Goal: Information Seeking & Learning: Compare options

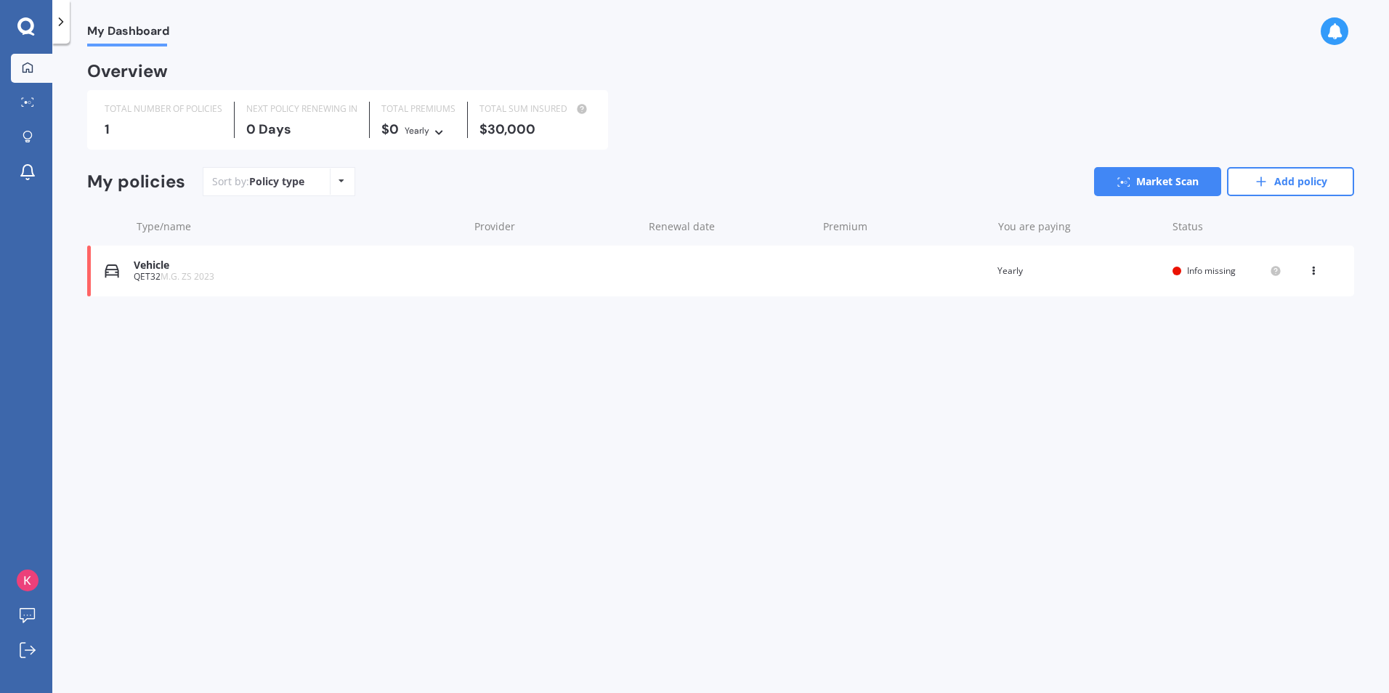
click at [439, 265] on div "Vehicle" at bounding box center [297, 265] width 327 height 12
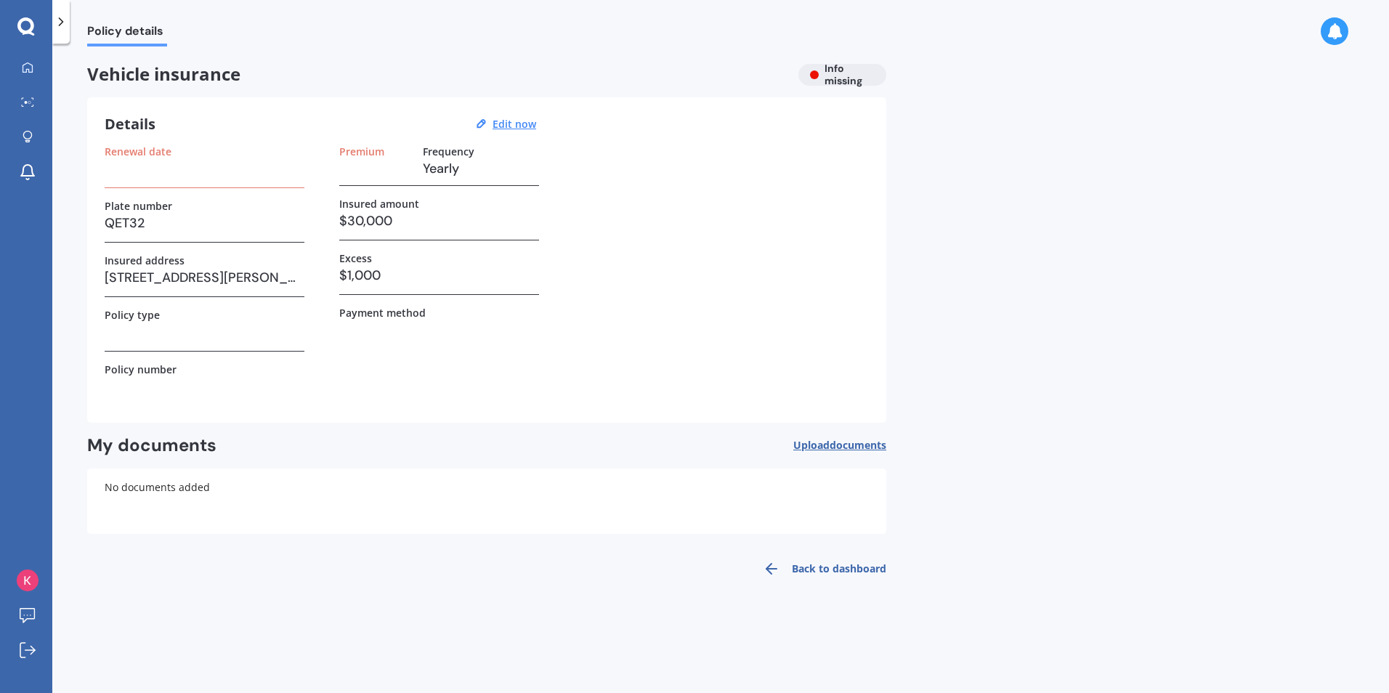
click at [425, 222] on h3 "$30,000" at bounding box center [439, 221] width 200 height 22
click at [379, 216] on h3 "$30,000" at bounding box center [439, 221] width 200 height 22
click at [391, 216] on h3 "$30,000" at bounding box center [439, 221] width 200 height 22
click at [505, 124] on u "Edit now" at bounding box center [515, 124] width 44 height 14
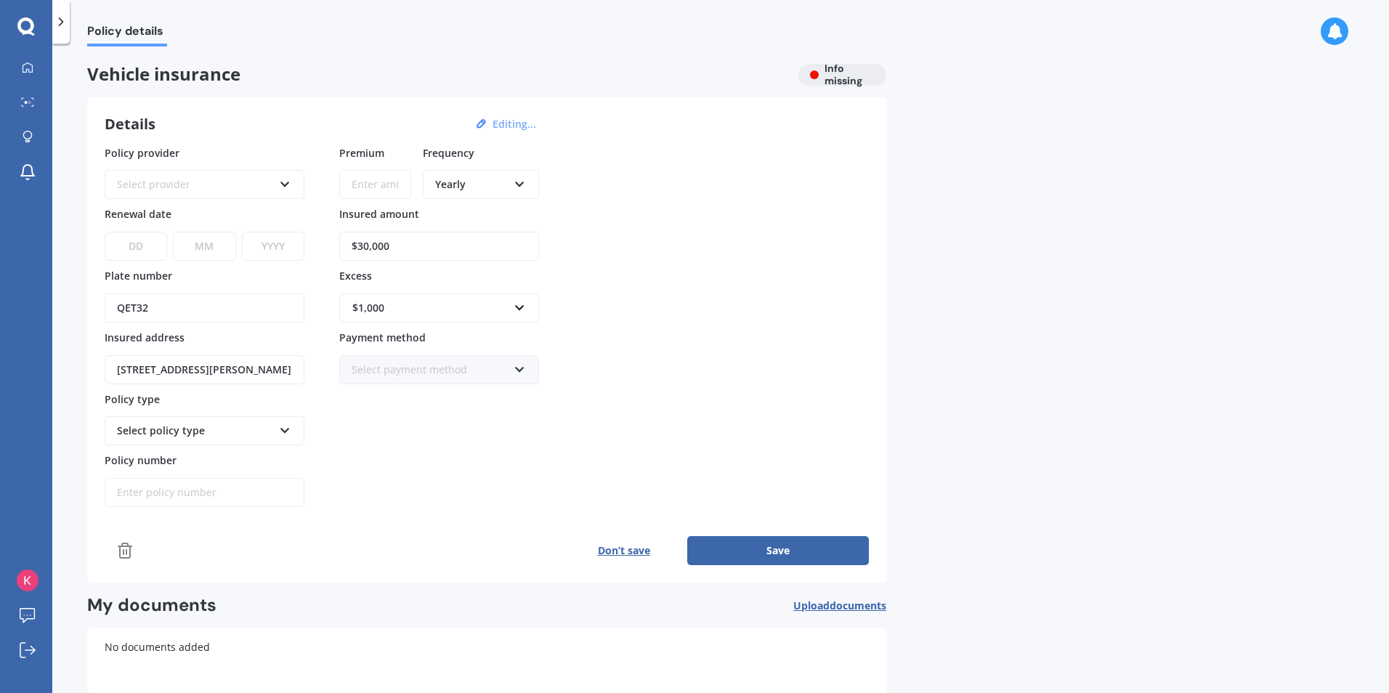
click at [297, 186] on div "Select provider AA AMI AMP ANZ ASB Aioi Nissay Dowa Ando Assurant Autosure BNZ …" at bounding box center [205, 184] width 200 height 29
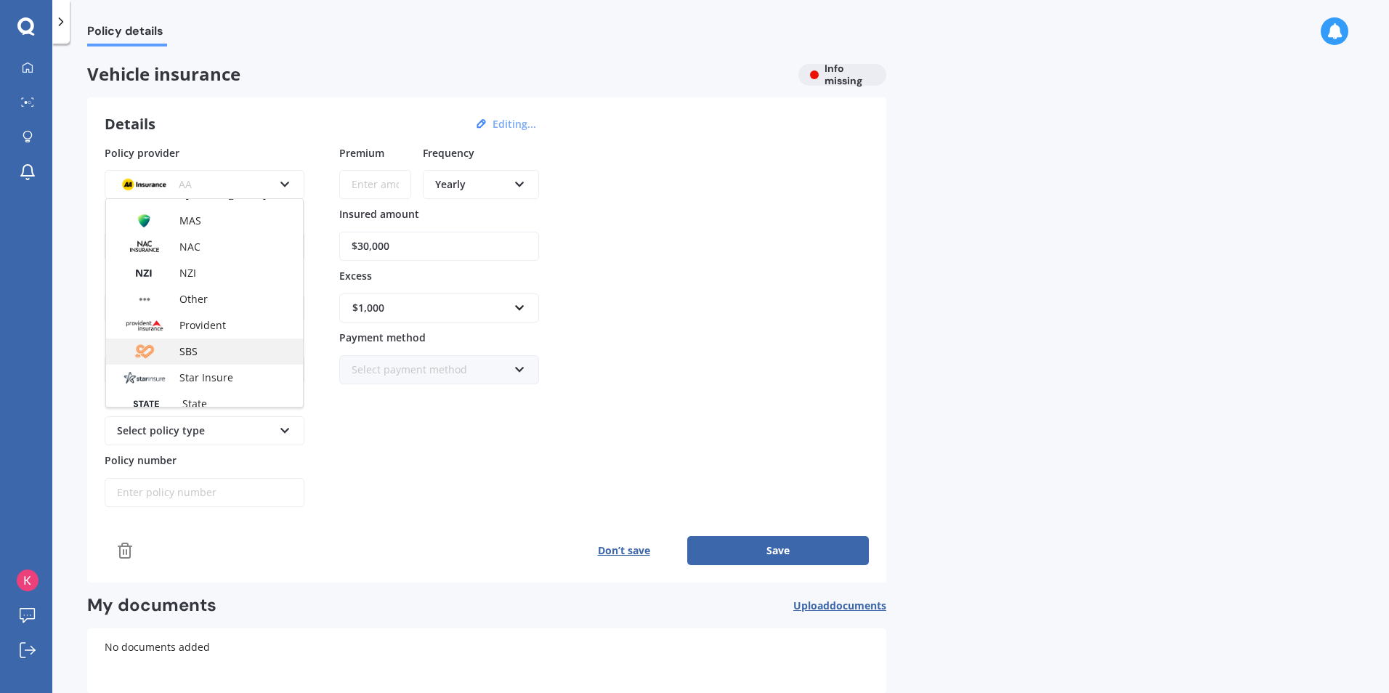
scroll to position [581, 0]
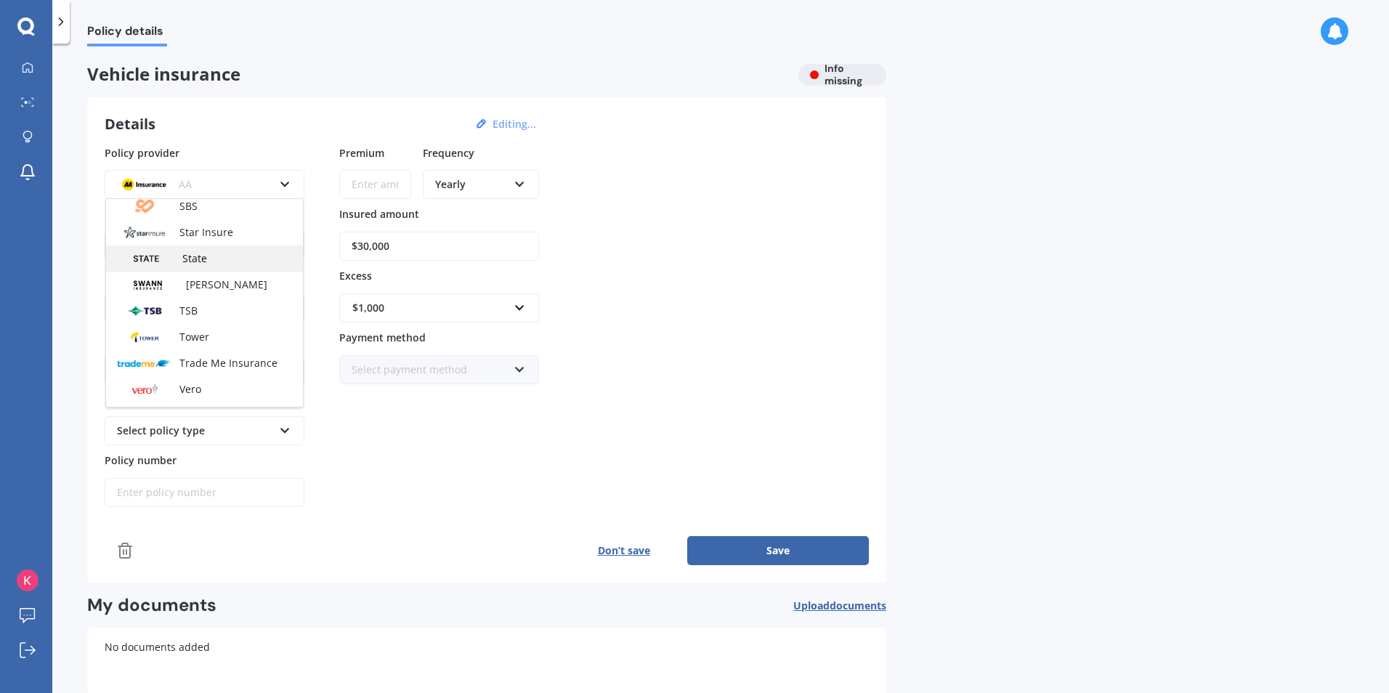
click at [177, 257] on div "State" at bounding box center [204, 259] width 197 height 26
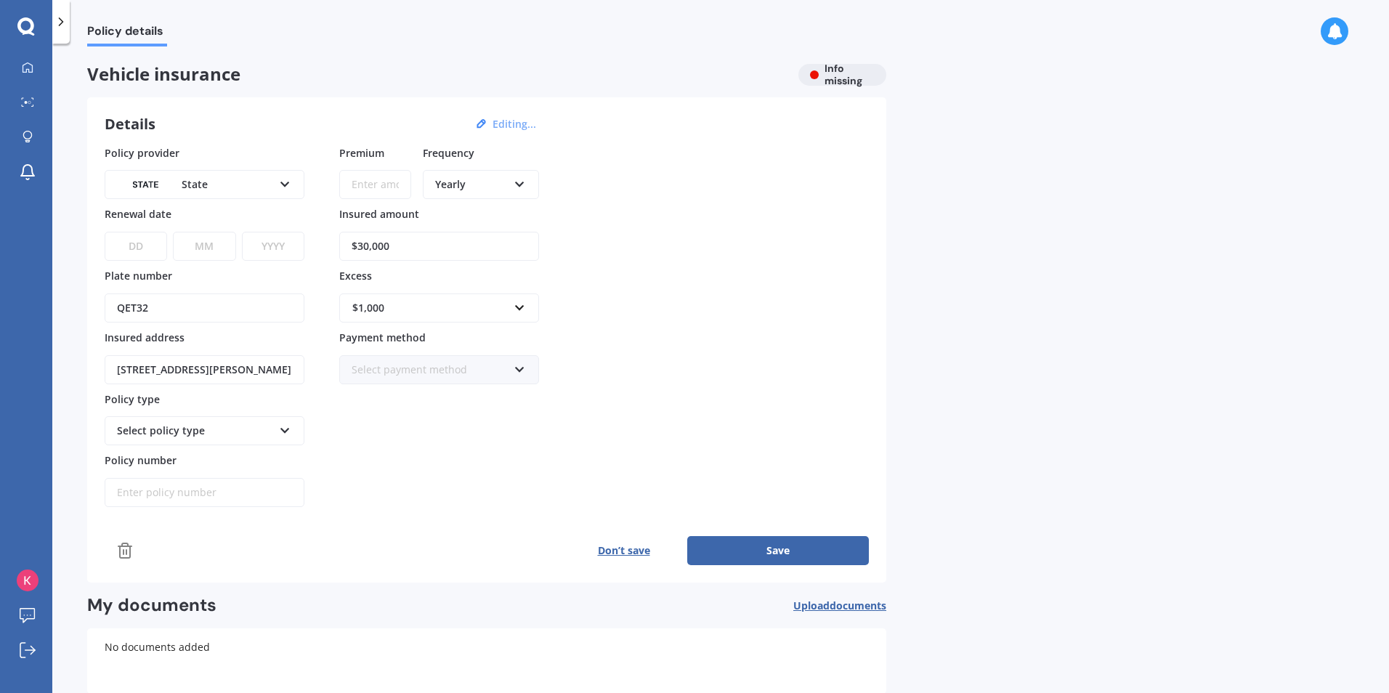
click at [376, 177] on input "Premium" at bounding box center [375, 184] width 72 height 29
type input "$124.56"
click at [473, 181] on div "Yearly" at bounding box center [471, 185] width 73 height 16
click at [455, 294] on span "Monthly" at bounding box center [456, 290] width 40 height 14
drag, startPoint x: 404, startPoint y: 253, endPoint x: 300, endPoint y: 248, distance: 104.0
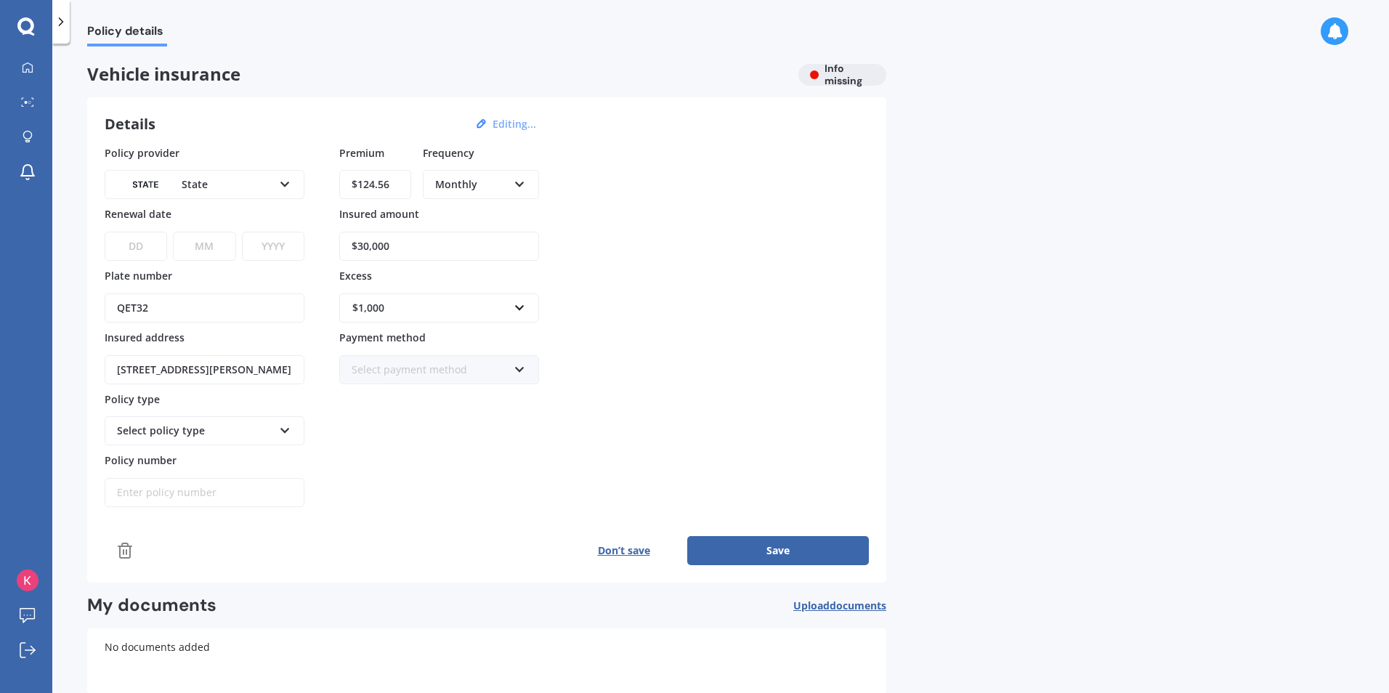
click at [300, 248] on div "Policy provider State AA AMI AMP ANZ ASB Aioi Nissay Dowa Ando Assurant Autosur…" at bounding box center [487, 326] width 765 height 363
type input "$42,700"
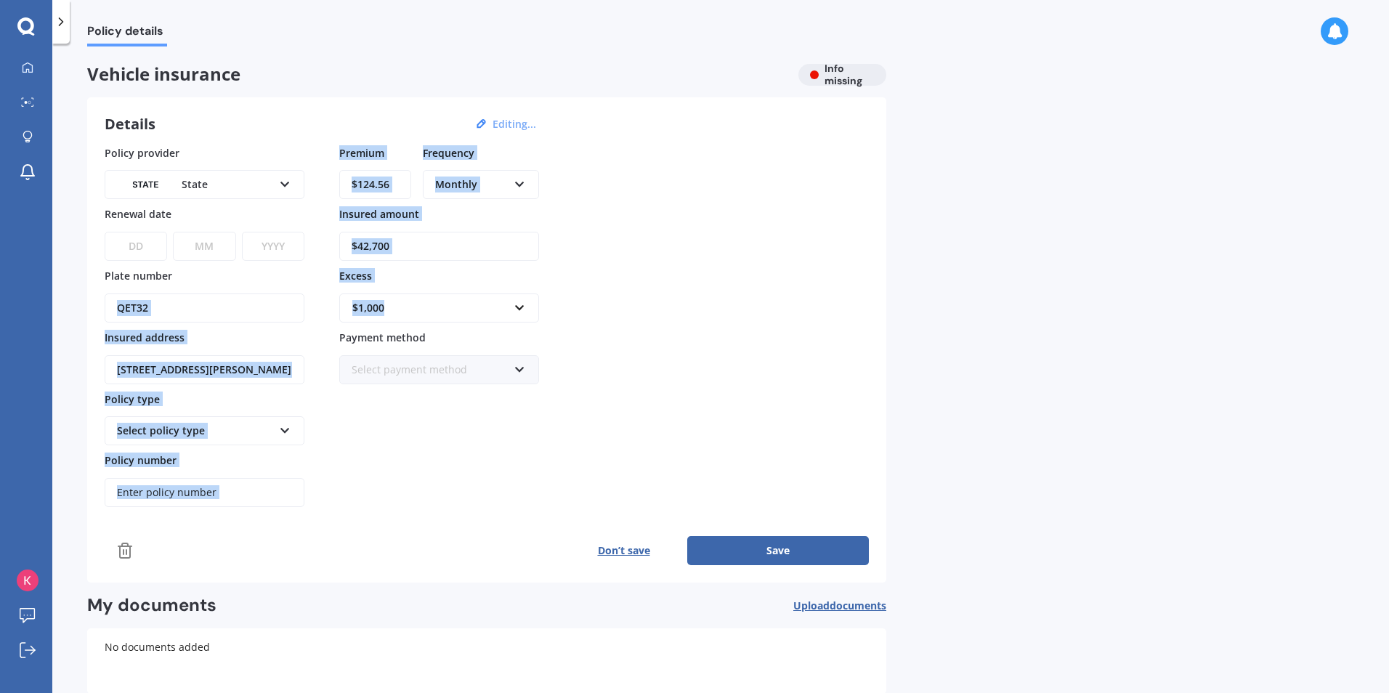
drag, startPoint x: 391, startPoint y: 310, endPoint x: 279, endPoint y: 310, distance: 111.9
click at [279, 310] on div "Policy provider State AA AMI AMP ANZ ASB Aioi Nissay Dowa Ando Assurant Autosur…" at bounding box center [487, 326] width 765 height 363
click at [495, 310] on div "$1,000" at bounding box center [430, 308] width 156 height 16
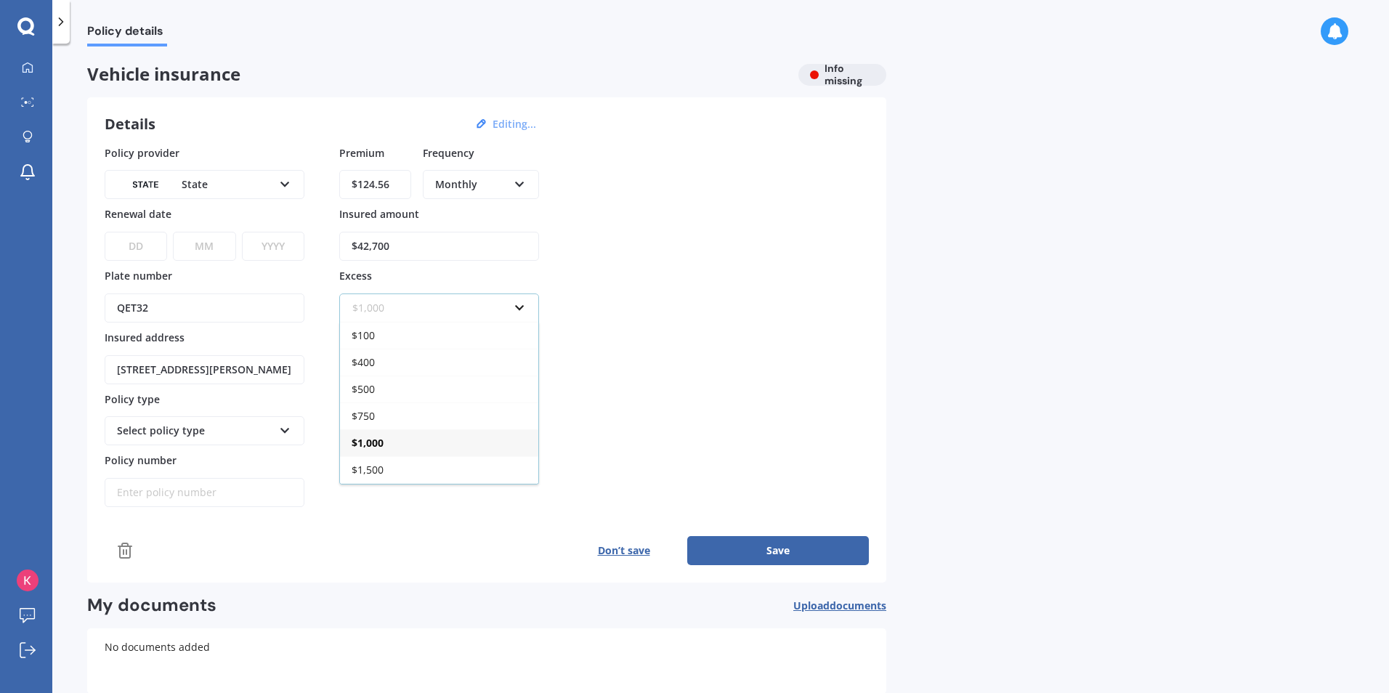
click at [512, 310] on input "text" at bounding box center [434, 308] width 187 height 28
click at [373, 388] on span "$500" at bounding box center [363, 389] width 23 height 14
click at [459, 368] on div "Select payment method" at bounding box center [430, 370] width 156 height 16
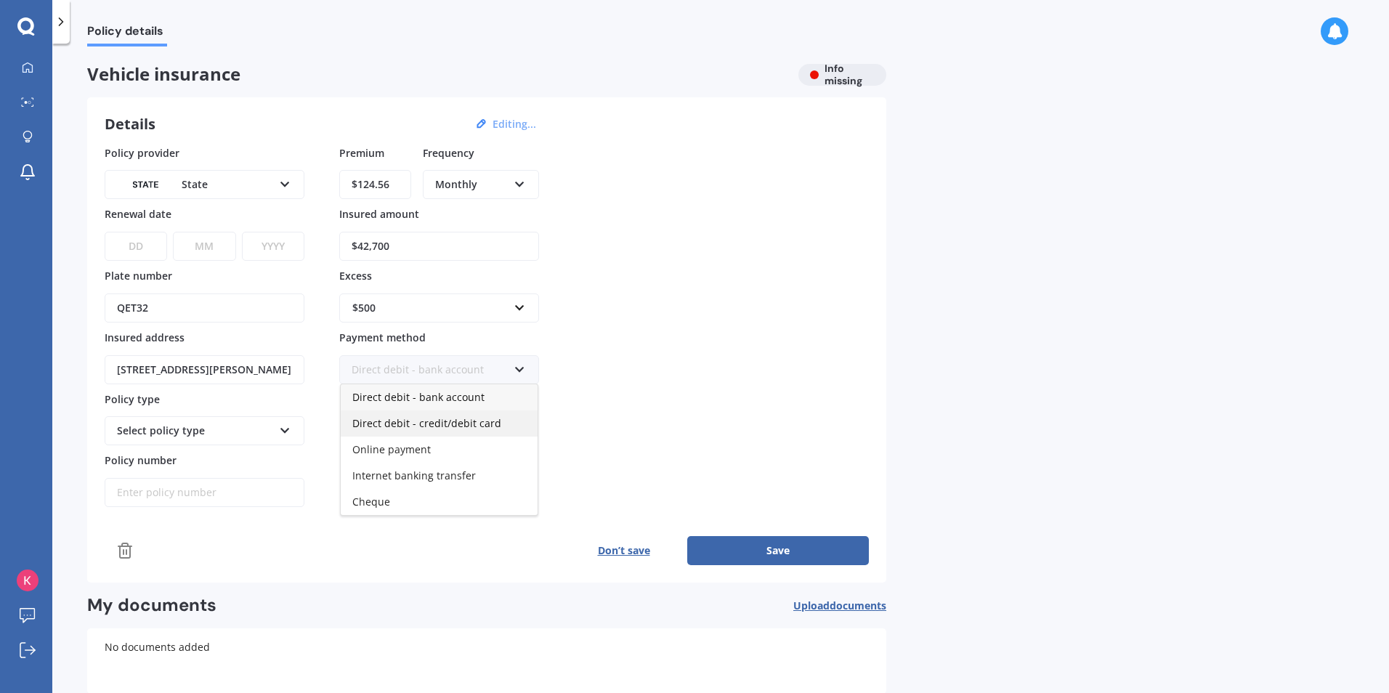
click at [429, 427] on span "Direct debit - credit/debit card" at bounding box center [426, 423] width 149 height 14
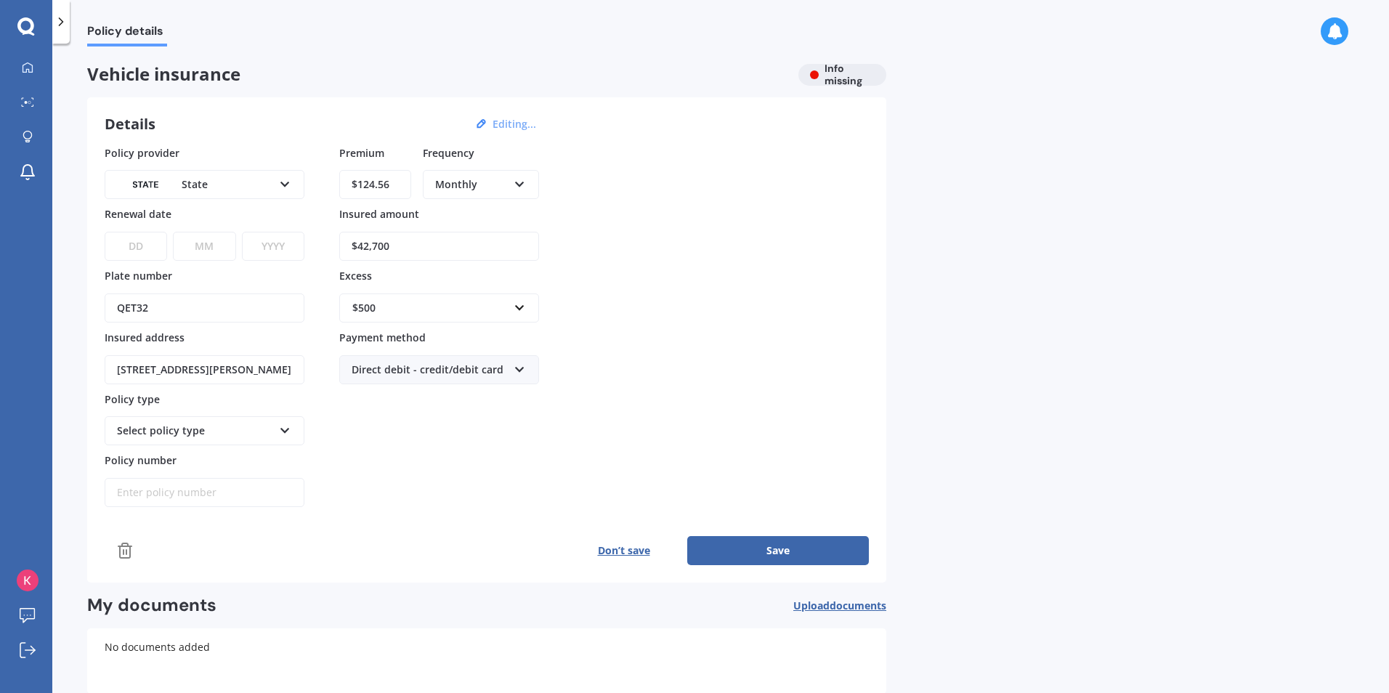
click at [281, 433] on icon at bounding box center [285, 428] width 12 height 10
click at [243, 461] on div "Comprehensive" at bounding box center [204, 458] width 197 height 26
click at [790, 546] on button "Save" at bounding box center [778, 550] width 182 height 29
click at [134, 246] on select "DD 01 02 03 04 05 06 07 08 09 10 11 12 13 14 15 16 17 18 19 20 21 22 23 24 25 2…" at bounding box center [135, 246] width 61 height 29
drag, startPoint x: 422, startPoint y: 500, endPoint x: 409, endPoint y: 498, distance: 13.3
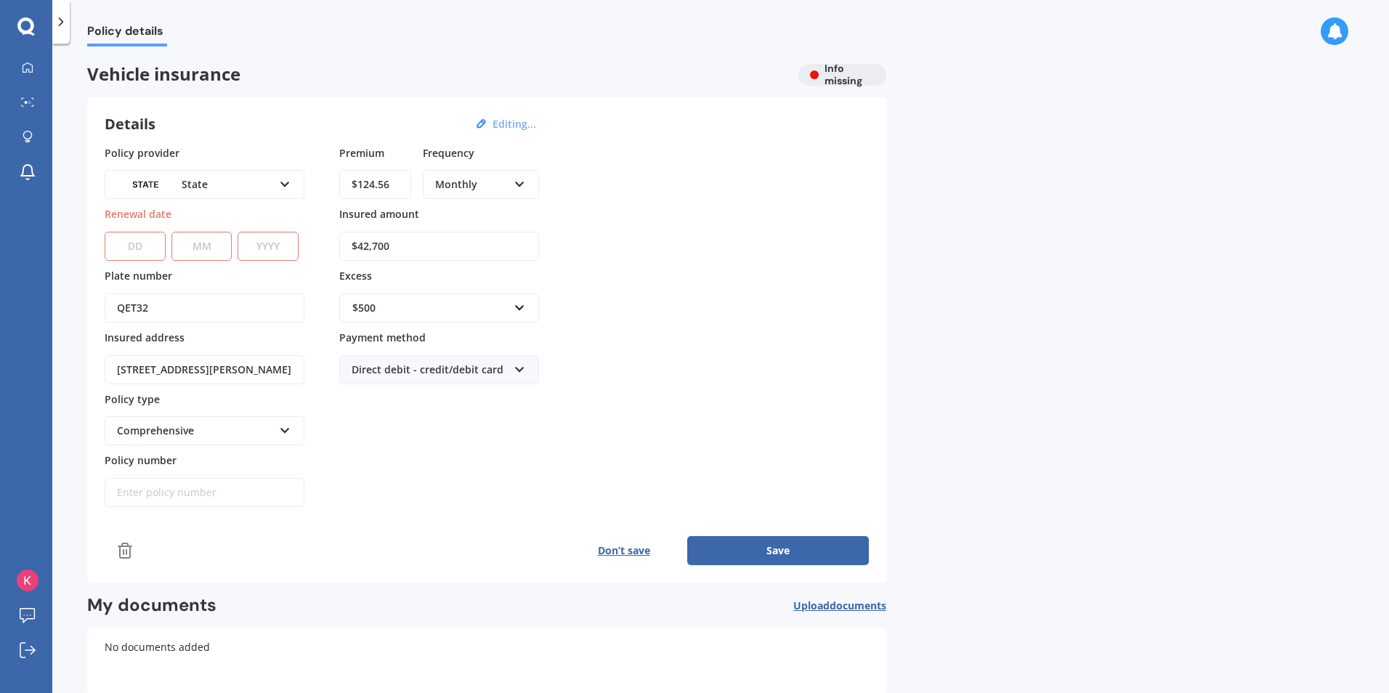
click at [421, 500] on div "Premium $124.56 Frequency Monthly Yearly Six-Monthly Quarterly Monthly Fortnigh…" at bounding box center [439, 326] width 200 height 363
click at [142, 247] on select "DD 01 02 03 04 05 06 07 08 09 10 11 12 13 14 15 16 17 18 19 20 21 22 23 24 25 2…" at bounding box center [135, 246] width 61 height 29
select select "10"
click at [193, 252] on select "MM 01 02 03 04 05 06 07 08 09 10 11 12" at bounding box center [202, 246] width 61 height 29
select select "10"
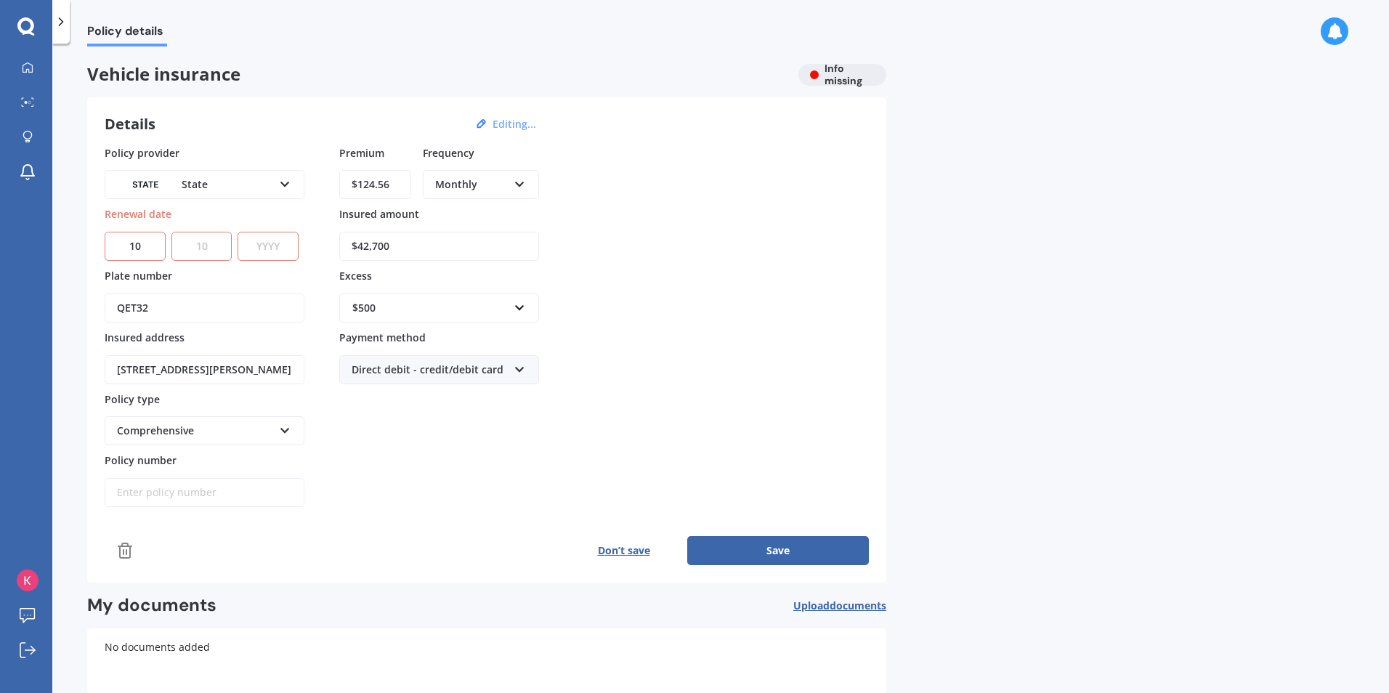
click at [267, 249] on select "YYYY 2027 2026 2025 2024 2023 2022 2021 2020 2019 2018 2017 2016 2015 2014 2013…" at bounding box center [268, 246] width 61 height 29
select select "2025"
click at [241, 232] on select "YYYY 2027 2026 2025 2024 2023 2022 2021 2020 2019 2018 2017 2016 2015 2014 2013…" at bounding box center [268, 246] width 61 height 29
click at [760, 548] on button "Save" at bounding box center [778, 550] width 182 height 29
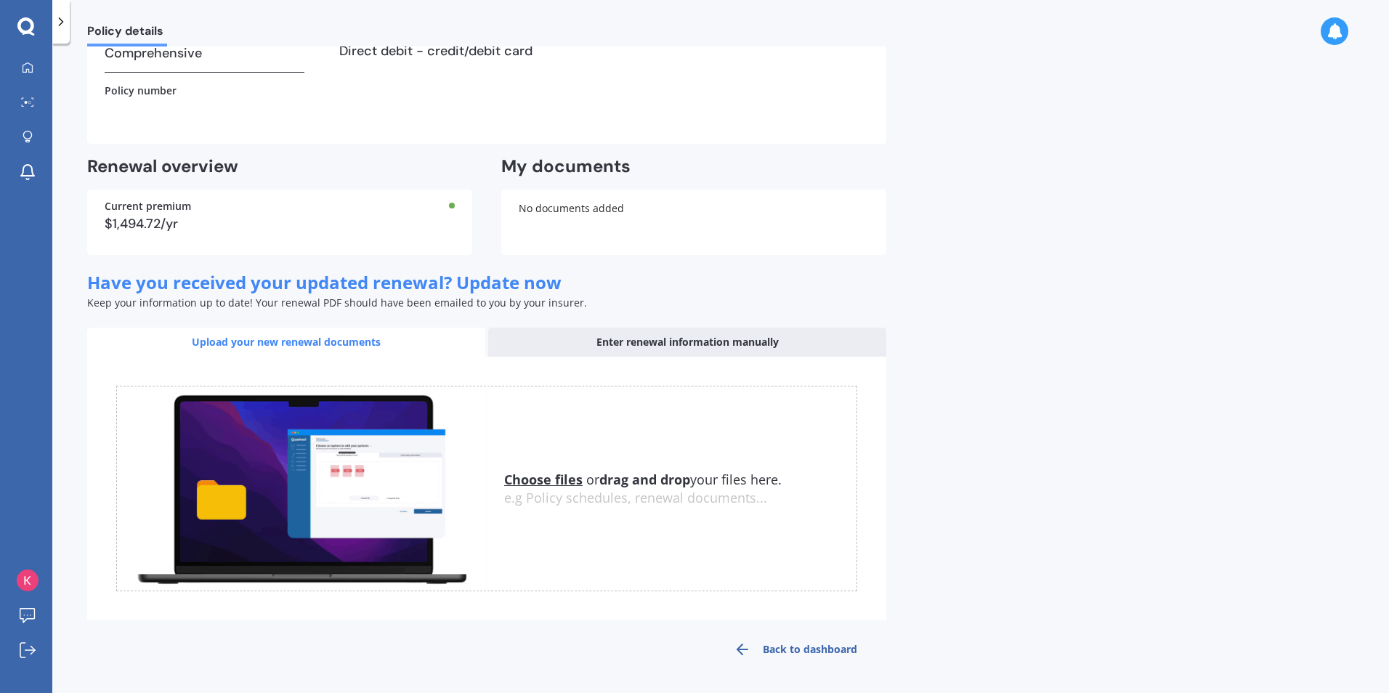
scroll to position [0, 0]
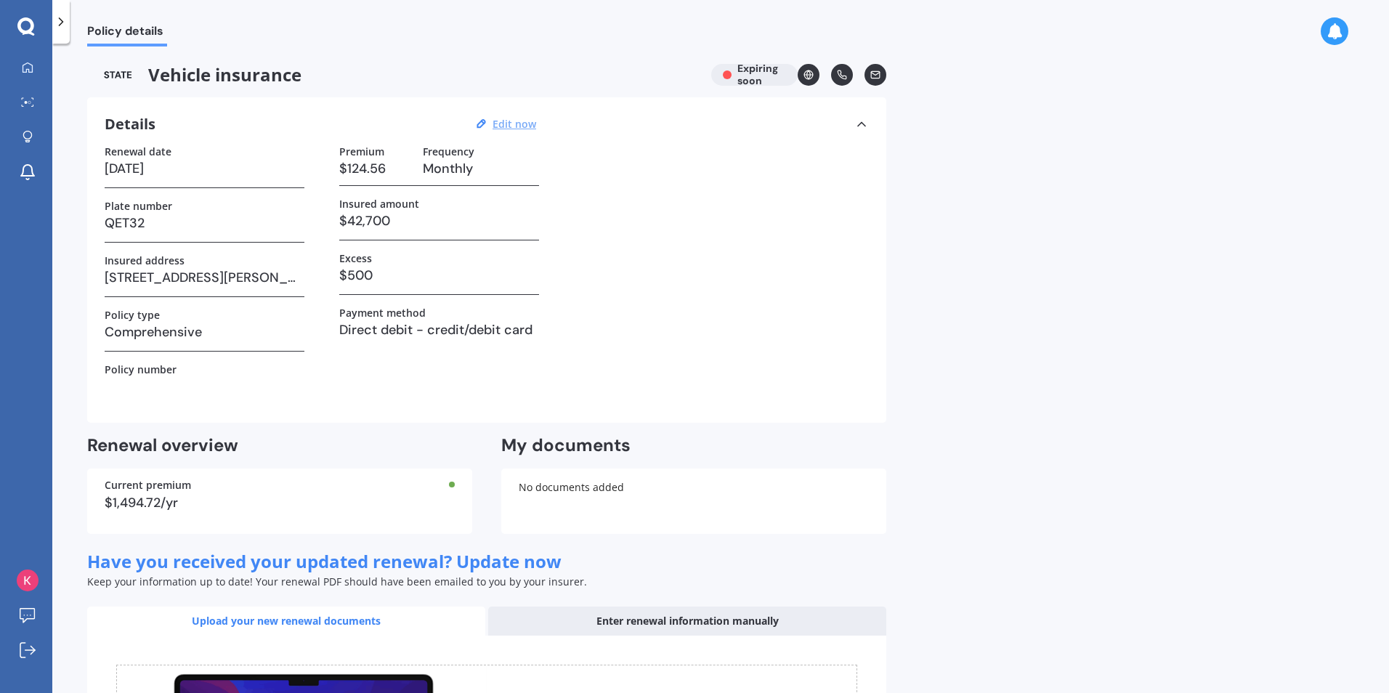
click at [517, 122] on u "Edit now" at bounding box center [515, 124] width 44 height 14
select select "10"
select select "2025"
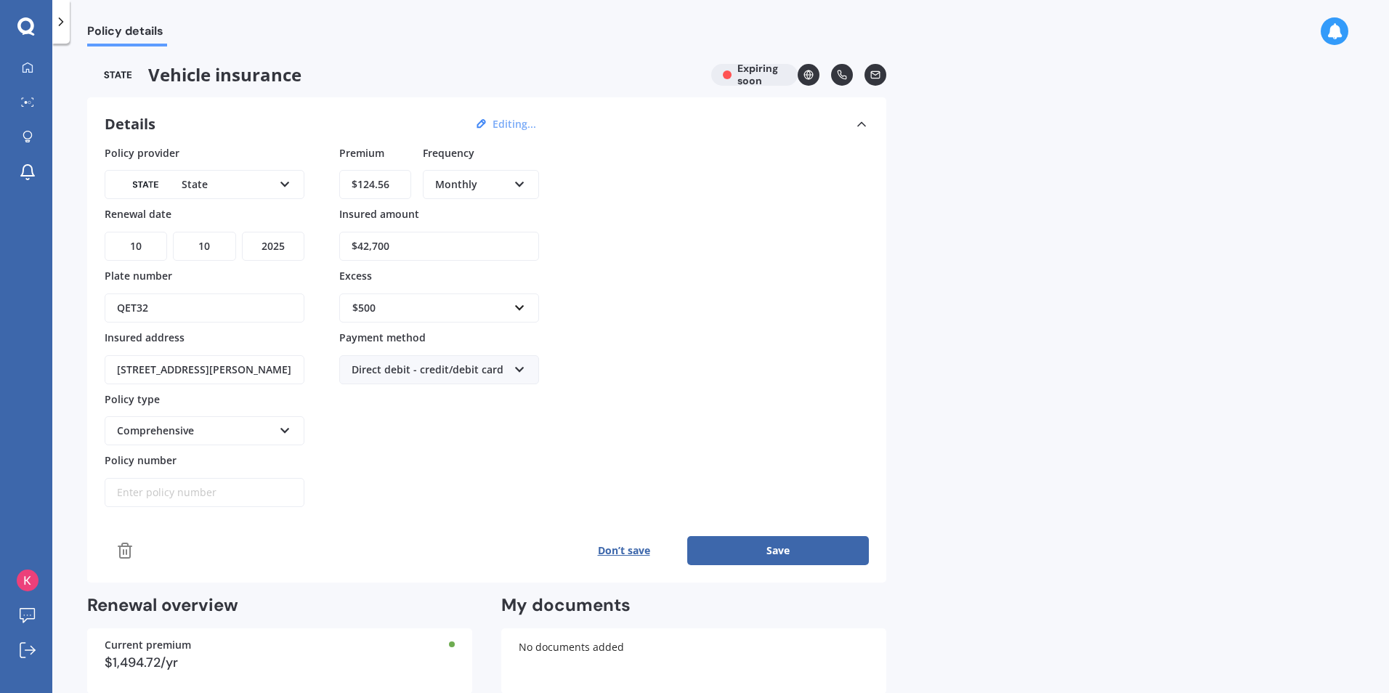
click at [130, 495] on input "Policy number" at bounding box center [205, 492] width 200 height 29
type input "MOTS01583139"
click at [285, 246] on select "YYYY 2027 2026 2025 2024 2023 2022 2021 2020 2019 2018 2017 2016 2015 2014 2013…" at bounding box center [273, 246] width 62 height 29
select select "2026"
click at [242, 232] on select "YYYY 2027 2026 2025 2024 2023 2022 2021 2020 2019 2018 2017 2016 2015 2014 2013…" at bounding box center [273, 246] width 62 height 29
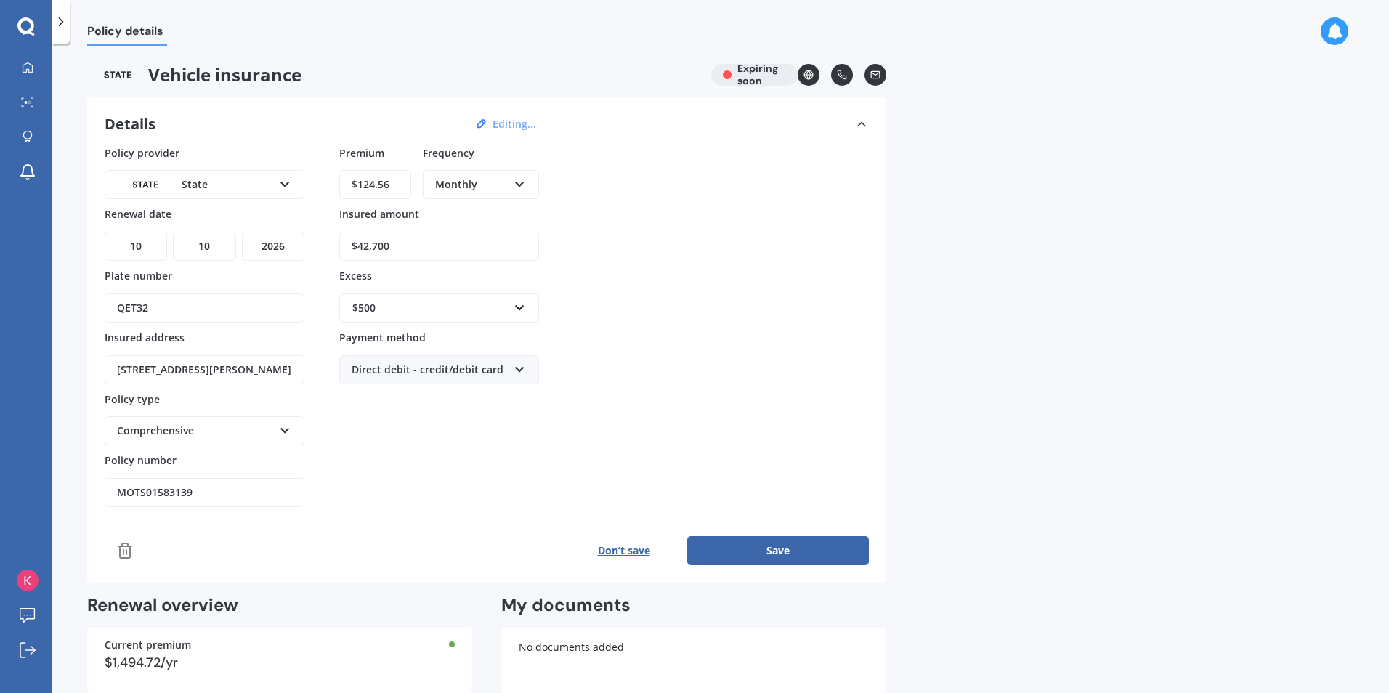
click at [679, 312] on div "Policy provider State AA AMI AMP ANZ ASB Aioi Nissay Dowa Ando Assurant Autosur…" at bounding box center [487, 326] width 765 height 363
click at [723, 559] on button "Save" at bounding box center [778, 550] width 182 height 29
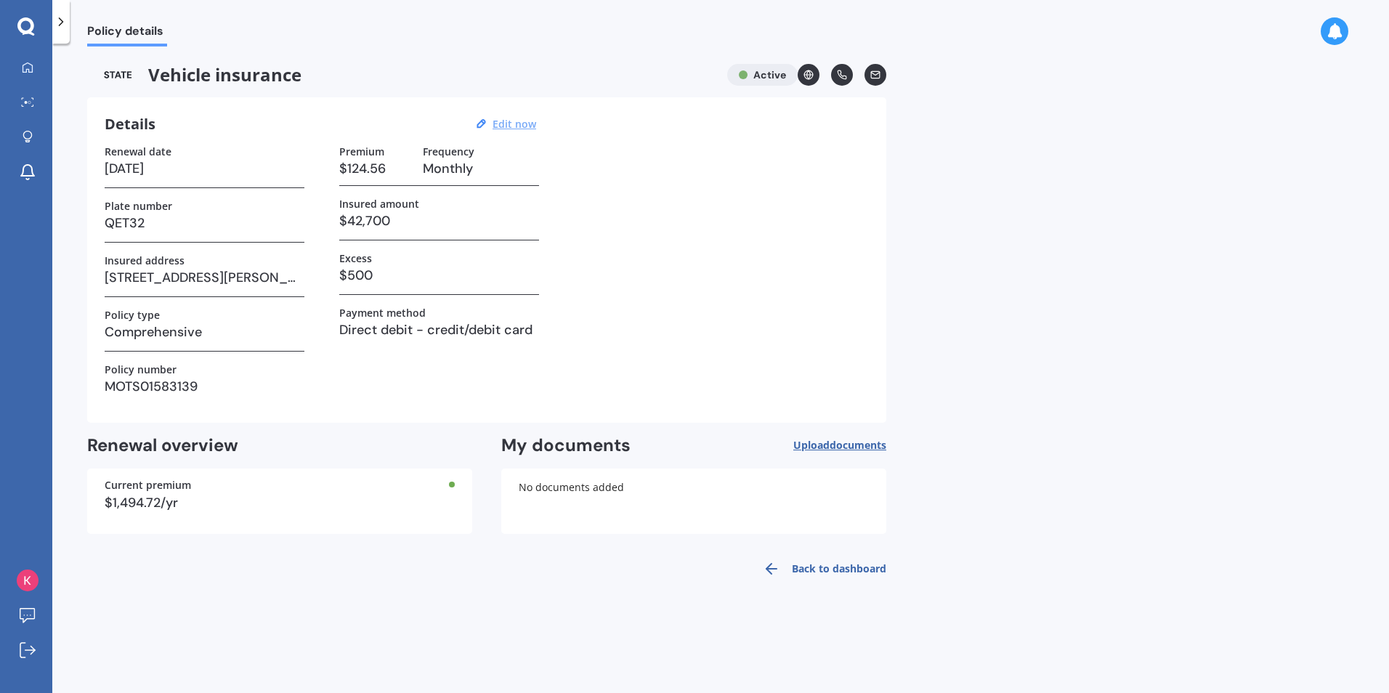
click at [802, 570] on link "Back to dashboard" at bounding box center [820, 569] width 132 height 35
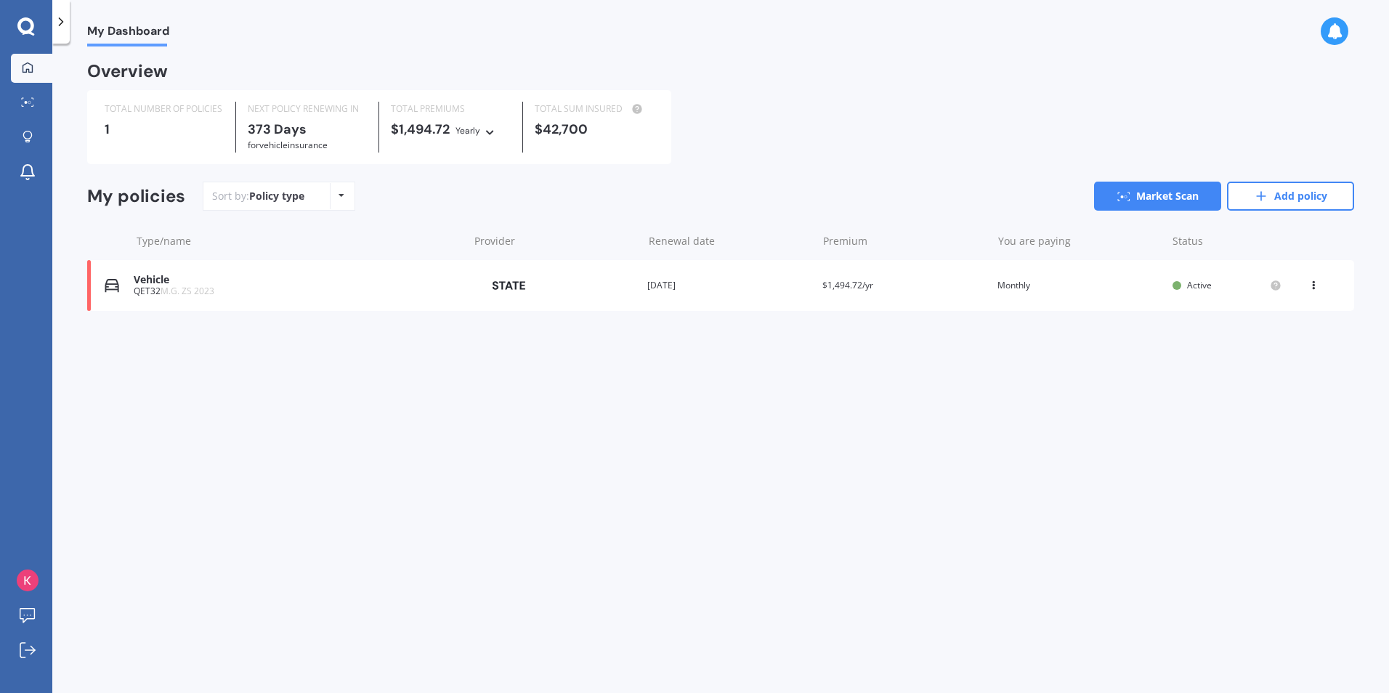
click at [146, 286] on div "Vehicle" at bounding box center [297, 280] width 327 height 12
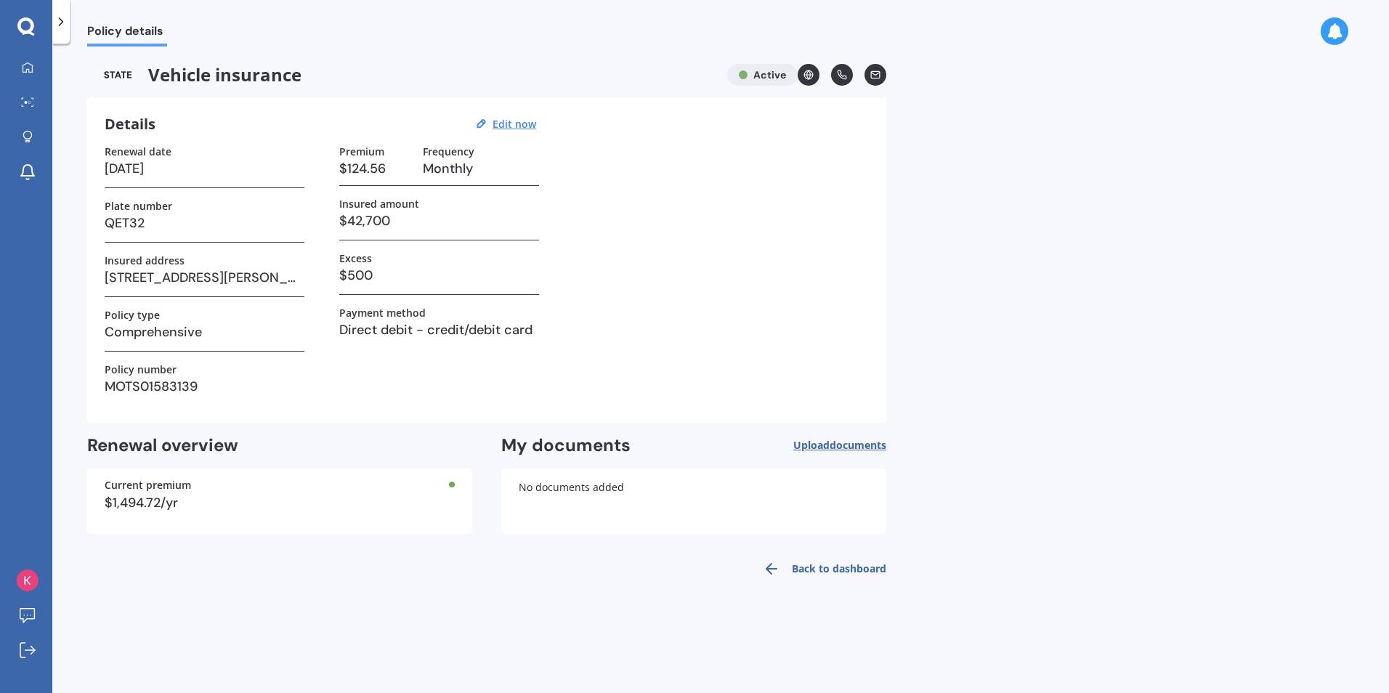
click at [852, 562] on link "Back to dashboard" at bounding box center [820, 569] width 132 height 35
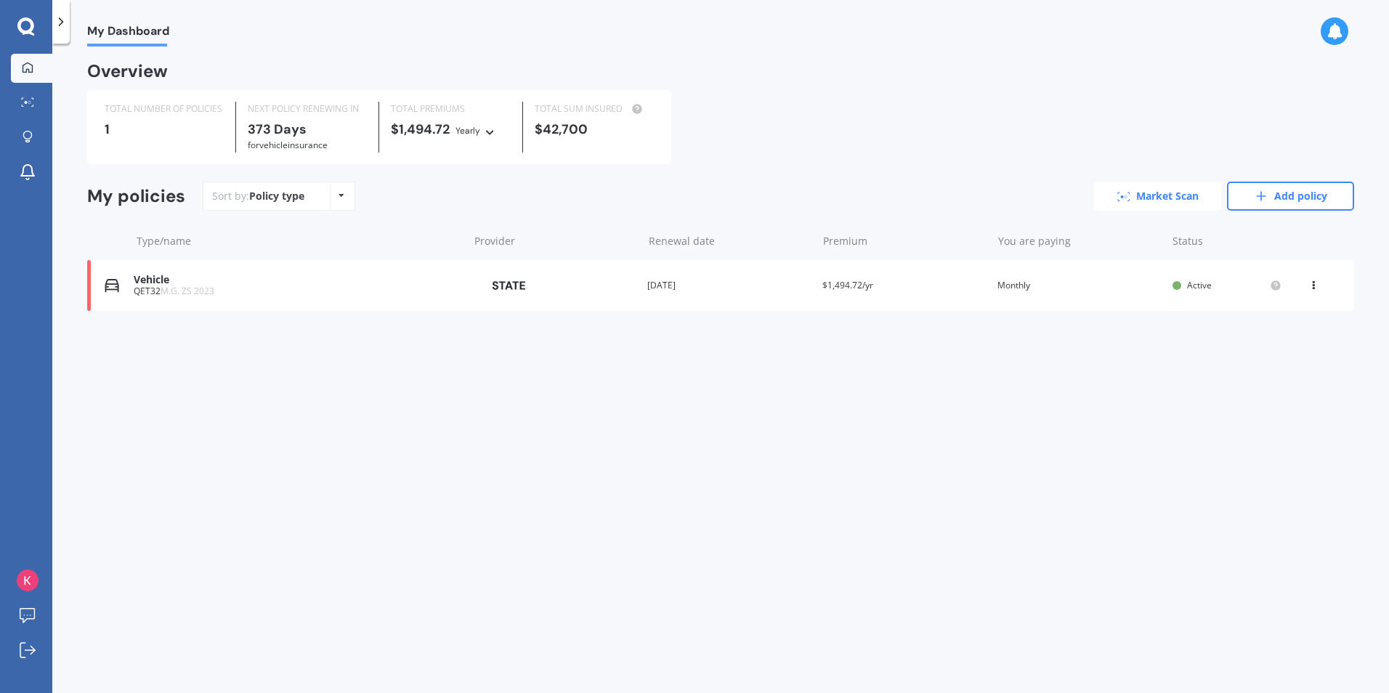
click at [1184, 202] on link "Market Scan" at bounding box center [1157, 196] width 127 height 29
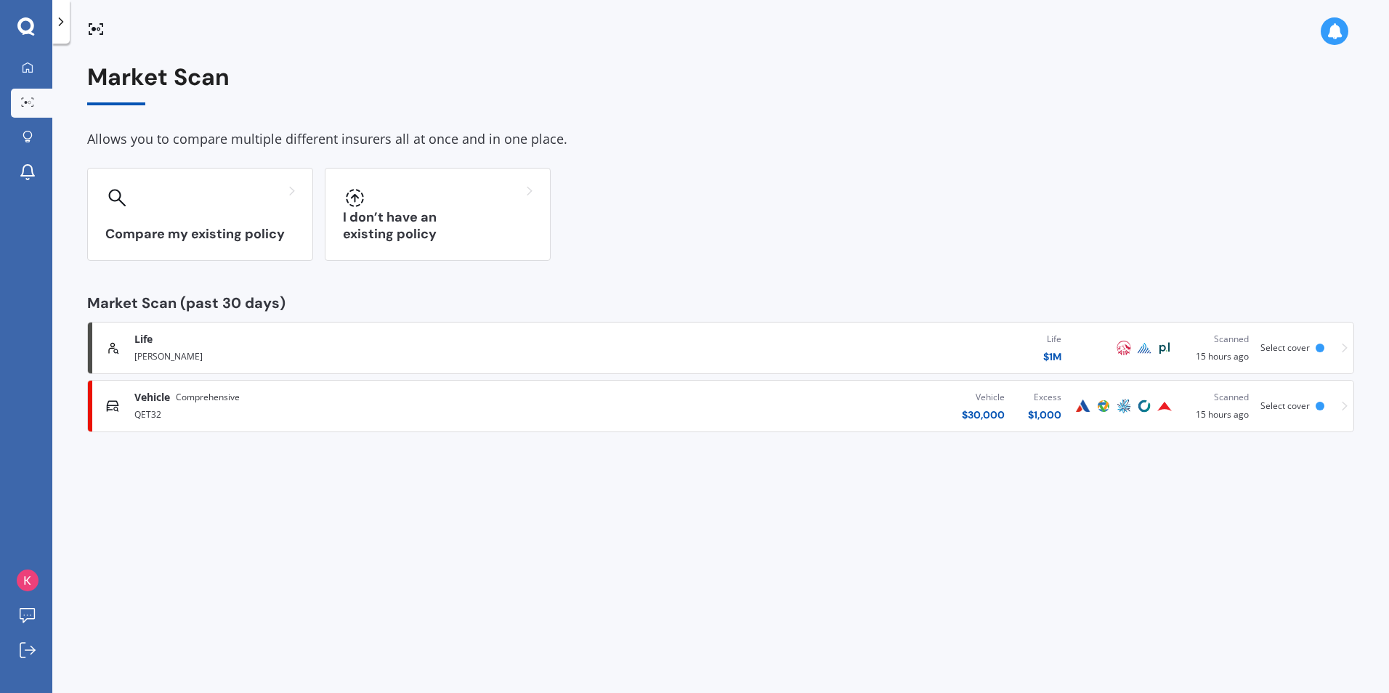
click at [172, 401] on div "Vehicle Comprehensive" at bounding box center [186, 397] width 105 height 15
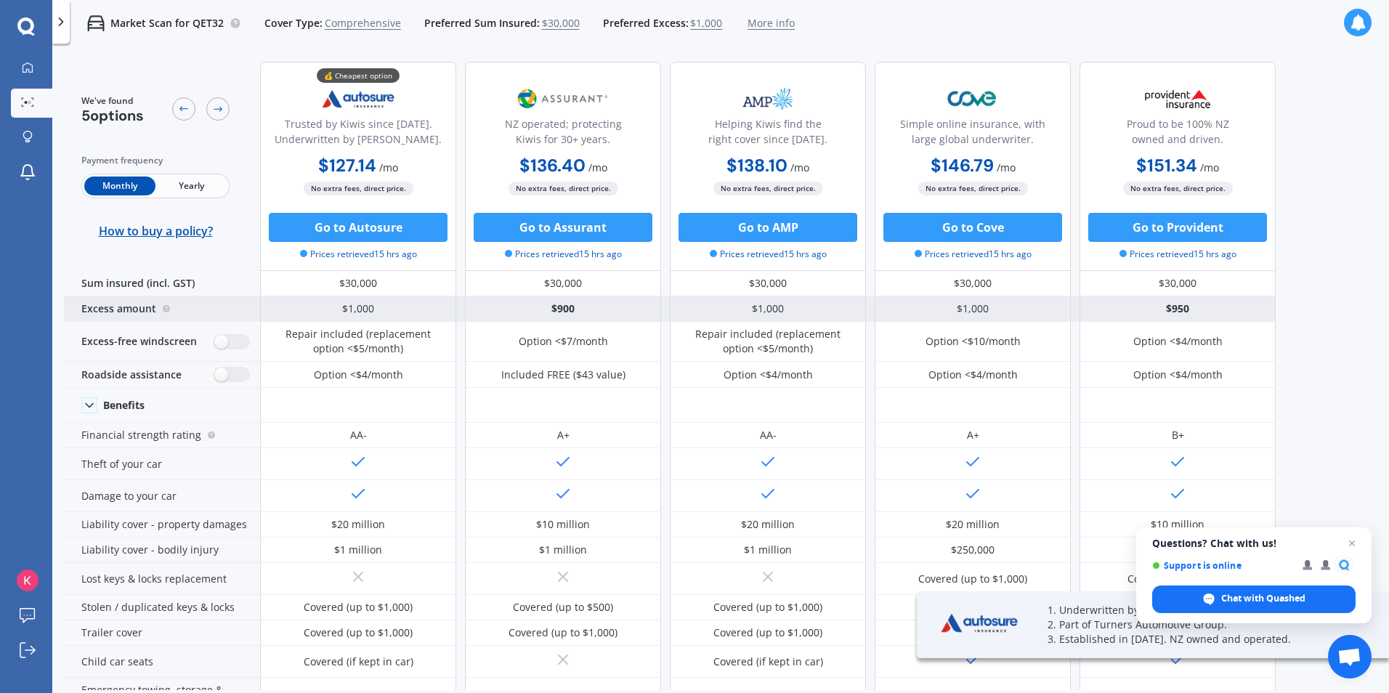
click at [143, 313] on div "Excess amount" at bounding box center [162, 309] width 196 height 25
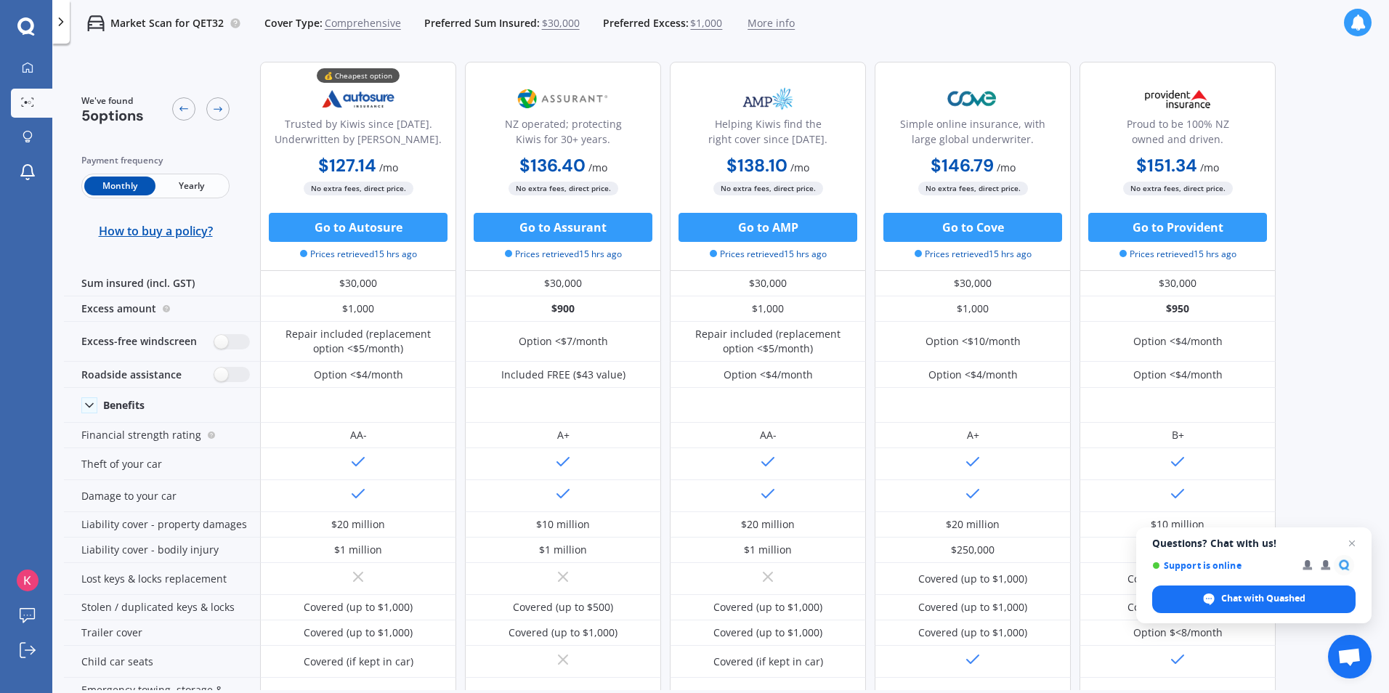
click at [559, 18] on span "$30,000" at bounding box center [561, 23] width 38 height 15
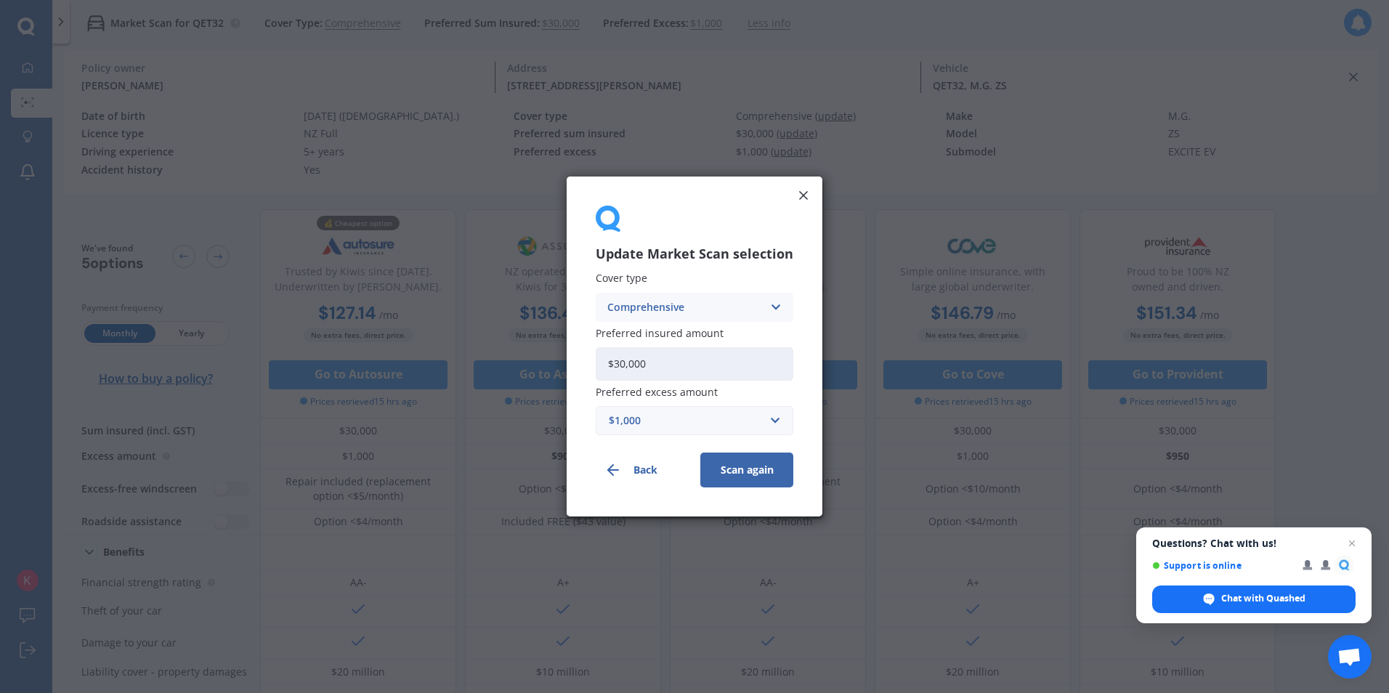
drag, startPoint x: 673, startPoint y: 372, endPoint x: 432, endPoint y: 317, distance: 246.8
click at [448, 350] on div "Update Market Scan selection Cover type Comprehensive Comprehensive Third Party…" at bounding box center [694, 346] width 1389 height 693
type input "$42,700"
click at [658, 424] on div "$1,000" at bounding box center [686, 421] width 154 height 16
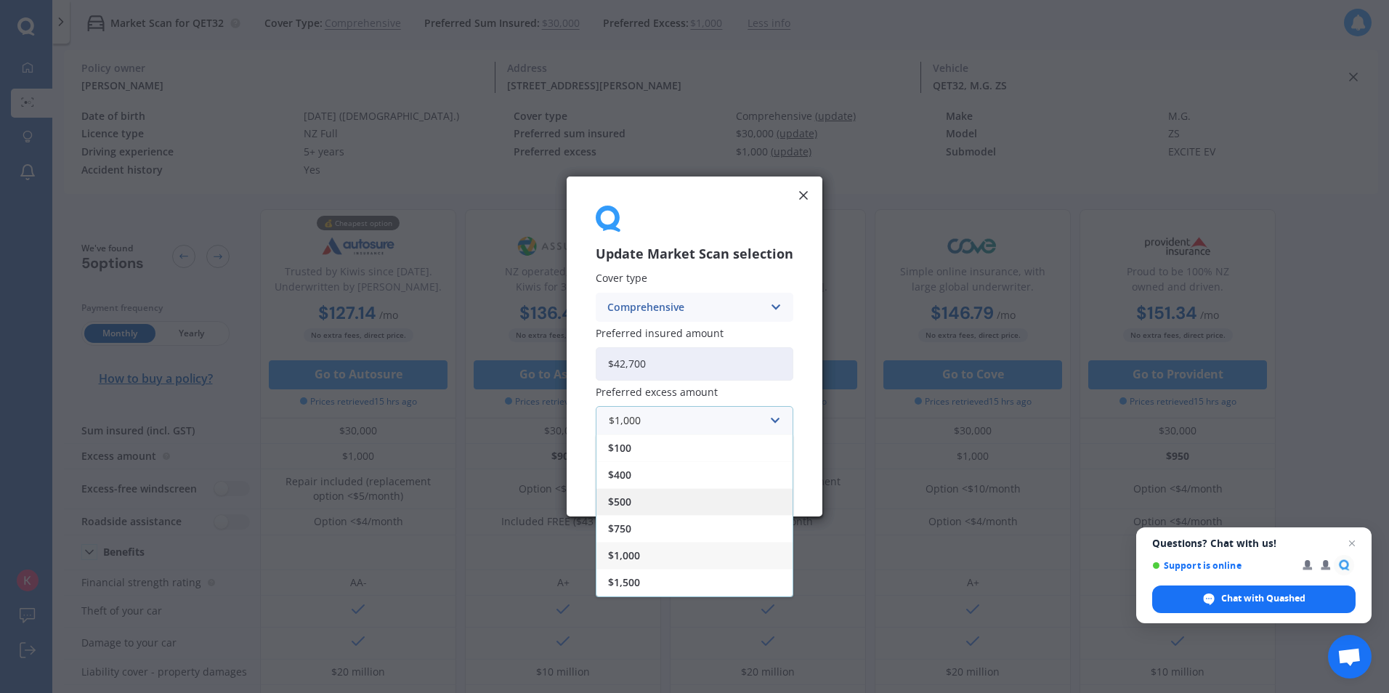
click at [626, 499] on span "$500" at bounding box center [619, 502] width 23 height 10
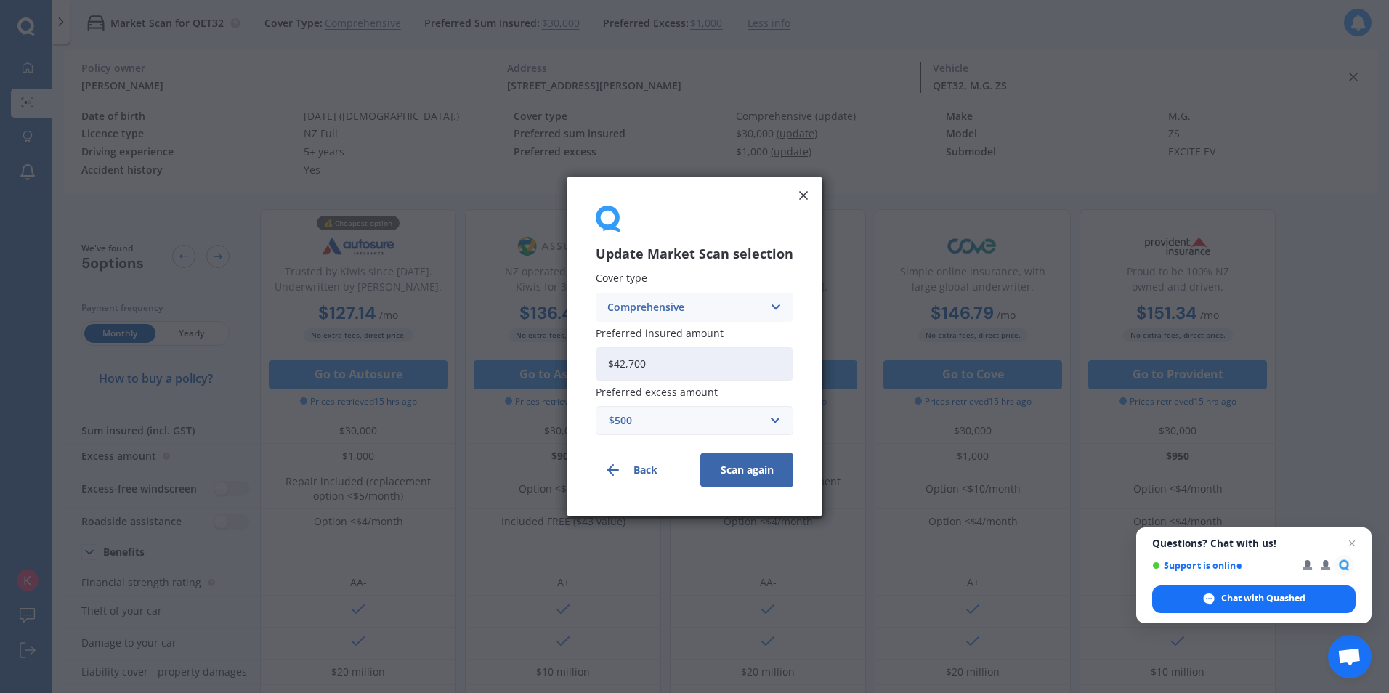
click at [762, 475] on button "Scan again" at bounding box center [747, 470] width 93 height 35
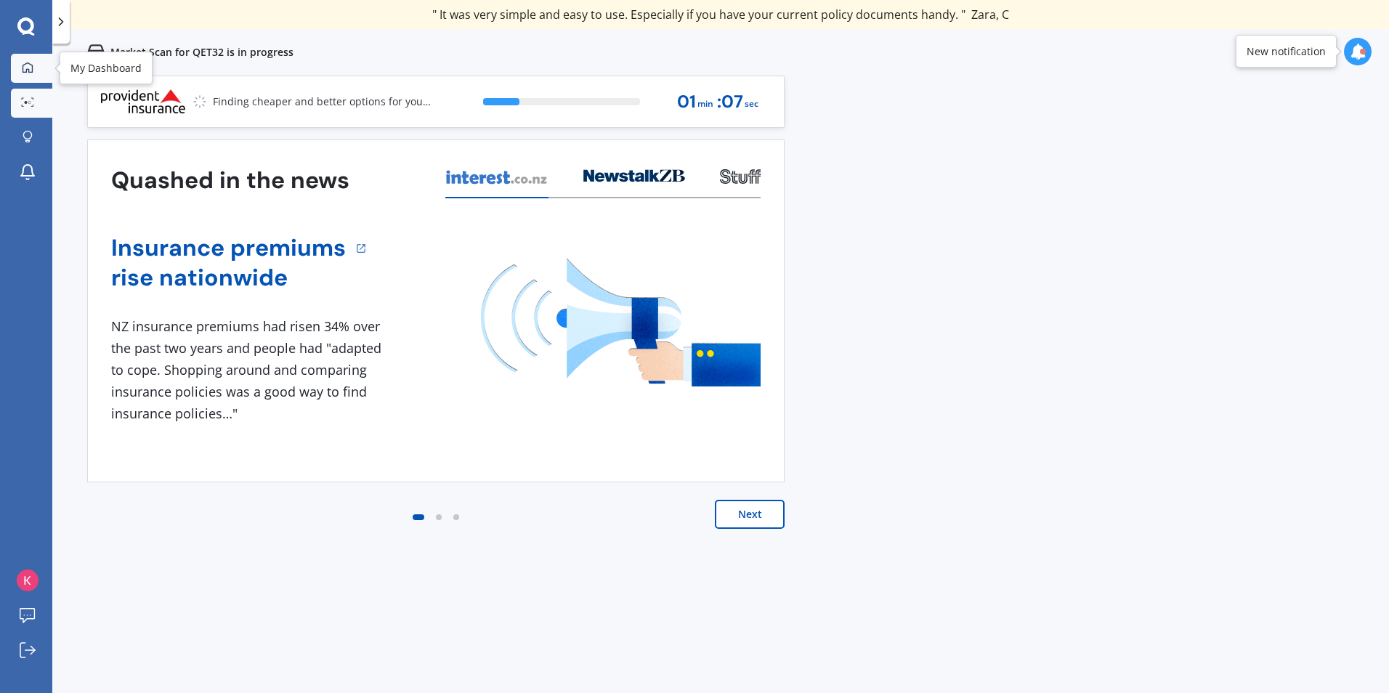
click at [25, 67] on icon at bounding box center [28, 68] width 12 height 12
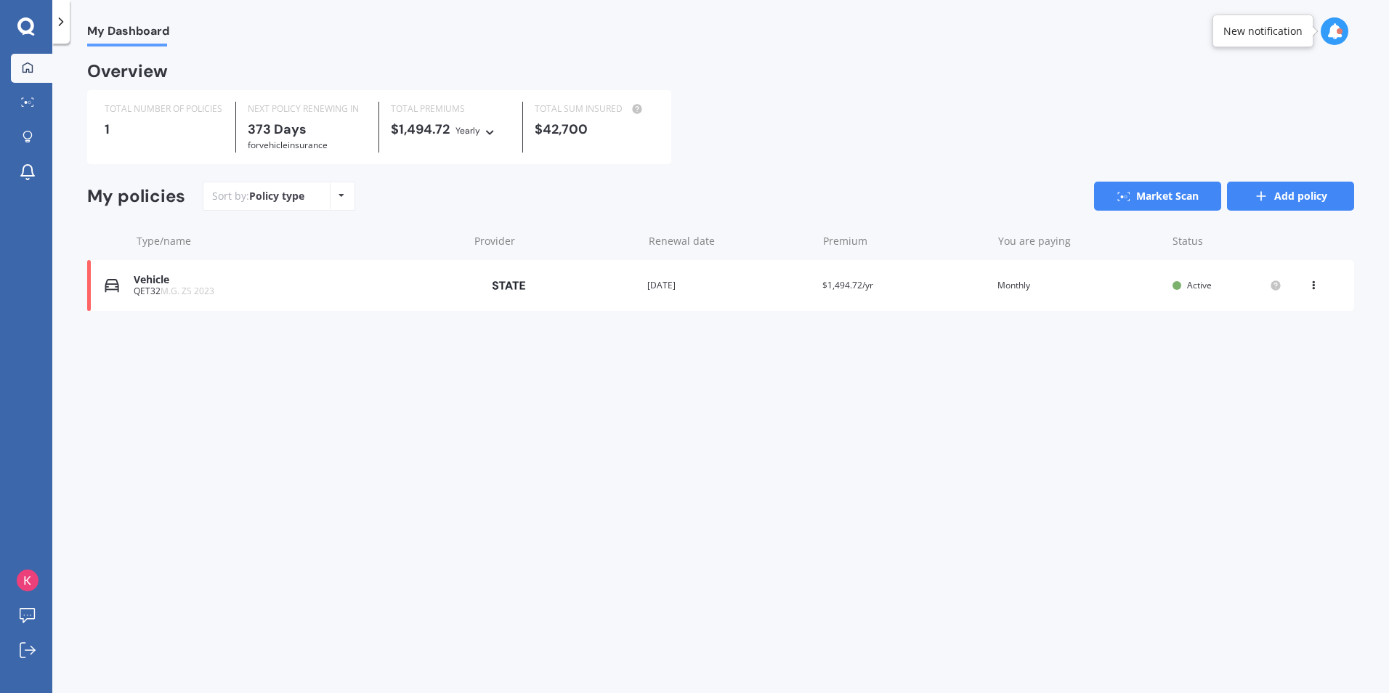
click at [1292, 195] on link "Add policy" at bounding box center [1290, 196] width 127 height 29
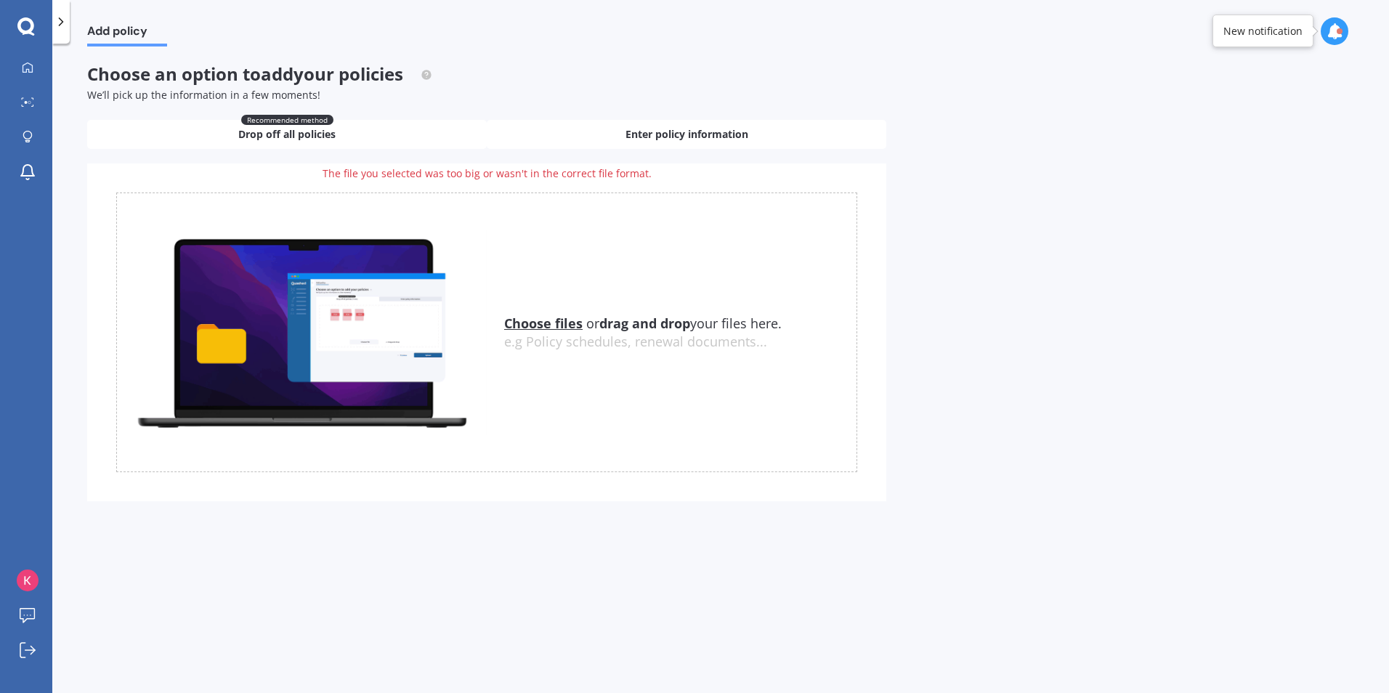
click at [621, 132] on div "Enter policy information" at bounding box center [687, 134] width 400 height 29
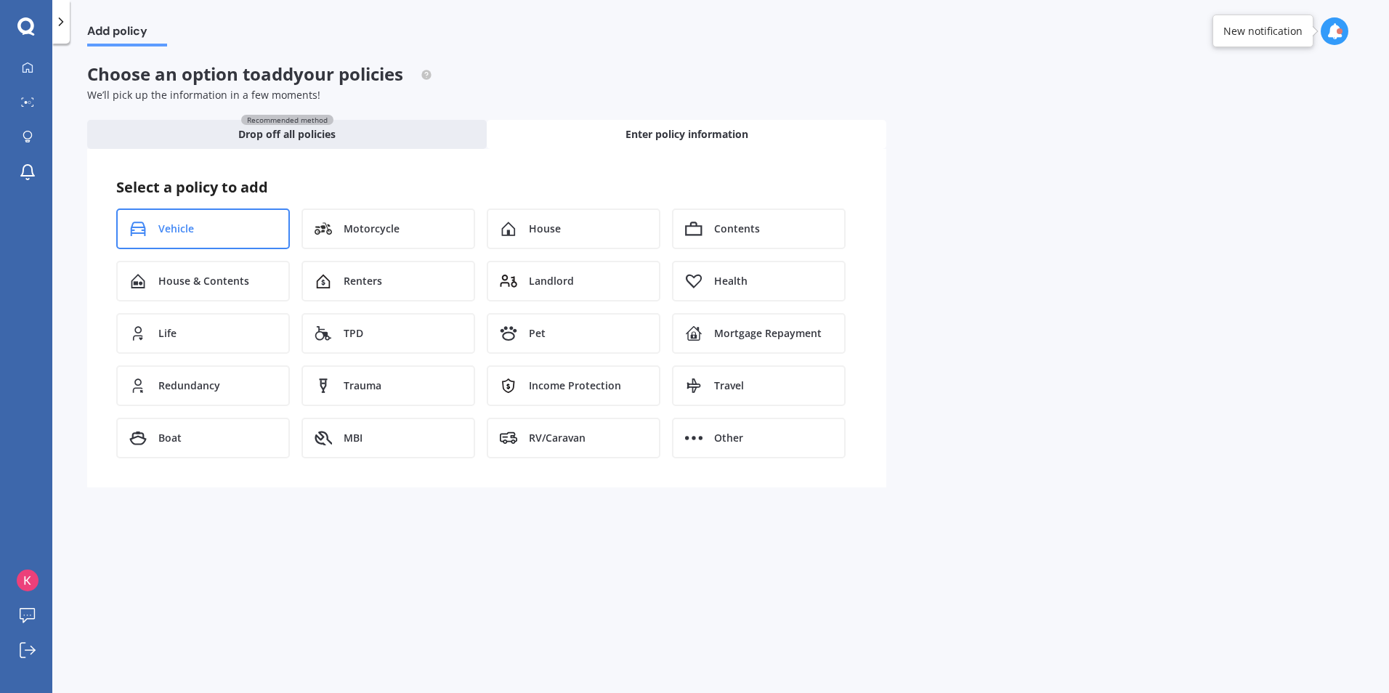
click at [230, 226] on div "Vehicle" at bounding box center [203, 229] width 174 height 41
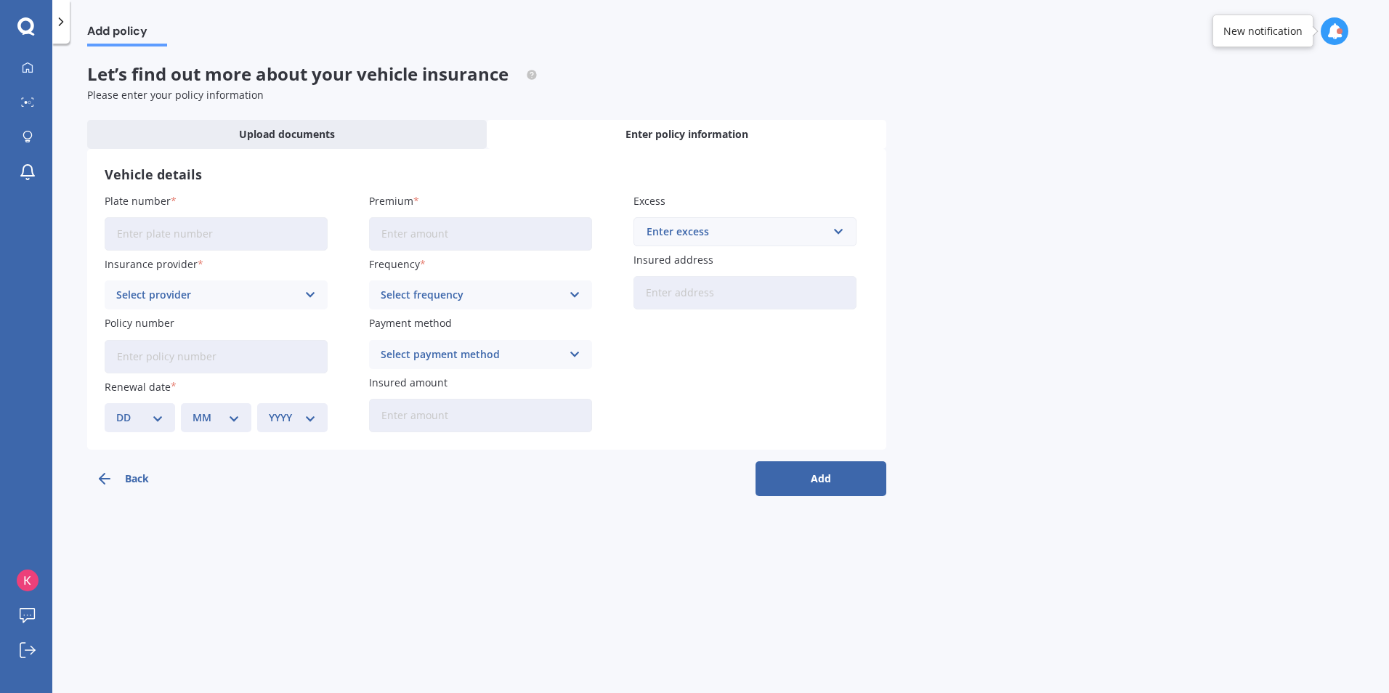
click at [214, 233] on input "Plate number" at bounding box center [216, 233] width 223 height 33
type input "KDP611"
click at [401, 225] on input "Premium" at bounding box center [480, 233] width 223 height 33
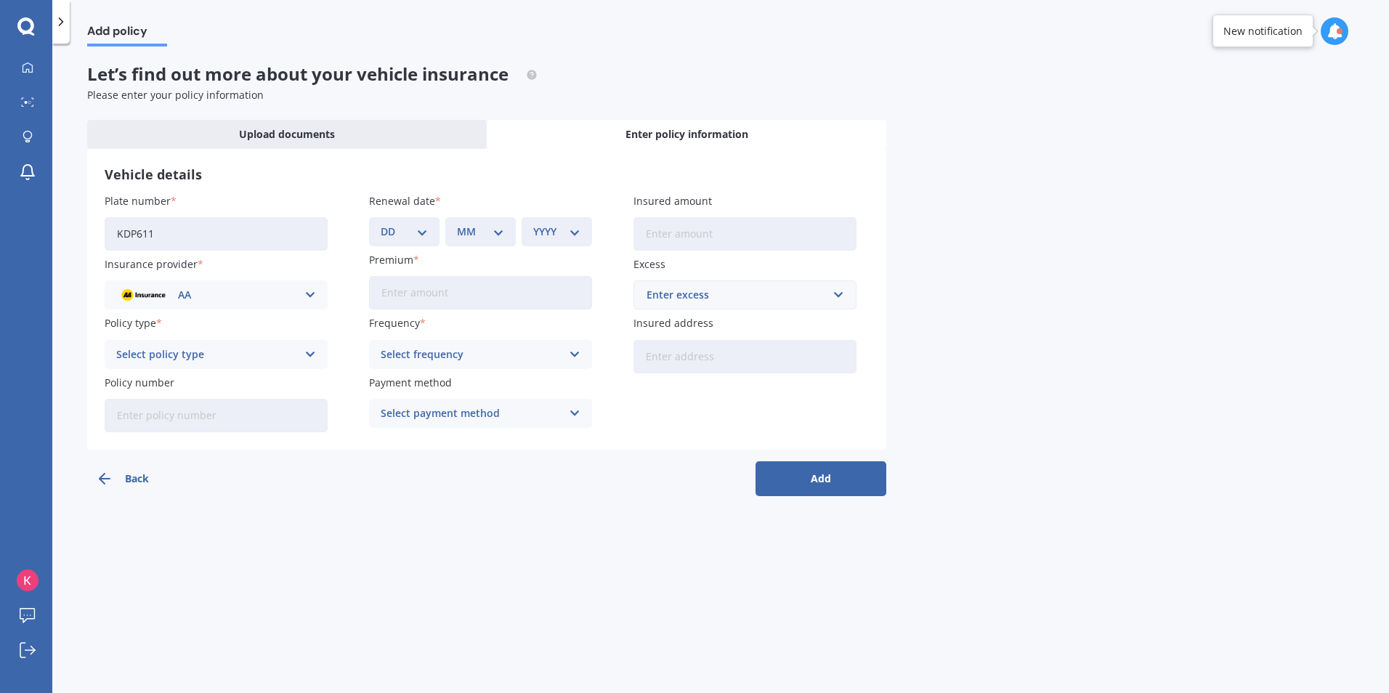
click at [427, 227] on select "DD 01 02 03 04 05 06 07 08 09 10 11 12 13 14 15 16 17 18 19 20 21 22 23 24 25 2…" at bounding box center [404, 232] width 47 height 16
click at [405, 227] on select "DD 01 02 03 04 05 06 07 08 09 10 11 12 13 14 15 16 17 18 19 20 21 22 23 24 25 2…" at bounding box center [404, 232] width 47 height 16
click at [250, 297] on div "AA" at bounding box center [206, 295] width 181 height 16
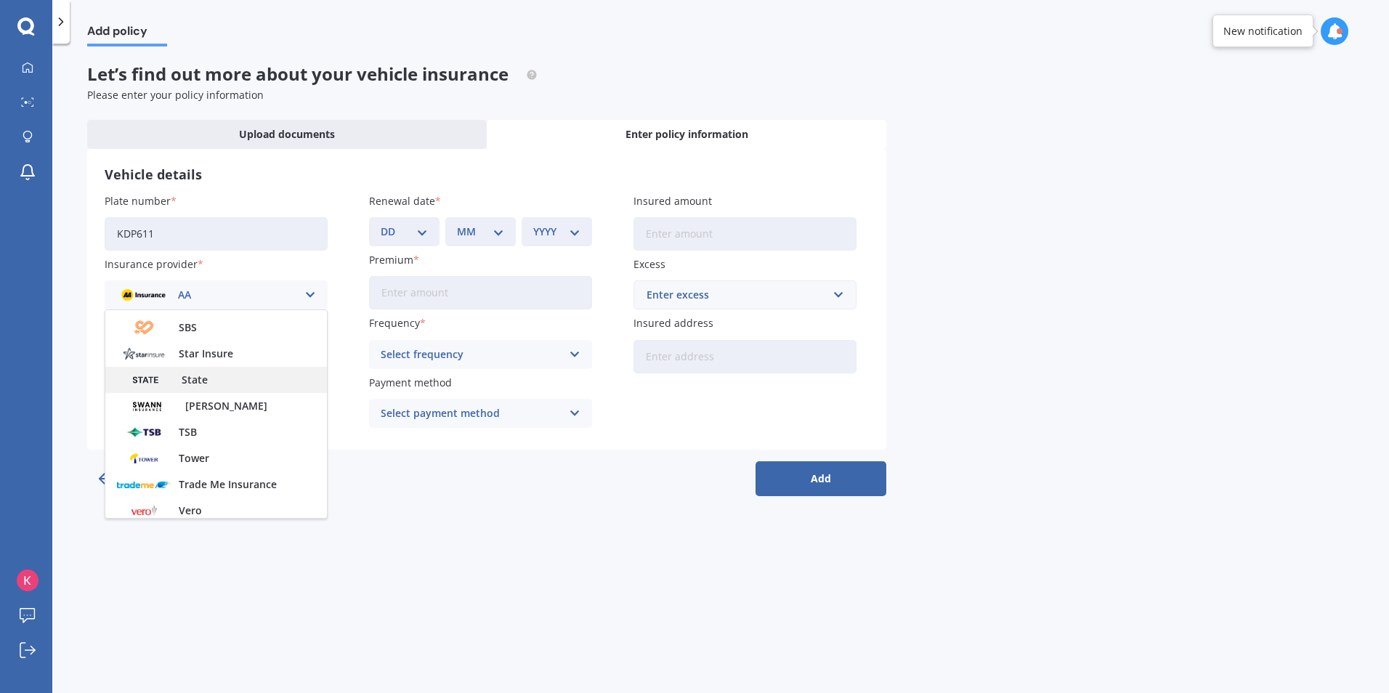
scroll to position [550, 0]
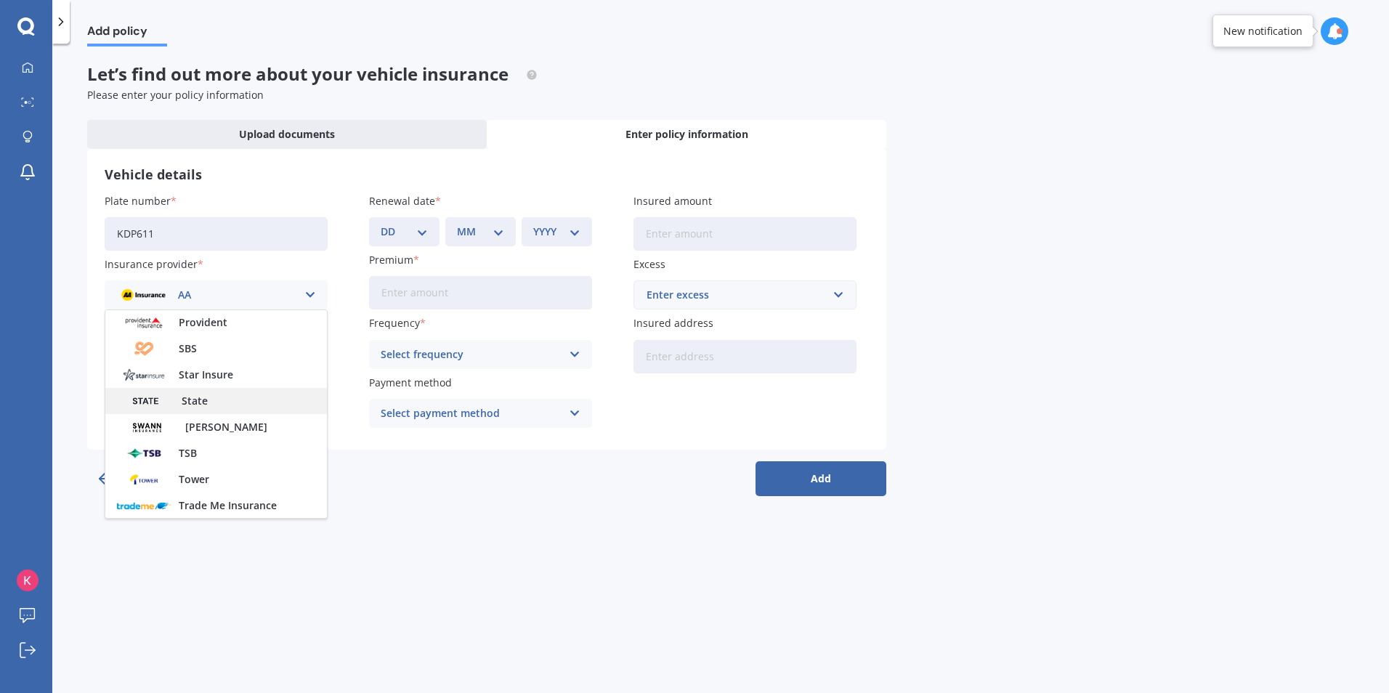
click at [170, 400] on img at bounding box center [145, 401] width 57 height 20
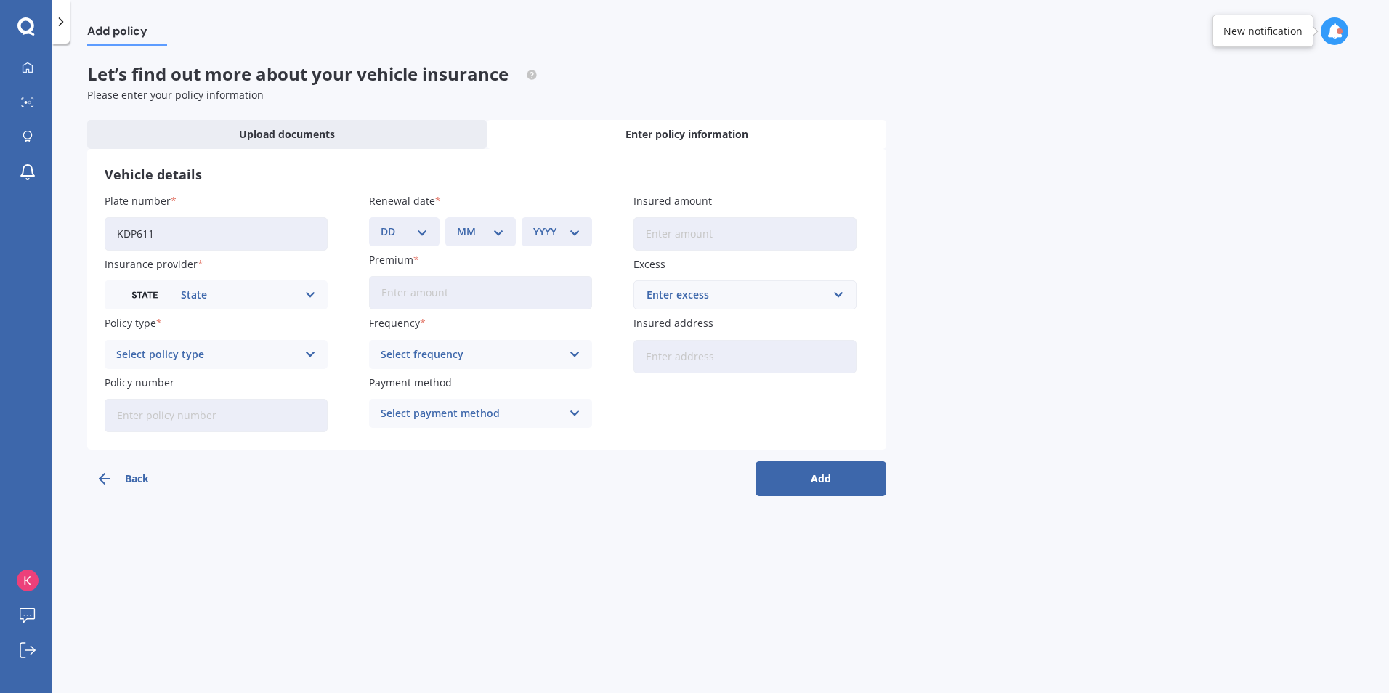
click at [397, 234] on select "DD 01 02 03 04 05 06 07 08 09 10 11 12 13 14 15 16 17 18 19 20 21 22 23 24 25 2…" at bounding box center [404, 232] width 47 height 16
select select "30"
click at [381, 224] on select "DD 01 02 03 04 05 06 07 08 09 10 11 12 13 14 15 16 17 18 19 20 21 22 23 24 25 2…" at bounding box center [404, 232] width 47 height 16
click at [467, 230] on select "MM 01 02 03 04 05 06 07 08 09 10 11 12" at bounding box center [480, 232] width 47 height 16
select select "10"
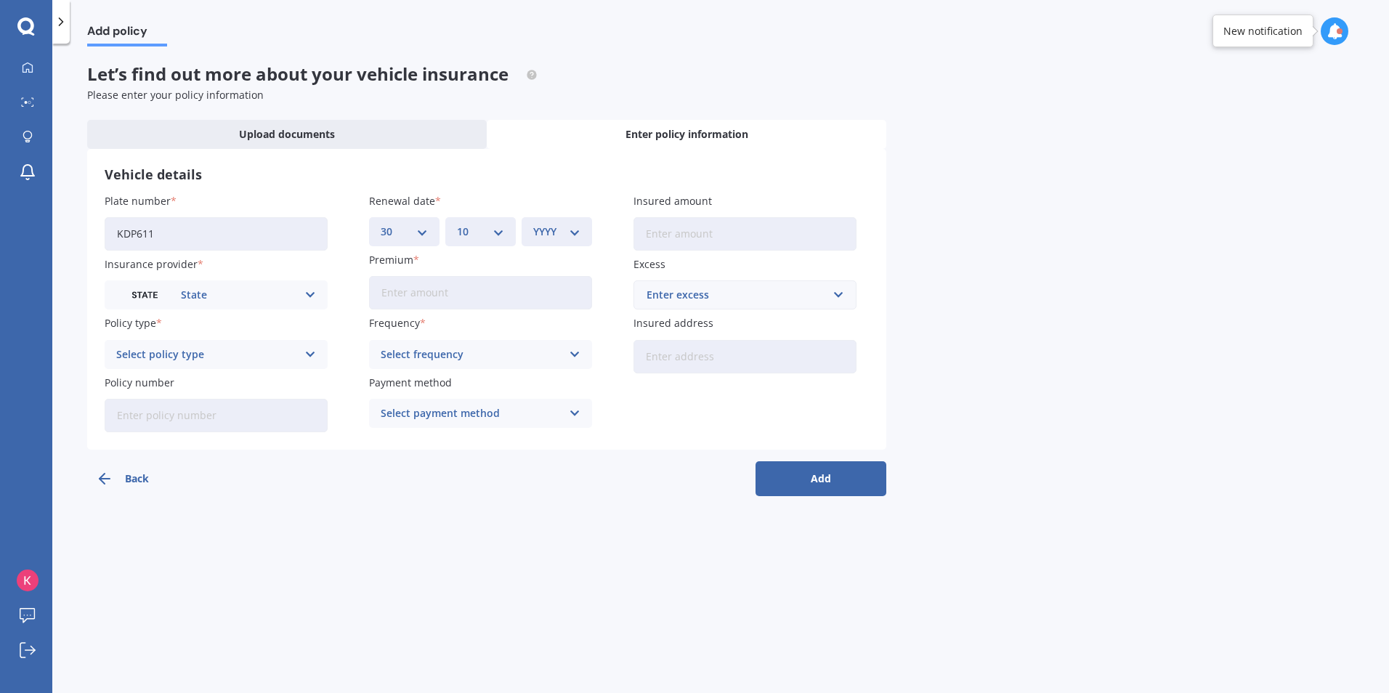
click at [457, 224] on select "MM 01 02 03 04 05 06 07 08 09 10 11 12" at bounding box center [480, 232] width 47 height 16
click at [544, 235] on select "YYYY 2027 2026 2025 2024 2023 2022 2021 2020 2019 2018 2017 2016 2015 2014 2013…" at bounding box center [556, 232] width 47 height 16
select select "2026"
click at [533, 224] on select "YYYY 2027 2026 2025 2024 2023 2022 2021 2020 2019 2018 2017 2016 2015 2014 2013…" at bounding box center [556, 232] width 47 height 16
click at [669, 236] on input "Insured amount" at bounding box center [745, 233] width 223 height 33
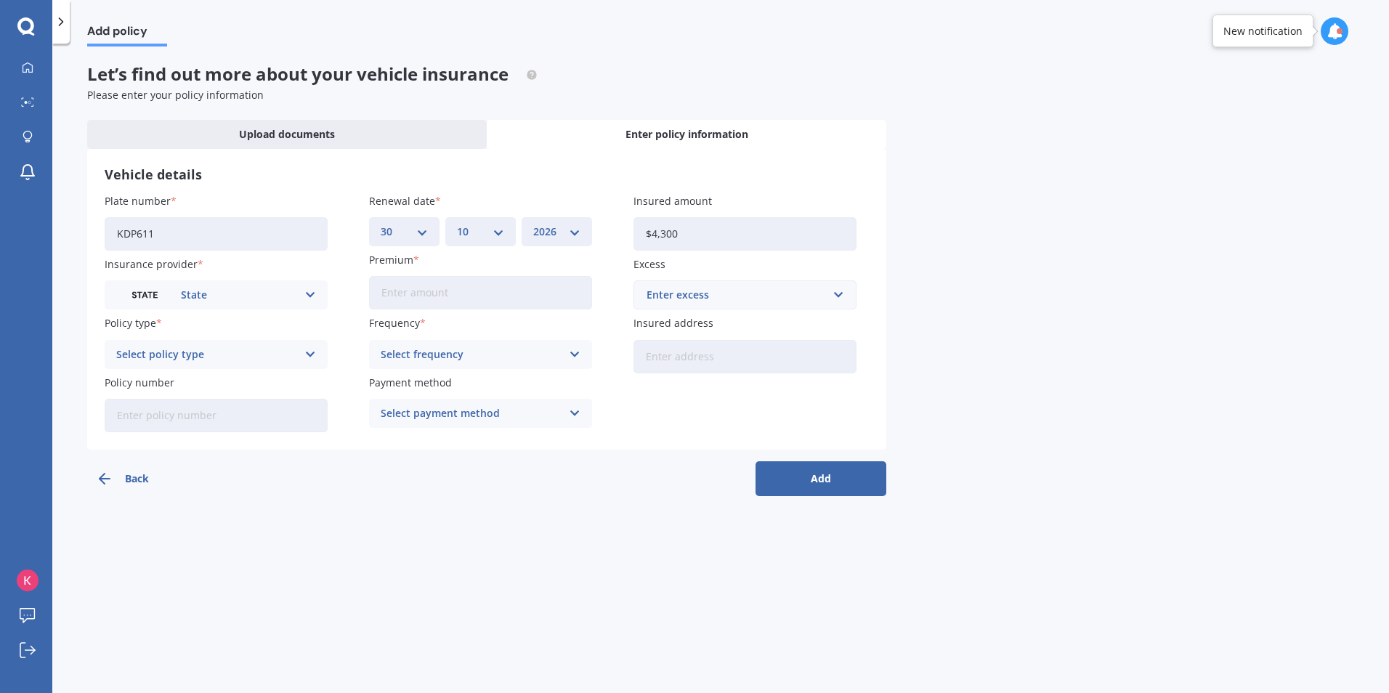
type input "$4,300"
click at [461, 303] on input "Premium" at bounding box center [480, 292] width 223 height 33
type input "$50.55"
click at [674, 294] on div "Enter excess" at bounding box center [736, 295] width 179 height 16
click at [686, 370] on div "$500" at bounding box center [745, 376] width 222 height 27
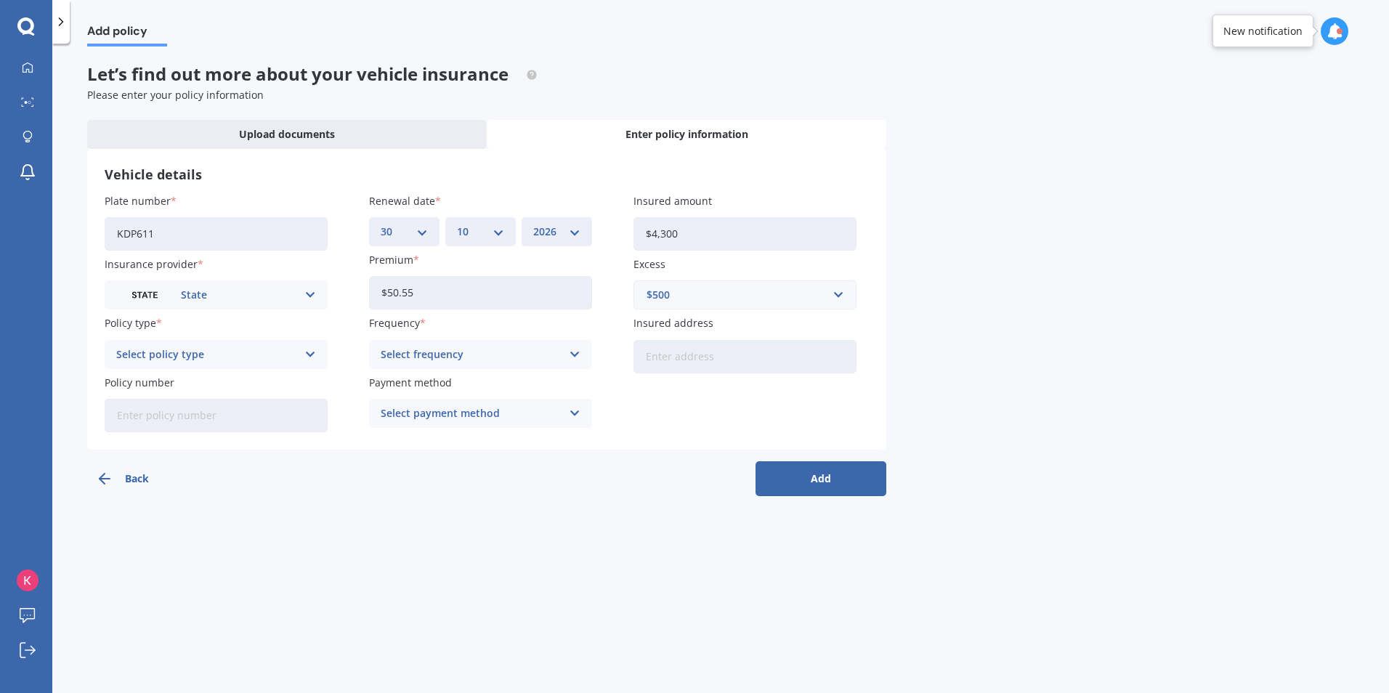
click at [216, 357] on div "Select policy type" at bounding box center [206, 355] width 181 height 16
click at [214, 360] on div "Comprehensive" at bounding box center [206, 355] width 181 height 16
click at [185, 355] on div "Select policy type" at bounding box center [206, 355] width 181 height 16
click at [166, 378] on span "Comprehensive" at bounding box center [155, 383] width 77 height 10
click at [456, 358] on div "Select frequency" at bounding box center [471, 355] width 181 height 16
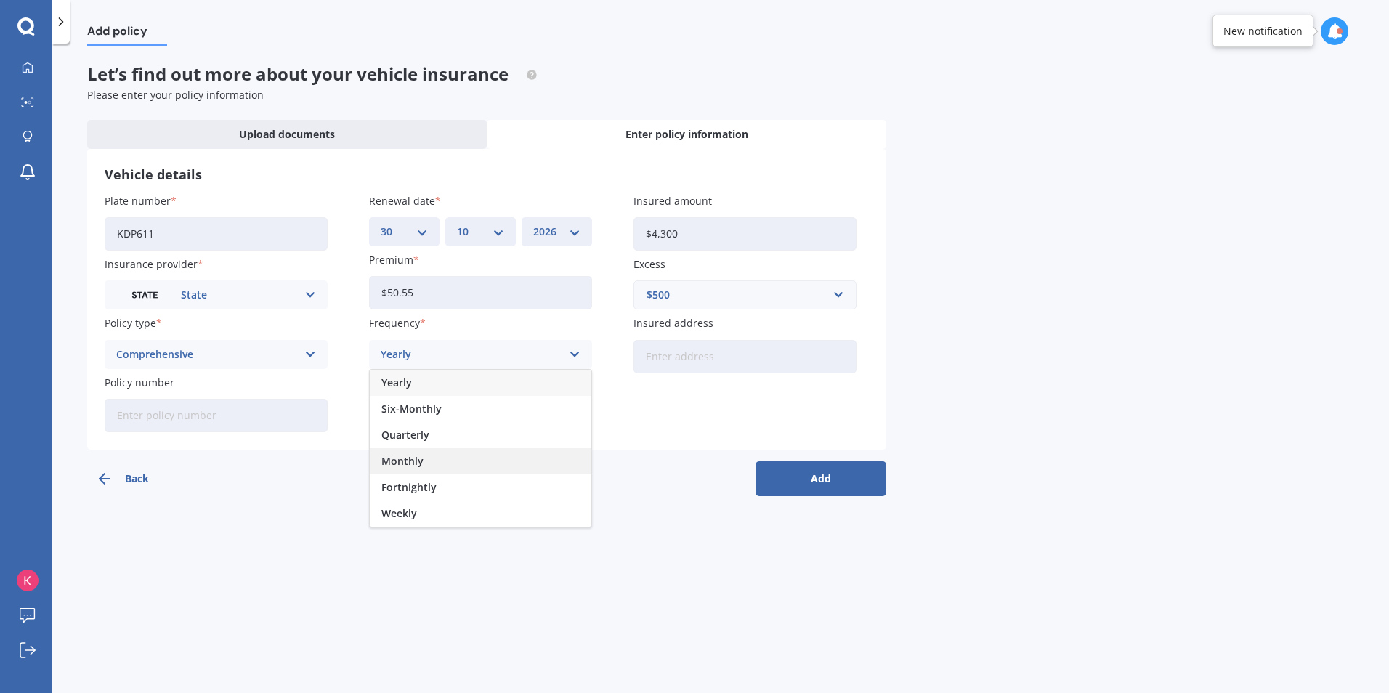
click at [407, 457] on span "Monthly" at bounding box center [403, 461] width 42 height 10
click at [655, 360] on input "Insured address" at bounding box center [745, 356] width 223 height 33
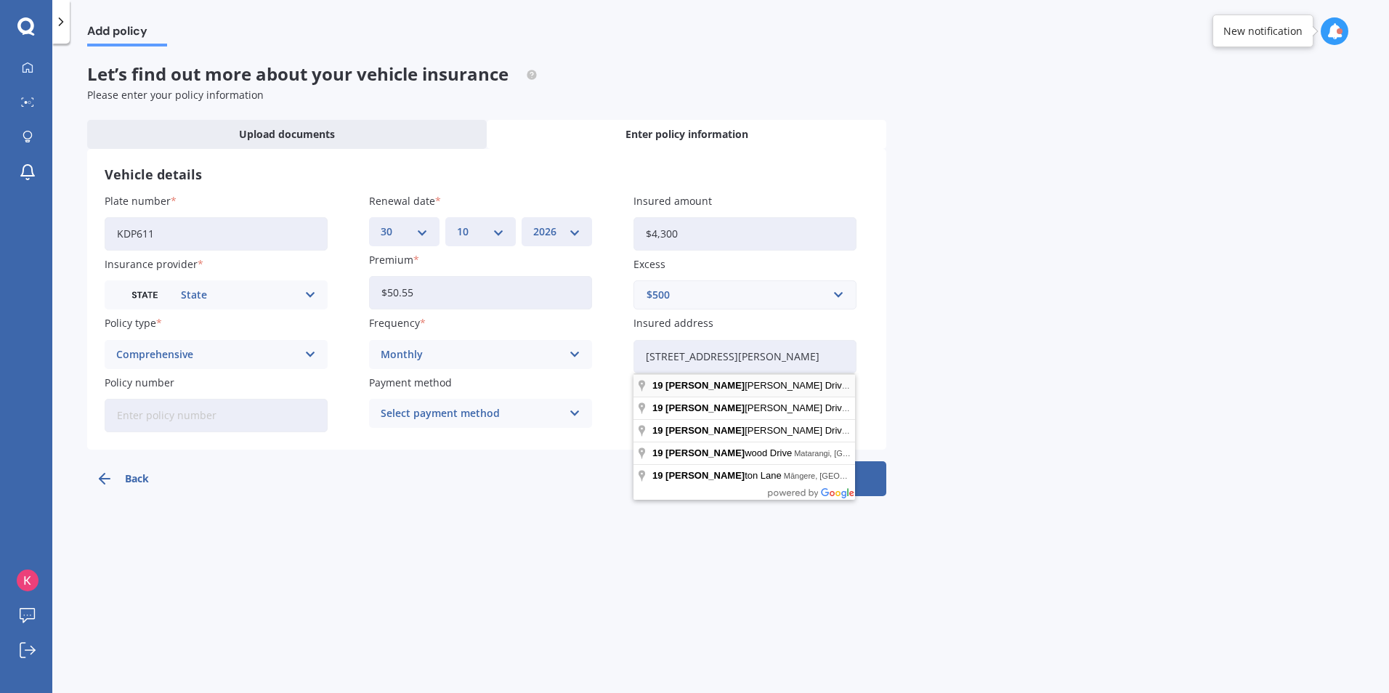
type input "[STREET_ADDRESS][PERSON_NAME]"
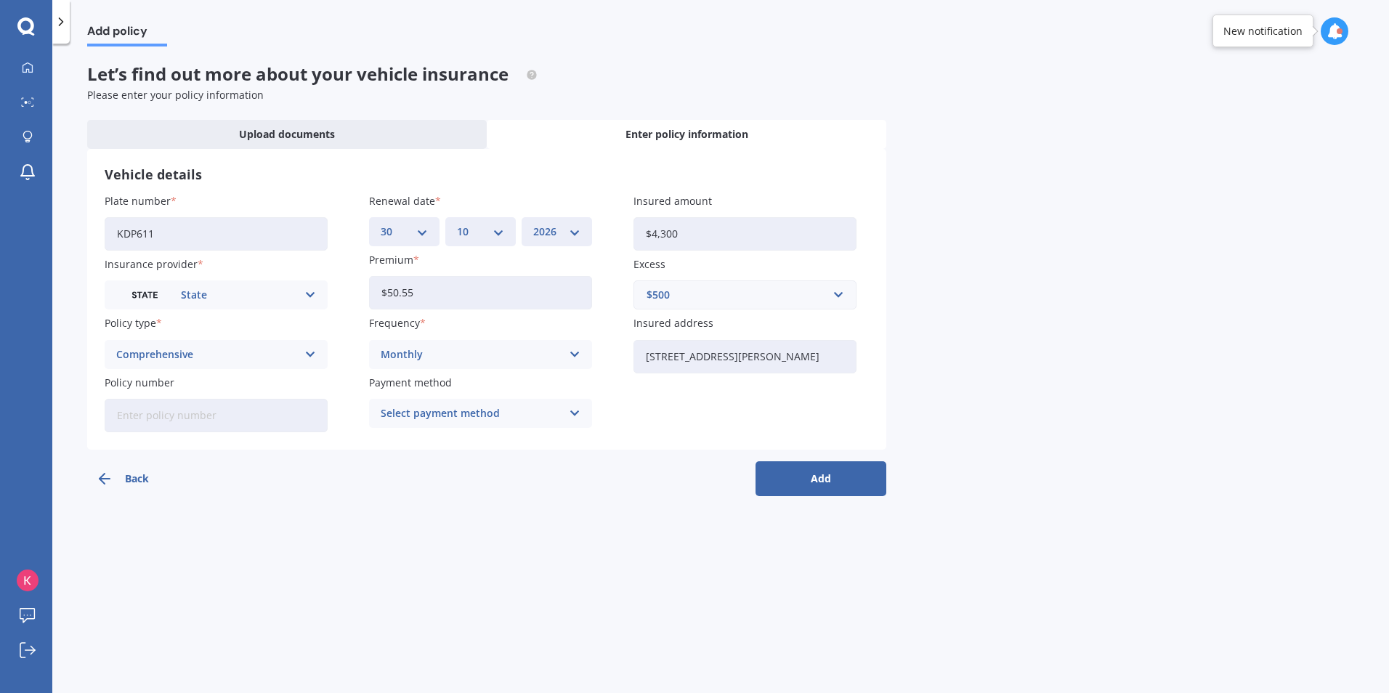
click at [269, 416] on input "Policy number" at bounding box center [216, 415] width 223 height 33
click at [187, 415] on input "Policy number" at bounding box center [216, 415] width 223 height 33
paste input "MOTS01677907"
type input "MOTS01677907"
click at [450, 419] on div "Select payment method" at bounding box center [471, 414] width 181 height 16
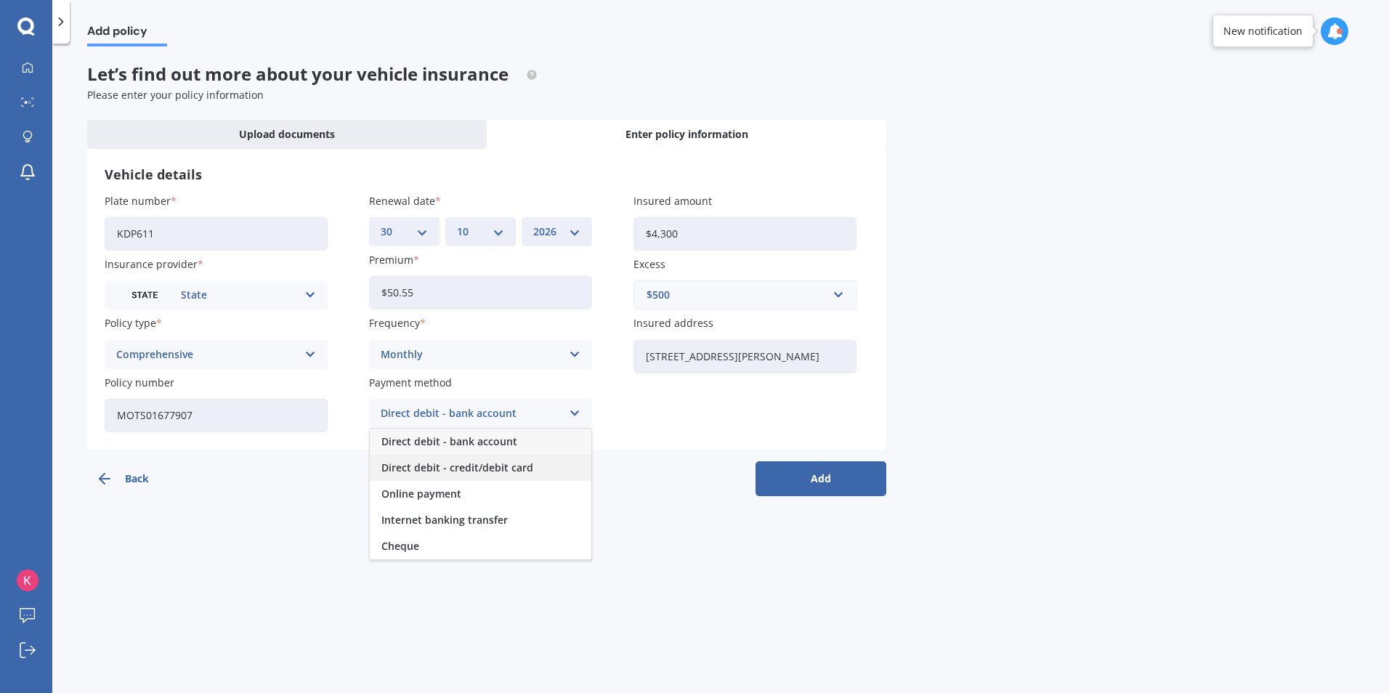
click at [447, 469] on span "Direct debit - credit/debit card" at bounding box center [458, 468] width 152 height 10
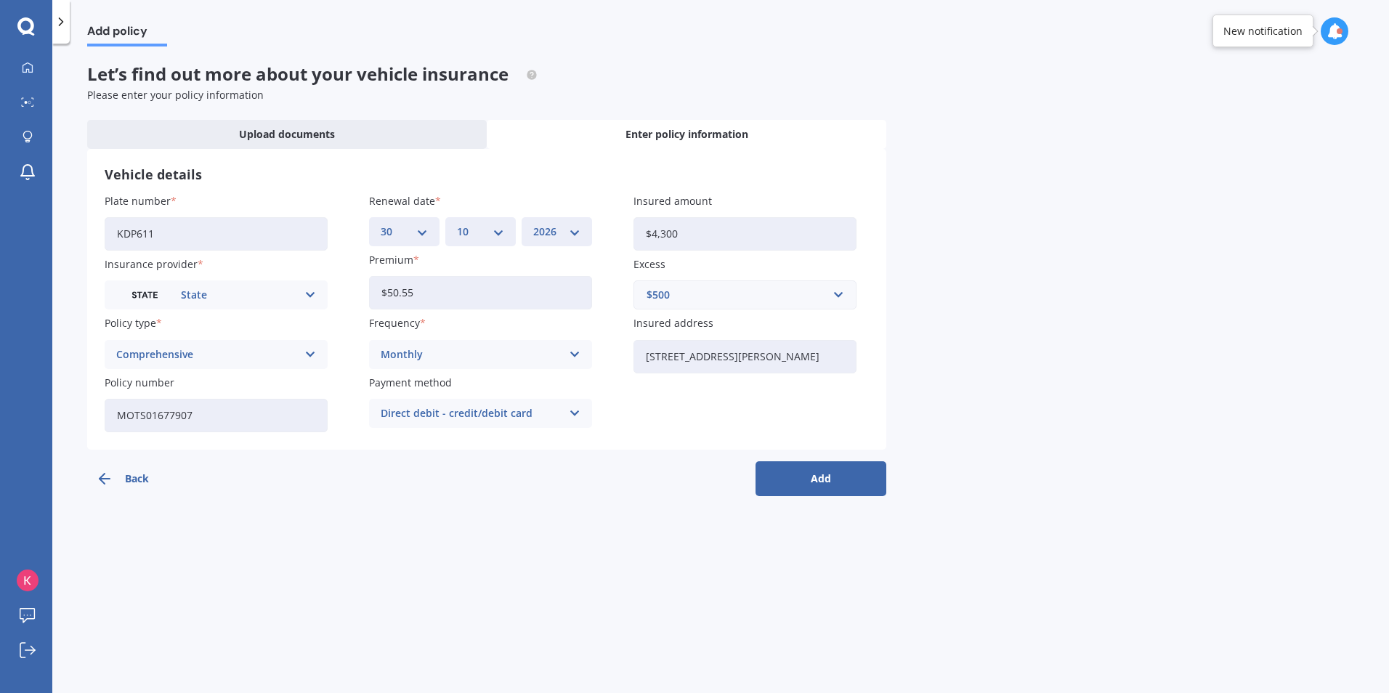
click at [826, 480] on button "Add" at bounding box center [821, 478] width 131 height 35
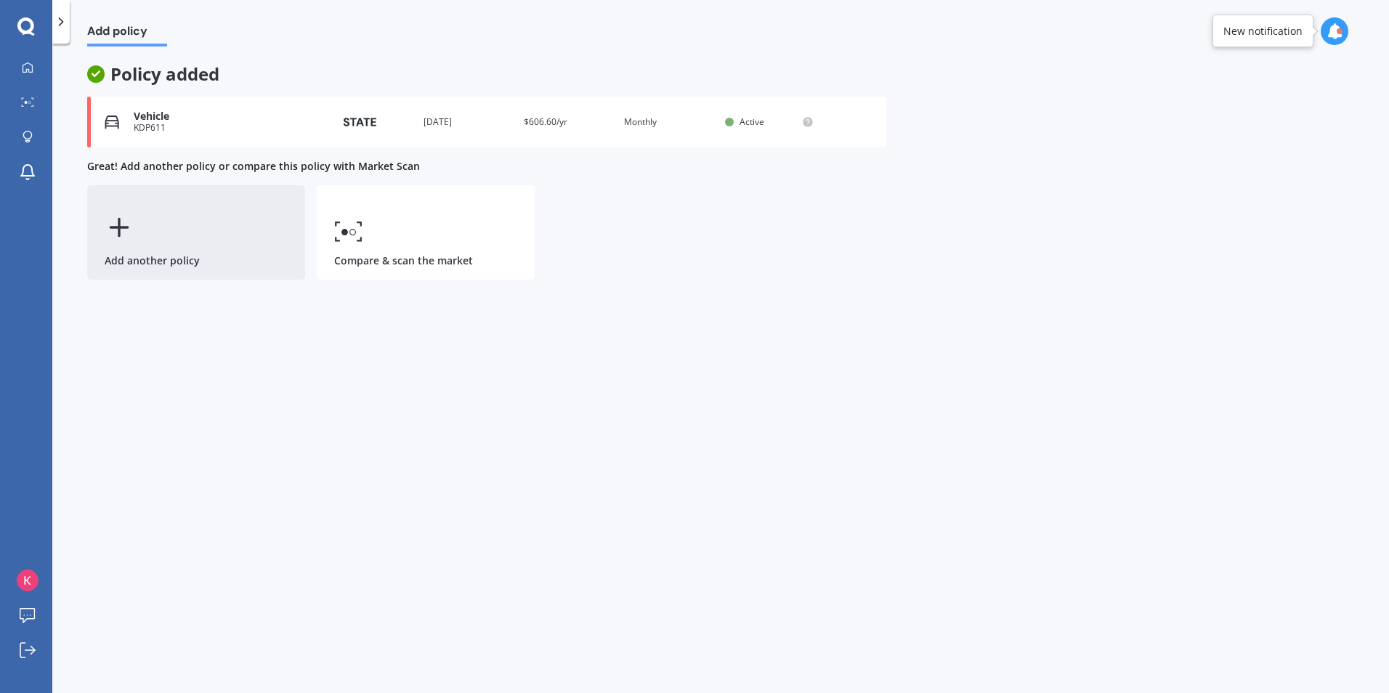
click at [161, 247] on div "Add another policy" at bounding box center [196, 232] width 218 height 94
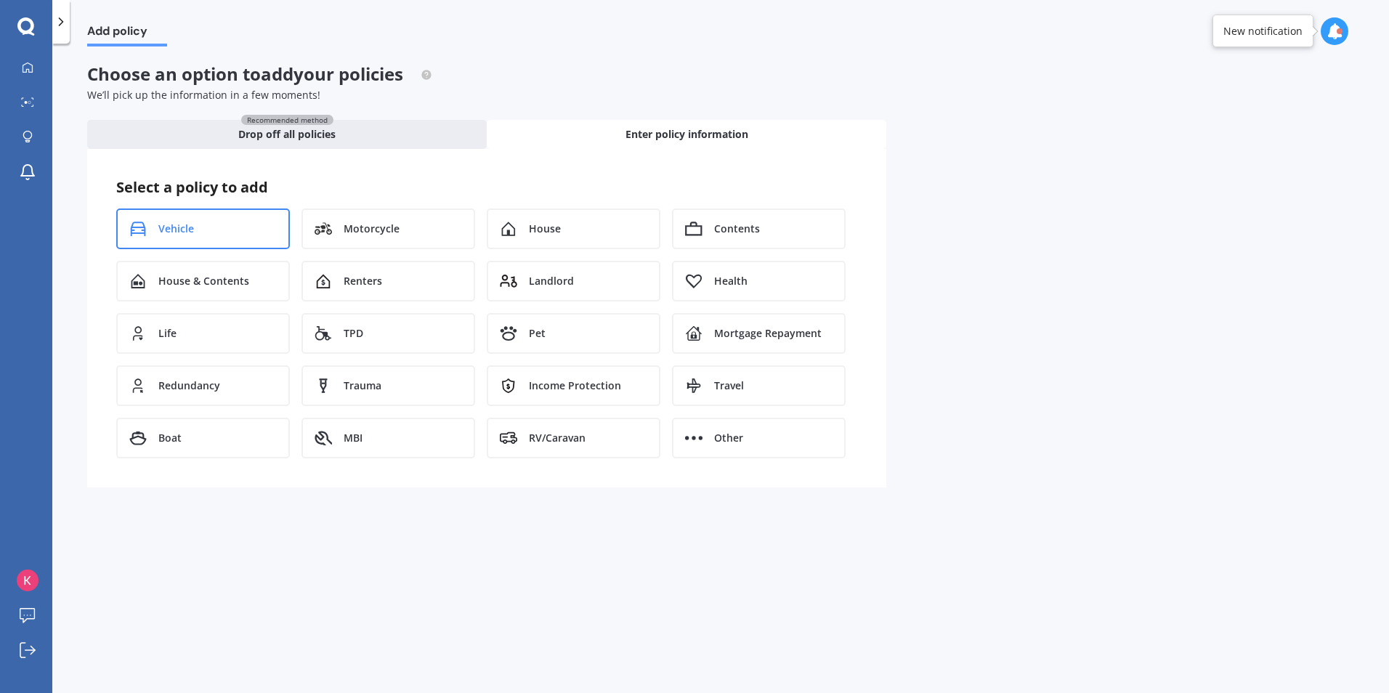
click at [212, 228] on div "Vehicle" at bounding box center [203, 229] width 174 height 41
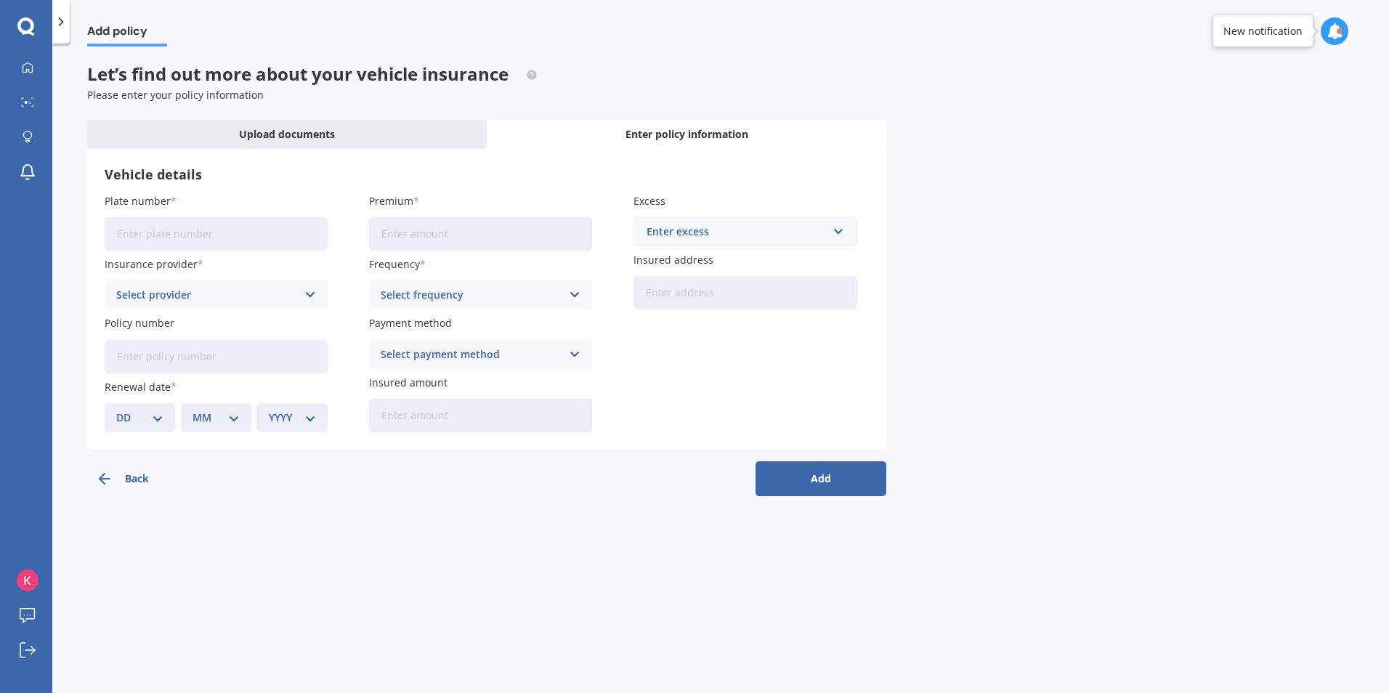
click at [206, 239] on input "Plate number" at bounding box center [216, 233] width 223 height 33
type input "QET71"
click at [392, 235] on input "Premium" at bounding box center [480, 233] width 223 height 33
type input "$148.57"
click at [718, 238] on div "Enter excess" at bounding box center [736, 232] width 179 height 16
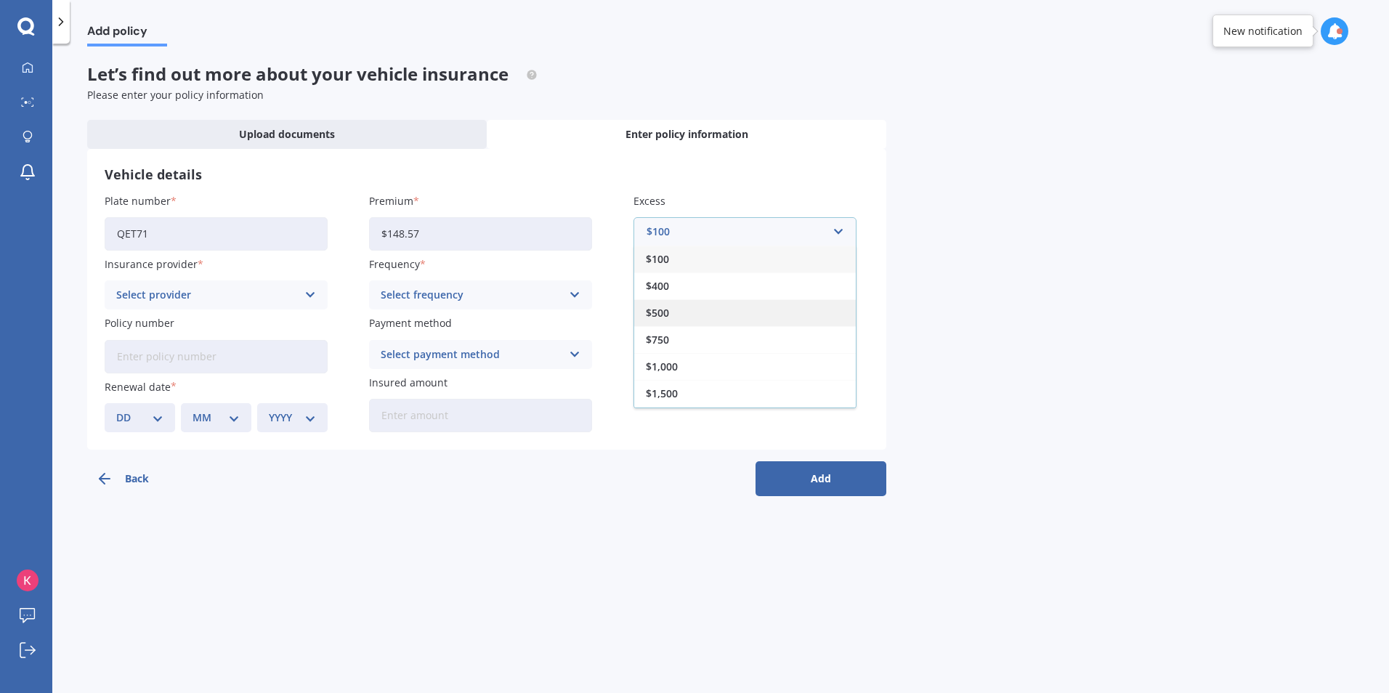
click at [673, 316] on div "$500" at bounding box center [745, 312] width 222 height 27
click at [210, 294] on div "Select provider" at bounding box center [206, 295] width 181 height 16
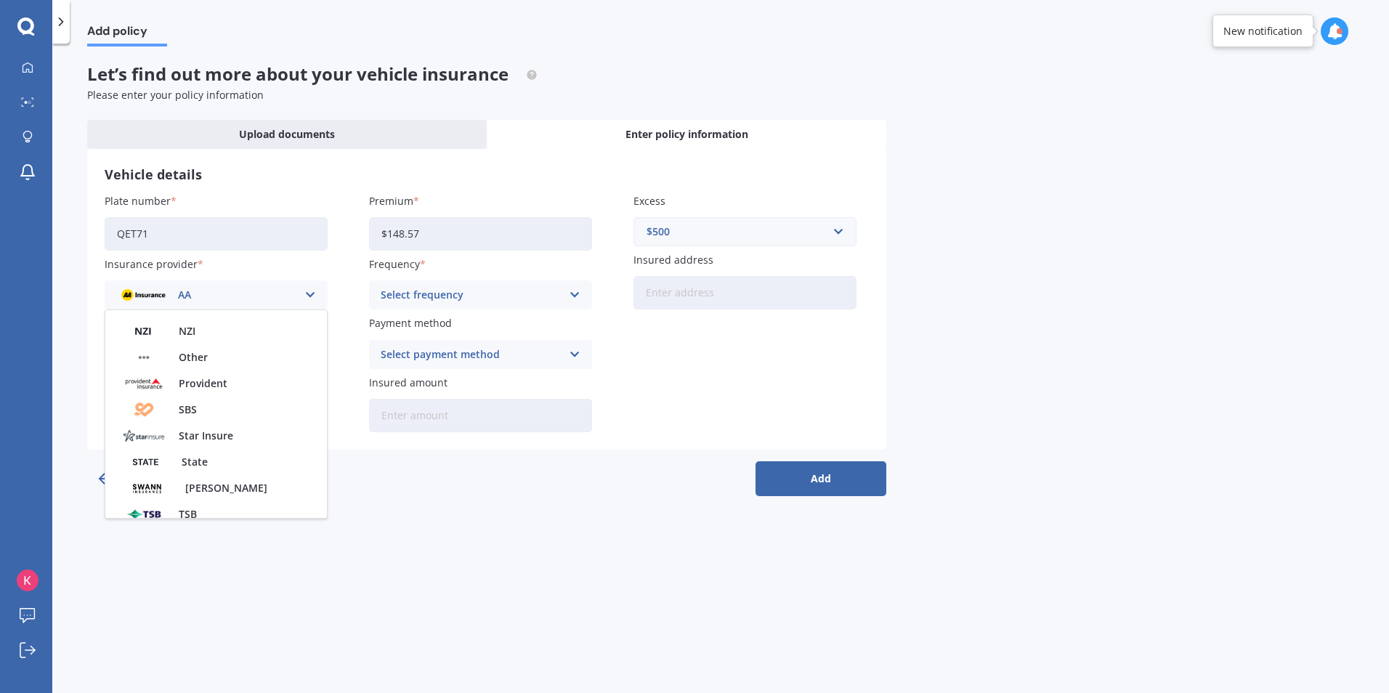
scroll to position [530, 0]
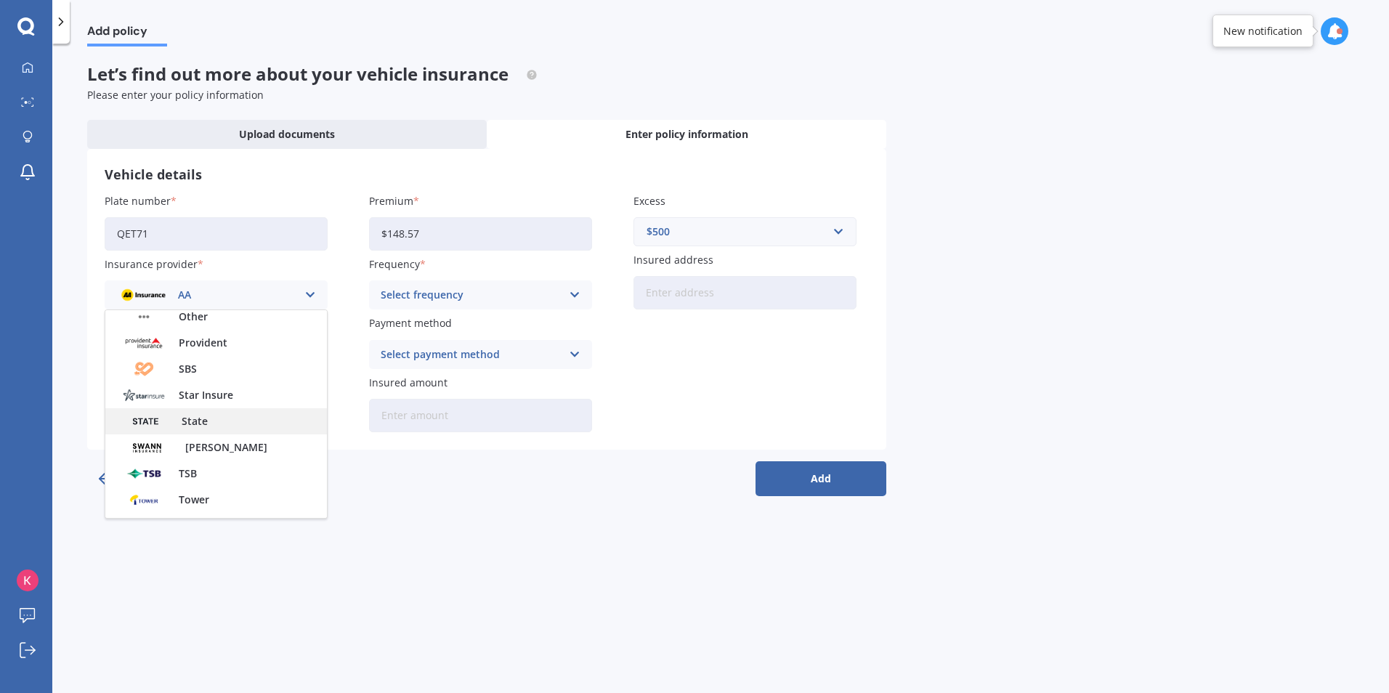
click at [223, 425] on div "State" at bounding box center [216, 421] width 222 height 26
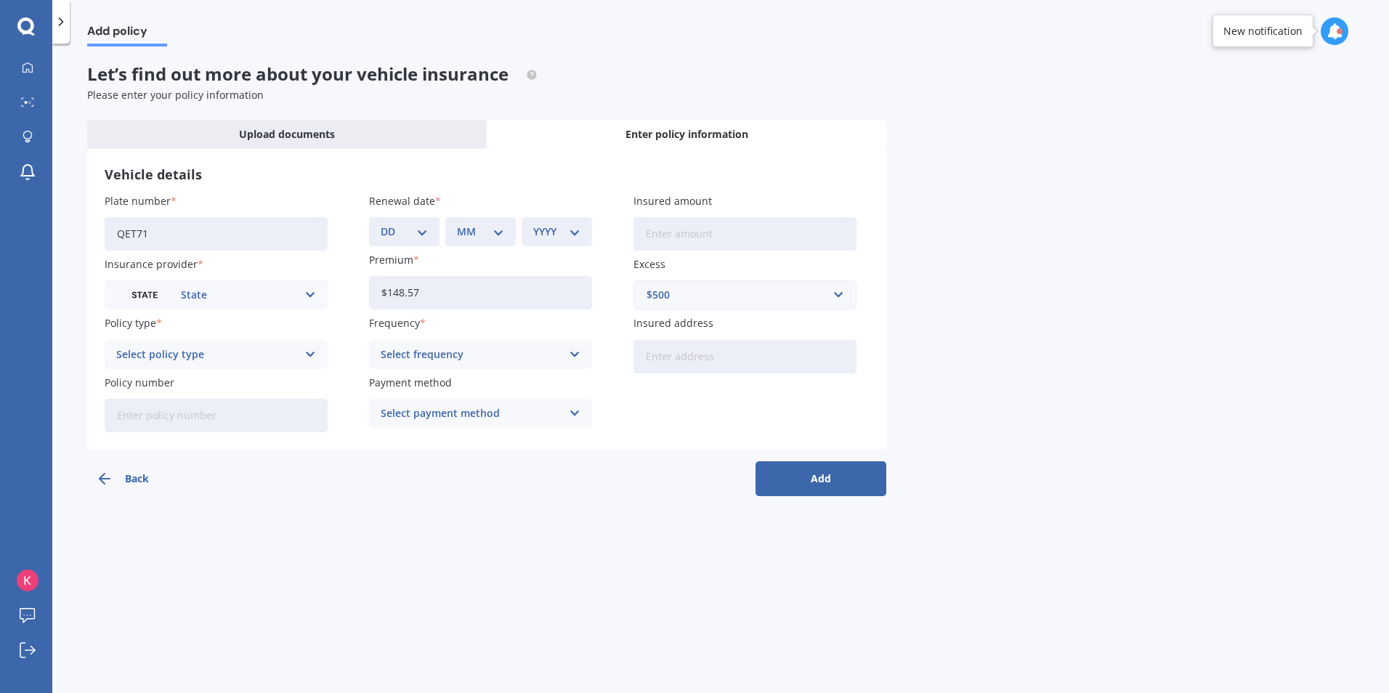
click at [241, 359] on div "Select policy type" at bounding box center [206, 355] width 181 height 16
click at [196, 387] on div "Comprehensive" at bounding box center [216, 383] width 222 height 26
click at [396, 355] on div "Select frequency" at bounding box center [471, 355] width 181 height 16
click at [404, 463] on span "Monthly" at bounding box center [403, 461] width 42 height 10
click at [700, 355] on input "Insured address" at bounding box center [745, 356] width 223 height 33
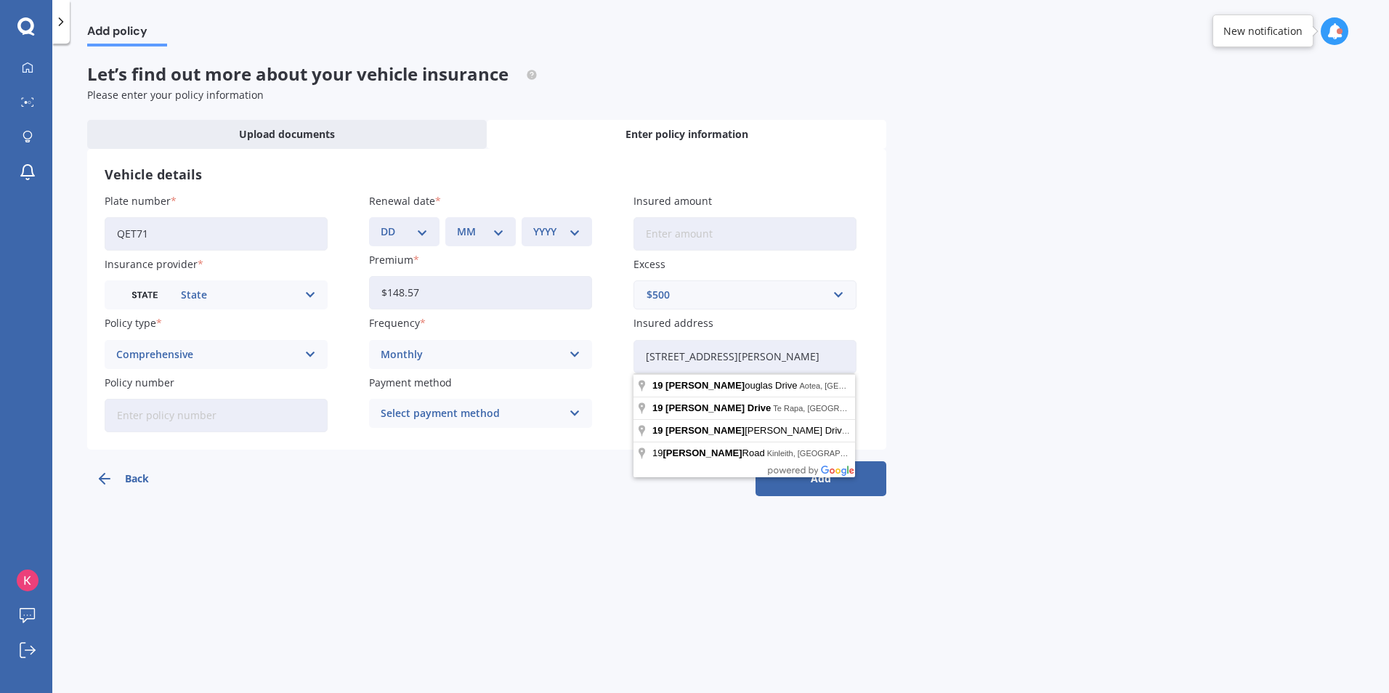
type input "[STREET_ADDRESS][PERSON_NAME]"
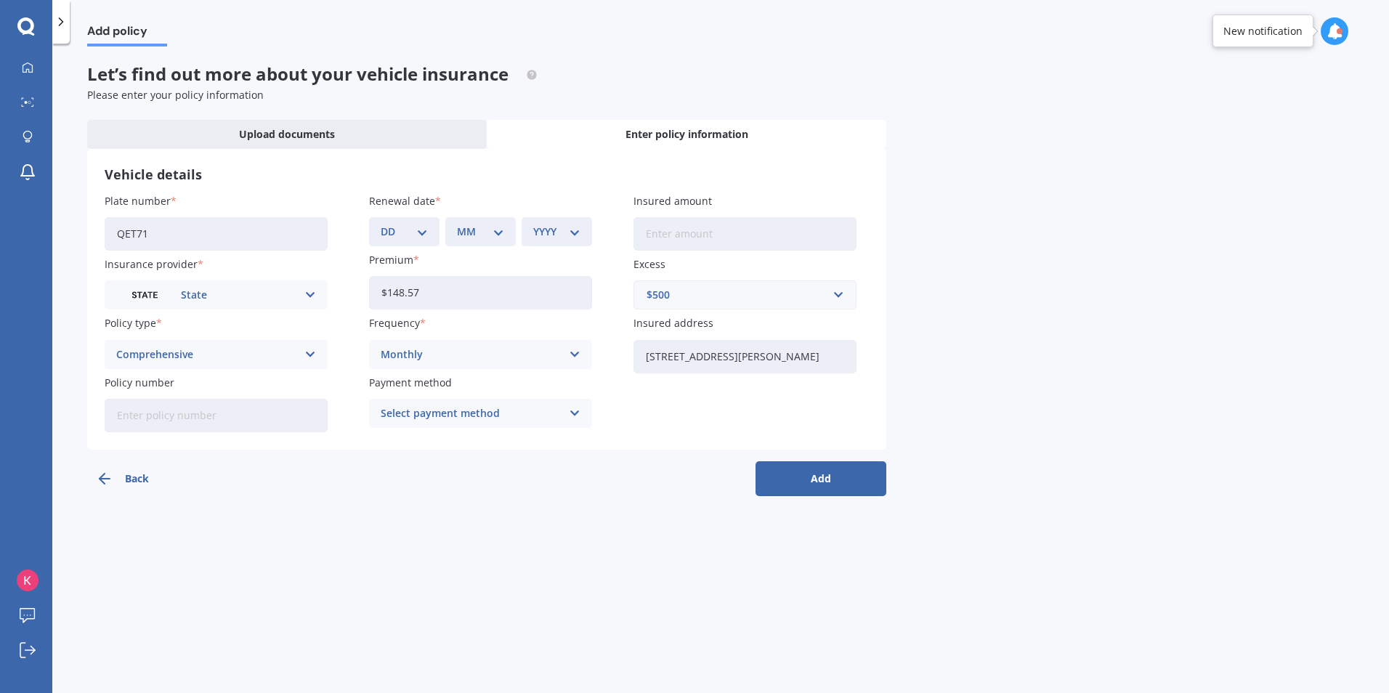
click at [676, 230] on input "Insured amount" at bounding box center [745, 233] width 223 height 33
type input "$68,400"
click at [251, 411] on input "Policy number" at bounding box center [216, 415] width 223 height 33
click at [231, 416] on input "Policy number" at bounding box center [216, 415] width 223 height 33
paste input "MOTS01582993"
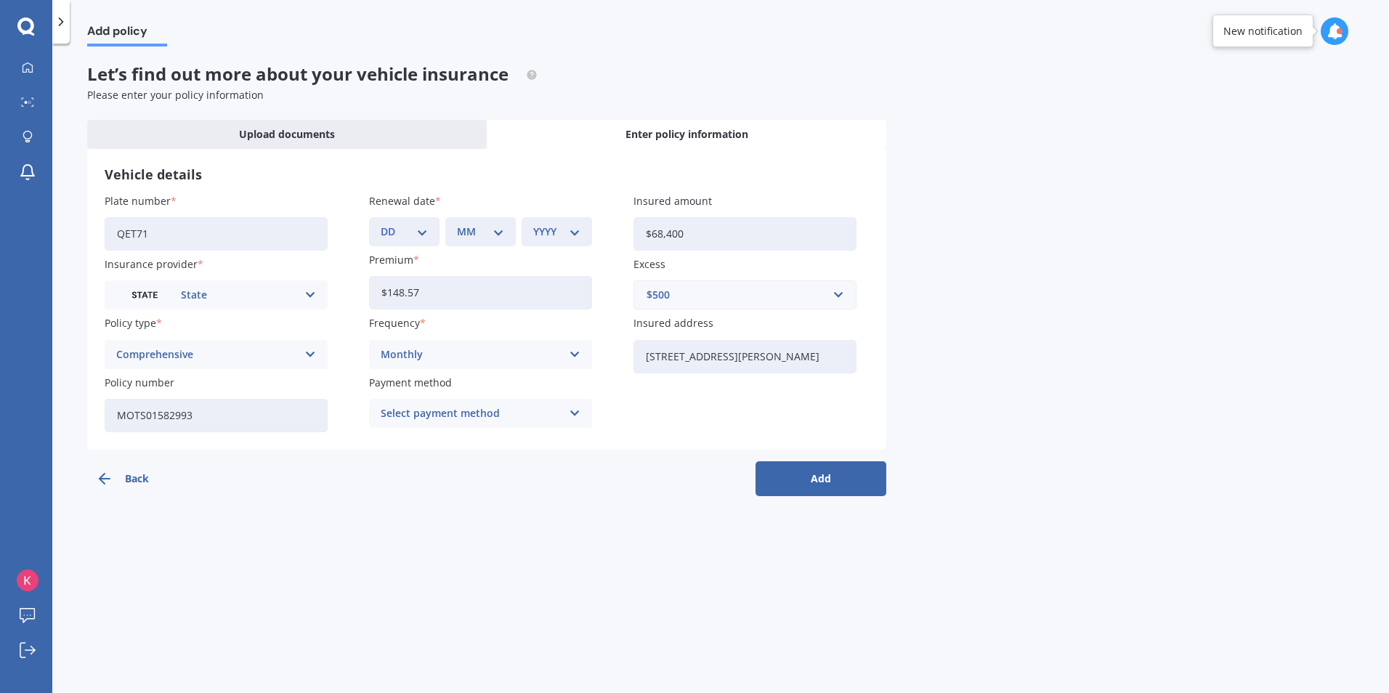
type input "MOTS01582993"
click at [406, 416] on div "Select payment method" at bounding box center [471, 414] width 181 height 16
click at [421, 467] on span "Direct debit - credit/debit card" at bounding box center [458, 468] width 152 height 10
click at [833, 472] on button "Add" at bounding box center [821, 478] width 131 height 35
click at [259, 246] on input "QET71" at bounding box center [216, 233] width 223 height 33
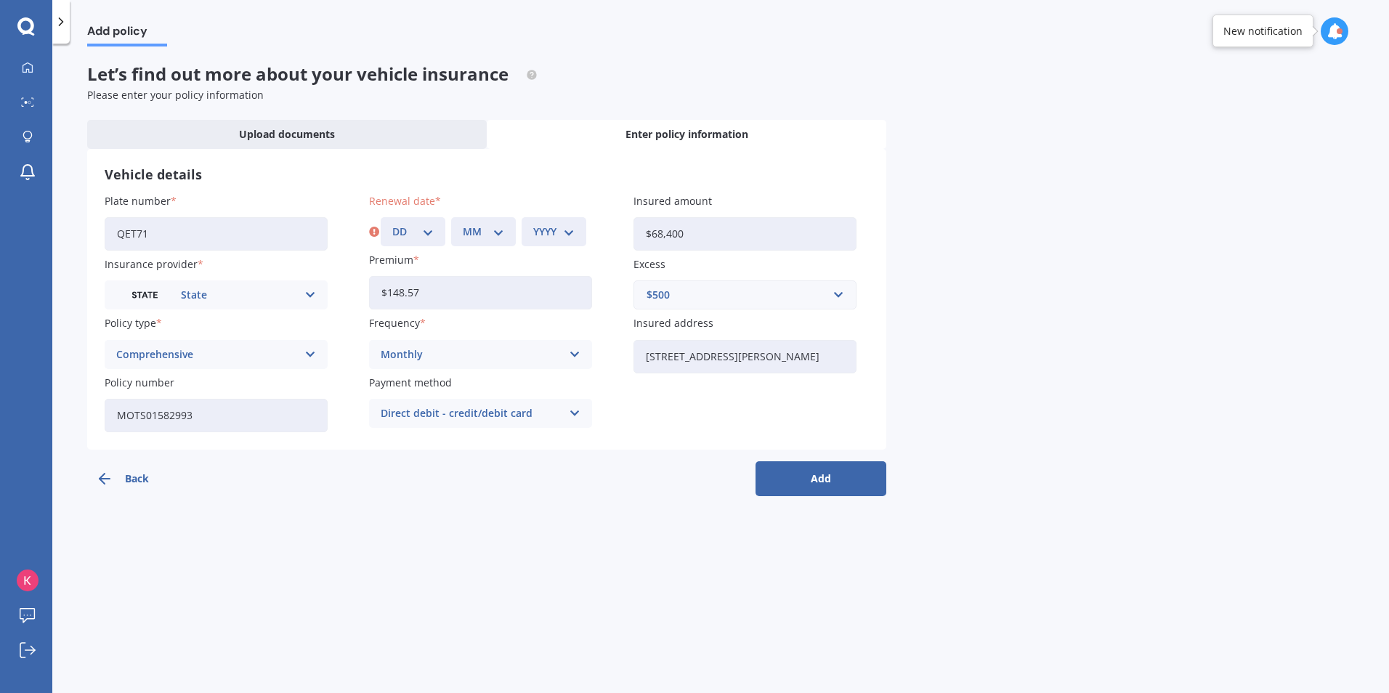
click at [410, 238] on select "DD 01 02 03 04 05 06 07 08 09 10 11 12 13 14 15 16 17 18 19 20 21 22 23 24 25 2…" at bounding box center [412, 232] width 41 height 16
select select "10"
click at [392, 224] on select "DD 01 02 03 04 05 06 07 08 09 10 11 12 13 14 15 16 17 18 19 20 21 22 23 24 25 2…" at bounding box center [412, 232] width 41 height 16
click at [483, 235] on select "MM 01 02 03 04 05 06 07 08 09 10 11 12" at bounding box center [483, 232] width 41 height 16
select select "10"
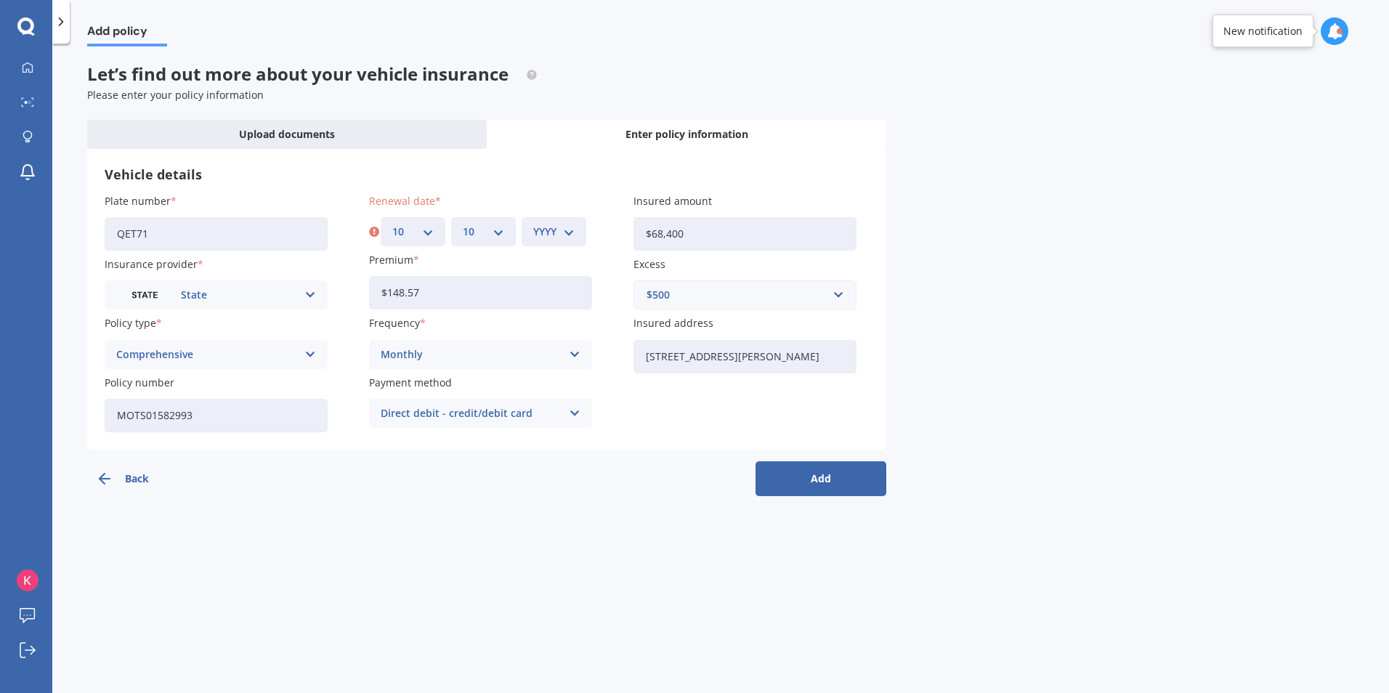
click at [463, 224] on select "MM 01 02 03 04 05 06 07 08 09 10 11 12" at bounding box center [483, 232] width 41 height 16
drag, startPoint x: 570, startPoint y: 226, endPoint x: 566, endPoint y: 242, distance: 16.6
click at [570, 227] on select "YYYY 2027 2026 2025 2024 2023 2022 2021 2020 2019 2018 2017 2016 2015 2014 2013…" at bounding box center [553, 232] width 41 height 16
select select "2026"
click at [533, 224] on select "YYYY 2027 2026 2025 2024 2023 2022 2021 2020 2019 2018 2017 2016 2015 2014 2013…" at bounding box center [553, 232] width 41 height 16
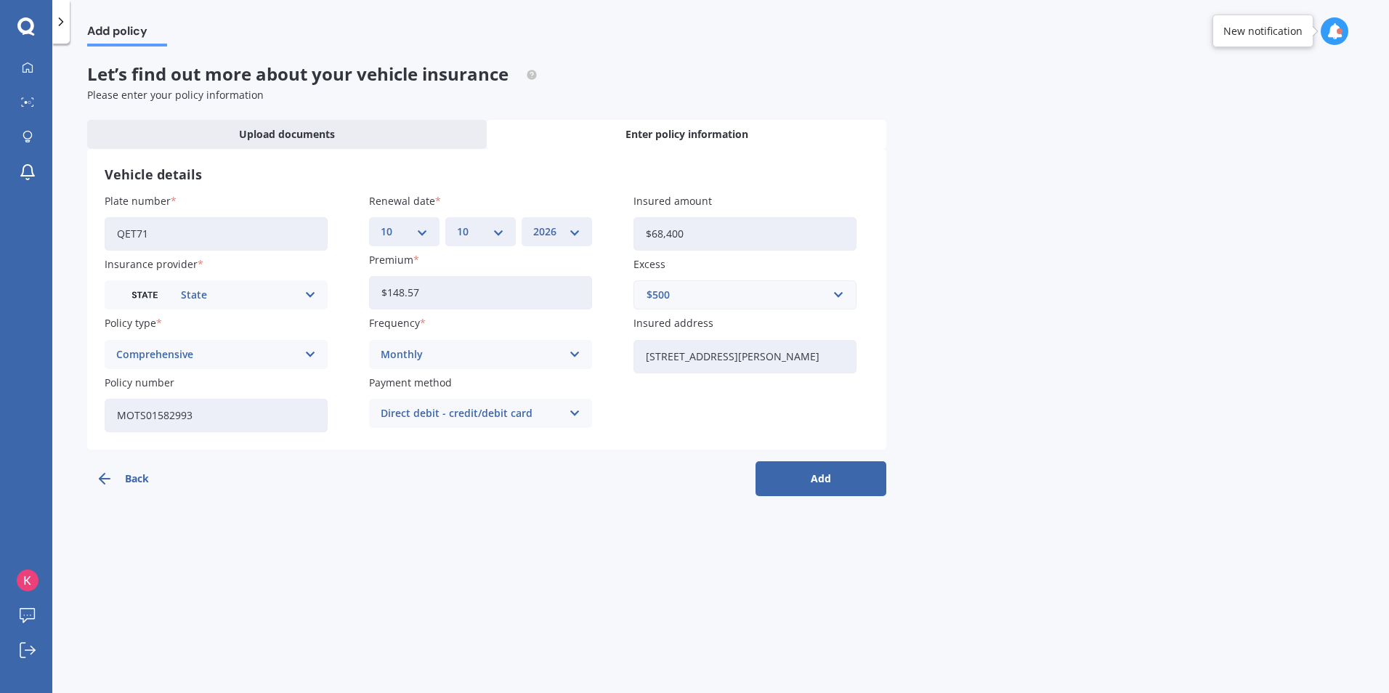
click at [820, 488] on button "Add" at bounding box center [821, 478] width 131 height 35
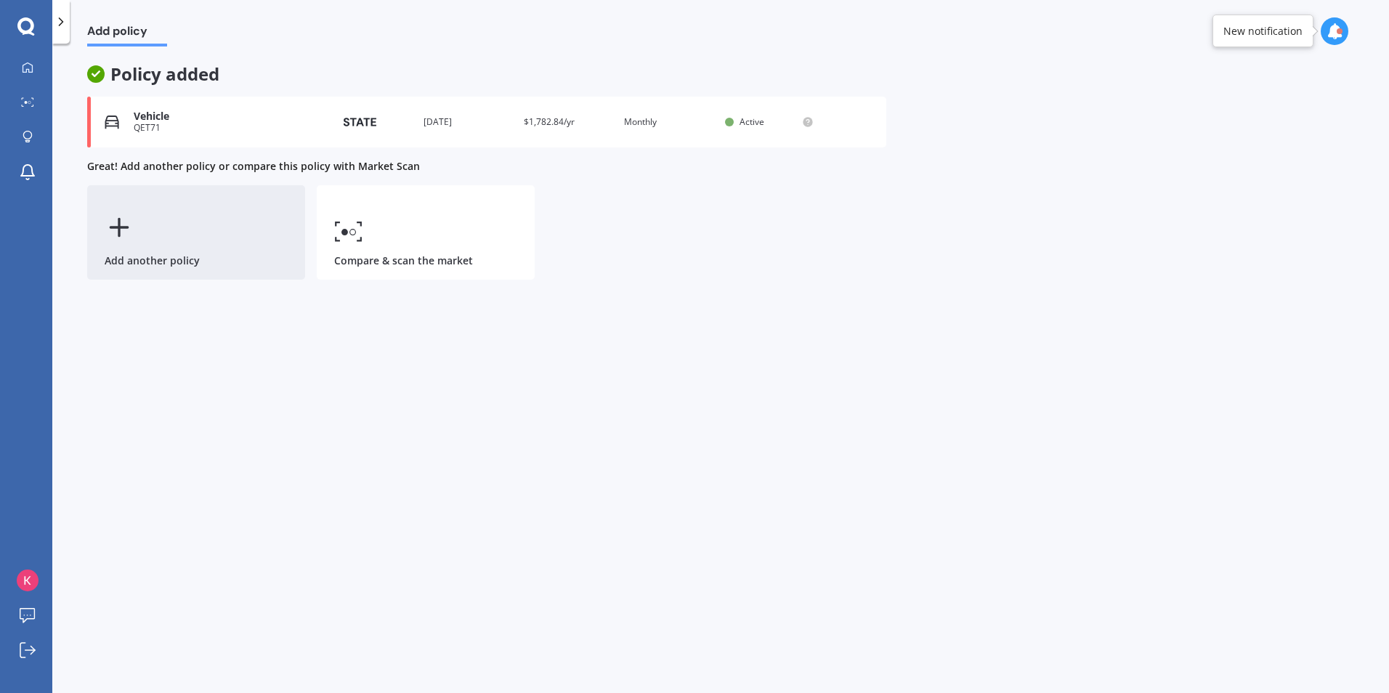
click at [179, 245] on div "Add another policy" at bounding box center [196, 232] width 218 height 94
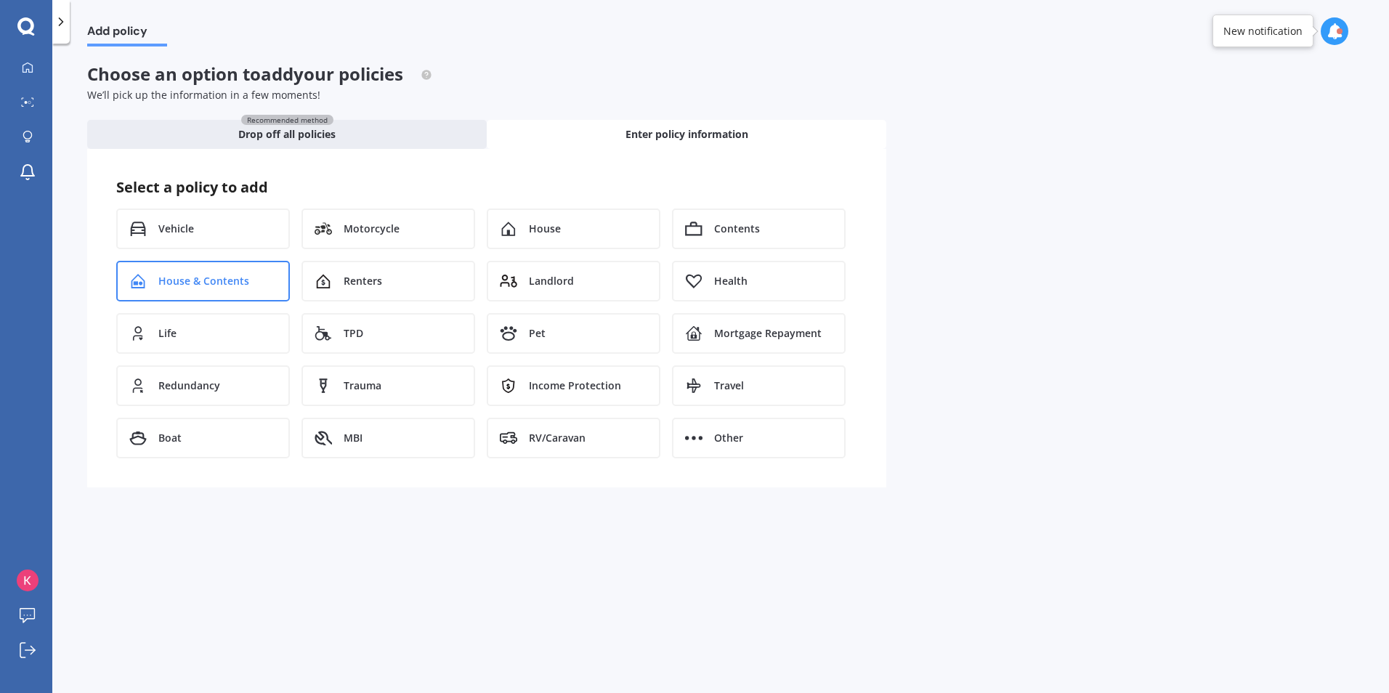
click at [217, 278] on span "House & Contents" at bounding box center [203, 281] width 91 height 15
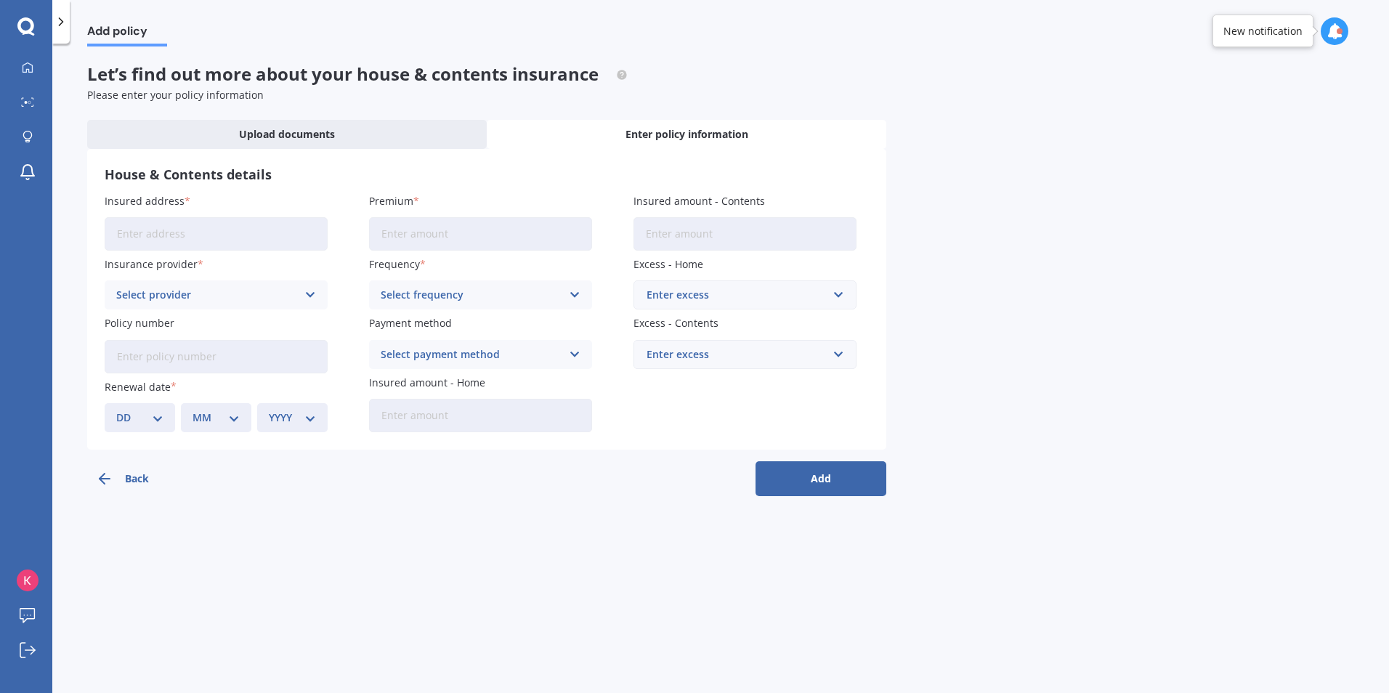
click at [242, 237] on input "Insured address" at bounding box center [216, 233] width 223 height 33
click at [181, 221] on input "19 [PERSON_NAME]" at bounding box center [216, 233] width 223 height 33
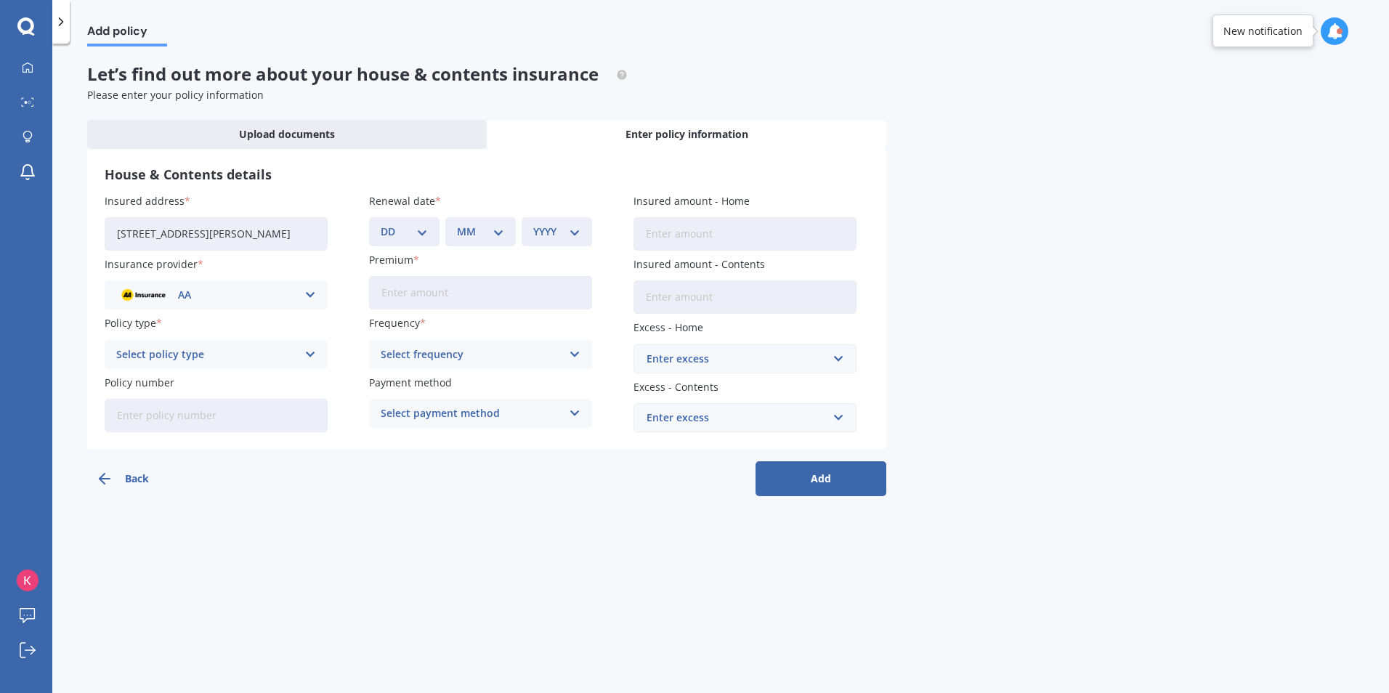
type input "[STREET_ADDRESS][PERSON_NAME]"
click at [401, 237] on select "DD 01 02 03 04 05 06 07 08 09 10 11 12 13 14 15 16 17 18 19 20 21 22 23 24 25 2…" at bounding box center [404, 232] width 47 height 16
select select "11"
click at [381, 224] on select "DD 01 02 03 04 05 06 07 08 09 10 11 12 13 14 15 16 17 18 19 20 21 22 23 24 25 2…" at bounding box center [404, 232] width 47 height 16
click at [466, 238] on select "MM 01 02 03 04 05 06 07 08 09 10 11 12" at bounding box center [480, 232] width 47 height 16
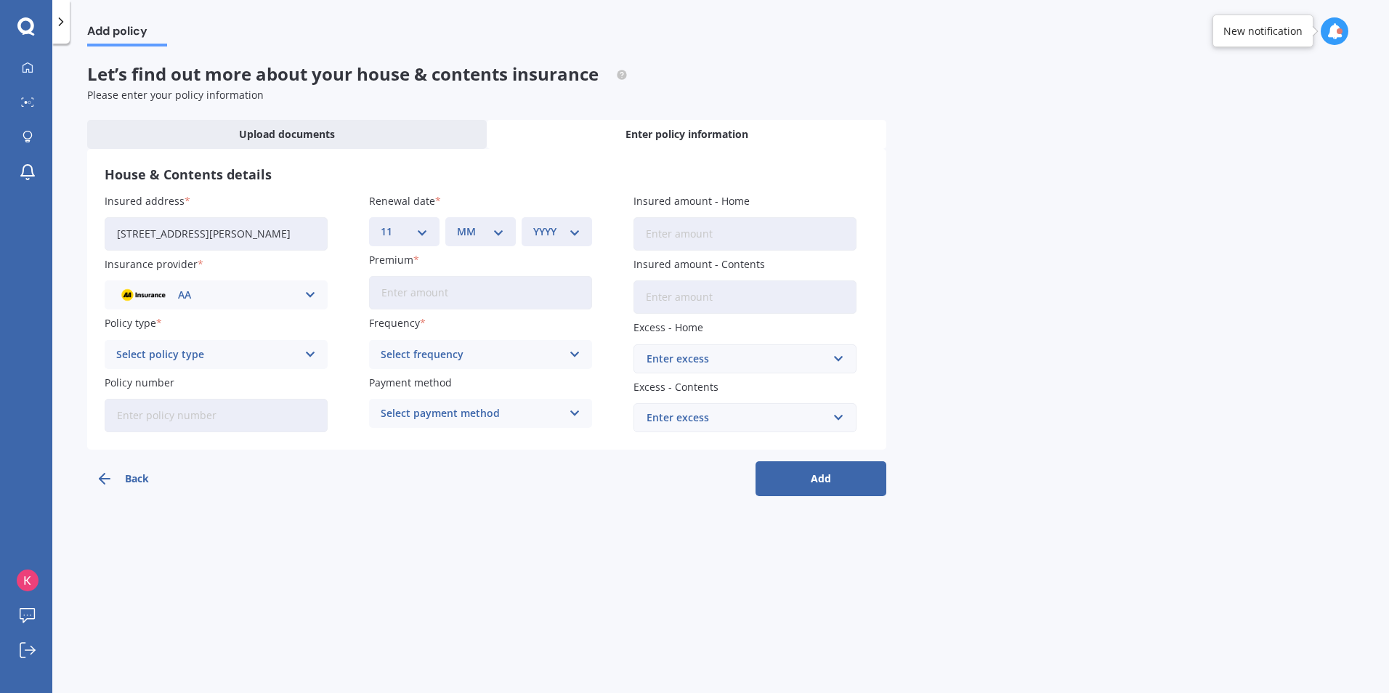
select select "08"
click at [457, 224] on select "MM 01 02 03 04 05 06 07 08 09 10 11 12" at bounding box center [480, 232] width 47 height 16
drag, startPoint x: 550, startPoint y: 233, endPoint x: 550, endPoint y: 241, distance: 8.0
click at [550, 233] on select "YYYY 2027 2026 2025 2024 2023 2022 2021 2020 2019 2018 2017 2016 2015 2014 2013…" at bounding box center [556, 232] width 47 height 16
select select "2026"
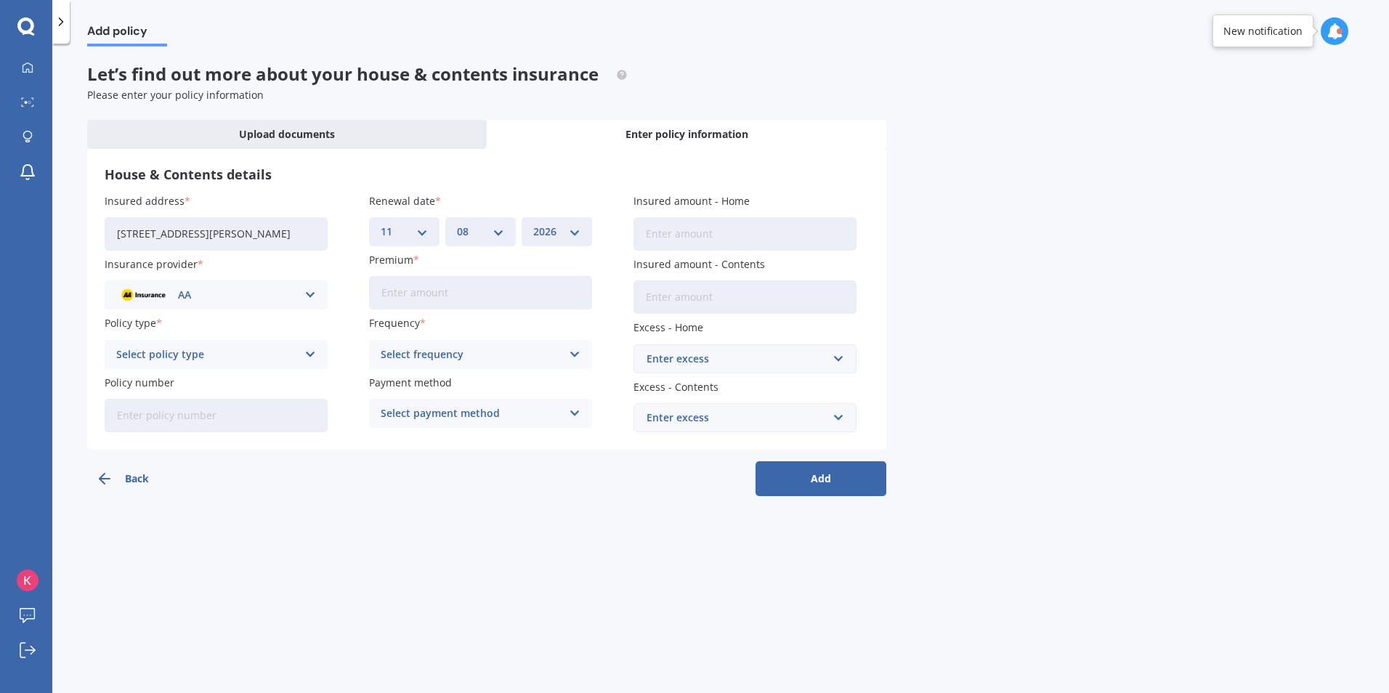
click at [533, 224] on select "YYYY 2027 2026 2025 2024 2023 2022 2021 2020 2019 2018 2017 2016 2015 2014 2013…" at bounding box center [556, 232] width 47 height 16
click at [658, 237] on input "Insured amount - Home" at bounding box center [745, 233] width 223 height 33
click at [735, 231] on input "Insured amount - Home" at bounding box center [745, 233] width 223 height 33
type input "$998,401"
click at [683, 302] on input "Insured amount - Contents" at bounding box center [745, 297] width 223 height 33
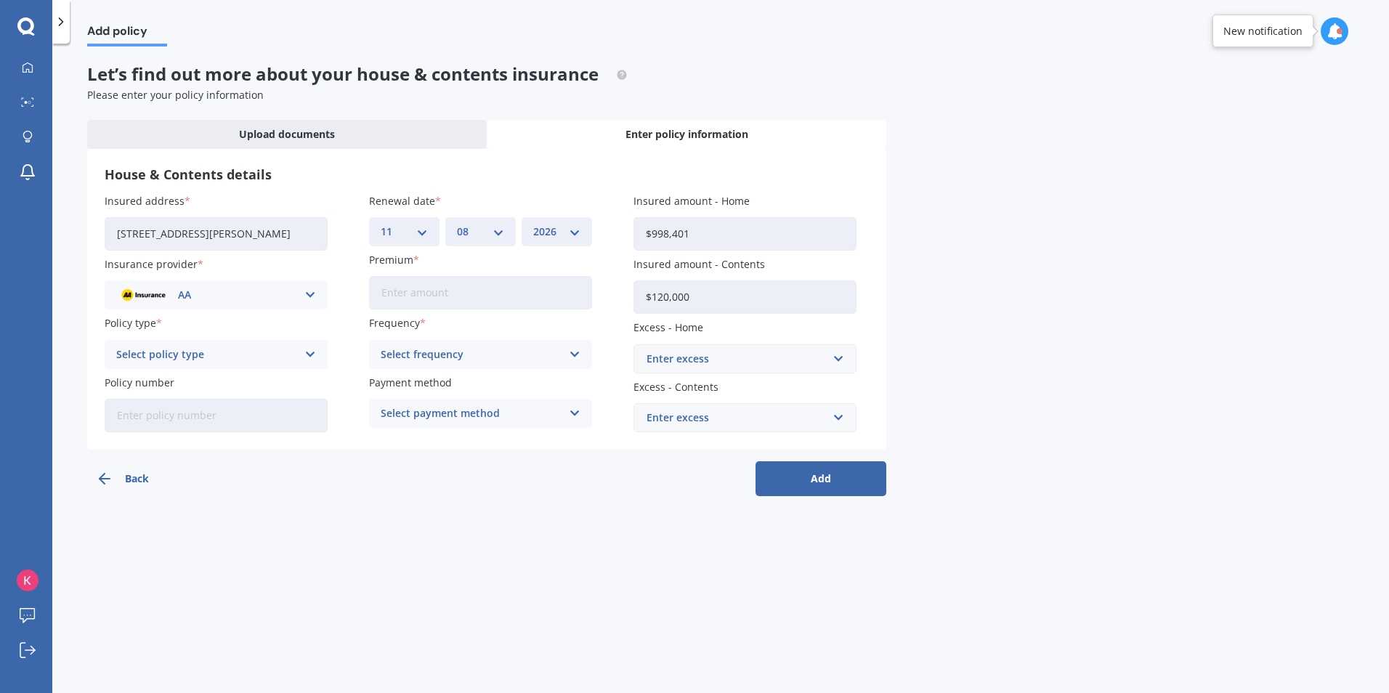
type input "$120,000"
click at [424, 295] on input "Premium" at bounding box center [480, 292] width 223 height 33
click at [448, 296] on input "Premium" at bounding box center [480, 292] width 223 height 33
click at [219, 327] on label "Policy type" at bounding box center [213, 322] width 217 height 15
click at [230, 294] on div "AA" at bounding box center [206, 295] width 181 height 16
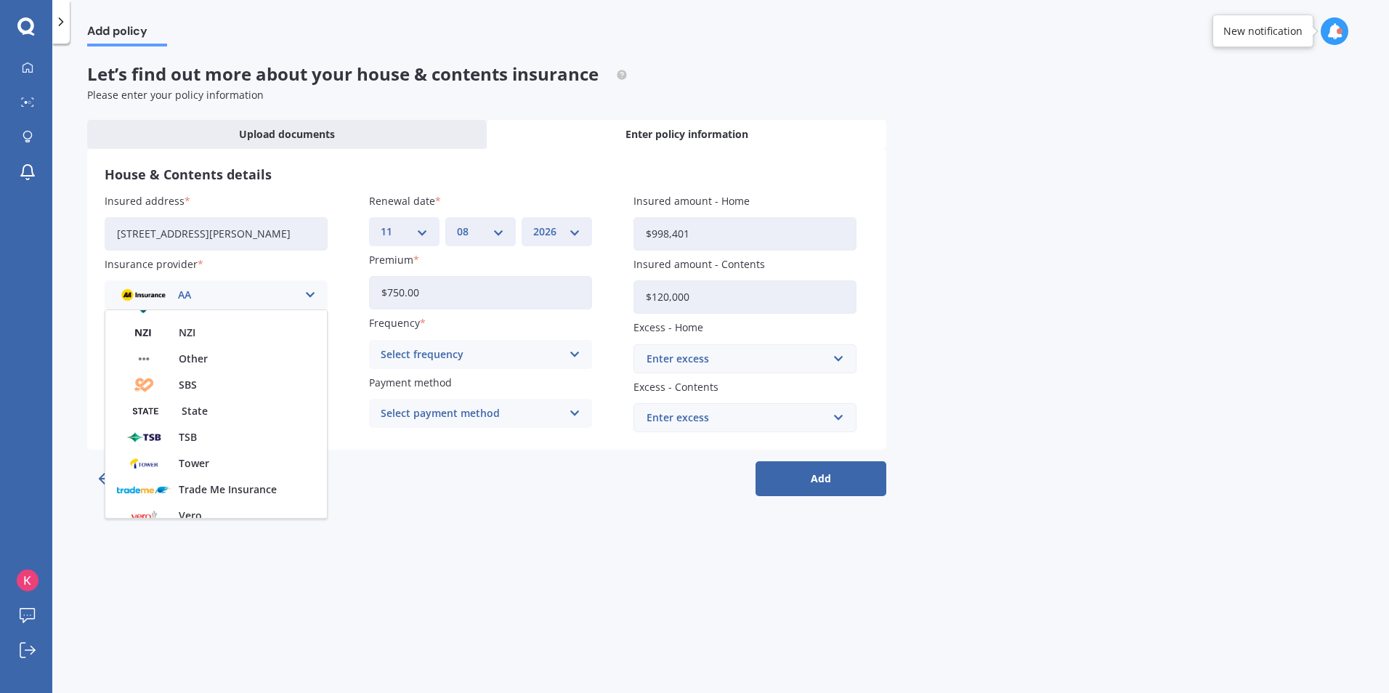
scroll to position [347, 0]
click at [188, 396] on span "State" at bounding box center [195, 395] width 26 height 10
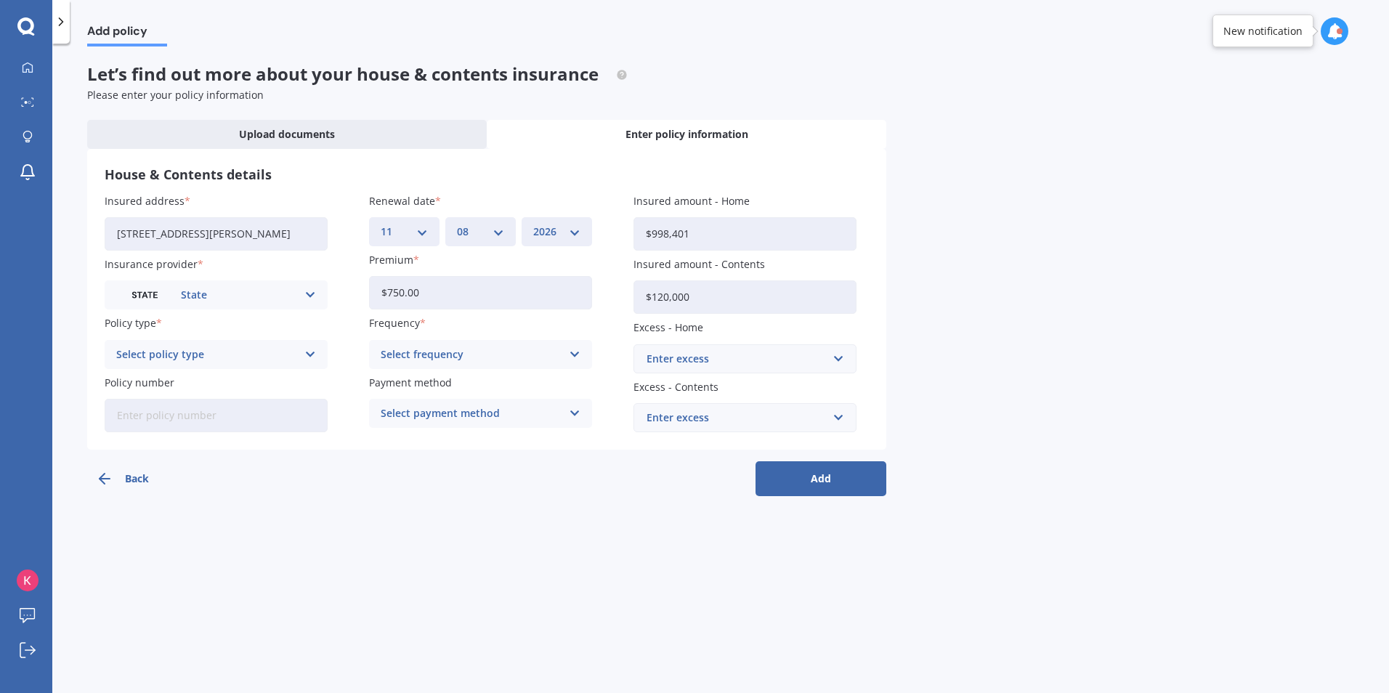
click at [232, 352] on div "Select policy type" at bounding box center [206, 355] width 181 height 16
click at [270, 408] on div "Homepack Comprehensive" at bounding box center [216, 409] width 222 height 26
click at [442, 360] on div "Select frequency" at bounding box center [471, 355] width 181 height 16
click at [416, 460] on span "Monthly" at bounding box center [403, 461] width 42 height 10
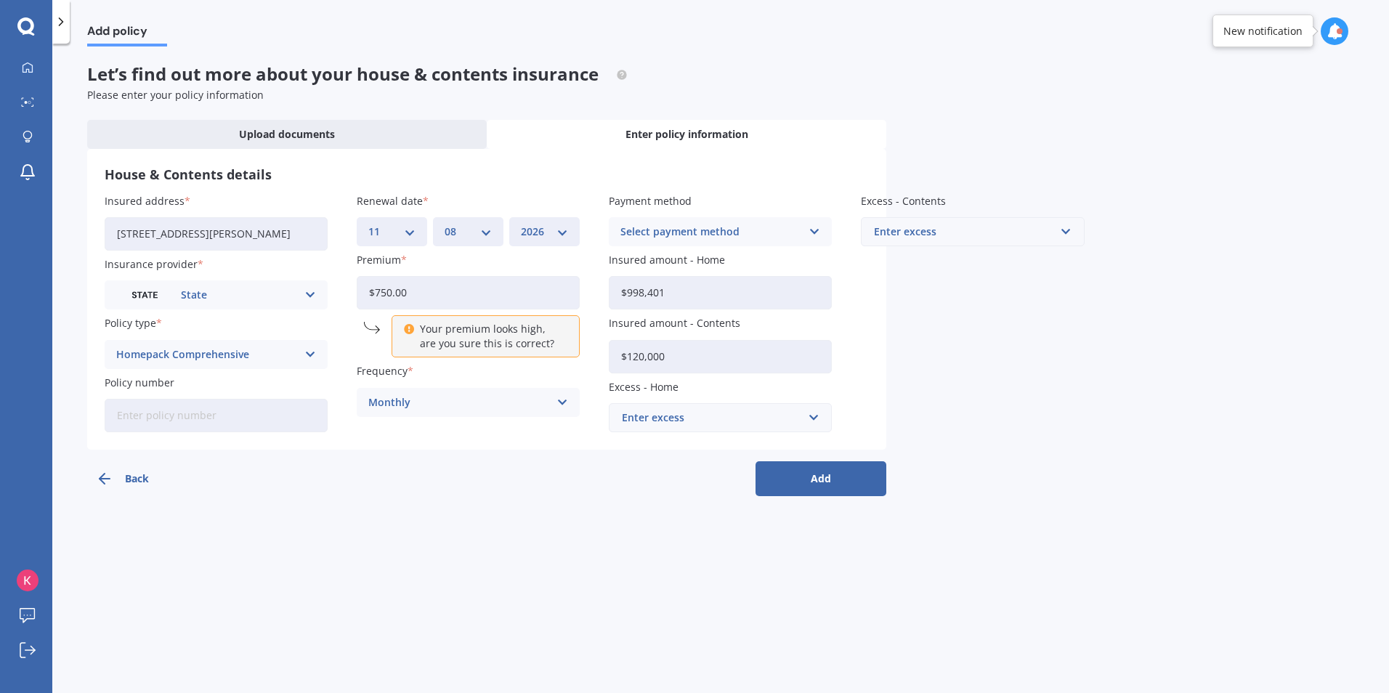
drag, startPoint x: 460, startPoint y: 294, endPoint x: 224, endPoint y: 285, distance: 236.3
click at [234, 285] on div "Insured address [STREET_ADDRESS][PERSON_NAME] Insurance provider State AA AMI A…" at bounding box center [487, 312] width 765 height 239
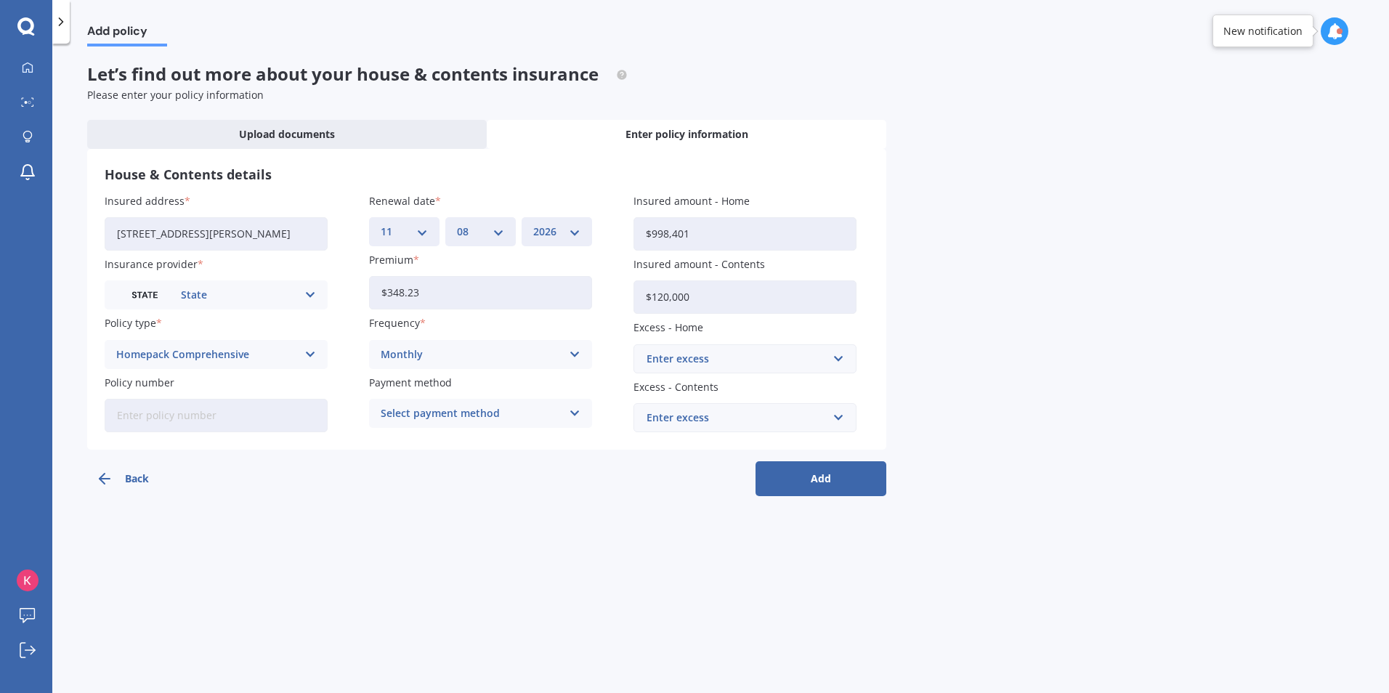
type input "$348.23"
click at [448, 352] on div "Monthly" at bounding box center [471, 355] width 181 height 16
click at [450, 333] on div "Frequency Monthly Yearly Six-Monthly Quarterly Monthly Fortnightly Weekly" at bounding box center [480, 341] width 223 height 53
click at [676, 358] on div "Enter excess" at bounding box center [736, 359] width 179 height 16
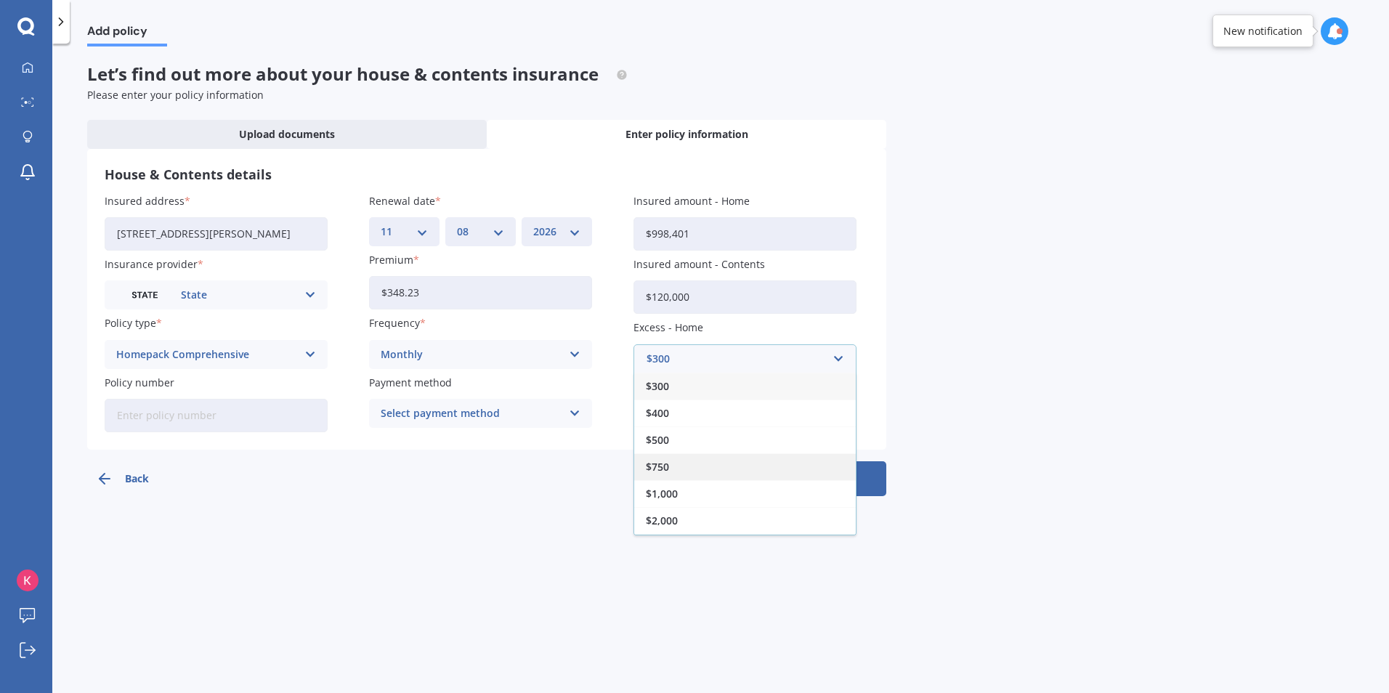
click at [676, 464] on div "$750" at bounding box center [745, 466] width 222 height 27
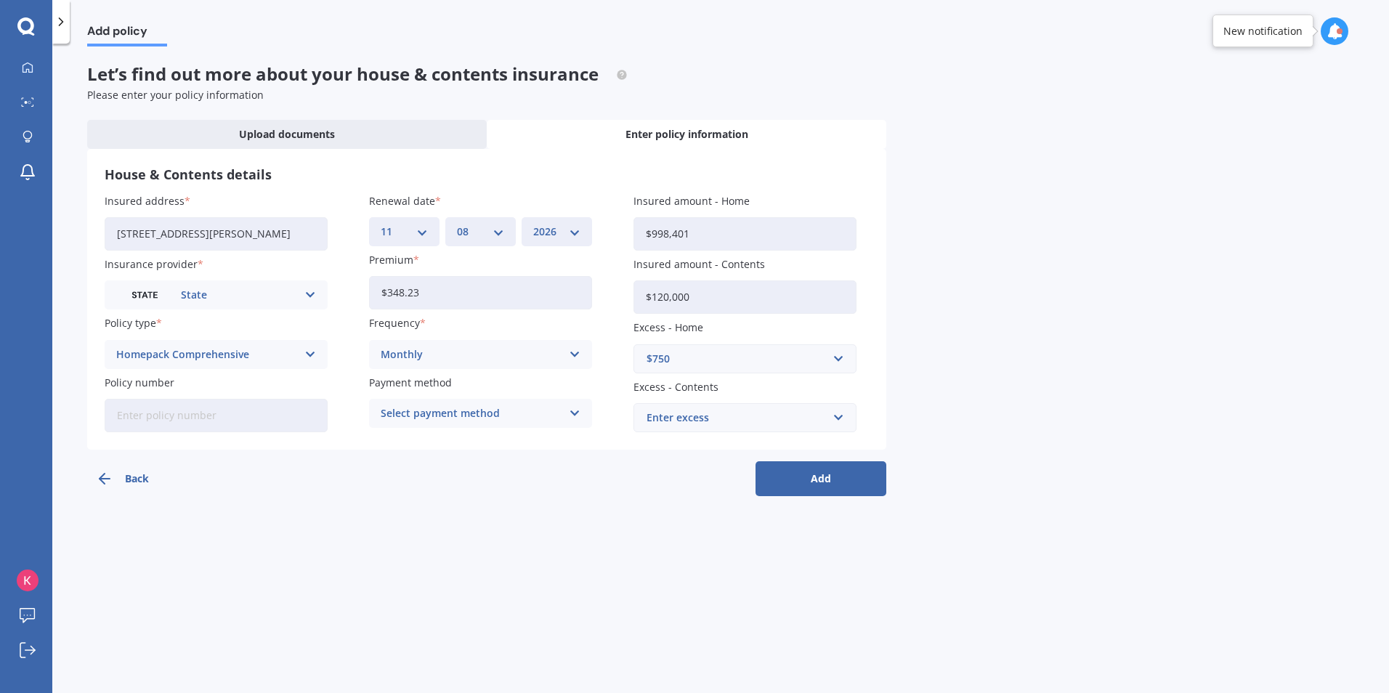
click at [684, 420] on div "Enter excess" at bounding box center [736, 418] width 179 height 16
click at [671, 526] on div "$500" at bounding box center [745, 525] width 222 height 27
click at [537, 416] on div "Select payment method" at bounding box center [471, 414] width 181 height 16
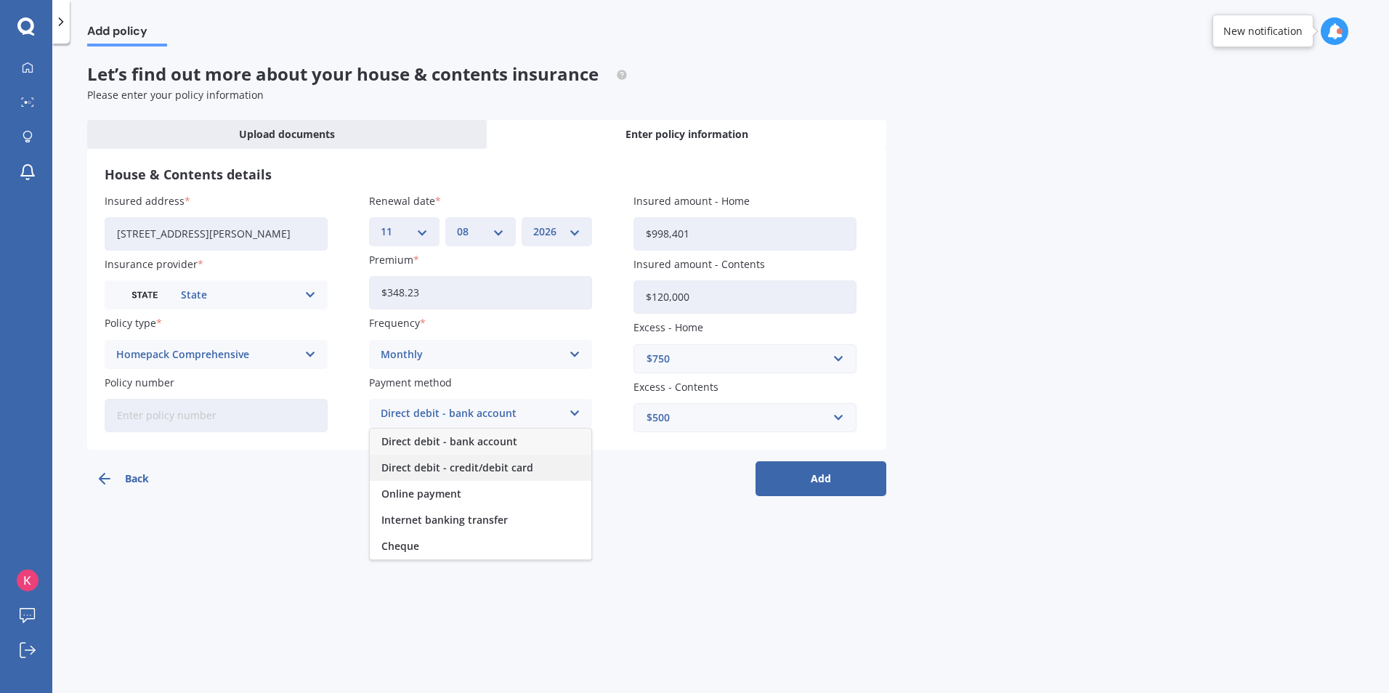
click at [493, 471] on span "Direct debit - credit/debit card" at bounding box center [458, 468] width 152 height 10
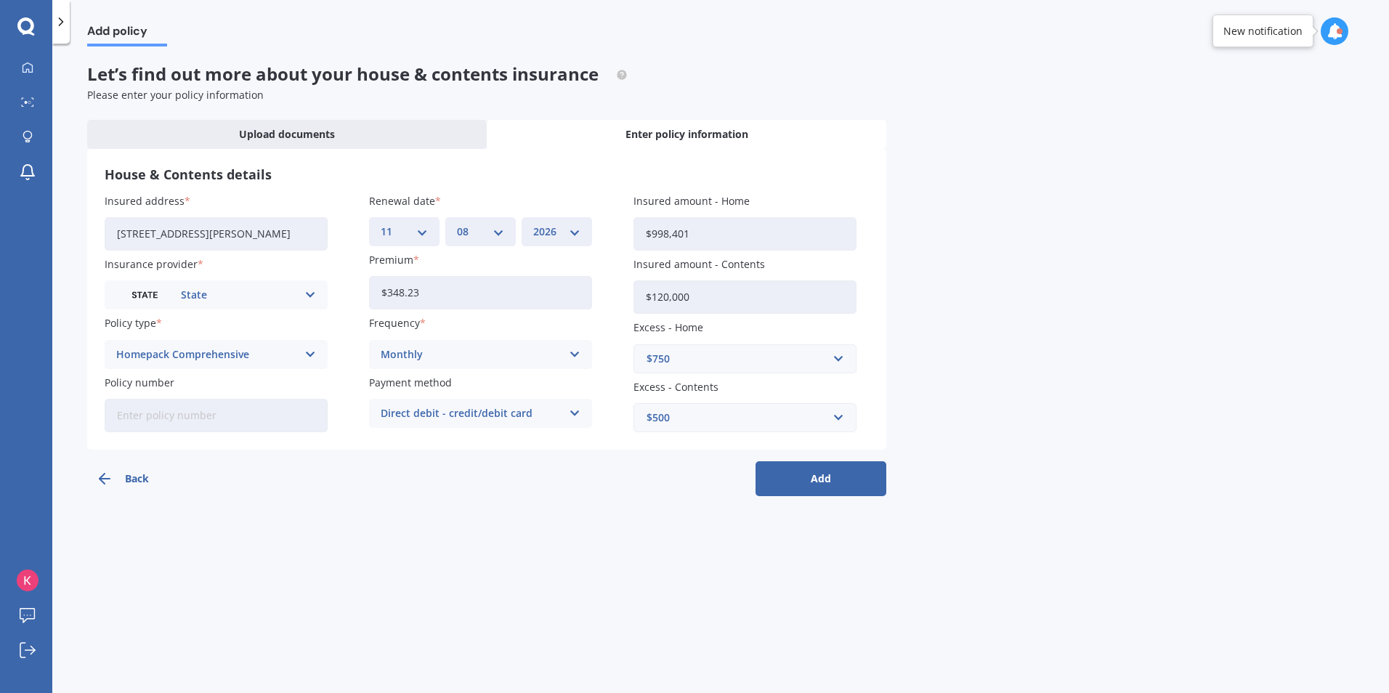
click at [234, 421] on input "Policy number" at bounding box center [216, 415] width 223 height 33
click at [207, 409] on input "Policy number" at bounding box center [216, 415] width 223 height 33
paste input "HOMS00259449"
type input "HOMS00259449"
click at [818, 489] on button "Add" at bounding box center [821, 478] width 131 height 35
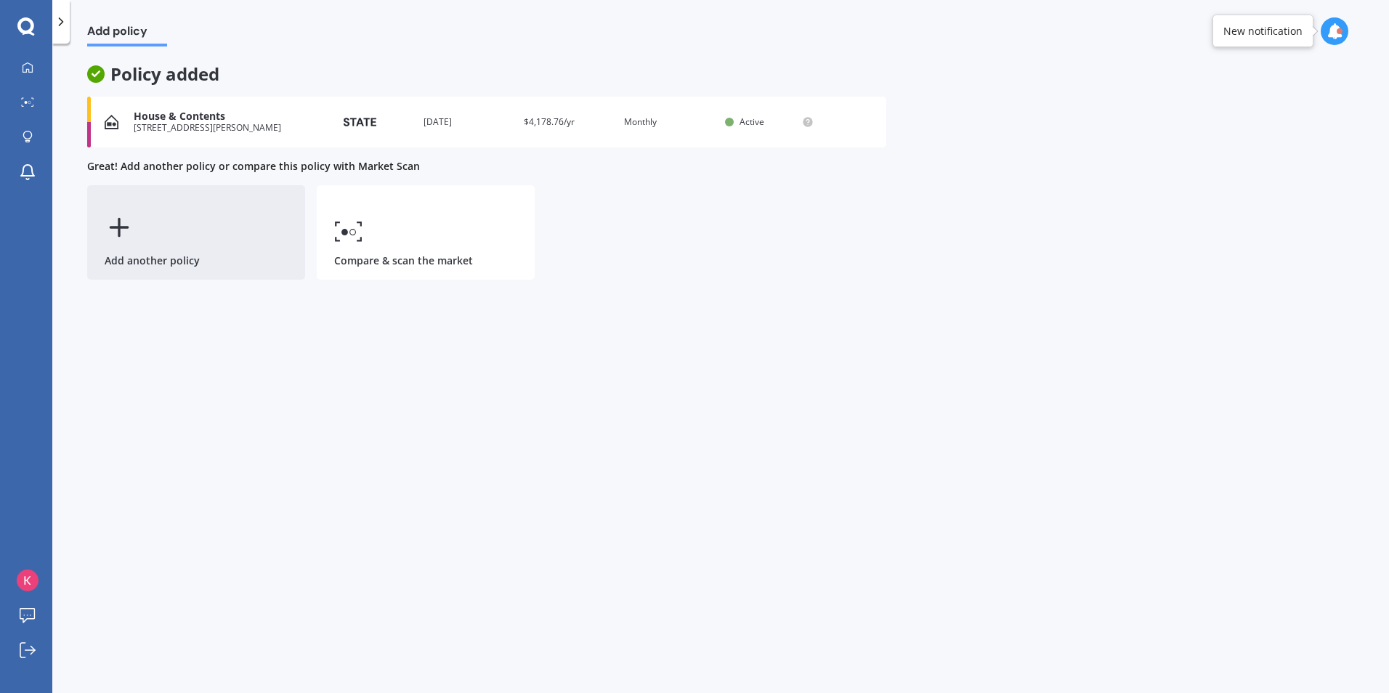
click at [141, 243] on div "Add another policy" at bounding box center [196, 232] width 218 height 94
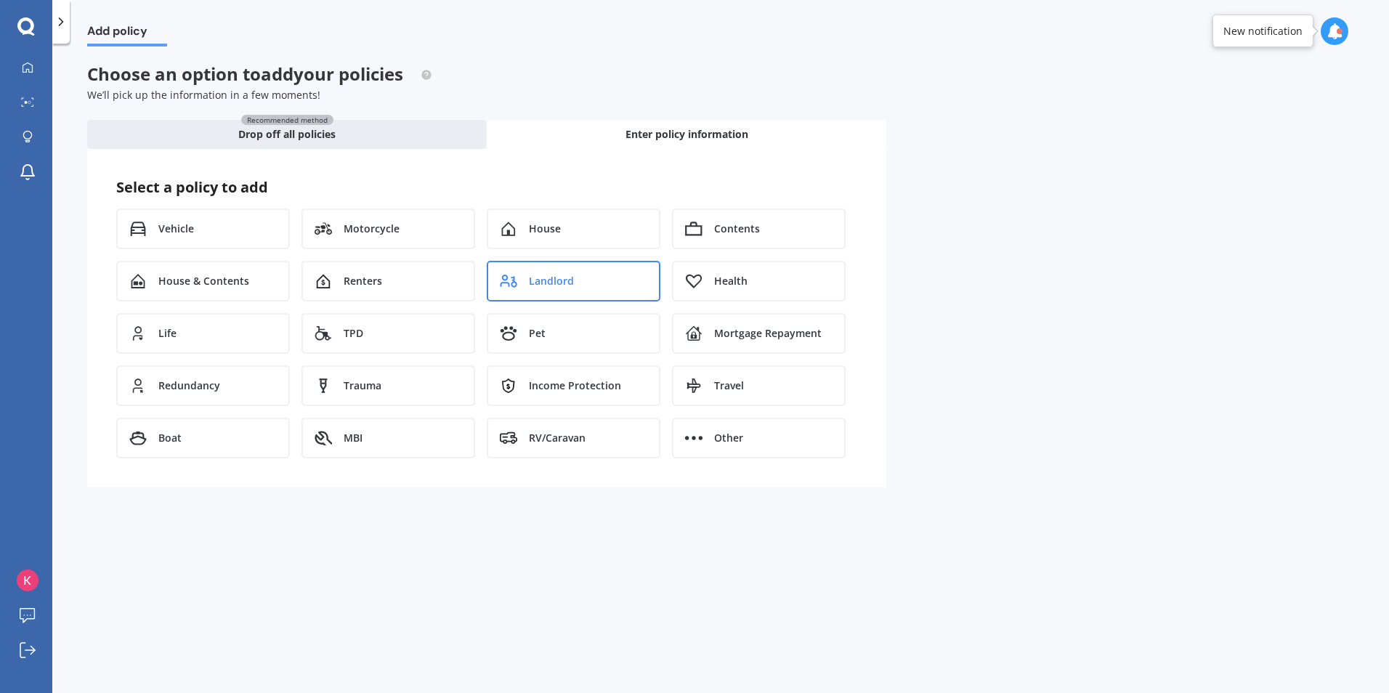
click at [602, 294] on div "Landlord" at bounding box center [574, 281] width 174 height 41
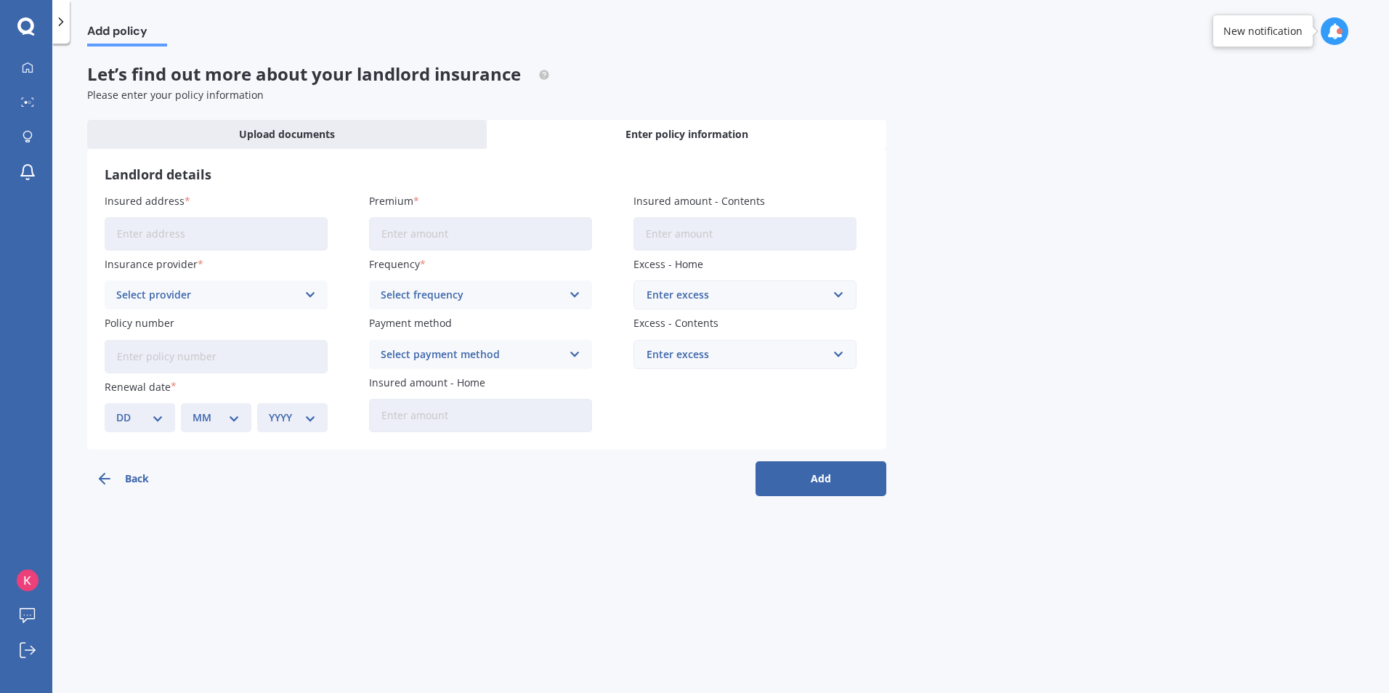
click at [214, 235] on input "Insured address" at bounding box center [216, 233] width 223 height 33
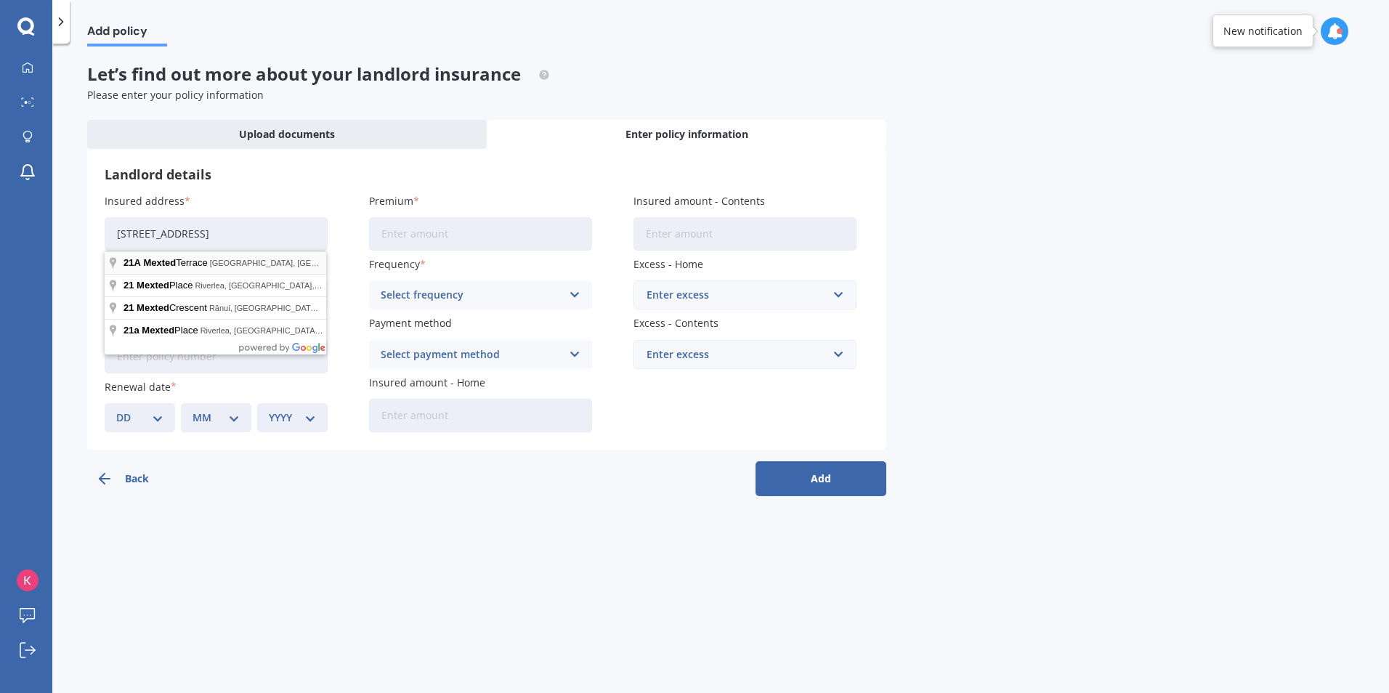
type input "[STREET_ADDRESS]"
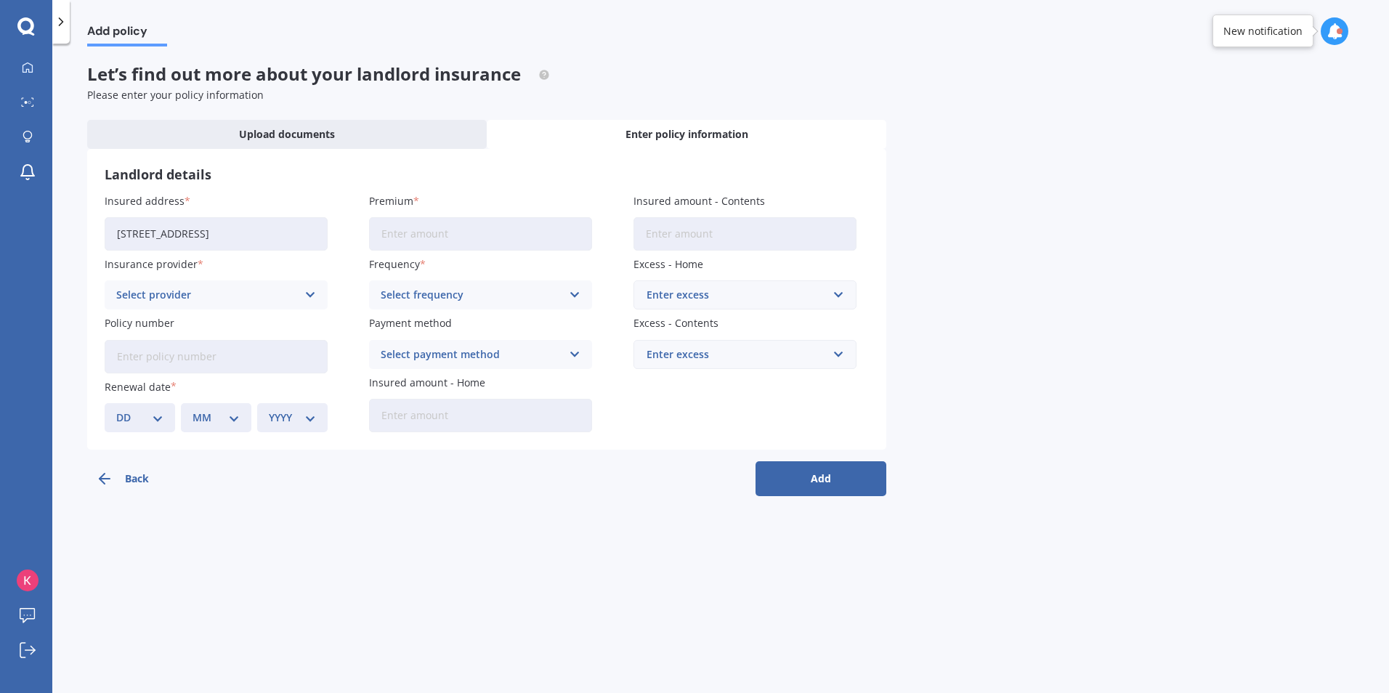
click at [432, 232] on input "Premium" at bounding box center [480, 233] width 223 height 33
type input "$7.00"
type input "$213.33"
click at [682, 235] on input "Insured amount - Contents" at bounding box center [745, 233] width 223 height 33
type input "$490,000"
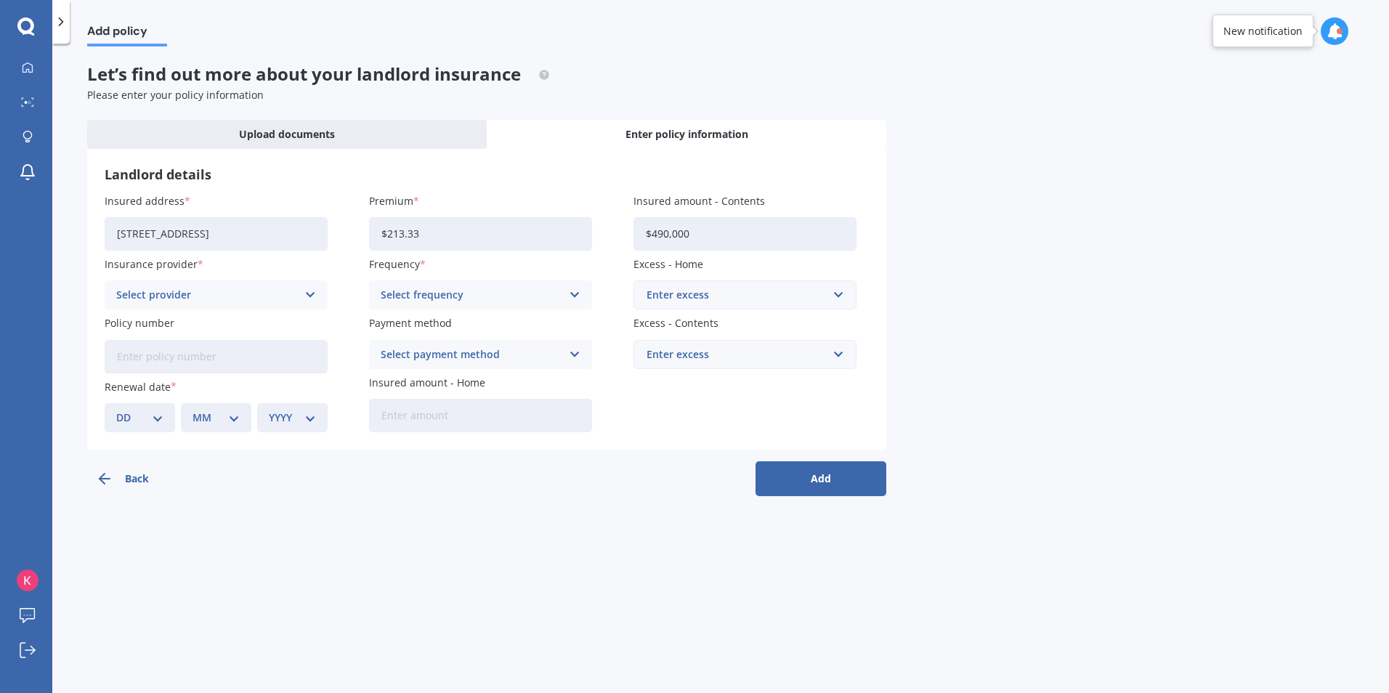
click at [226, 297] on div "Select provider" at bounding box center [206, 295] width 181 height 16
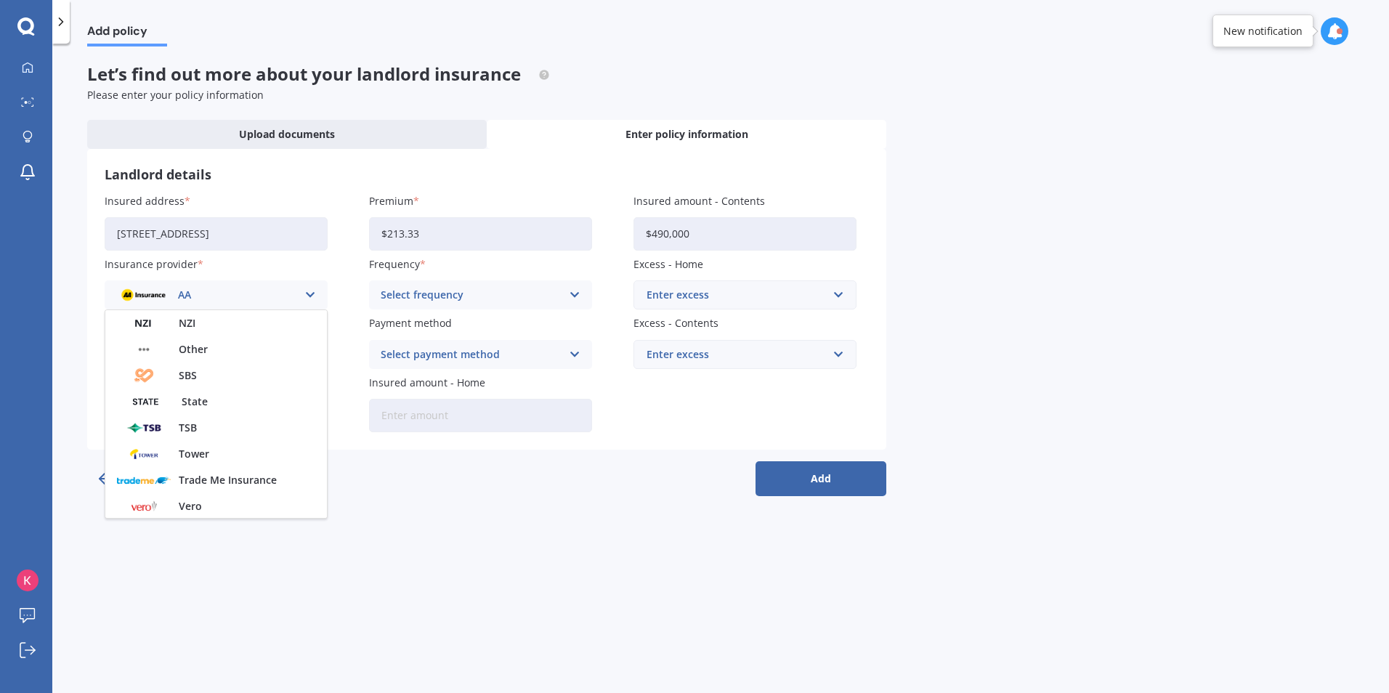
scroll to position [274, 0]
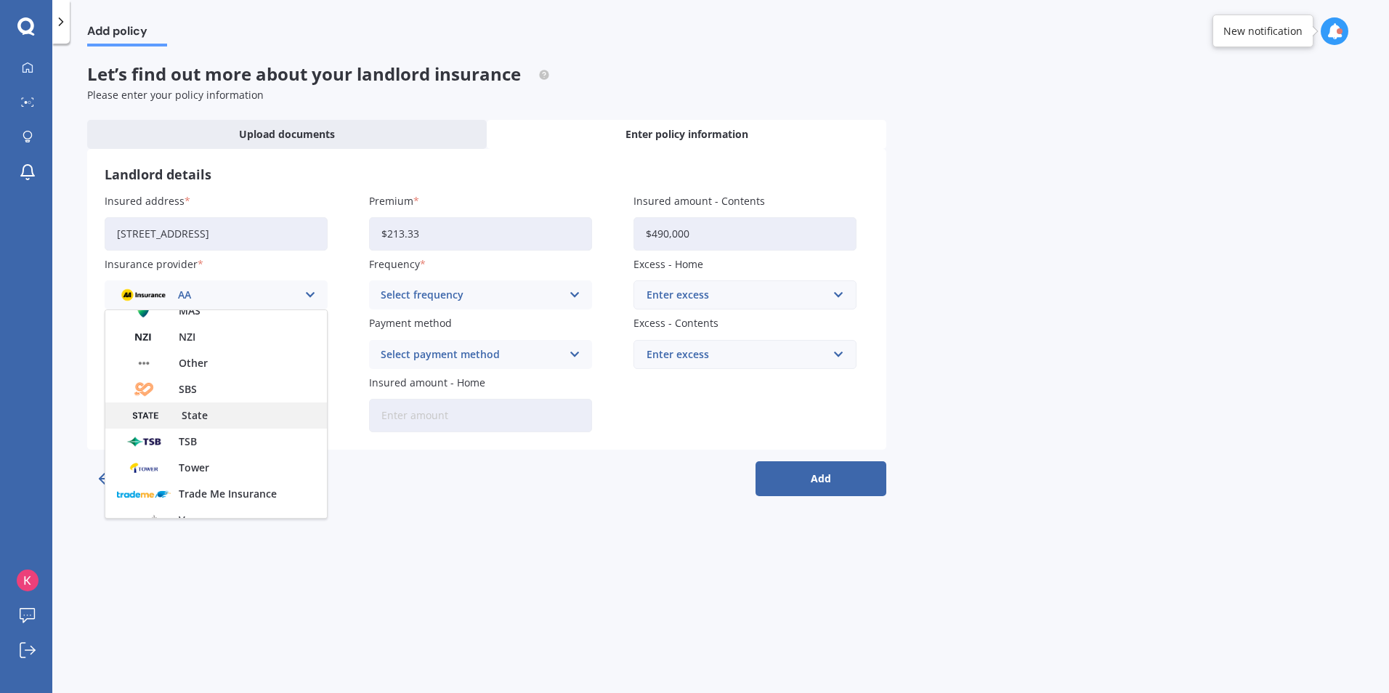
click at [199, 413] on span "State" at bounding box center [195, 416] width 26 height 10
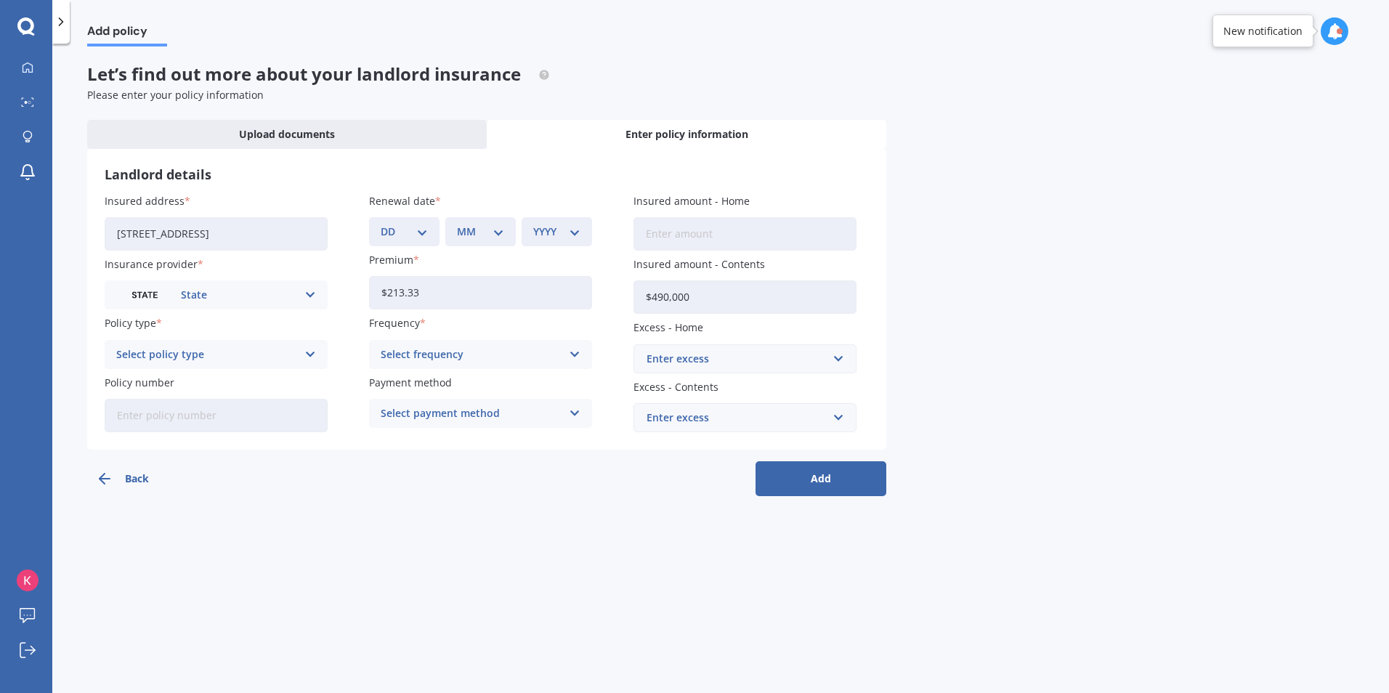
click at [709, 238] on input "Insured amount - Home" at bounding box center [745, 233] width 223 height 33
type input "$490,000"
drag, startPoint x: 695, startPoint y: 293, endPoint x: 527, endPoint y: 294, distance: 167.9
click at [527, 294] on div "Insured address [STREET_ADDRESS] Insurance provider State AA AMI AMP ANZ ASB An…" at bounding box center [487, 312] width 765 height 239
type input "$0"
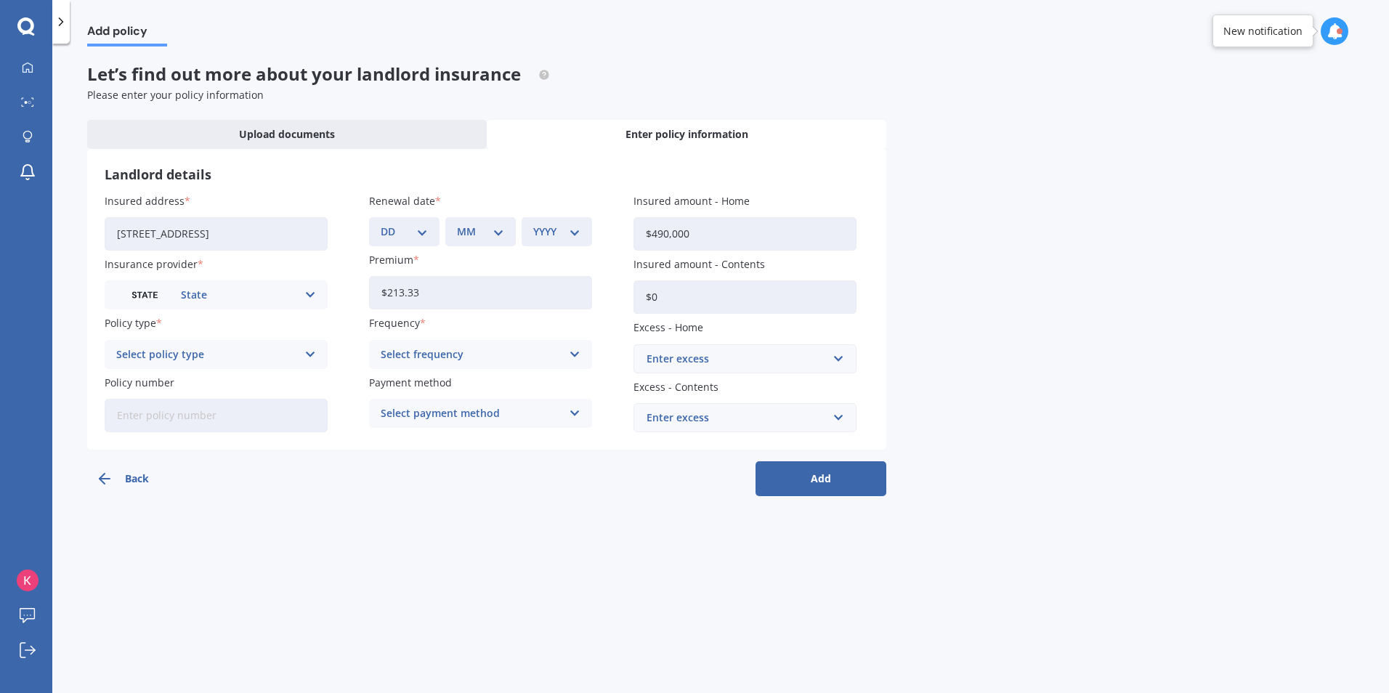
drag, startPoint x: 711, startPoint y: 241, endPoint x: 523, endPoint y: 235, distance: 188.3
click at [533, 232] on div "Insured address [STREET_ADDRESS] Insurance provider State AA AMI AMP ANZ ASB An…" at bounding box center [487, 312] width 765 height 239
type input "$400,000"
drag, startPoint x: 443, startPoint y: 299, endPoint x: 266, endPoint y: 294, distance: 176.7
click at [266, 294] on div "Insured address [STREET_ADDRESS] Insurance provider State AA AMI AMP ANZ ASB An…" at bounding box center [487, 312] width 765 height 239
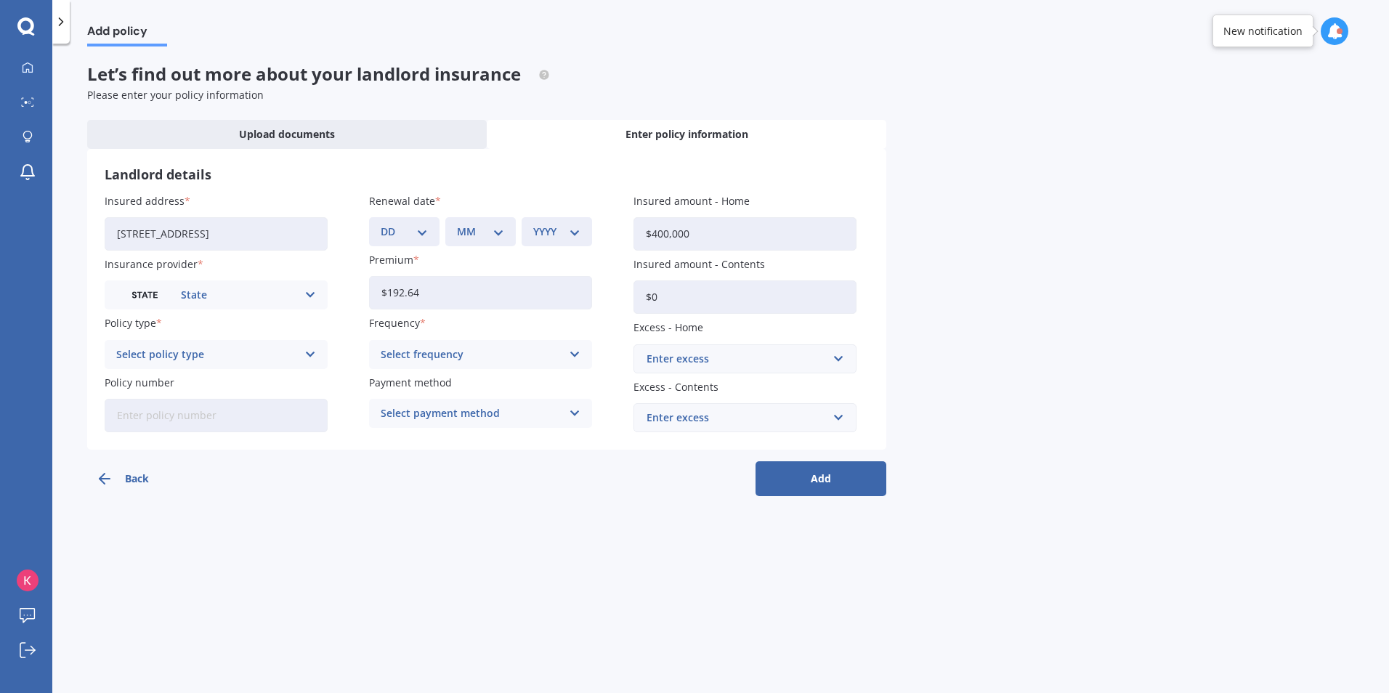
type input "$192.64"
click at [286, 358] on div "Select policy type" at bounding box center [206, 355] width 181 height 16
click at [235, 382] on div "Landlord Insurance" at bounding box center [216, 383] width 222 height 26
click at [531, 351] on div "Select frequency" at bounding box center [471, 355] width 181 height 16
drag, startPoint x: 418, startPoint y: 458, endPoint x: 436, endPoint y: 448, distance: 20.5
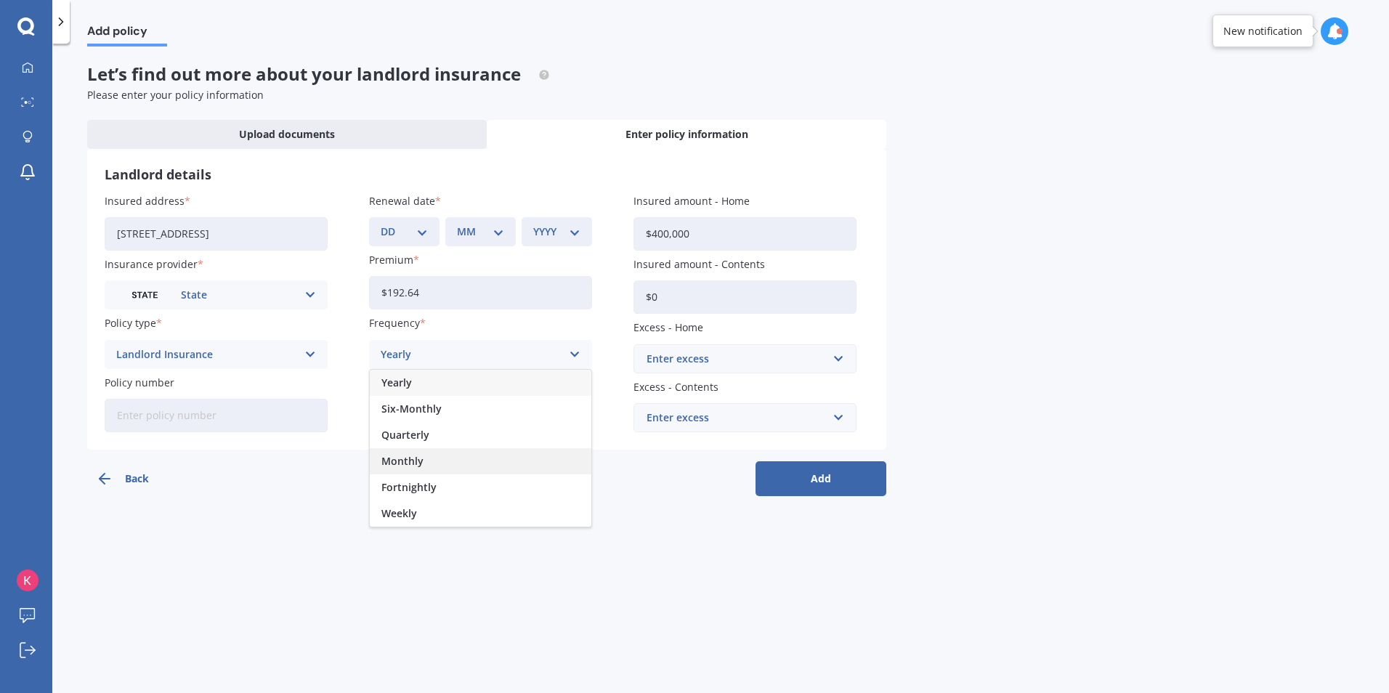
click at [418, 459] on span "Monthly" at bounding box center [403, 461] width 42 height 10
click at [682, 357] on div "Enter excess" at bounding box center [736, 359] width 179 height 16
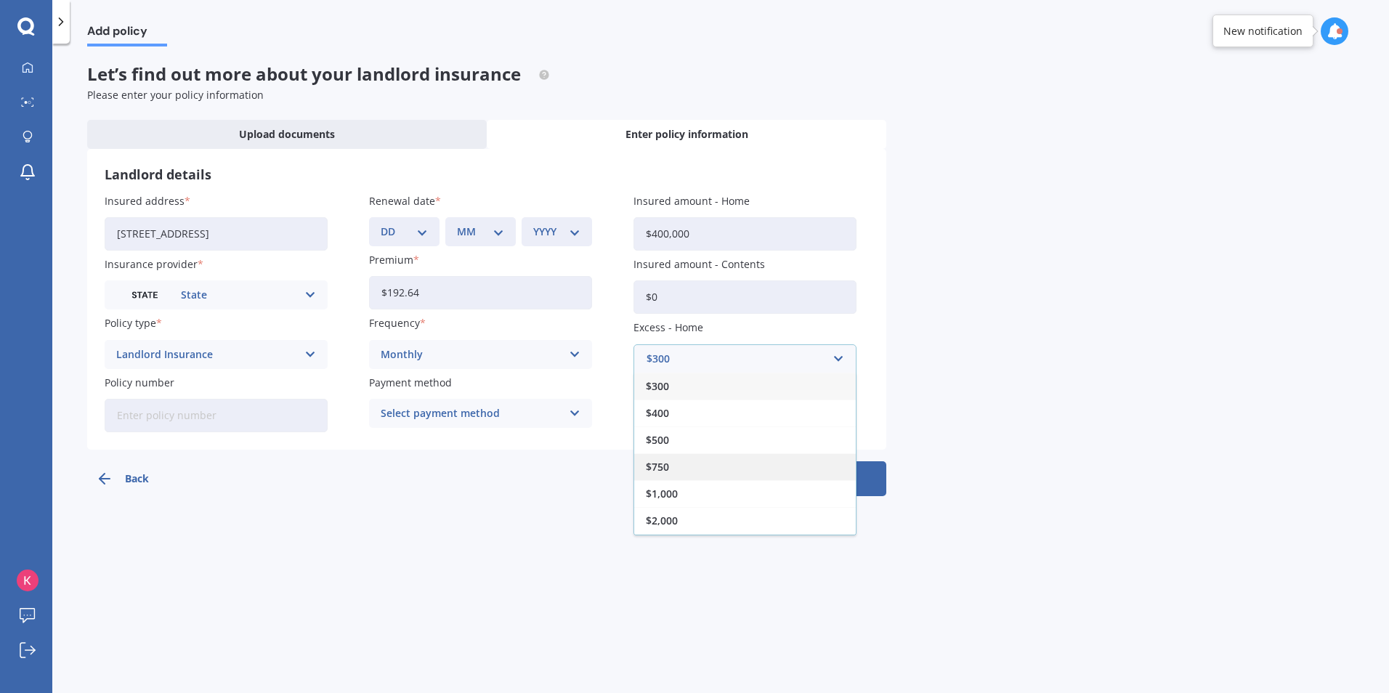
click at [666, 464] on span "$750" at bounding box center [657, 467] width 23 height 10
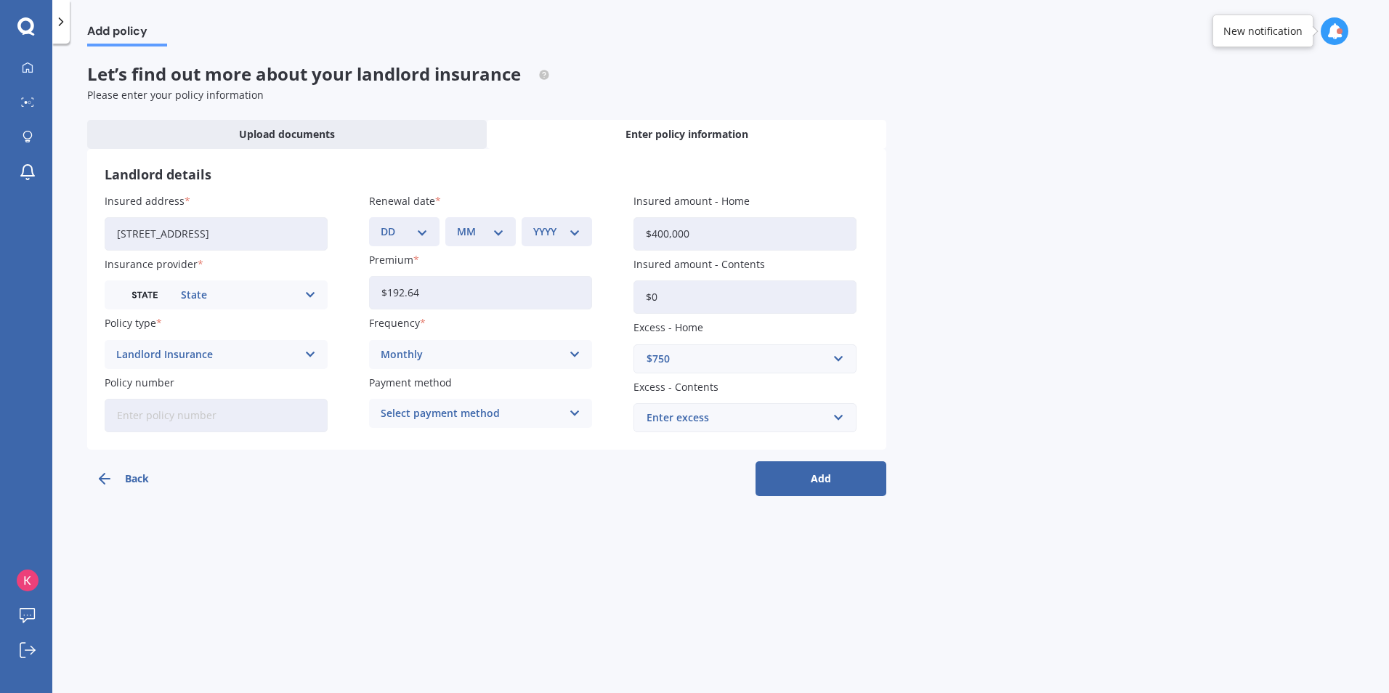
click at [678, 418] on div "Enter excess" at bounding box center [736, 418] width 179 height 16
click at [678, 419] on input "text" at bounding box center [740, 418] width 210 height 28
click at [1039, 404] on div "Add policy Let’s find out more about your landlord insurance Please enter your …" at bounding box center [720, 372] width 1337 height 650
click at [765, 427] on input "text" at bounding box center [740, 418] width 210 height 28
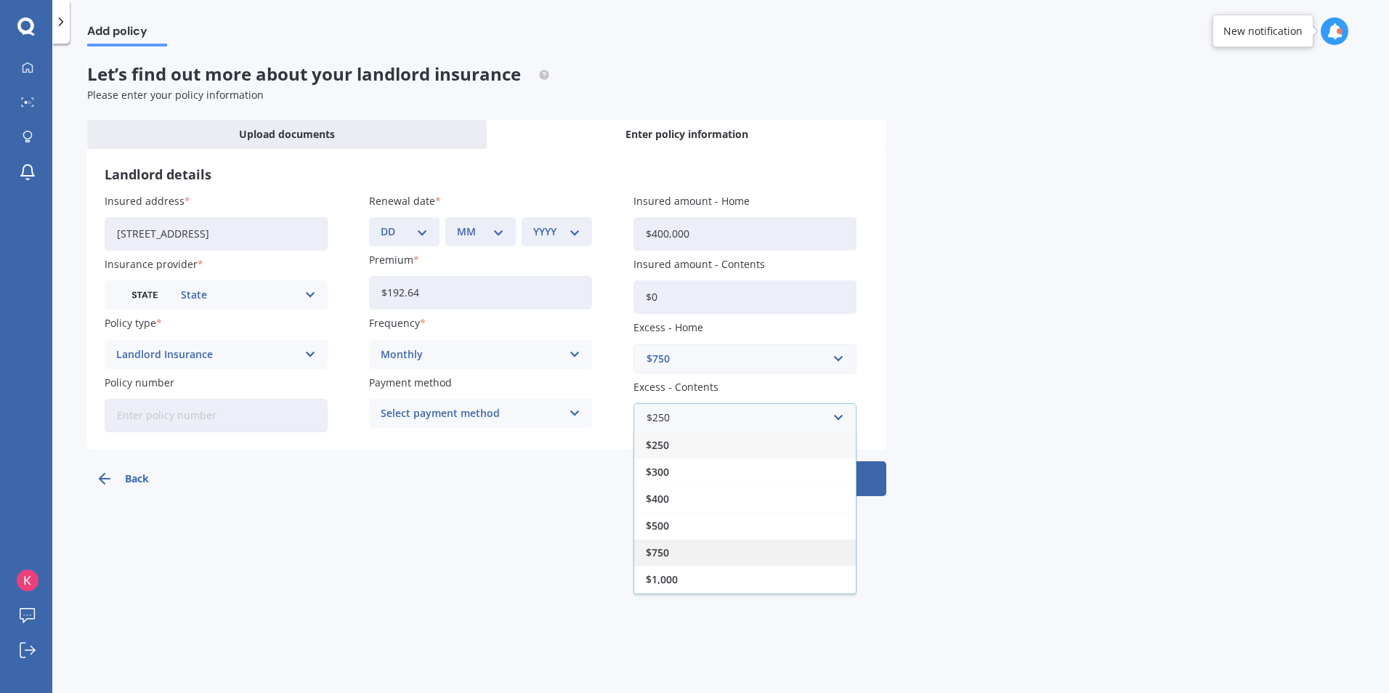
click at [659, 548] on span "$750" at bounding box center [657, 553] width 23 height 10
click at [473, 421] on div "Select payment method" at bounding box center [471, 414] width 181 height 16
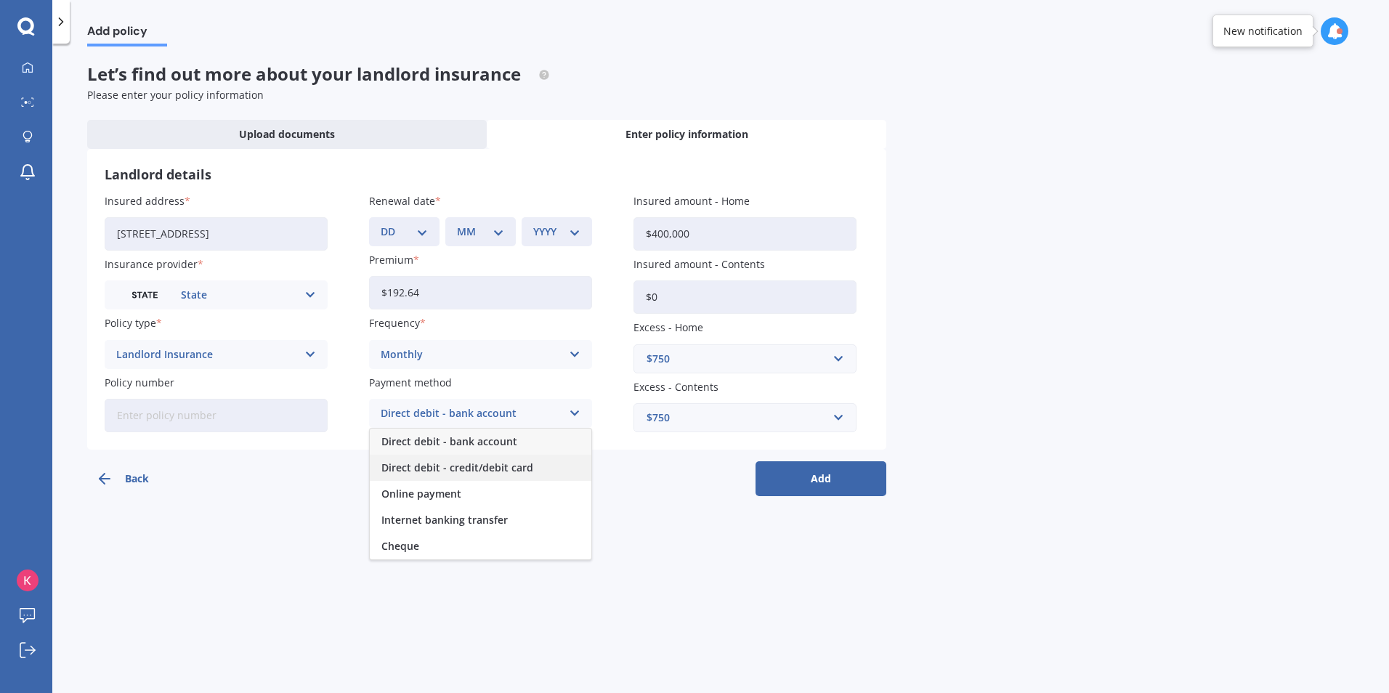
click at [464, 470] on span "Direct debit - credit/debit card" at bounding box center [458, 468] width 152 height 10
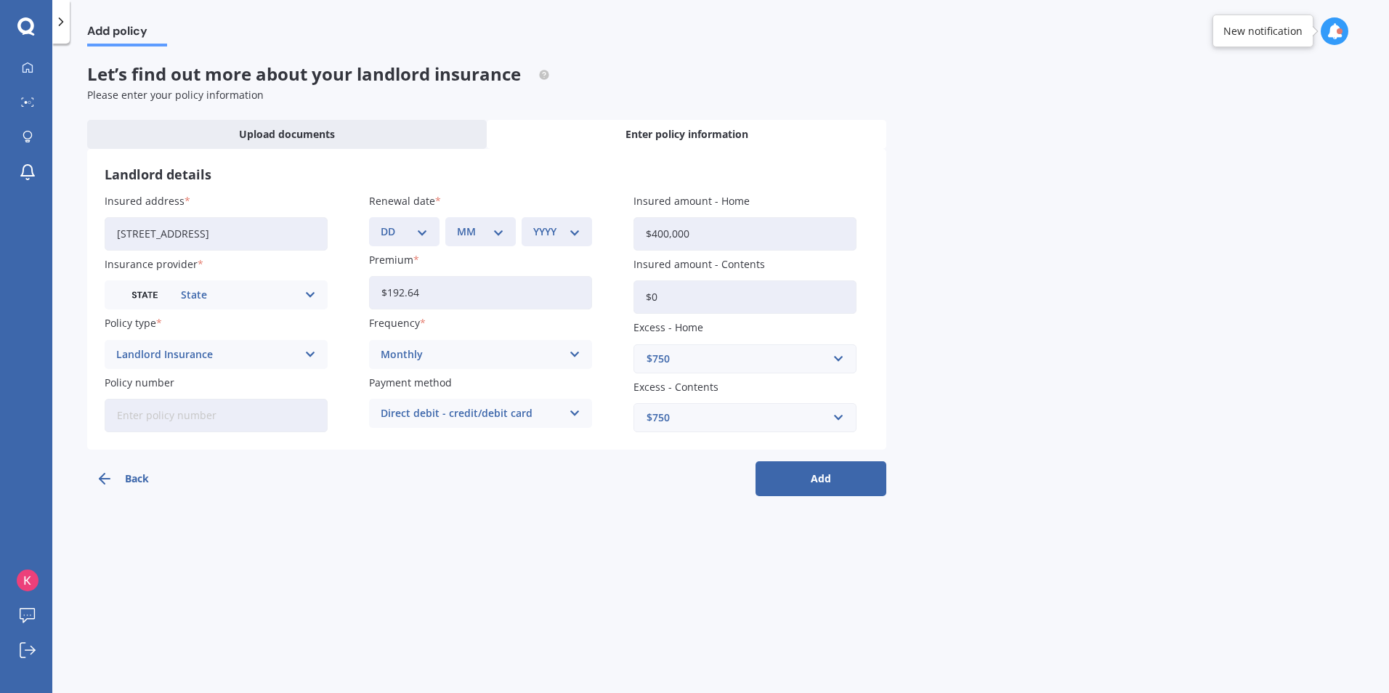
click at [419, 237] on select "DD 01 02 03 04 05 06 07 08 09 10 11 12 13 14 15 16 17 18 19 20 21 22 23 24 25 2…" at bounding box center [404, 232] width 47 height 16
select select "24"
click at [381, 224] on select "DD 01 02 03 04 05 06 07 08 09 10 11 12 13 14 15 16 17 18 19 20 21 22 23 24 25 2…" at bounding box center [404, 232] width 47 height 16
click at [485, 222] on div "MM 01 02 03 04 05 06 07 08 09 10 11 12" at bounding box center [480, 231] width 70 height 29
click at [477, 236] on select "MM 01 02 03 04 05 06 07 08 09 10 11 12" at bounding box center [480, 232] width 47 height 16
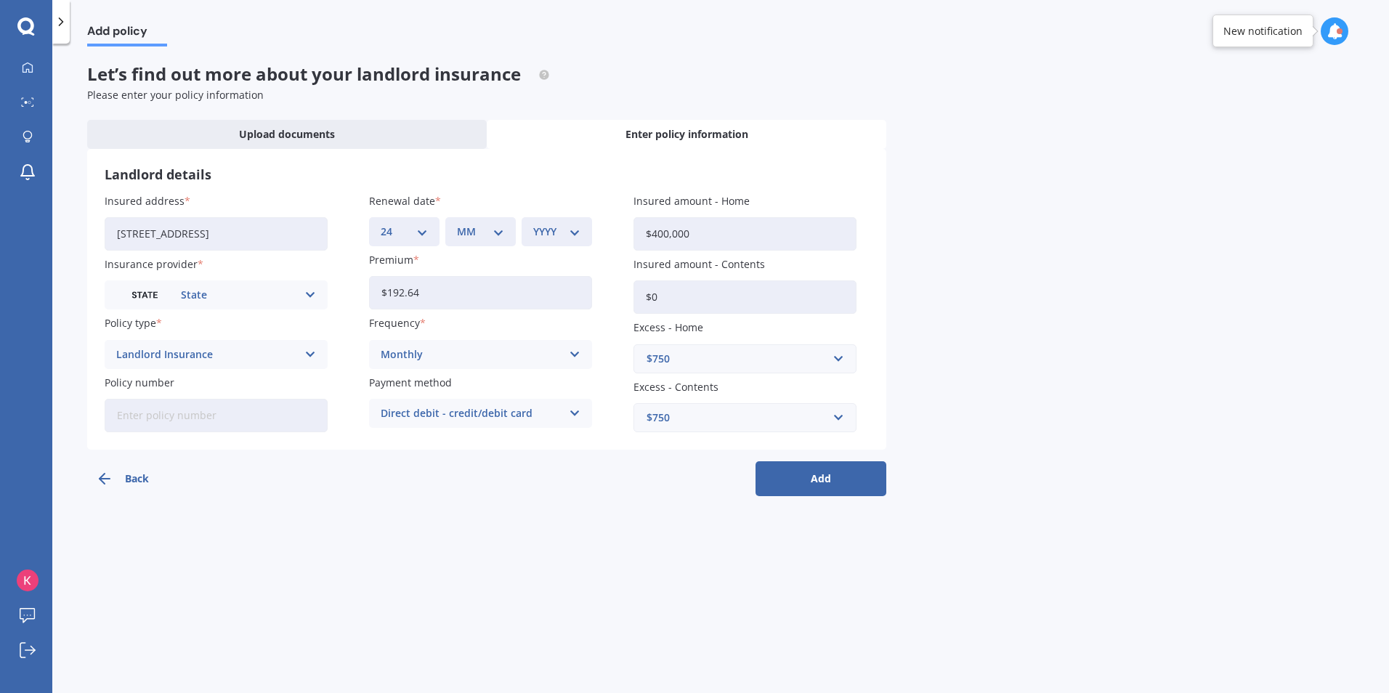
select select "04"
click at [457, 224] on select "MM 01 02 03 04 05 06 07 08 09 10 11 12" at bounding box center [480, 232] width 47 height 16
click at [533, 241] on div "YYYY 2027 2026 2025 2024 2023 2022 2021 2020 2019 2018 2017 2016 2015 2014 2013…" at bounding box center [557, 231] width 70 height 29
click at [546, 225] on select "YYYY 2027 2026 2025 2024 2023 2022 2021 2020 2019 2018 2017 2016 2015 2014 2013…" at bounding box center [556, 232] width 47 height 16
select select "2026"
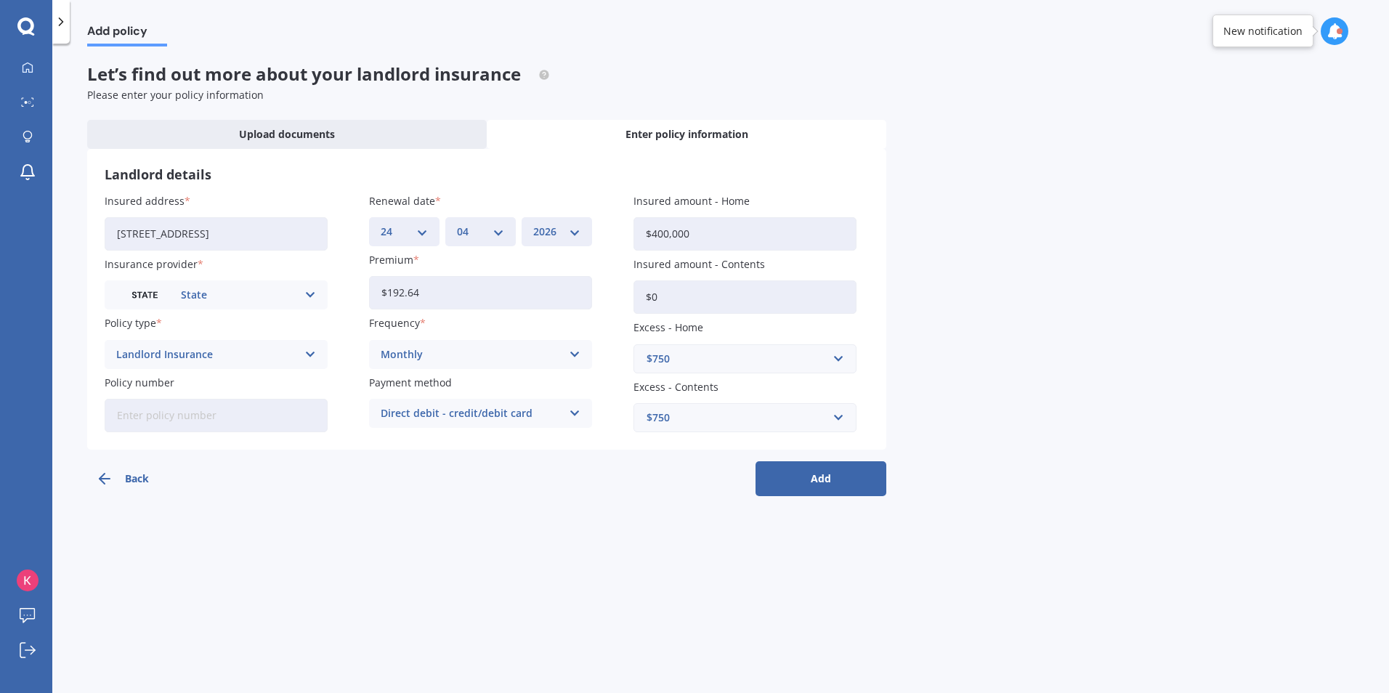
click at [533, 224] on select "YYYY 2027 2026 2025 2024 2023 2022 2021 2020 2019 2018 2017 2016 2015 2014 2013…" at bounding box center [556, 232] width 47 height 16
click at [200, 416] on input "Policy number" at bounding box center [216, 415] width 223 height 33
paste input "LANS00922692"
type input "LANS00922692"
click at [804, 477] on button "Add" at bounding box center [821, 478] width 131 height 35
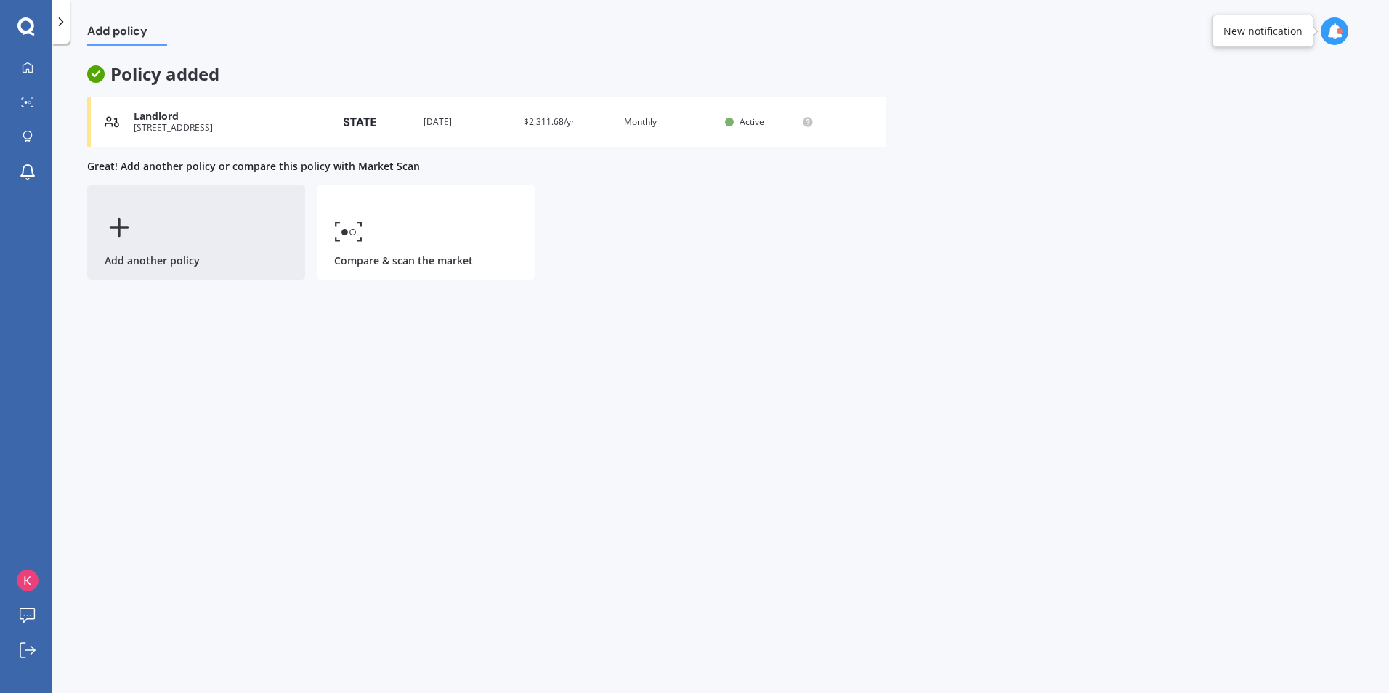
click at [160, 241] on div "Add another policy" at bounding box center [196, 232] width 218 height 94
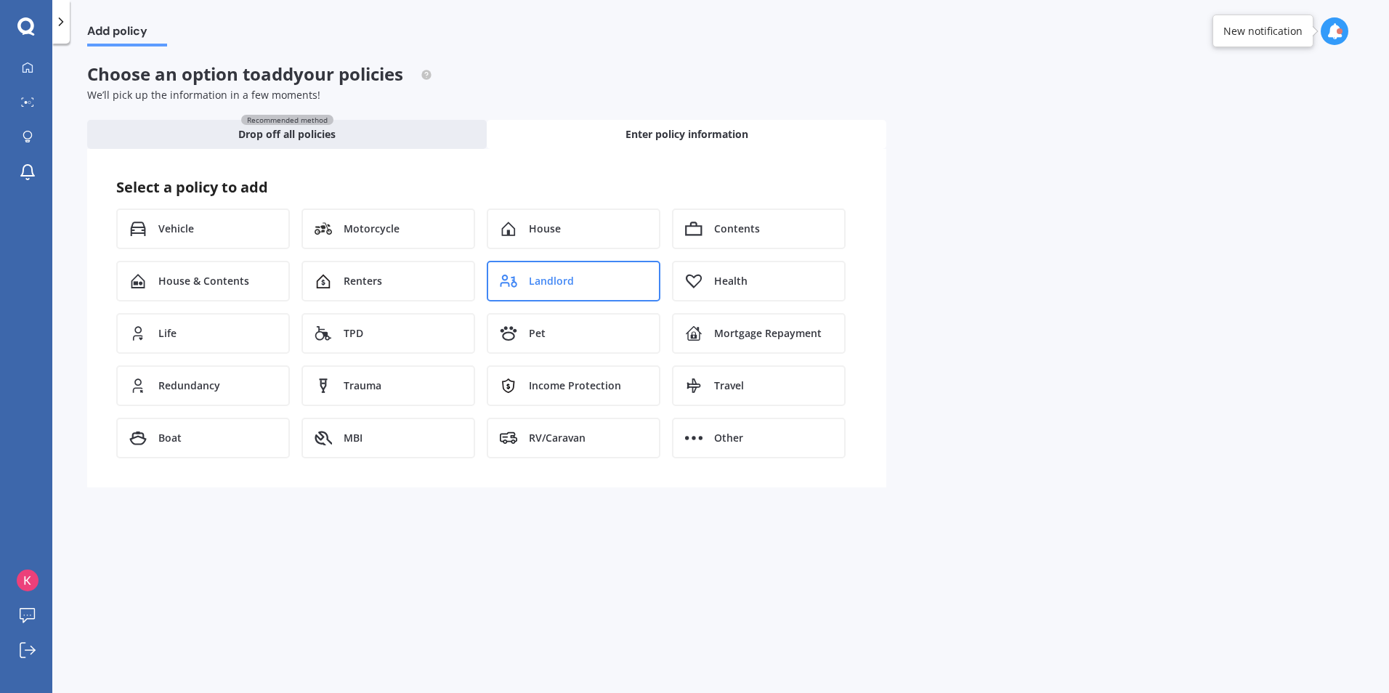
click at [570, 278] on span "Landlord" at bounding box center [551, 281] width 45 height 15
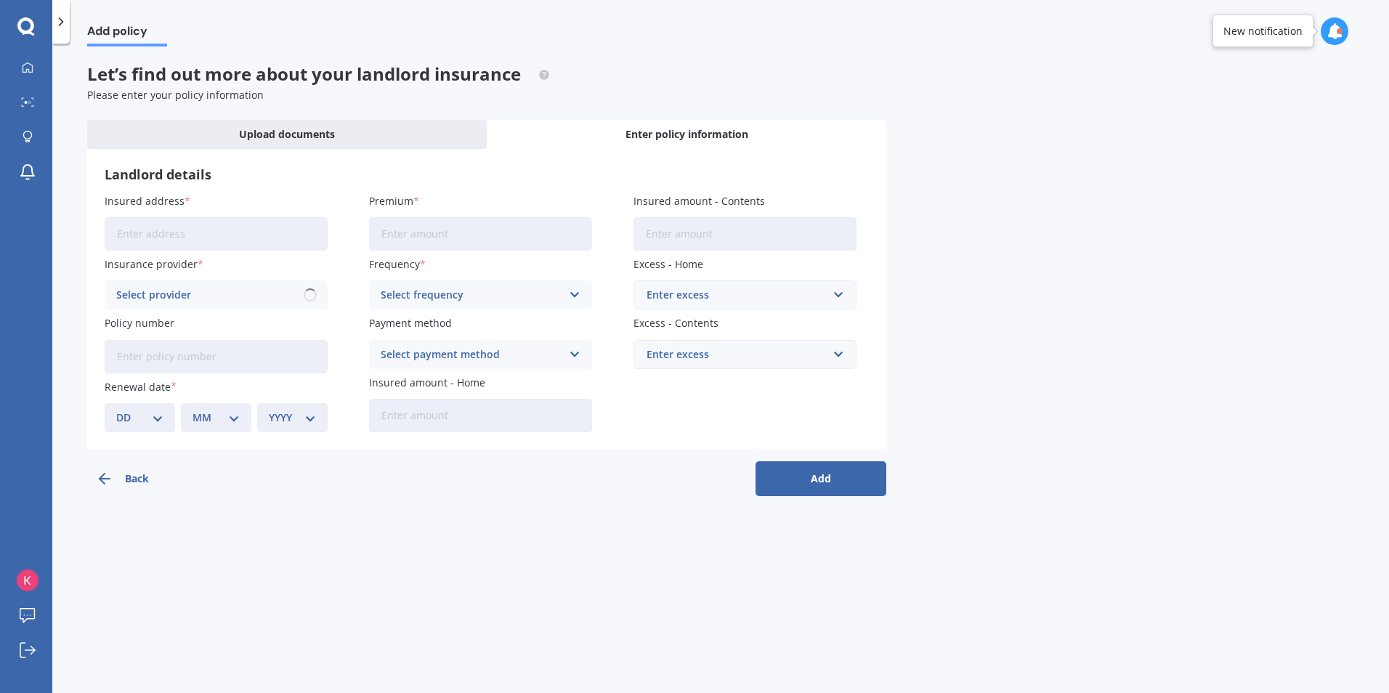
click at [245, 240] on input "Insured address" at bounding box center [216, 233] width 223 height 33
click at [289, 231] on input "21 [GEOGRAPHIC_DATA] tawa" at bounding box center [216, 233] width 223 height 33
click at [132, 235] on input "[STREET_ADDRESS]" at bounding box center [216, 233] width 223 height 33
type input "[STREET_ADDRESS]"
click at [390, 227] on input "Premium" at bounding box center [480, 233] width 223 height 33
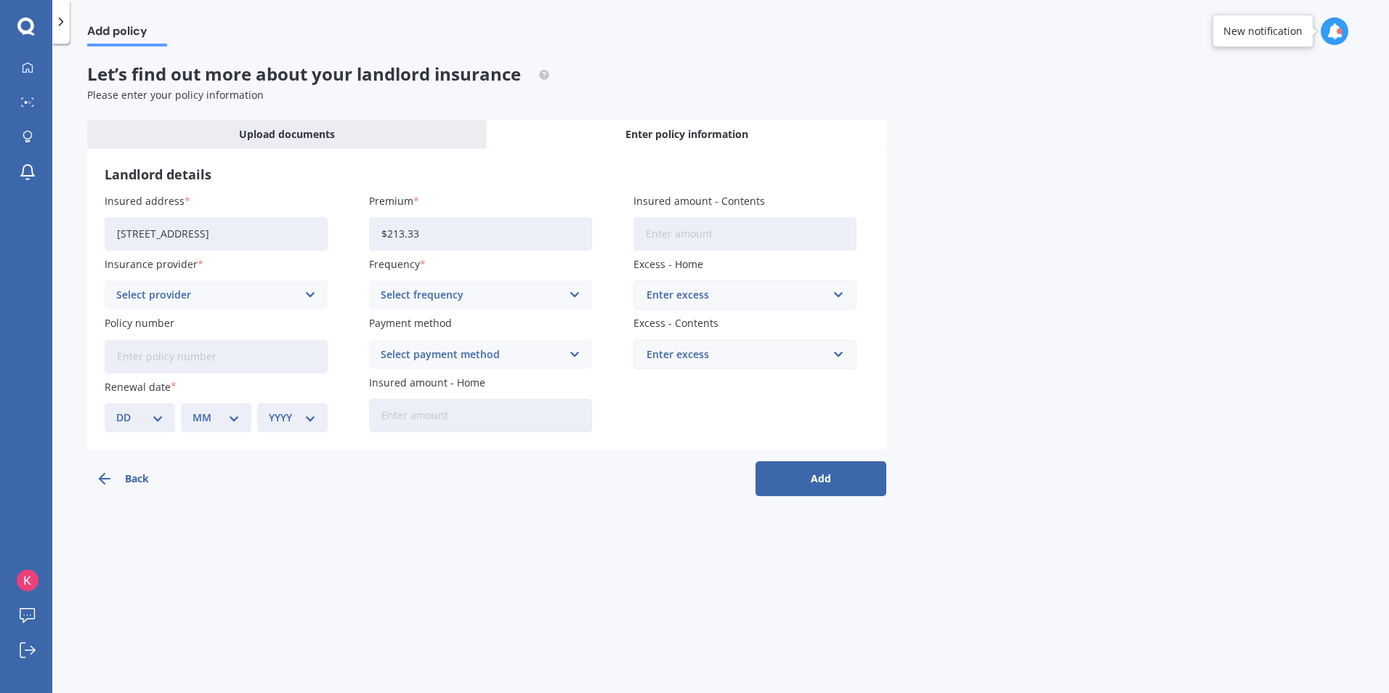
type input "$213.33"
click at [649, 243] on input "Insured amount - Contents" at bounding box center [745, 233] width 223 height 33
click at [842, 142] on div "Enter policy information" at bounding box center [687, 134] width 400 height 29
click at [283, 302] on div "Select provider" at bounding box center [206, 295] width 181 height 16
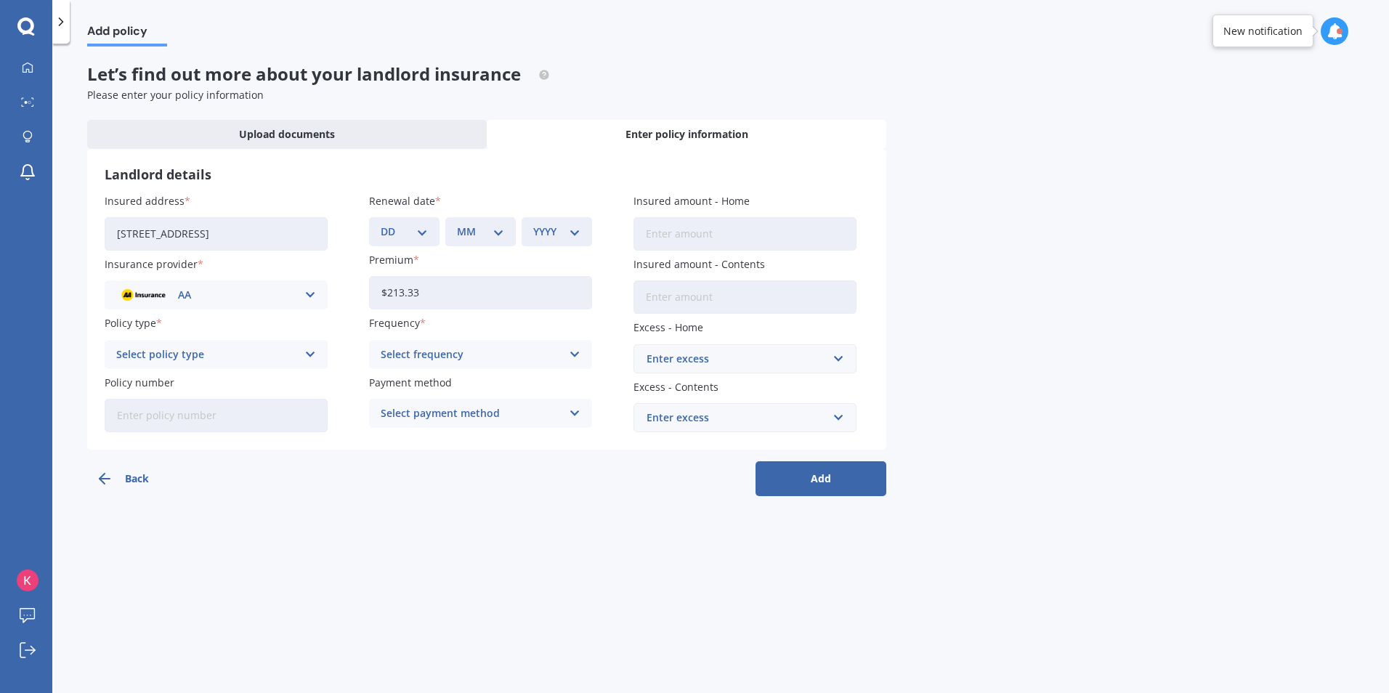
drag, startPoint x: 329, startPoint y: 344, endPoint x: 331, endPoint y: 392, distance: 47.3
click at [331, 392] on div "Insured address [STREET_ADDRESS] Insurance provider AA AA AMI AMP ANZ ASB Ando …" at bounding box center [487, 312] width 765 height 239
click at [260, 299] on div "AA" at bounding box center [206, 295] width 181 height 16
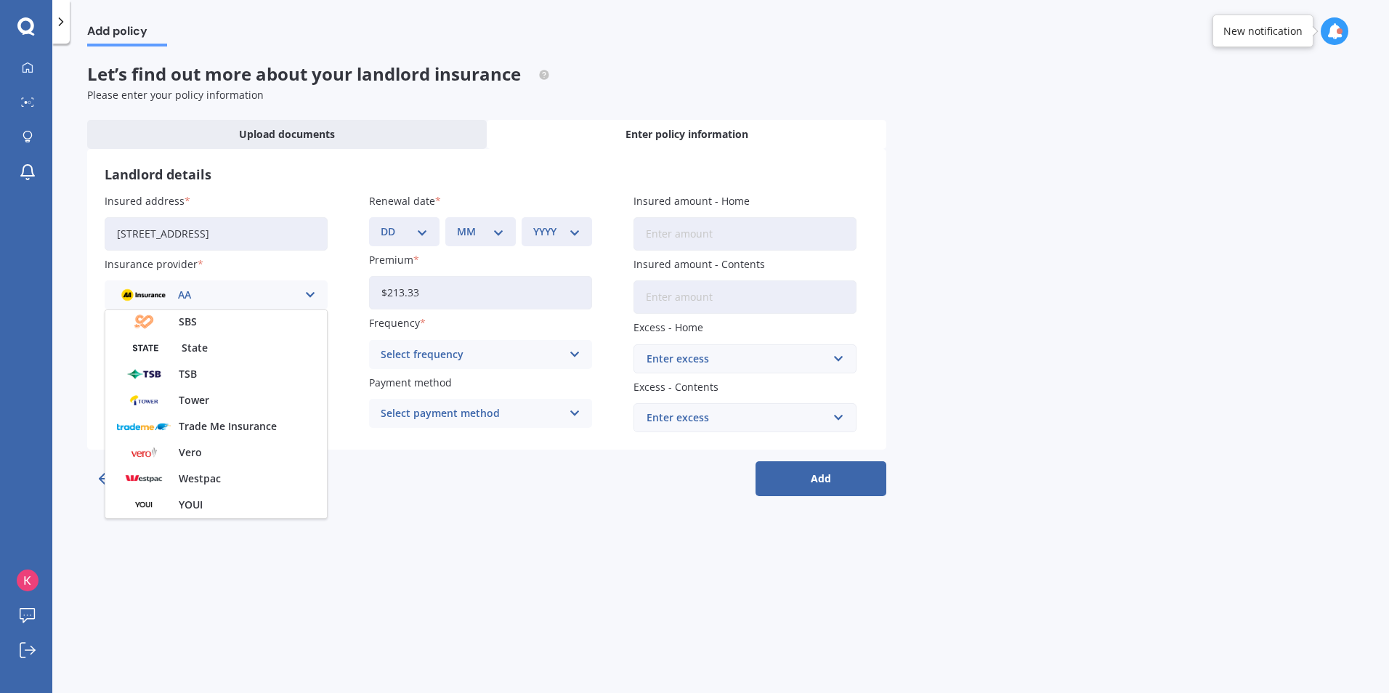
scroll to position [257, 0]
click at [195, 427] on span "State" at bounding box center [195, 432] width 26 height 10
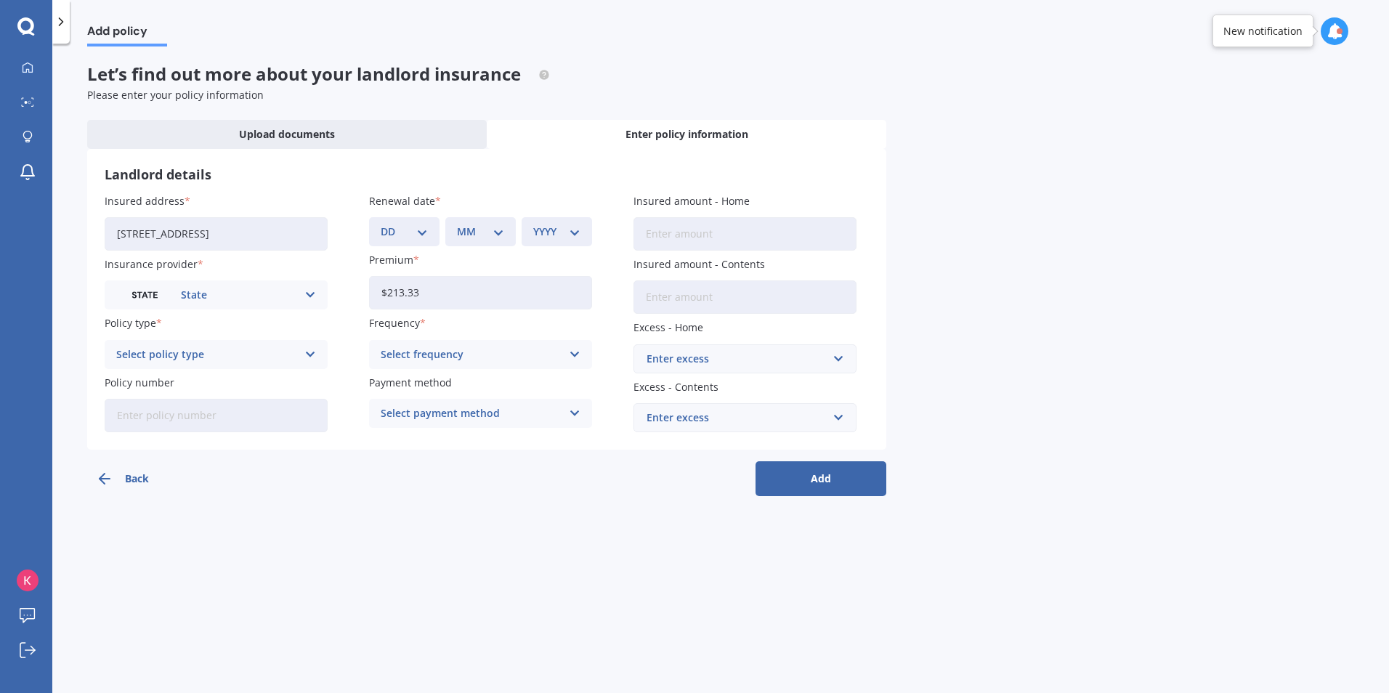
click at [150, 355] on div "Select policy type" at bounding box center [206, 355] width 181 height 16
click at [165, 380] on span "Landlord Insurance" at bounding box center [165, 383] width 97 height 10
click at [770, 234] on input "Insured amount - Home" at bounding box center [745, 233] width 223 height 33
type input "$490,000"
click at [754, 298] on input "Insured amount - Contents" at bounding box center [745, 297] width 223 height 33
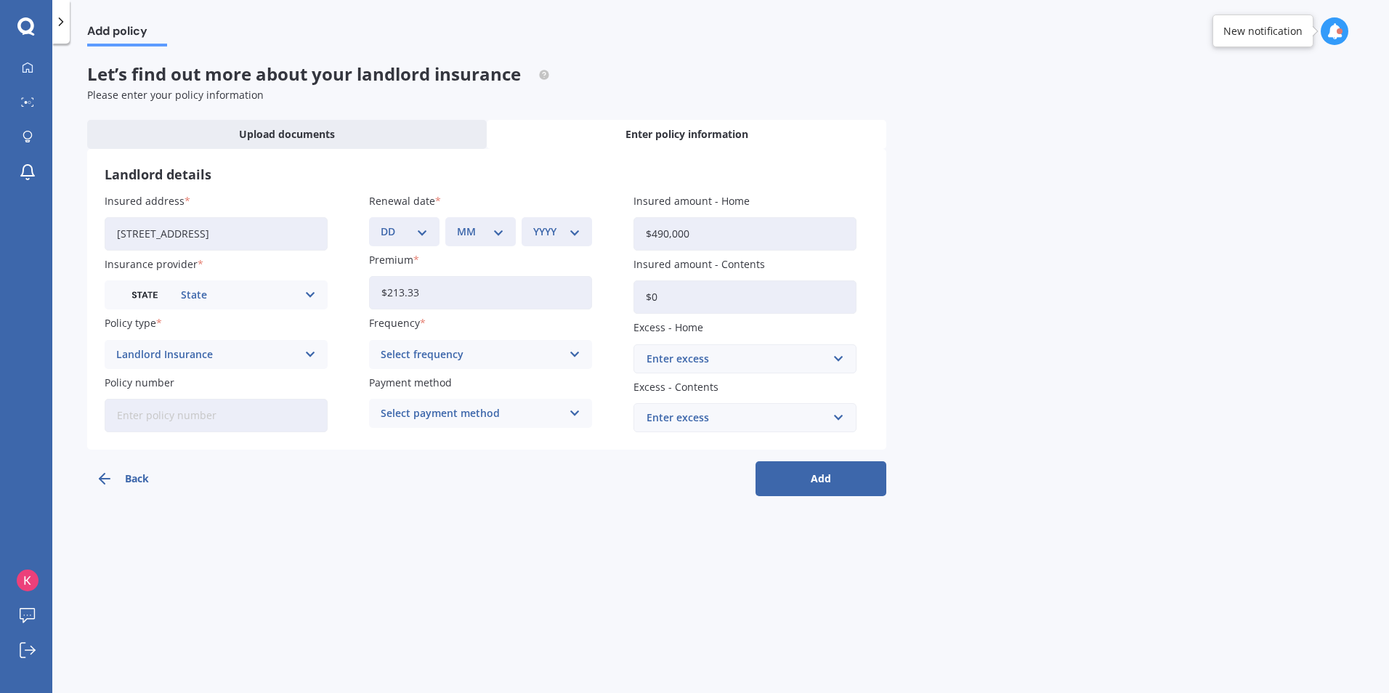
type input "$0"
click at [390, 230] on select "DD 01 02 03 04 05 06 07 08 09 10 11 12 13 14 15 16 17 18 19 20 21 22 23 24 25 2…" at bounding box center [404, 232] width 47 height 16
select select "11"
click at [381, 224] on select "DD 01 02 03 04 05 06 07 08 09 10 11 12 13 14 15 16 17 18 19 20 21 22 23 24 25 2…" at bounding box center [404, 232] width 47 height 16
click at [488, 238] on select "MM 01 02 03 04 05 06 07 08 09 10 11 12" at bounding box center [480, 232] width 47 height 16
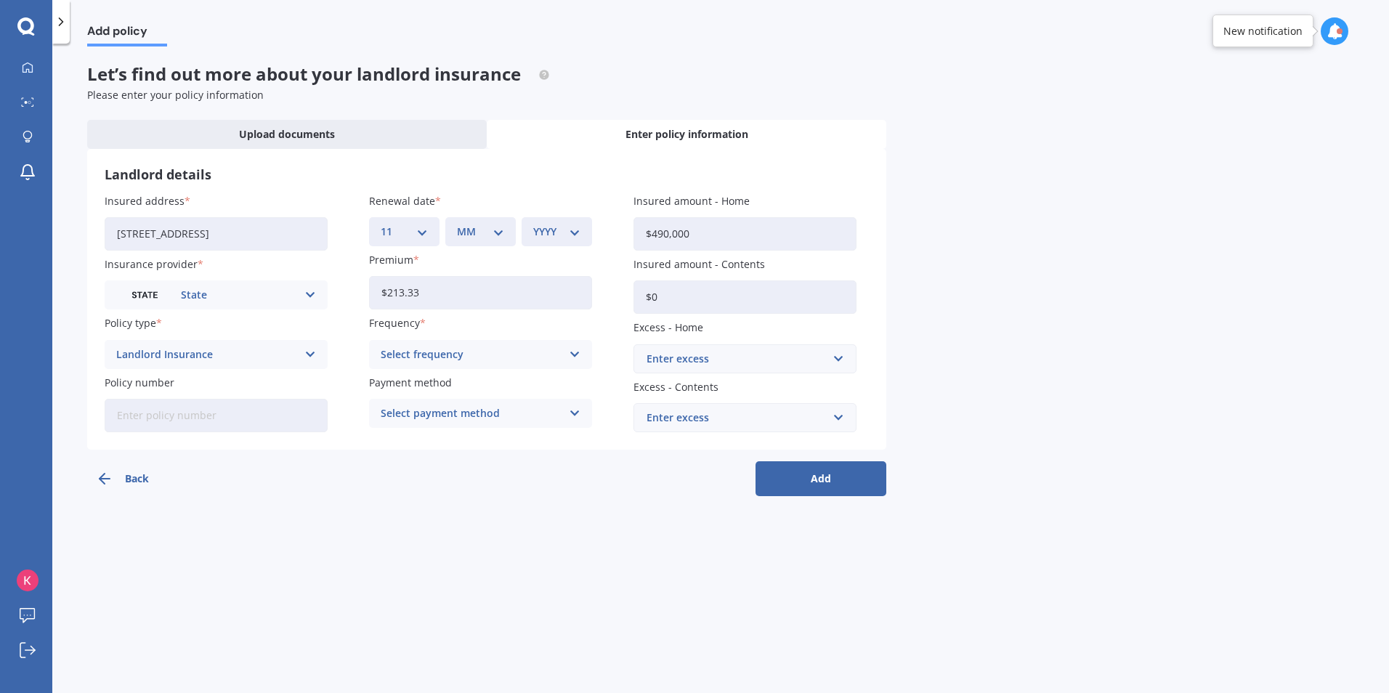
select select "08"
click at [457, 224] on select "MM 01 02 03 04 05 06 07 08 09 10 11 12" at bounding box center [480, 232] width 47 height 16
click at [542, 240] on select "YYYY 2027 2026 2025 2024 2023 2022 2021 2020 2019 2018 2017 2016 2015 2014 2013…" at bounding box center [556, 232] width 47 height 16
select select "2026"
click at [533, 224] on select "YYYY 2027 2026 2025 2024 2023 2022 2021 2020 2019 2018 2017 2016 2015 2014 2013…" at bounding box center [556, 232] width 47 height 16
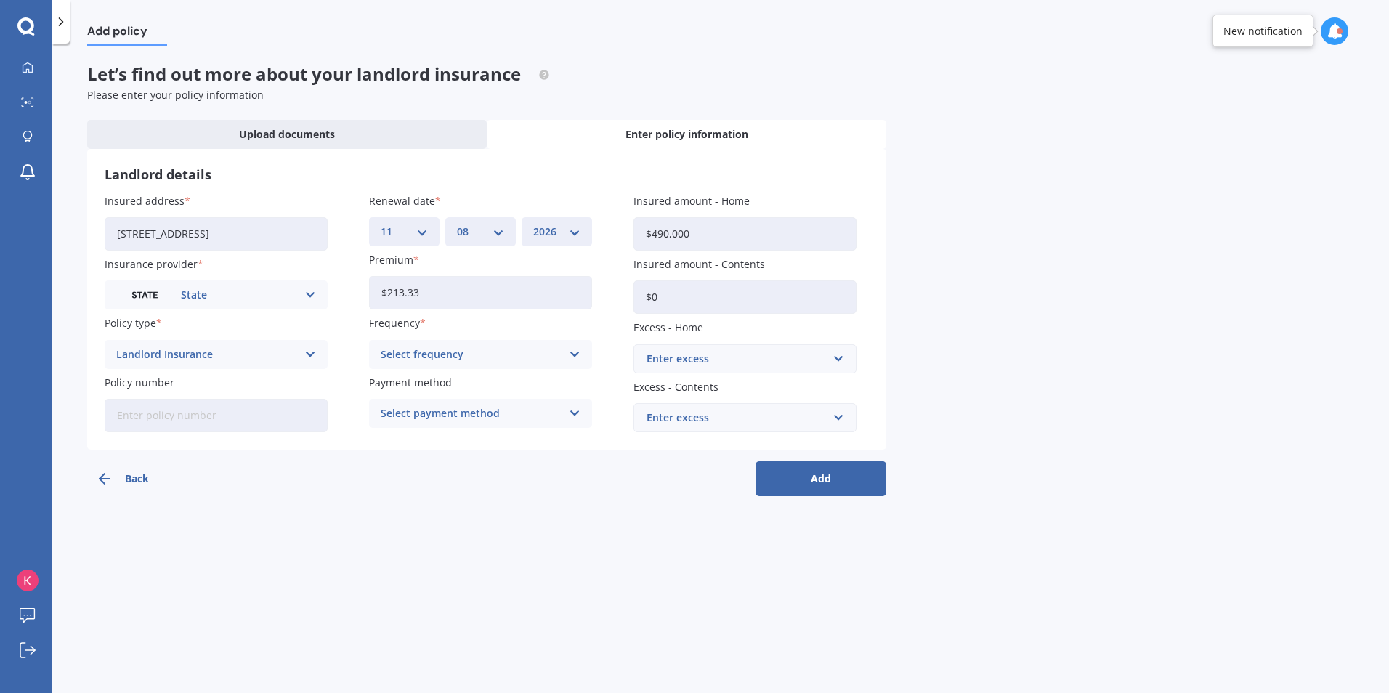
click at [506, 360] on div "Select frequency" at bounding box center [471, 355] width 181 height 16
click at [421, 461] on span "Monthly" at bounding box center [403, 461] width 42 height 10
click at [689, 356] on div "Enter excess" at bounding box center [736, 359] width 179 height 16
type input "750"
click at [725, 392] on div "$ 750" at bounding box center [745, 386] width 222 height 27
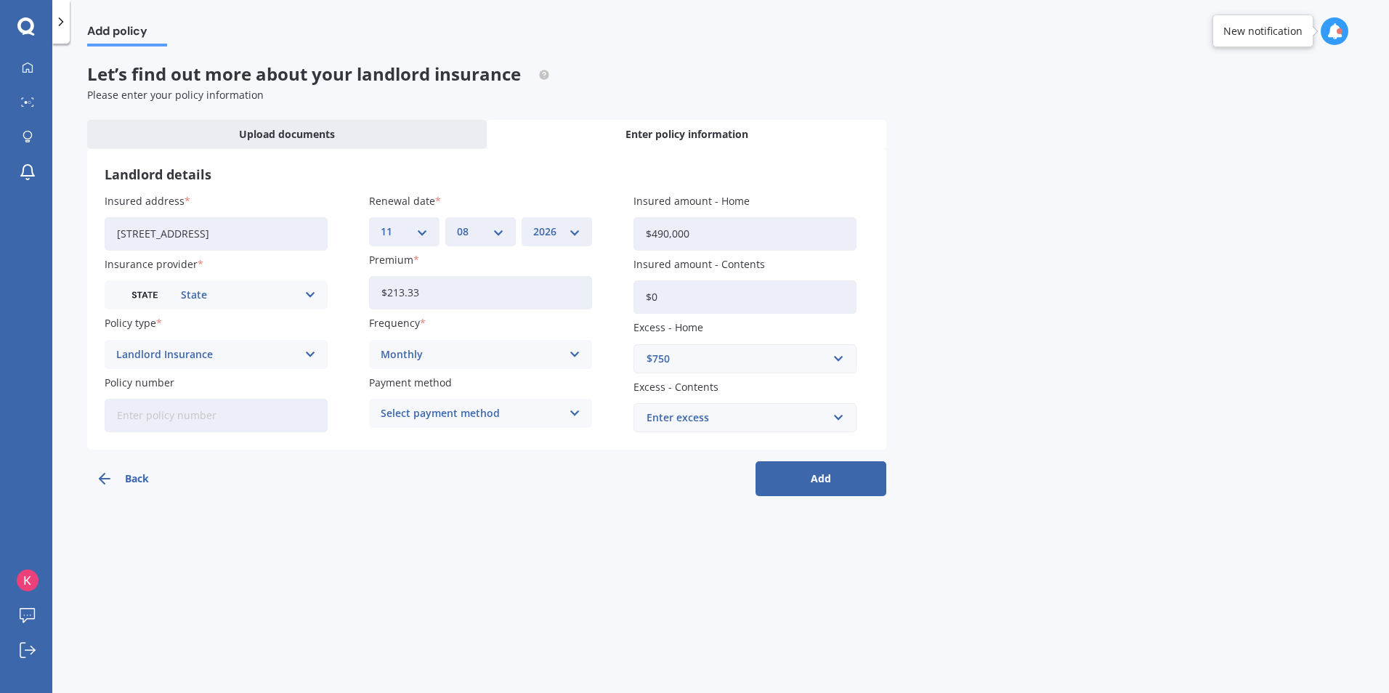
click at [724, 420] on div "Enter excess" at bounding box center [736, 418] width 179 height 16
click at [677, 547] on div "$750" at bounding box center [745, 552] width 222 height 27
click at [272, 424] on input "Policy number" at bounding box center [216, 415] width 223 height 33
type input "LANS00256302"
click at [395, 417] on div "Select payment method" at bounding box center [471, 414] width 181 height 16
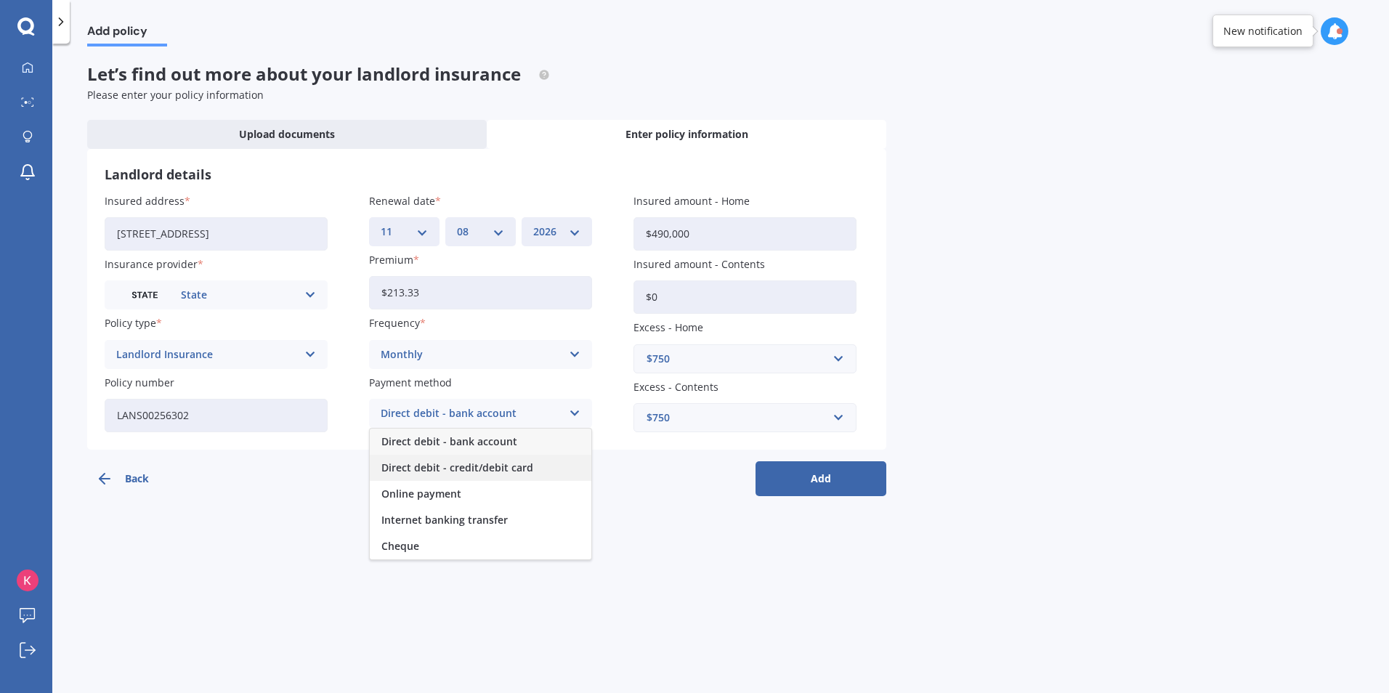
click at [447, 473] on span "Direct debit - credit/debit card" at bounding box center [458, 468] width 152 height 10
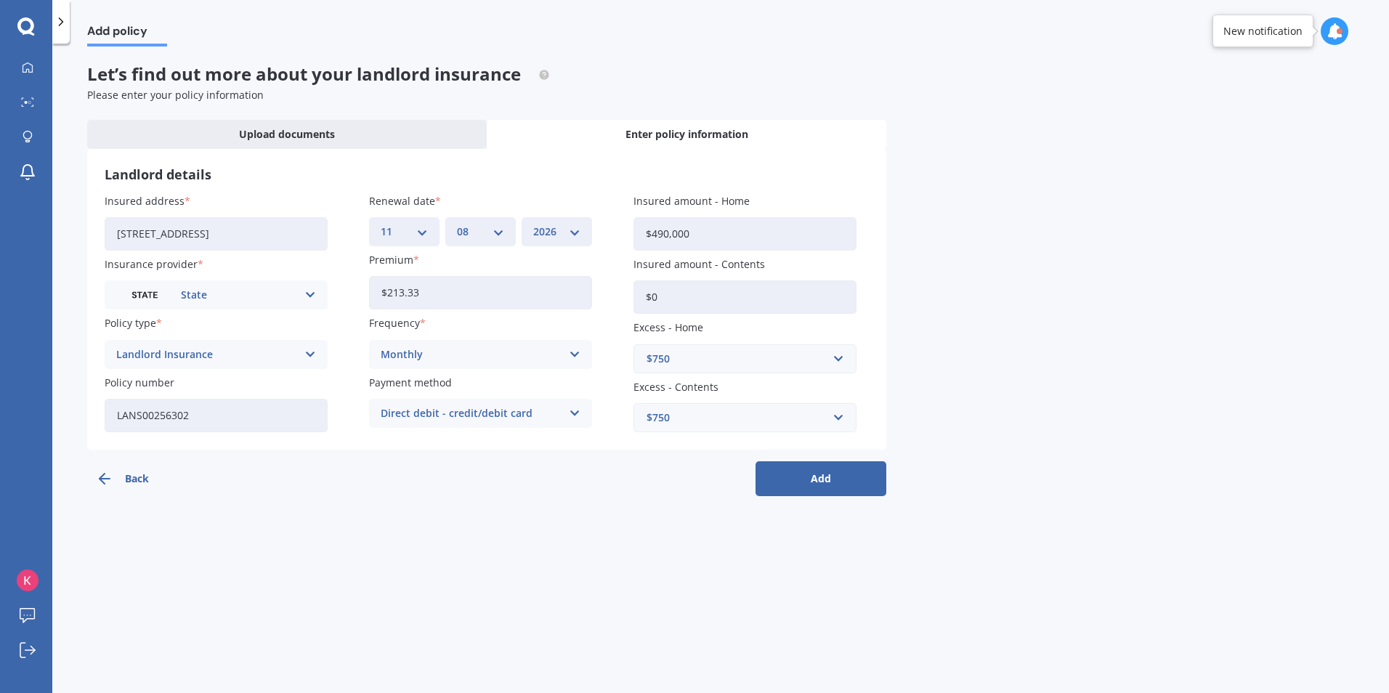
click at [839, 475] on button "Add" at bounding box center [821, 478] width 131 height 35
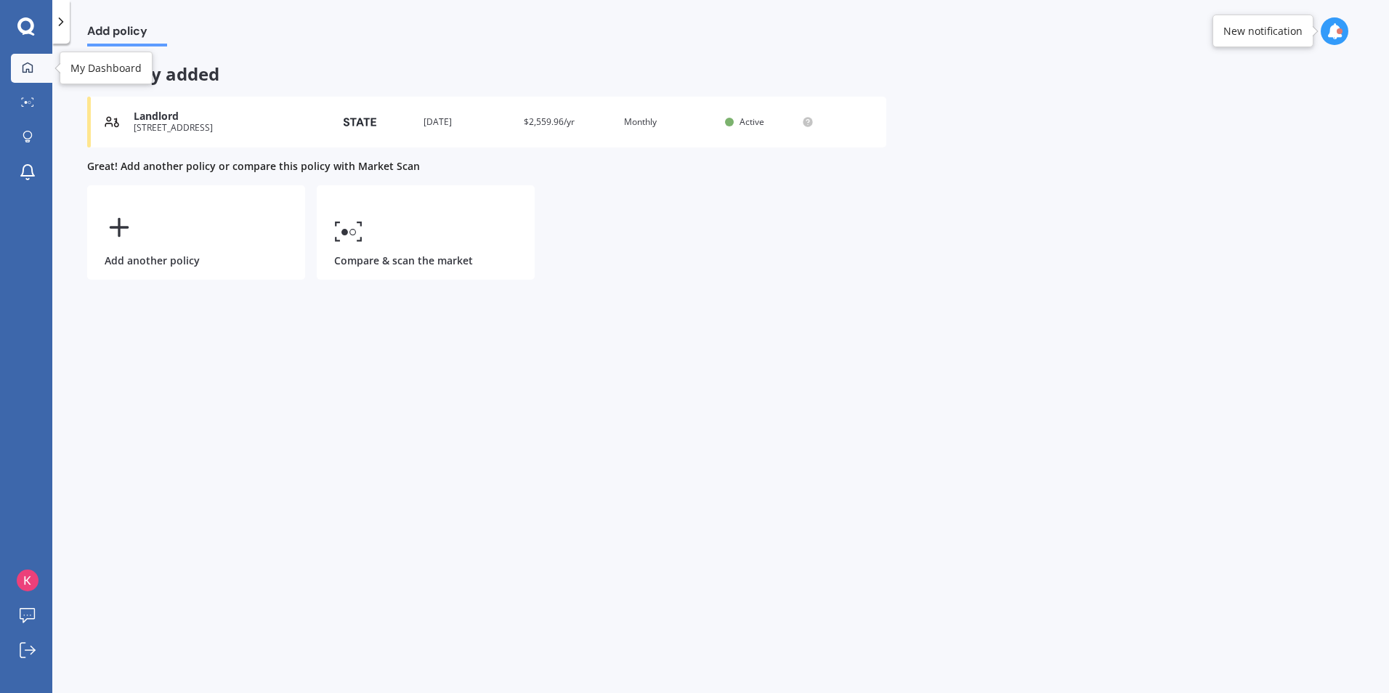
click at [26, 68] on icon at bounding box center [28, 68] width 12 height 12
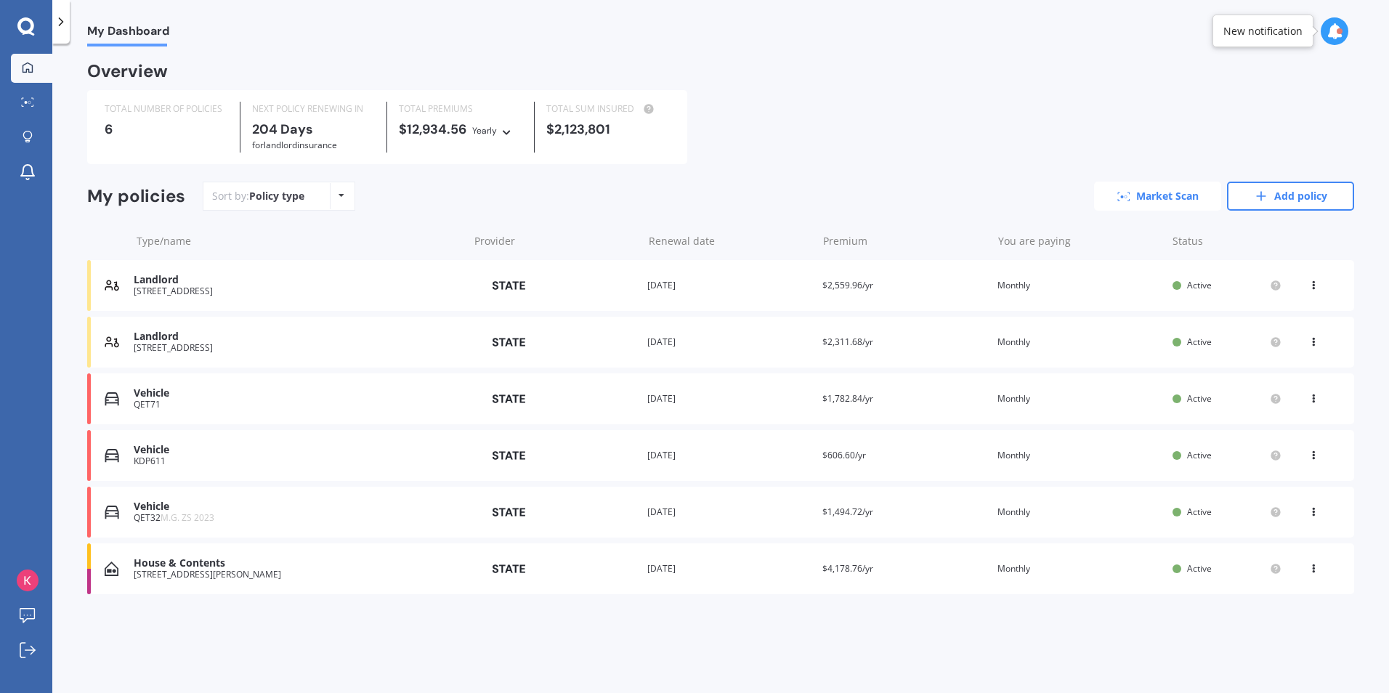
click at [1171, 195] on link "Market Scan" at bounding box center [1157, 196] width 127 height 29
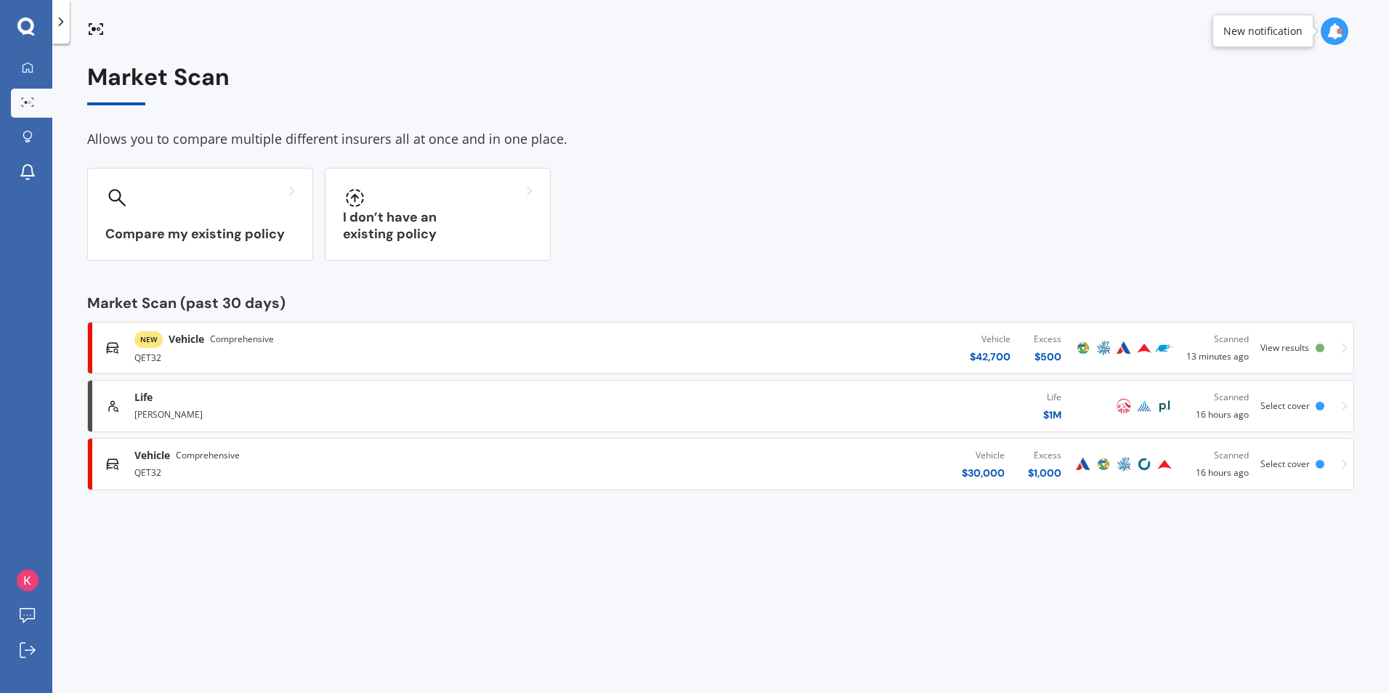
click at [1306, 347] on span "View results" at bounding box center [1285, 348] width 49 height 12
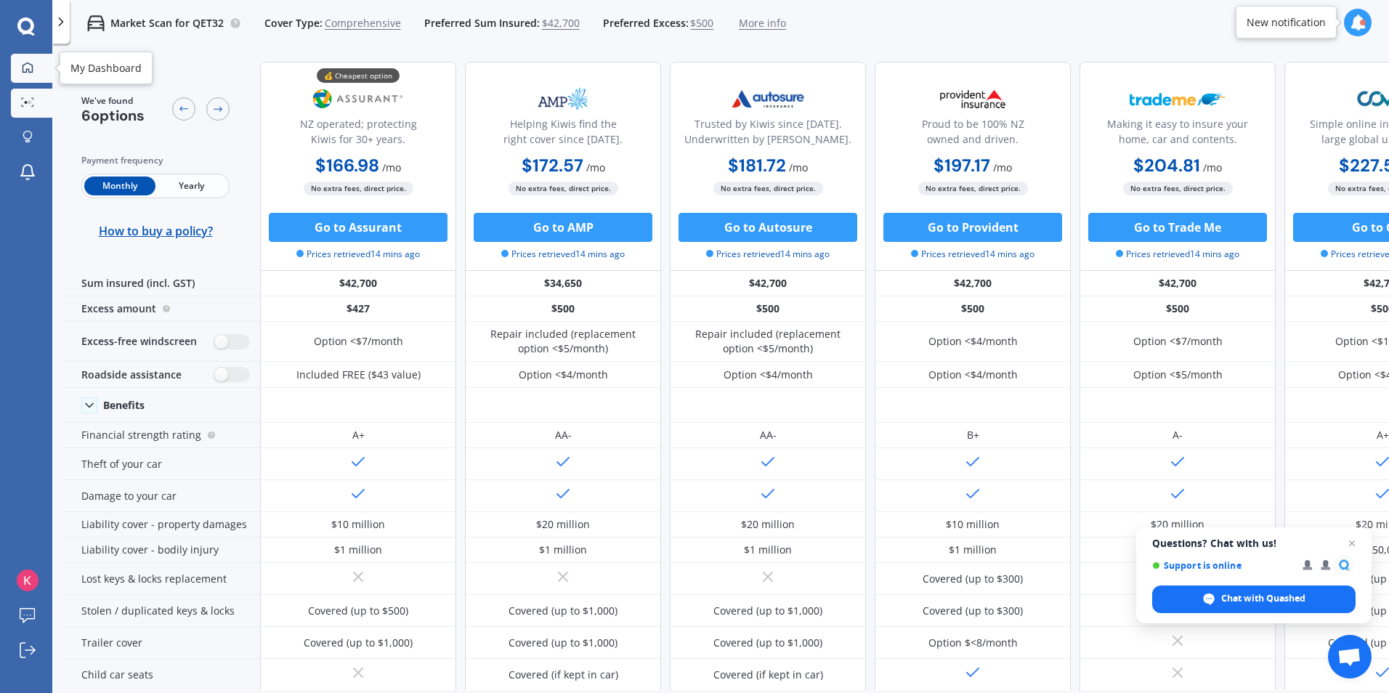
click at [32, 60] on link "My Dashboard" at bounding box center [31, 68] width 41 height 29
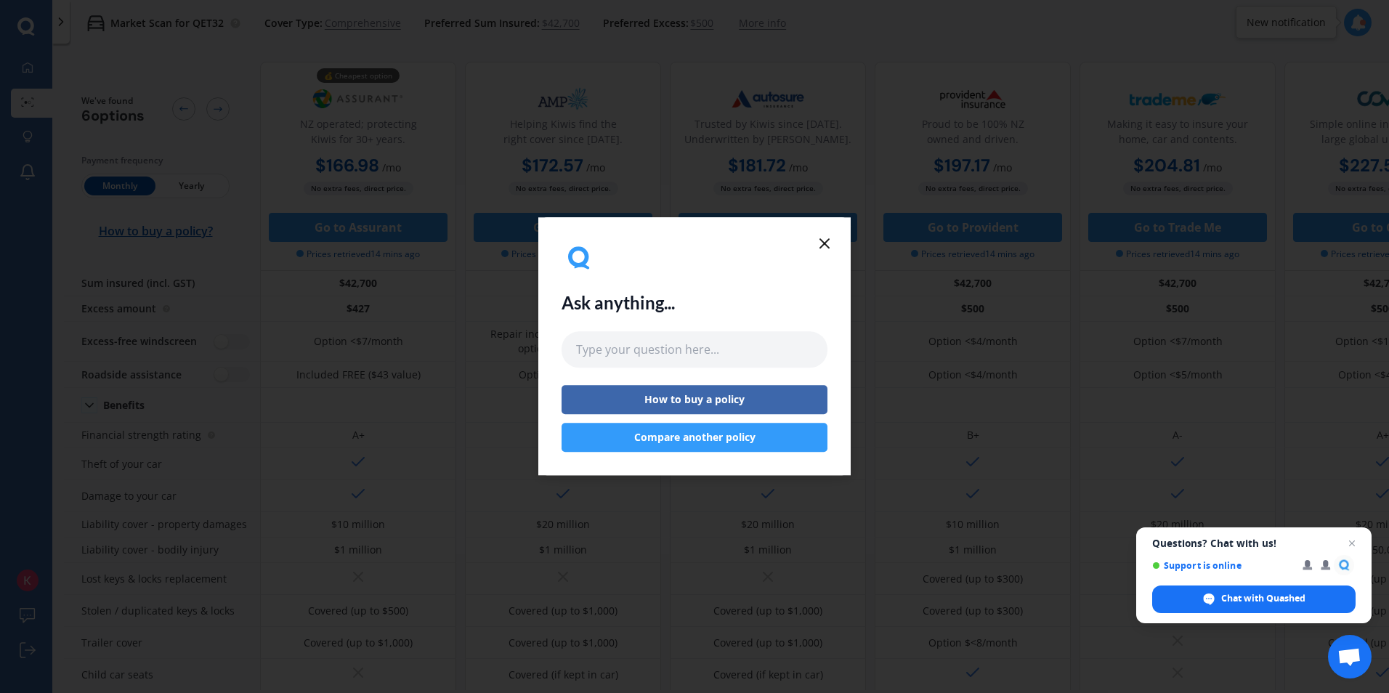
click at [828, 242] on icon at bounding box center [824, 243] width 17 height 17
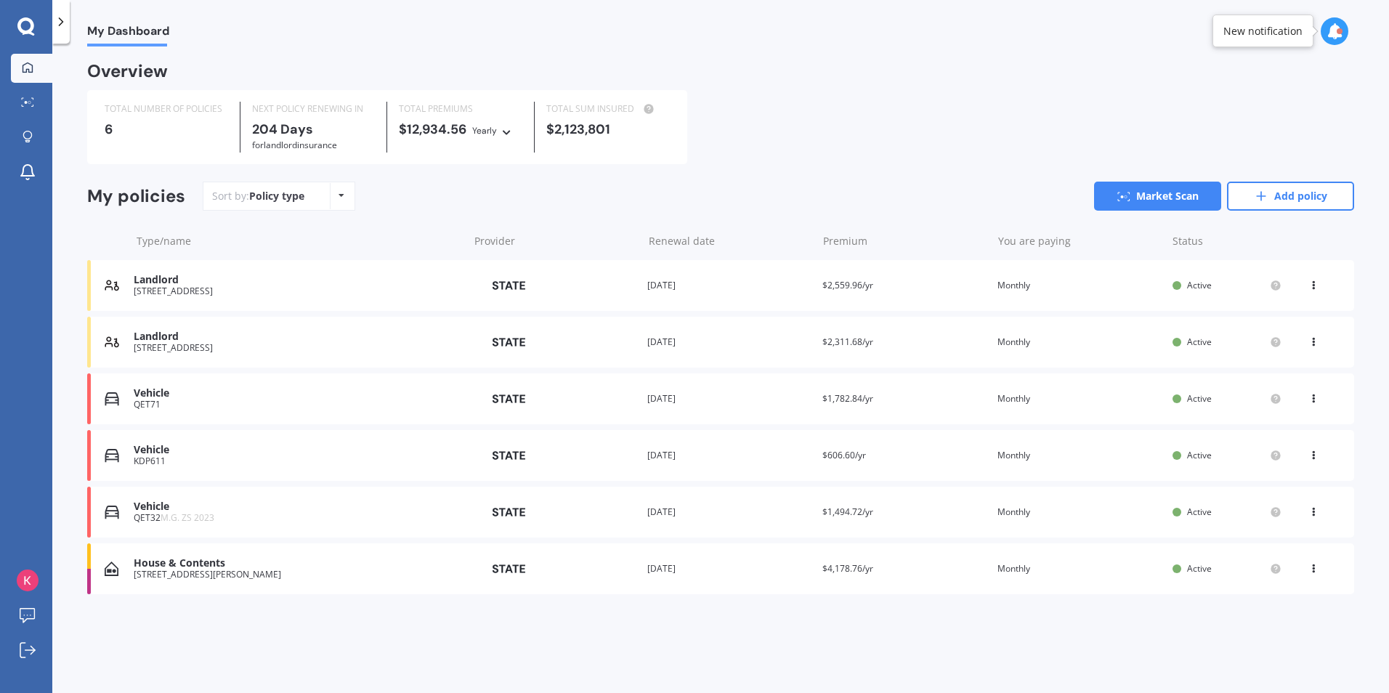
click at [1317, 287] on icon at bounding box center [1314, 282] width 10 height 9
click at [263, 294] on div "[STREET_ADDRESS]" at bounding box center [297, 291] width 327 height 10
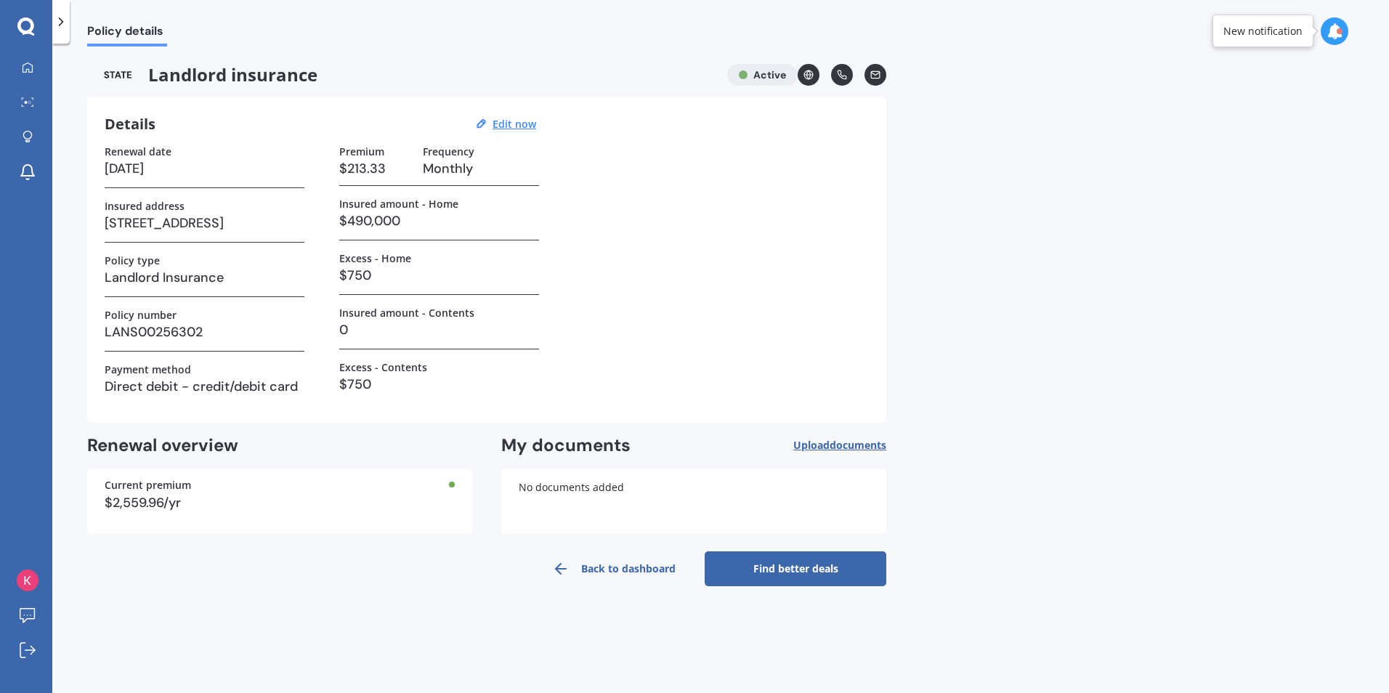
click at [808, 568] on link "Find better deals" at bounding box center [796, 569] width 182 height 35
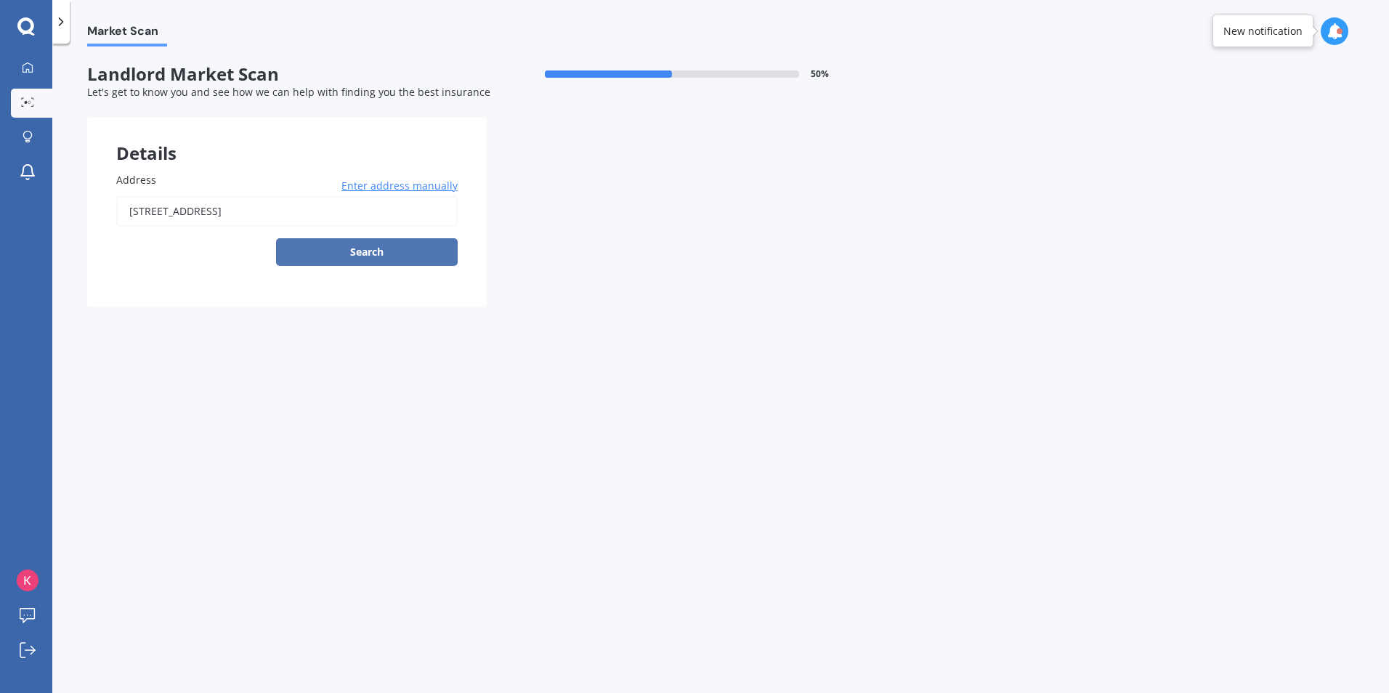
click at [347, 253] on button "Search" at bounding box center [367, 252] width 182 height 28
click at [352, 132] on div "Details" at bounding box center [287, 139] width 400 height 44
click at [381, 189] on span "Enter address manually" at bounding box center [400, 186] width 116 height 15
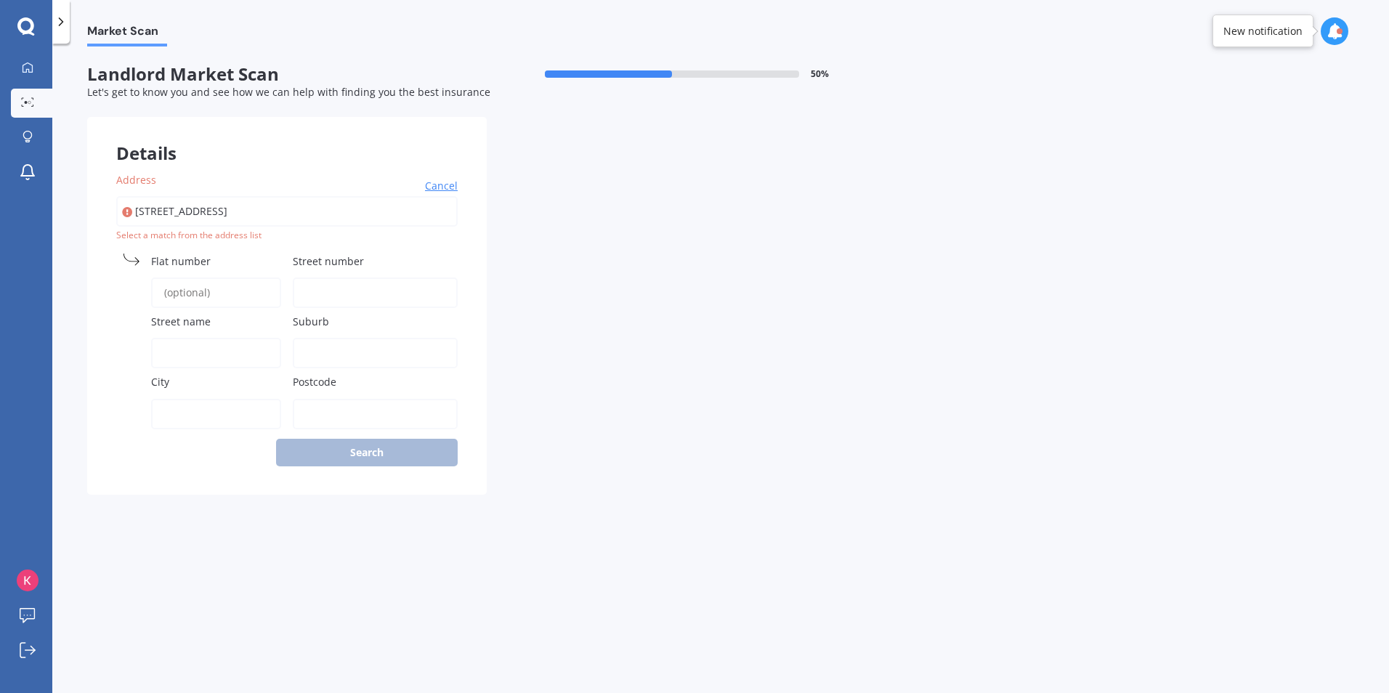
click at [329, 261] on span "Street number" at bounding box center [328, 261] width 71 height 14
click at [329, 278] on input "Street number" at bounding box center [375, 293] width 165 height 31
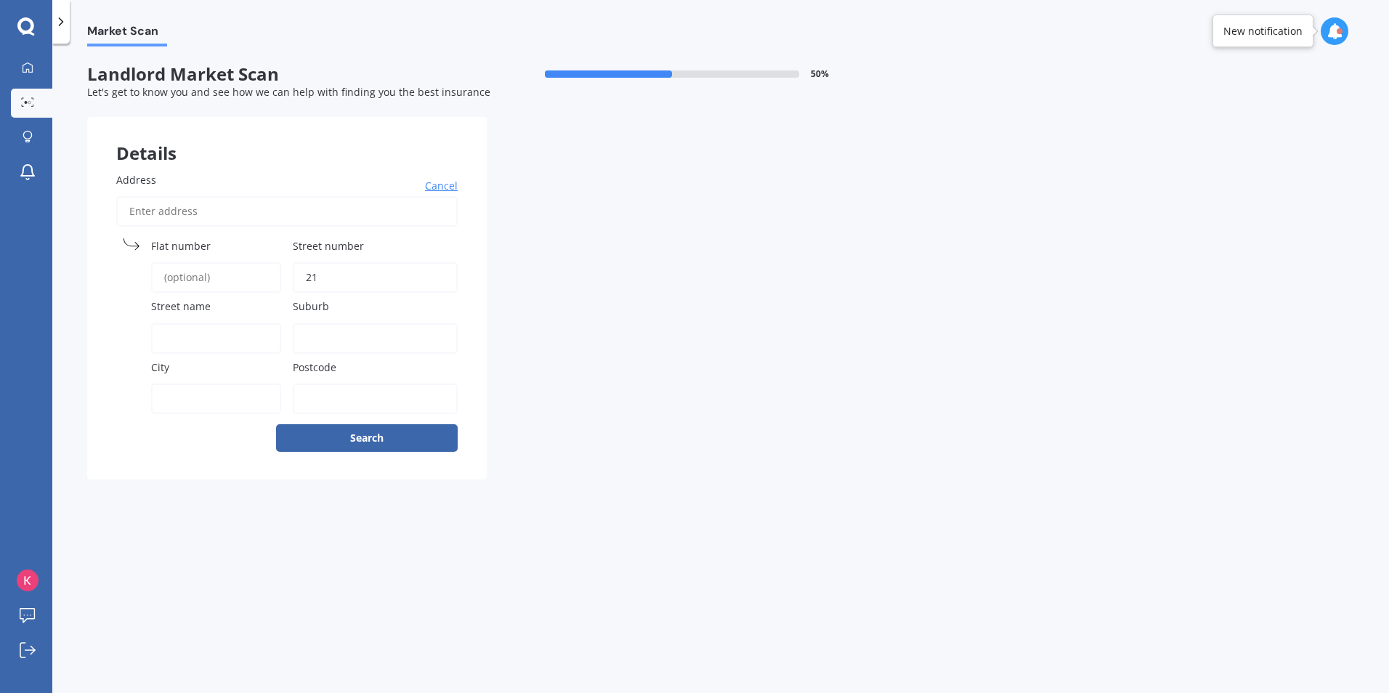
type input "21 Mexted"
type input "[GEOGRAPHIC_DATA]"
type input "5028"
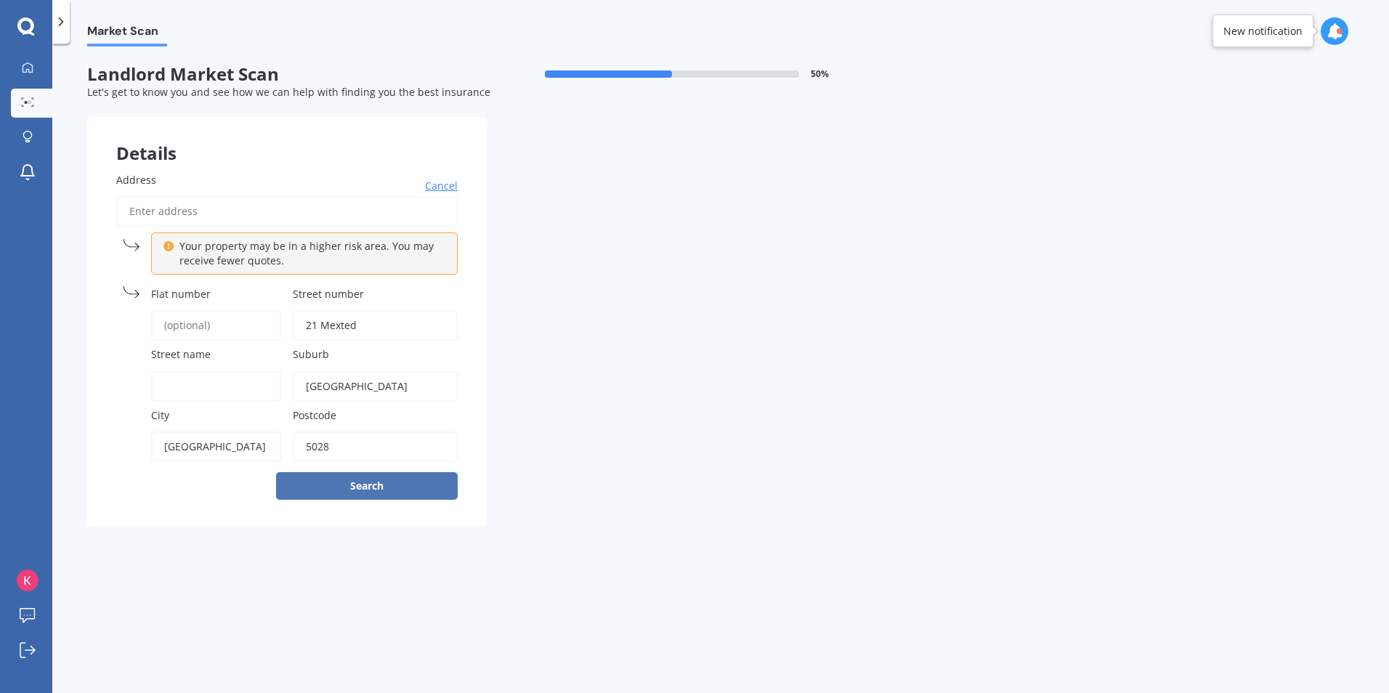
click at [371, 489] on button "Search" at bounding box center [367, 486] width 182 height 28
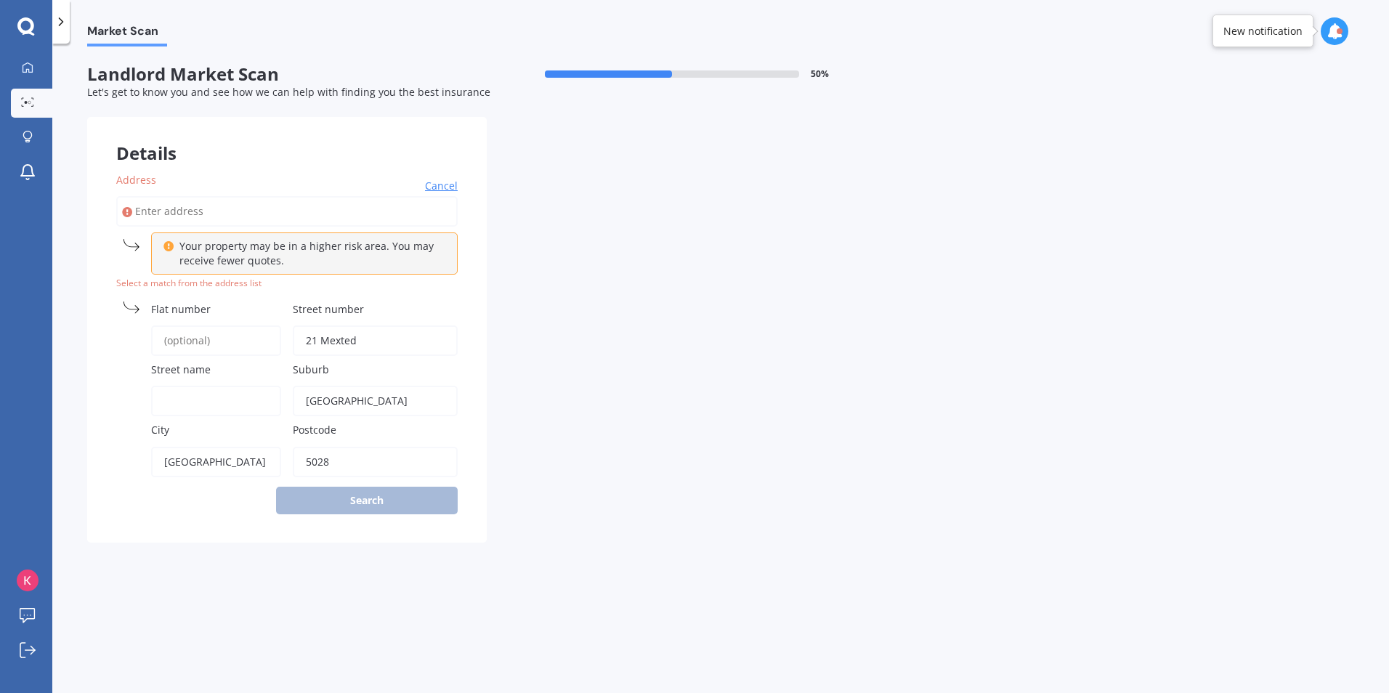
click at [227, 259] on p "Your property may be in a higher risk area. You may receive fewer quotes." at bounding box center [309, 253] width 260 height 29
click at [172, 217] on input "Address" at bounding box center [287, 211] width 342 height 31
type input "[STREET_ADDRESS]"
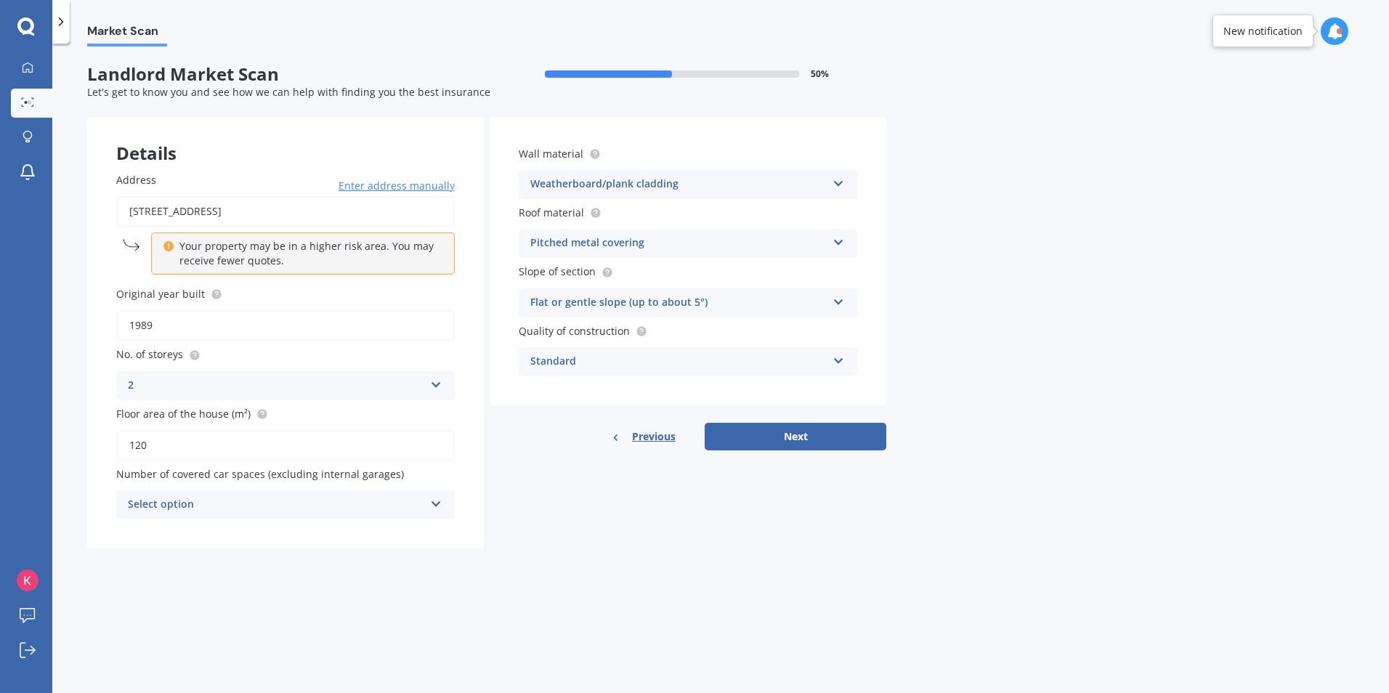
click at [407, 182] on span "Enter address manually" at bounding box center [397, 186] width 116 height 15
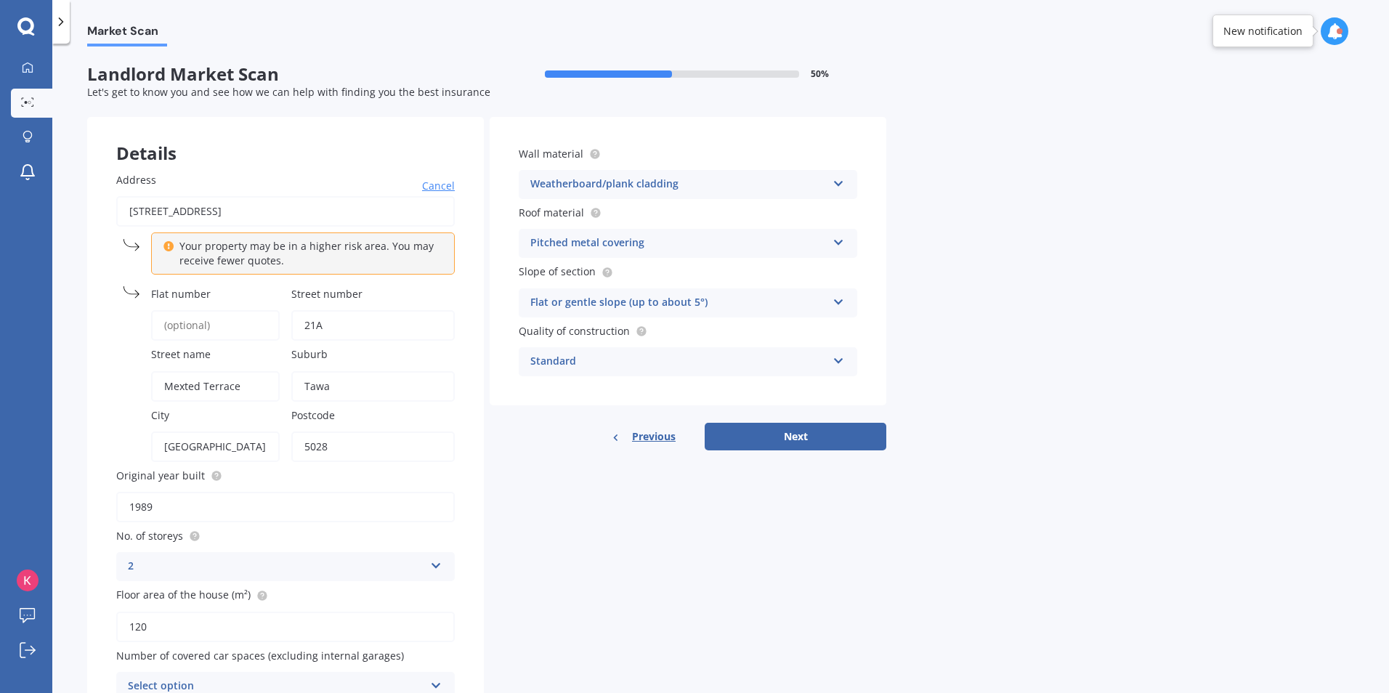
click at [336, 326] on input "21A" at bounding box center [373, 325] width 164 height 31
type input "21"
click at [406, 291] on label "Street number" at bounding box center [370, 293] width 158 height 15
click at [406, 310] on input "21" at bounding box center [373, 325] width 164 height 31
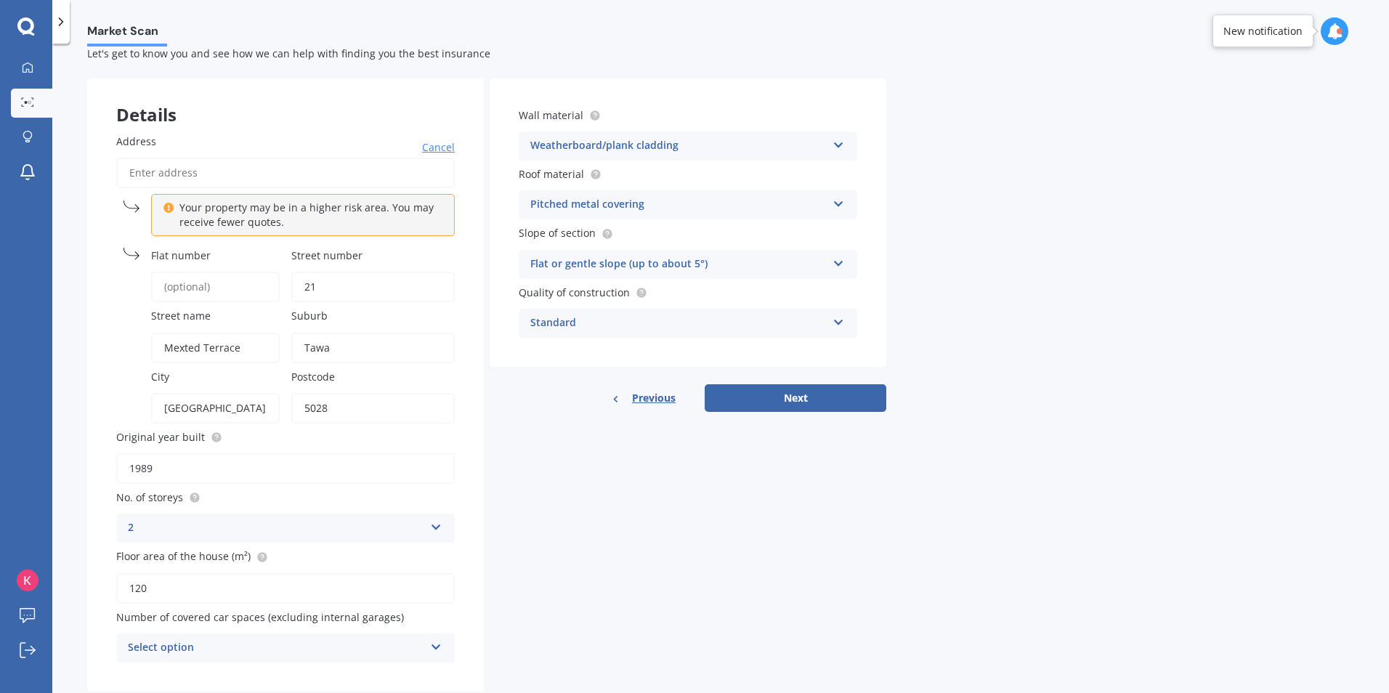
scroll to position [73, 0]
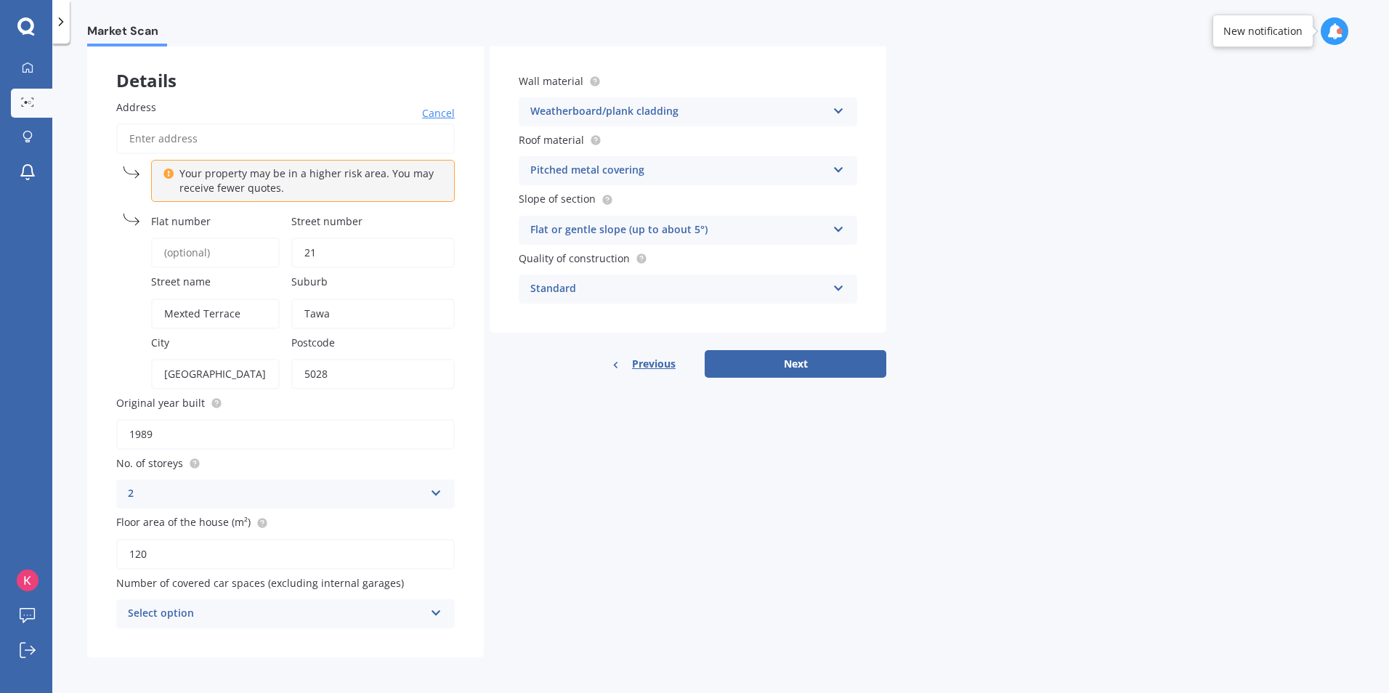
click at [192, 435] on input "1989" at bounding box center [285, 434] width 339 height 31
click at [185, 128] on input "Address" at bounding box center [285, 139] width 339 height 31
click at [433, 112] on span "Cancel" at bounding box center [438, 113] width 33 height 15
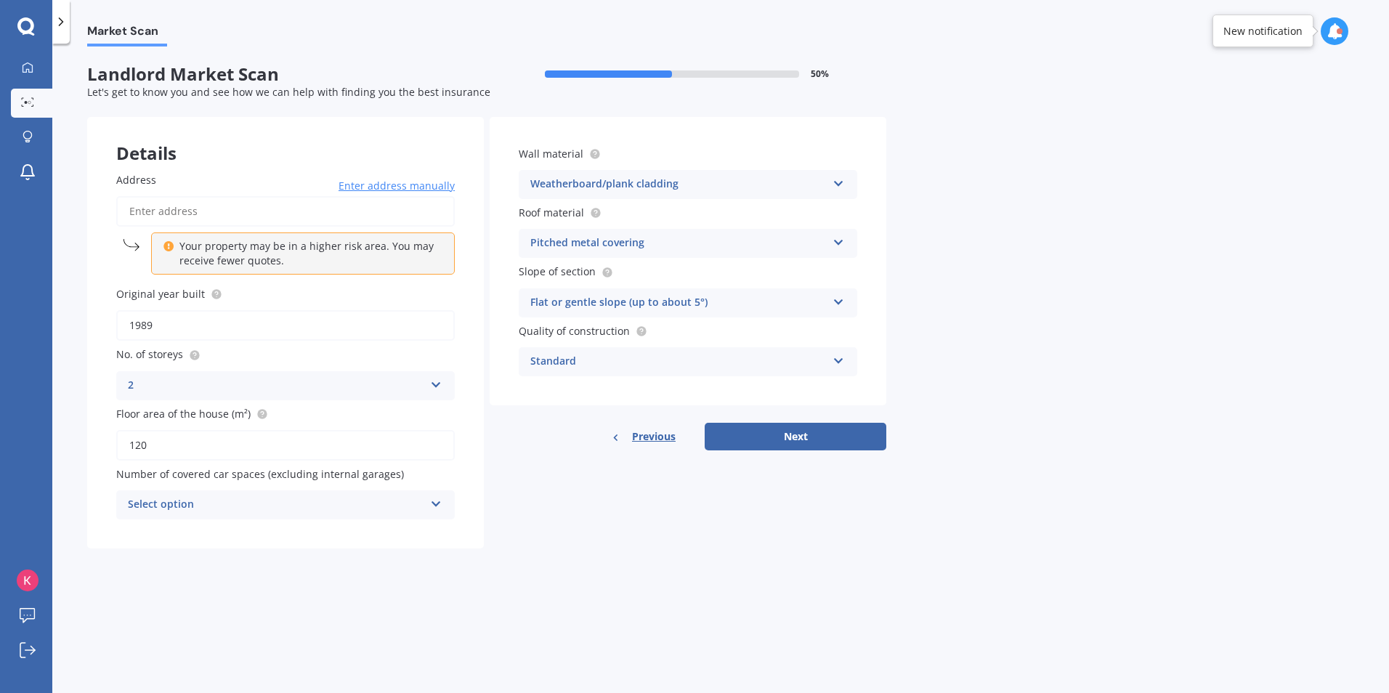
click at [180, 208] on input "Address" at bounding box center [285, 211] width 339 height 31
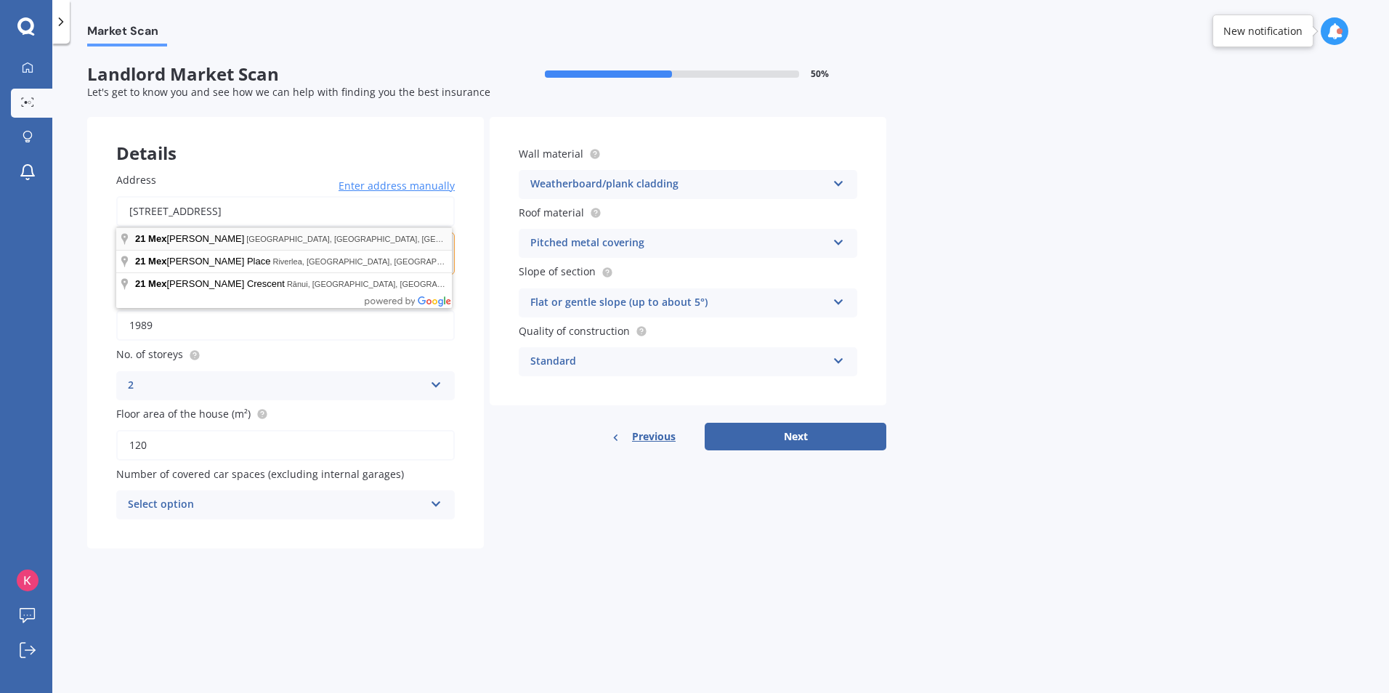
type input "[STREET_ADDRESS]"
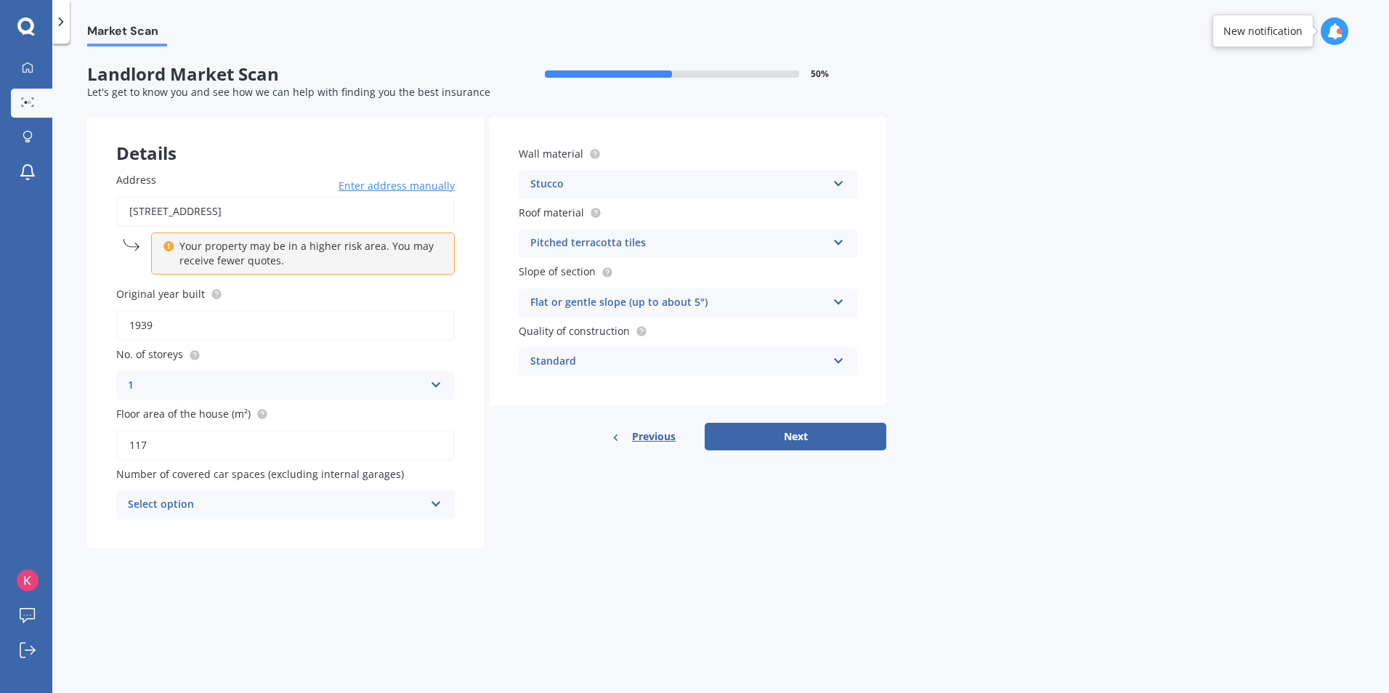
type input "1939"
type input "117"
click at [835, 244] on icon at bounding box center [839, 240] width 12 height 10
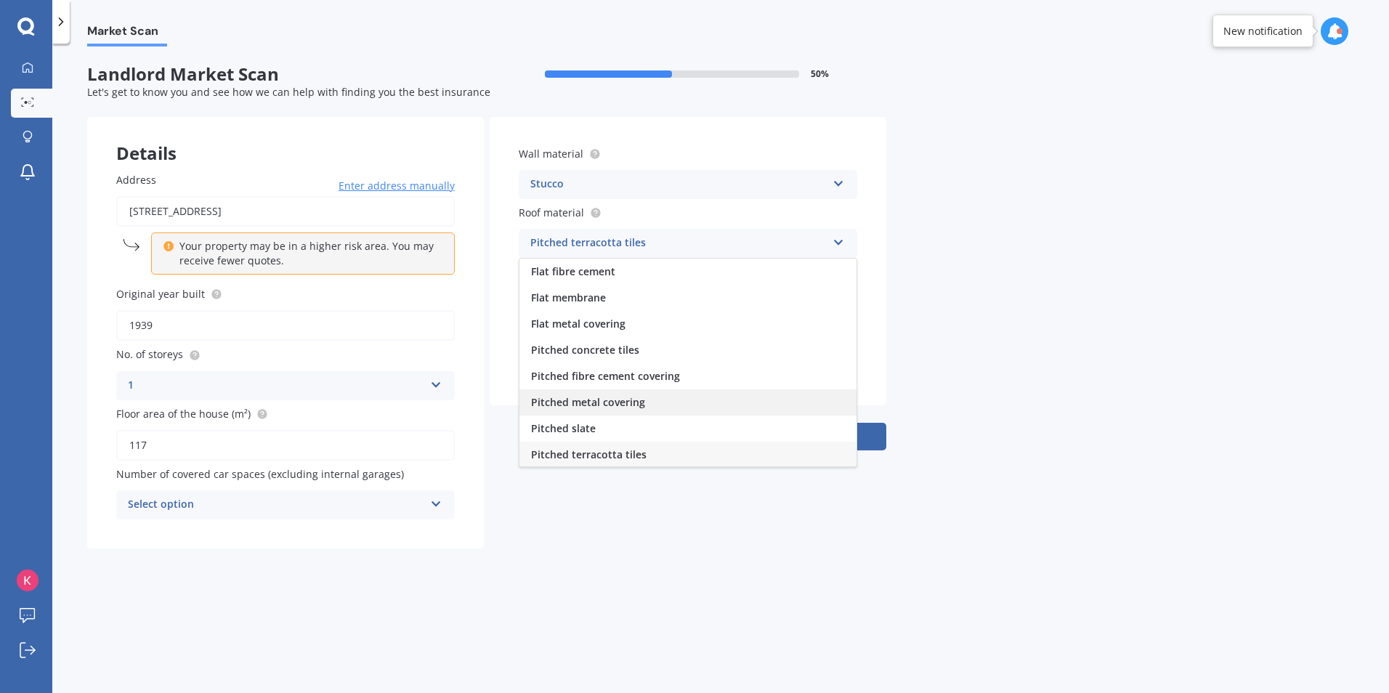
click at [562, 404] on span "Pitched metal covering" at bounding box center [588, 402] width 114 height 14
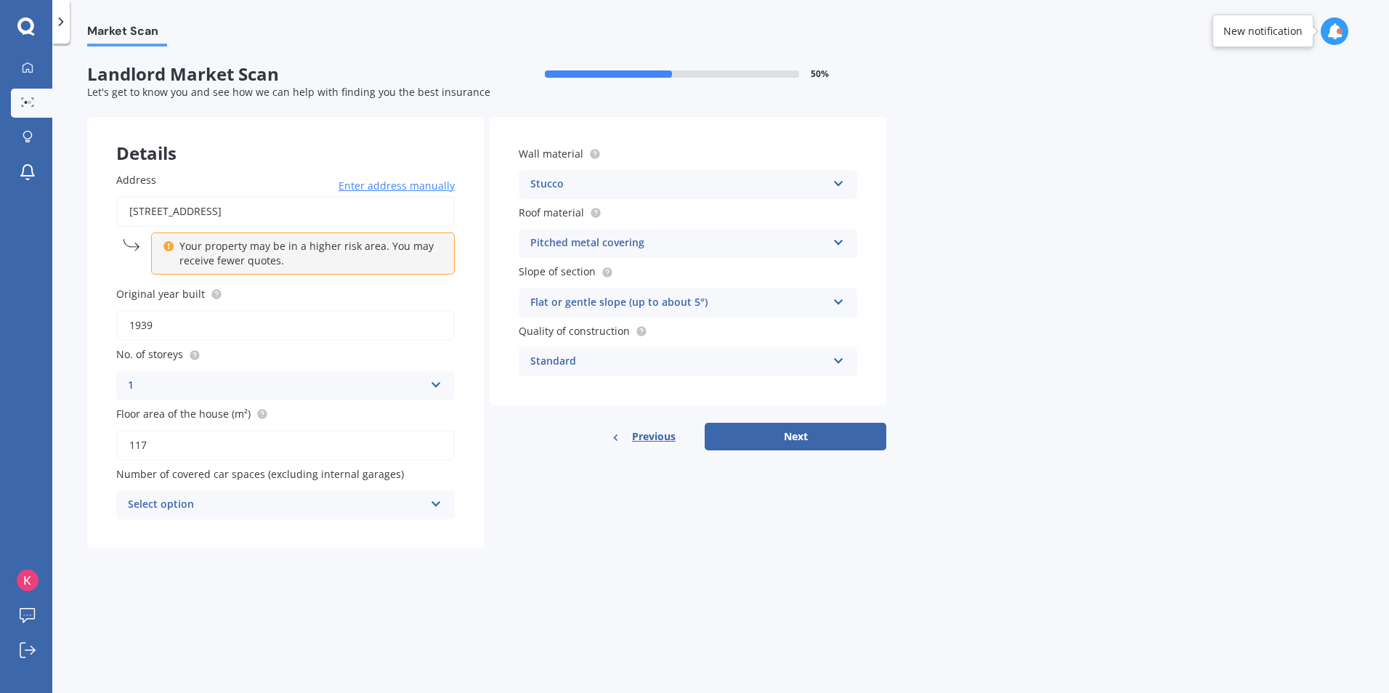
click at [607, 363] on div "Standard" at bounding box center [679, 361] width 297 height 17
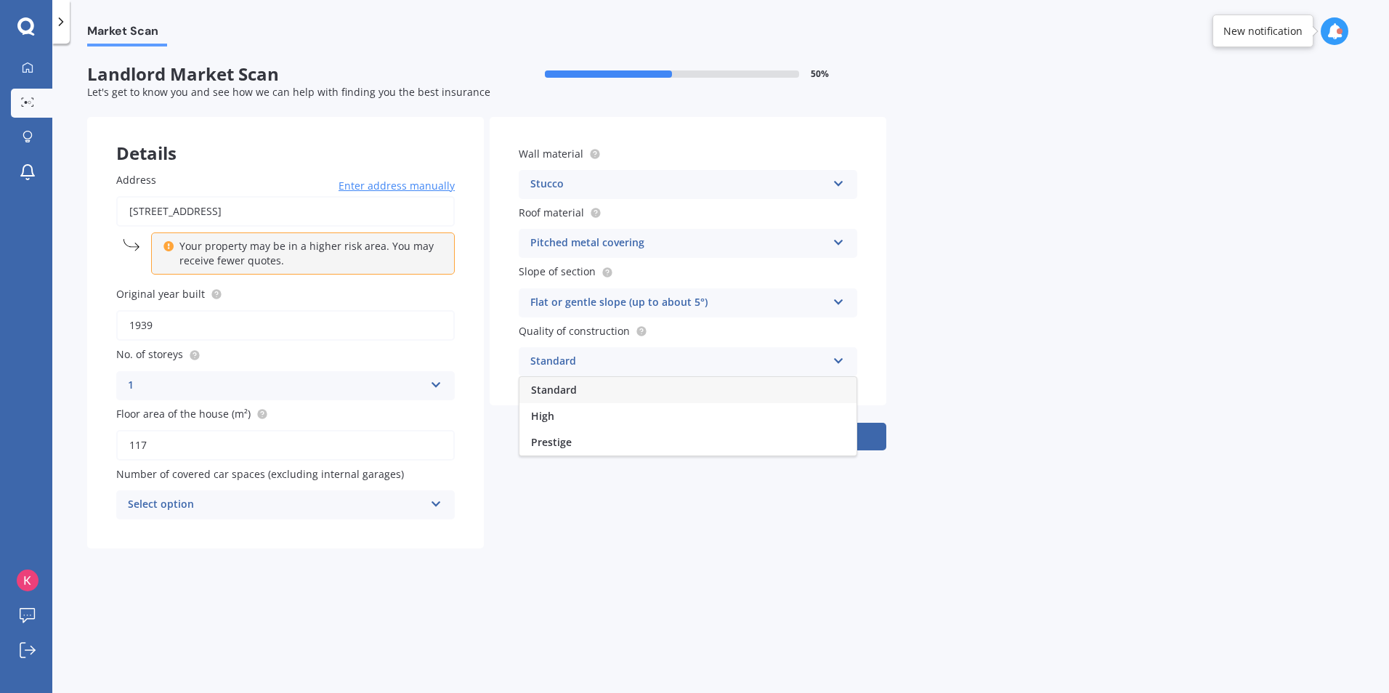
click at [607, 363] on div "Standard" at bounding box center [679, 361] width 297 height 17
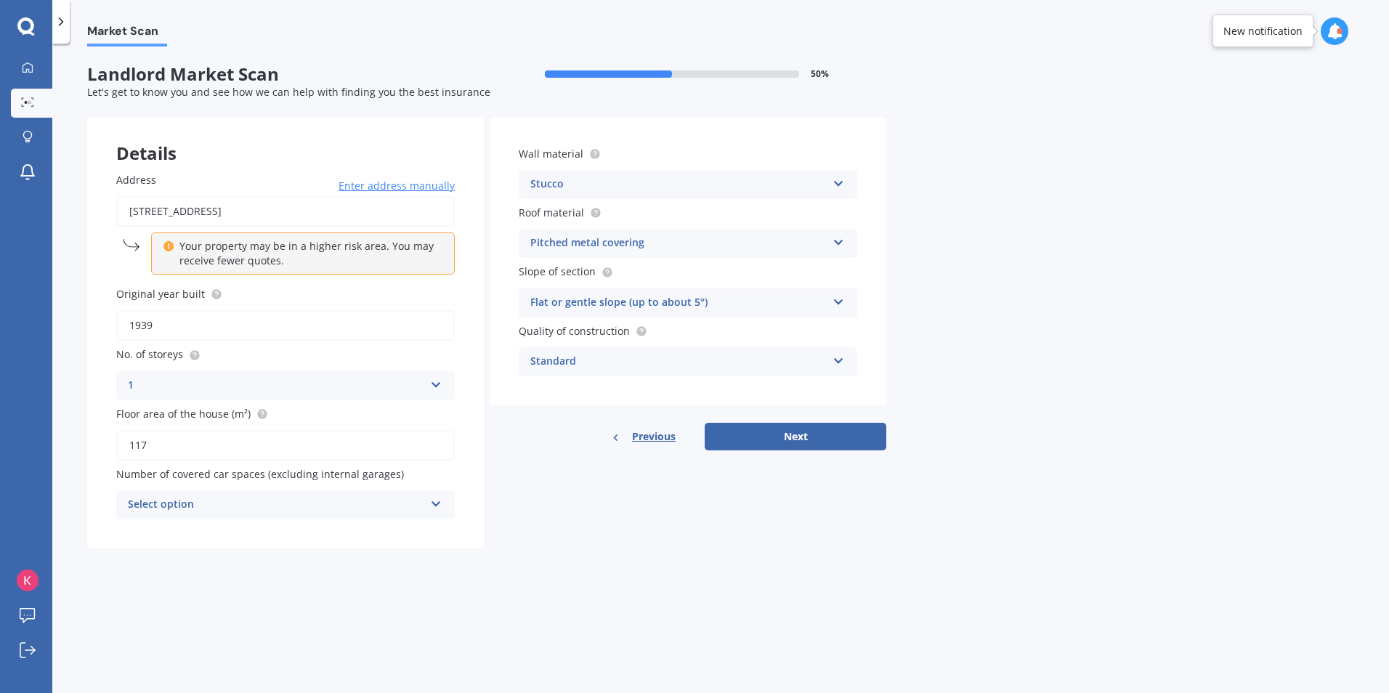
click at [310, 504] on div "Select option" at bounding box center [276, 504] width 297 height 17
click at [144, 554] on div "1" at bounding box center [285, 559] width 337 height 26
click at [772, 437] on button "Next" at bounding box center [796, 437] width 182 height 28
select select "24"
select select "09"
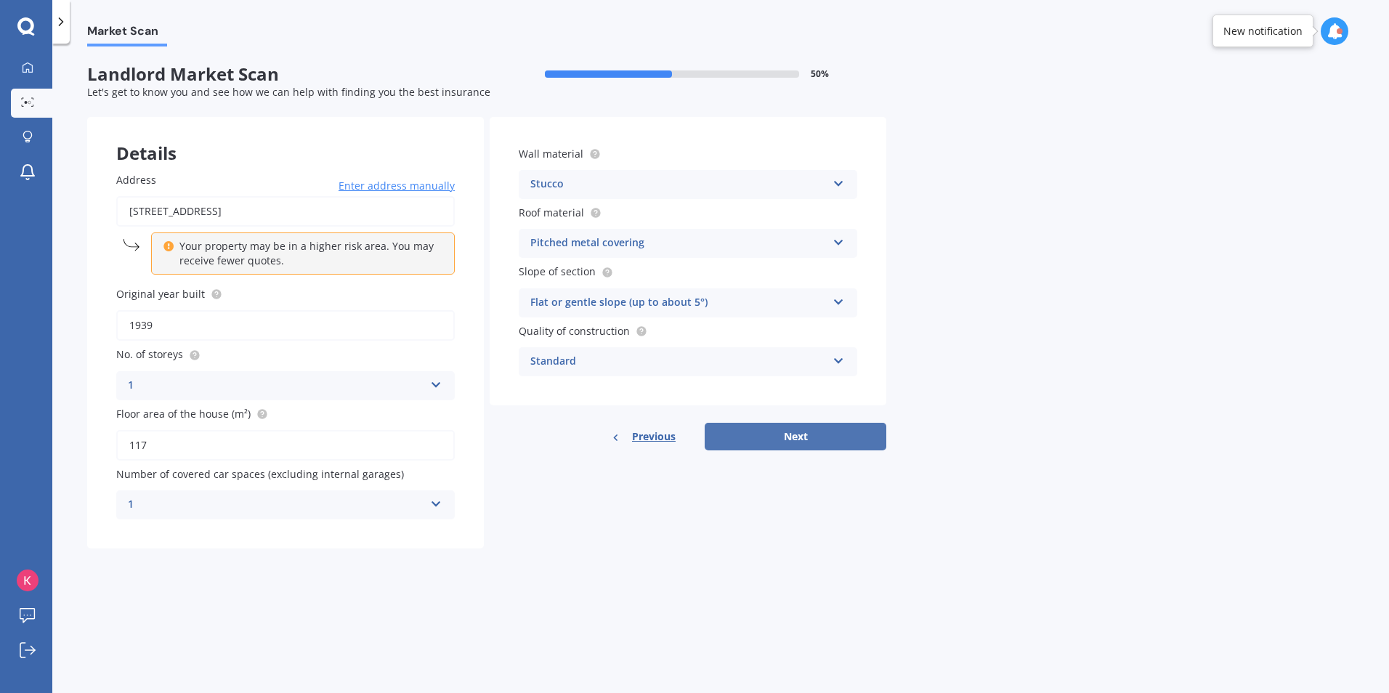
select select "1987"
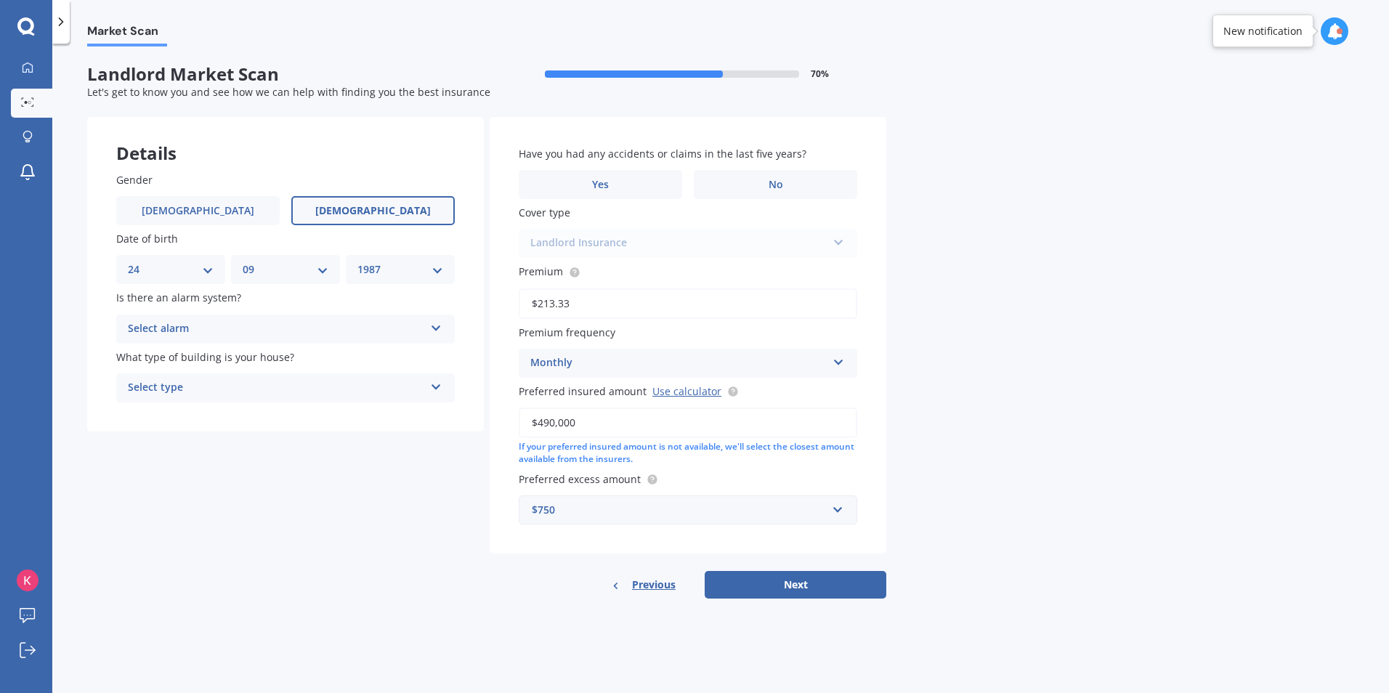
click at [235, 328] on div "Select alarm" at bounding box center [276, 328] width 297 height 17
click at [156, 406] on div "No" at bounding box center [285, 410] width 337 height 26
click at [201, 387] on div "Select type" at bounding box center [276, 387] width 297 height 17
click at [192, 416] on span "Freestanding" at bounding box center [161, 416] width 65 height 14
click at [709, 187] on label "No" at bounding box center [776, 184] width 164 height 29
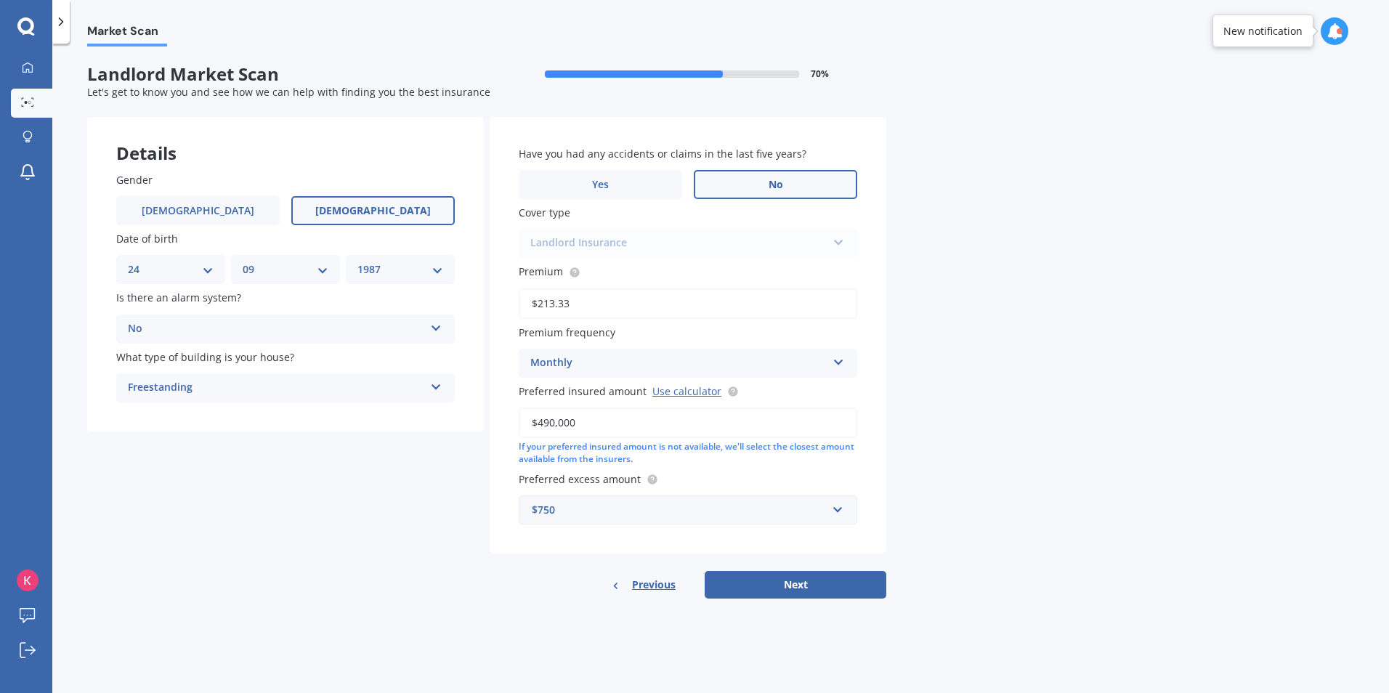
click at [0, 0] on input "No" at bounding box center [0, 0] width 0 height 0
click at [738, 590] on button "Next" at bounding box center [796, 585] width 182 height 28
select select "24"
select select "09"
select select "1987"
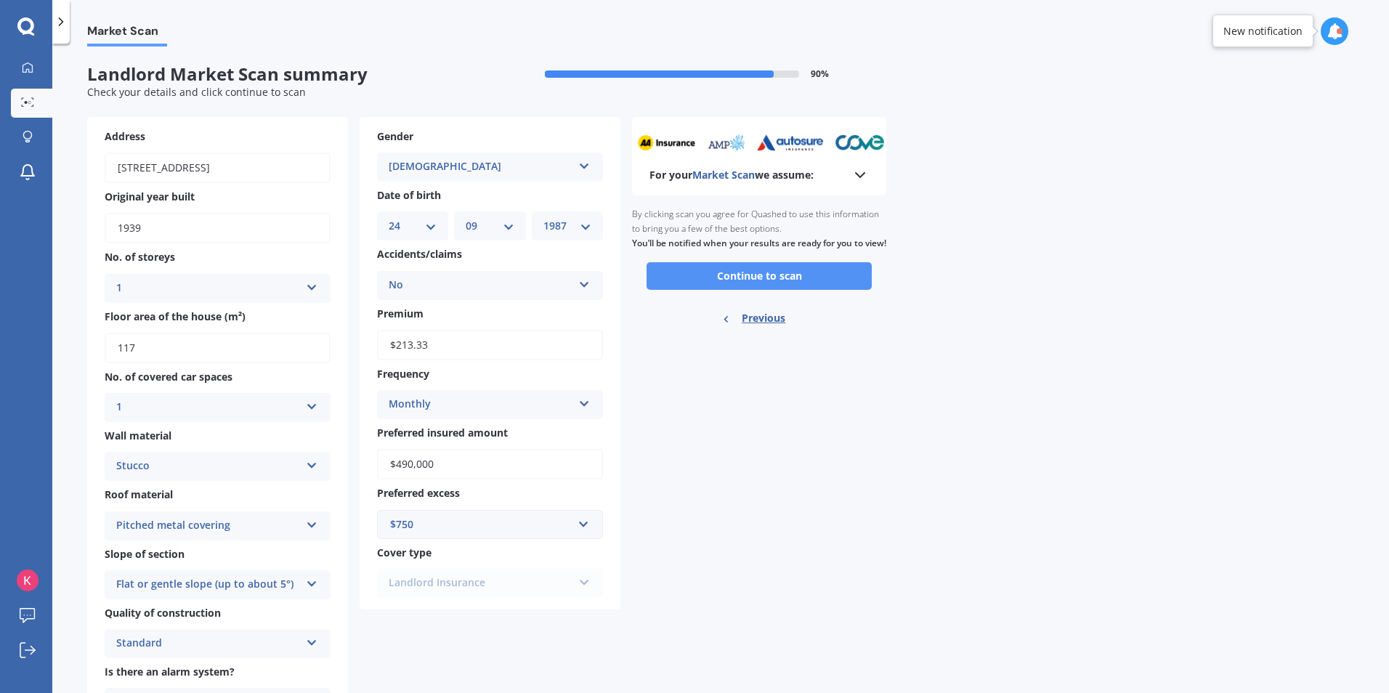
click at [721, 289] on button "Continue to scan" at bounding box center [759, 276] width 225 height 28
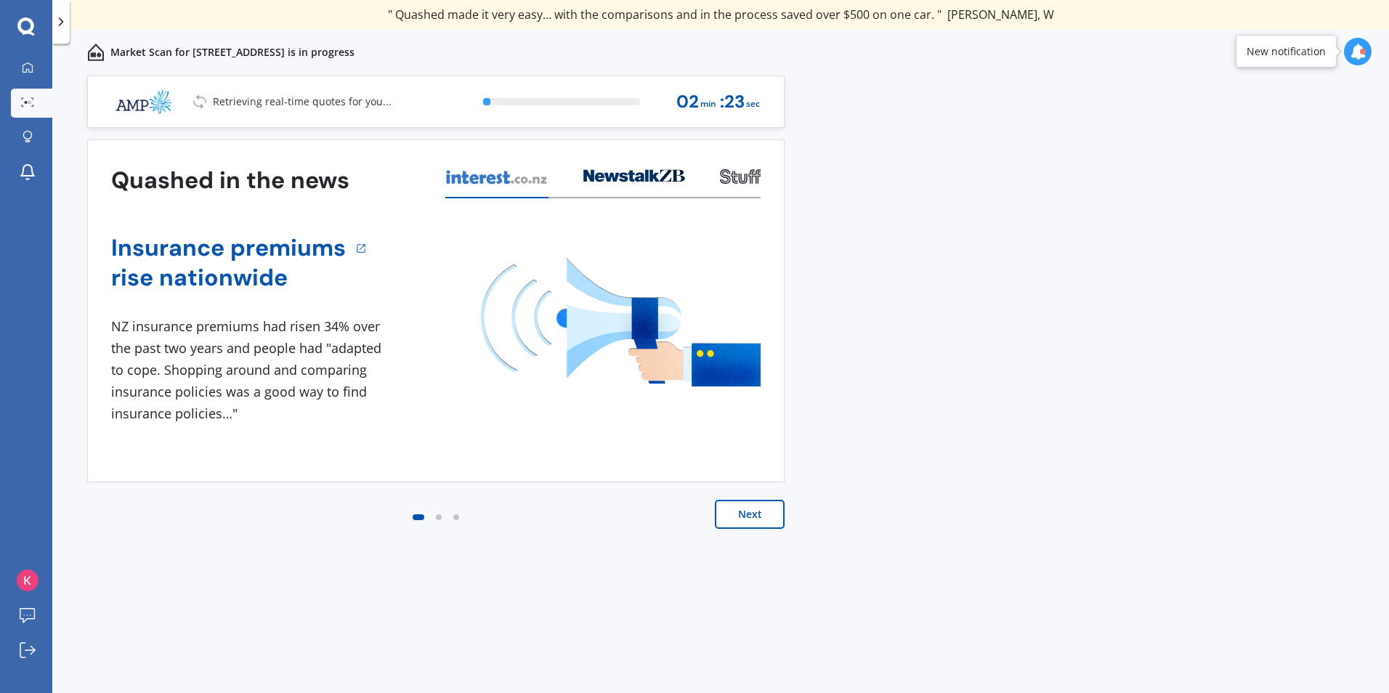
click at [740, 519] on button "Next" at bounding box center [750, 514] width 70 height 29
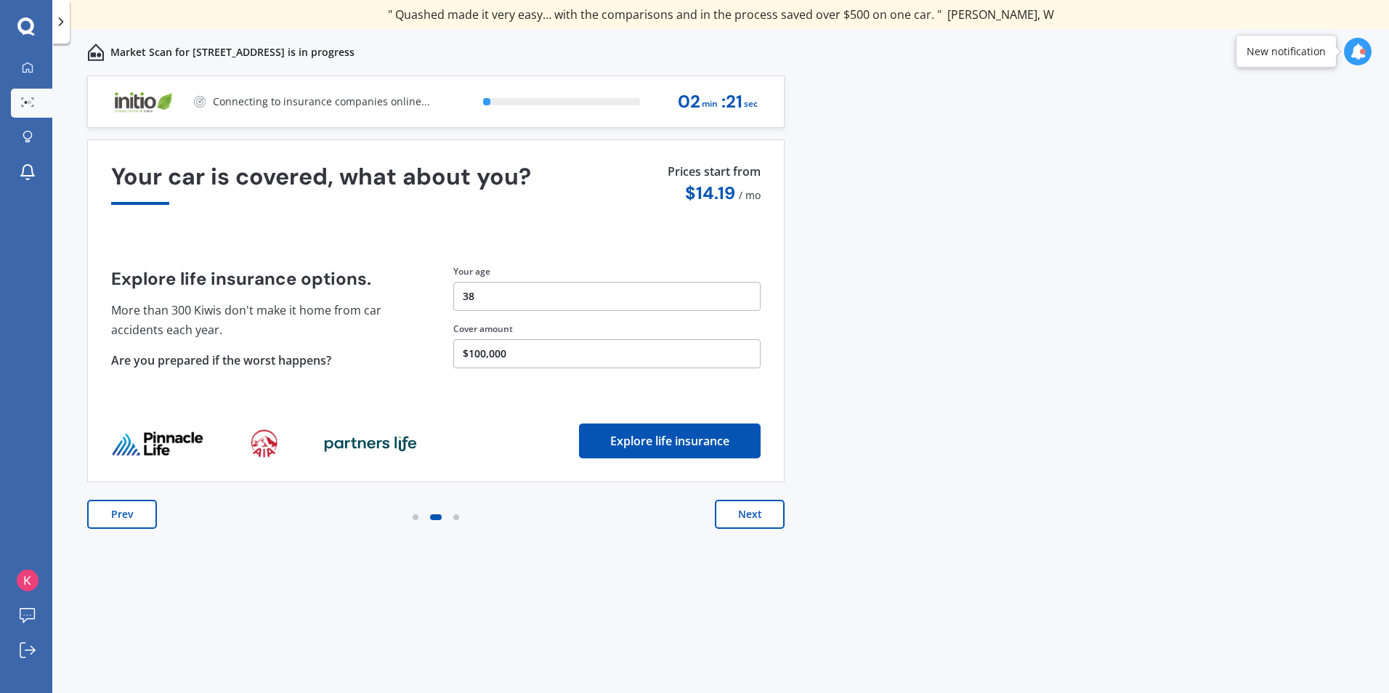
click at [736, 510] on button "Next" at bounding box center [750, 514] width 70 height 29
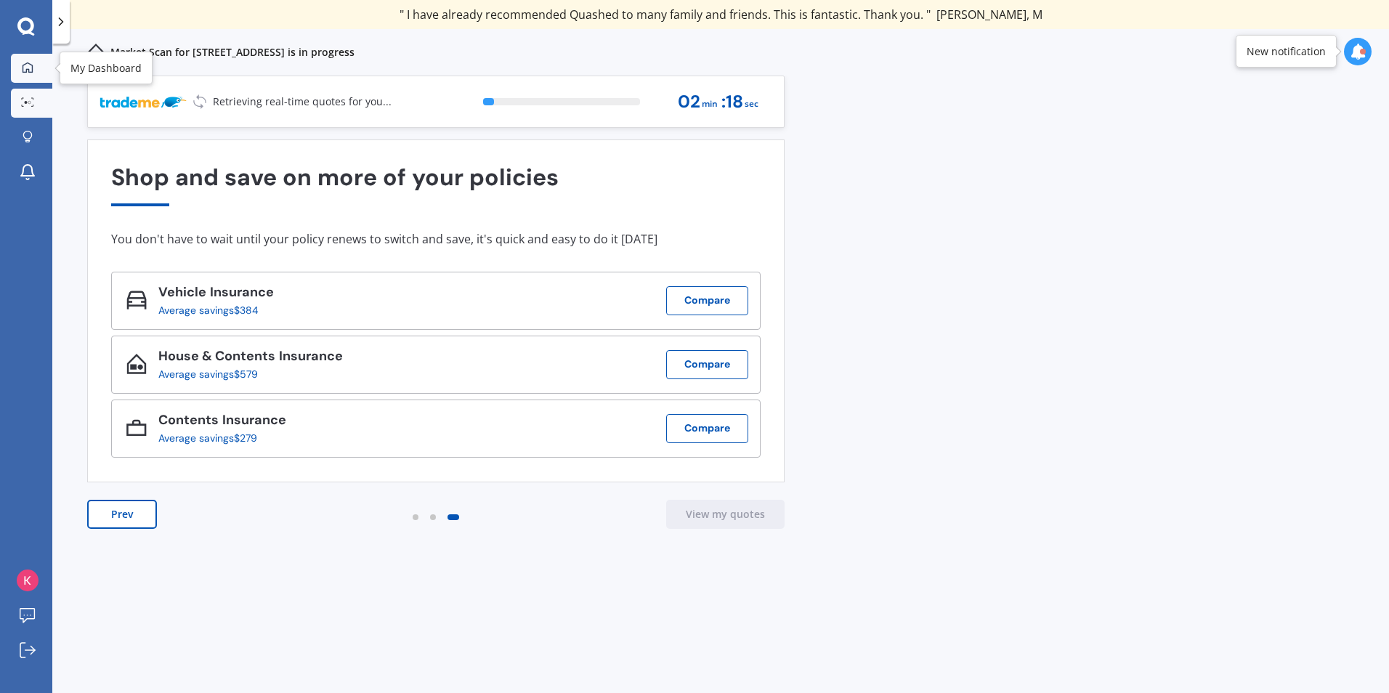
click at [23, 68] on icon at bounding box center [28, 67] width 10 height 10
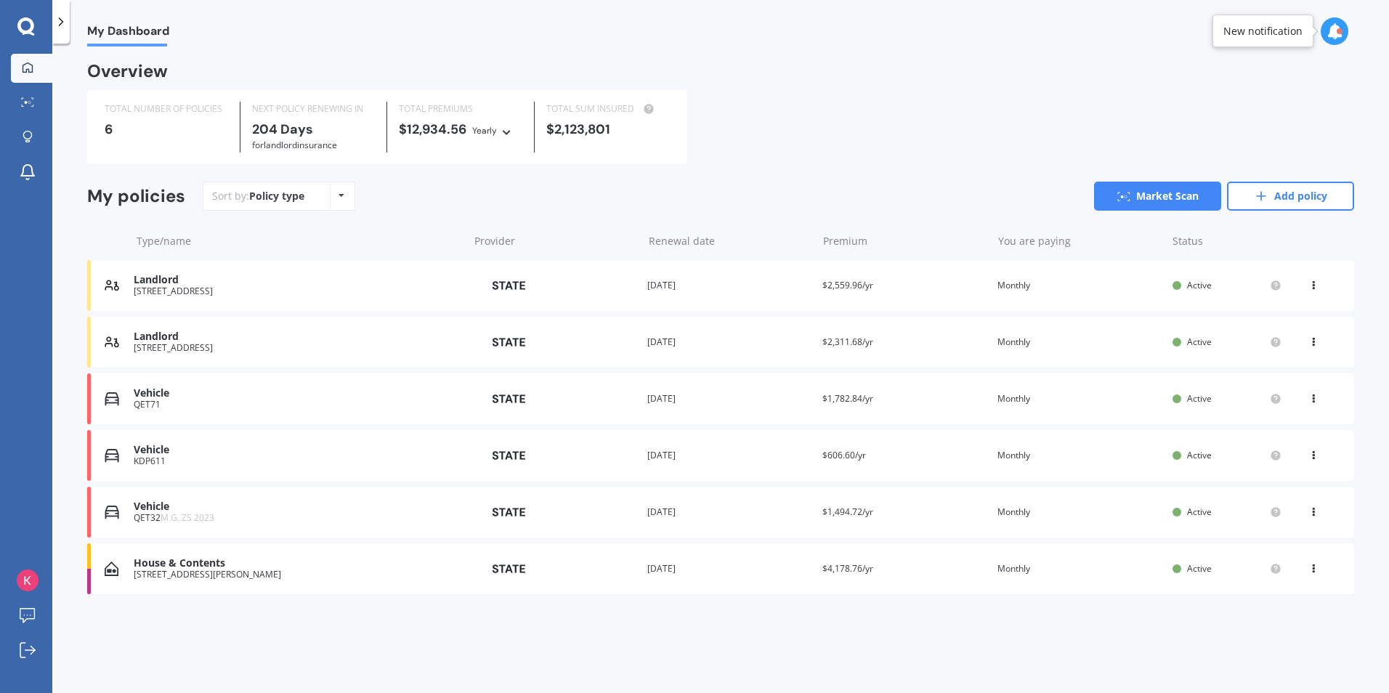
click at [236, 343] on div "Landlord" at bounding box center [297, 337] width 327 height 12
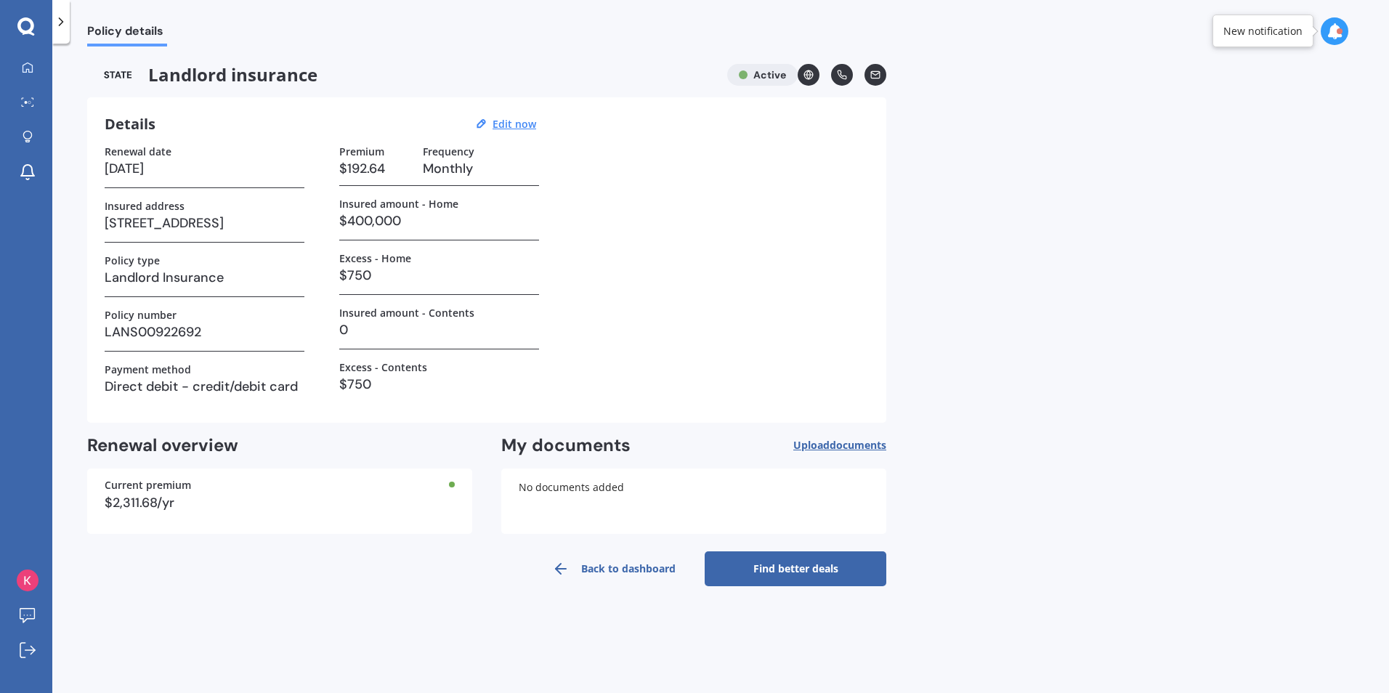
click at [802, 570] on link "Find better deals" at bounding box center [796, 569] width 182 height 35
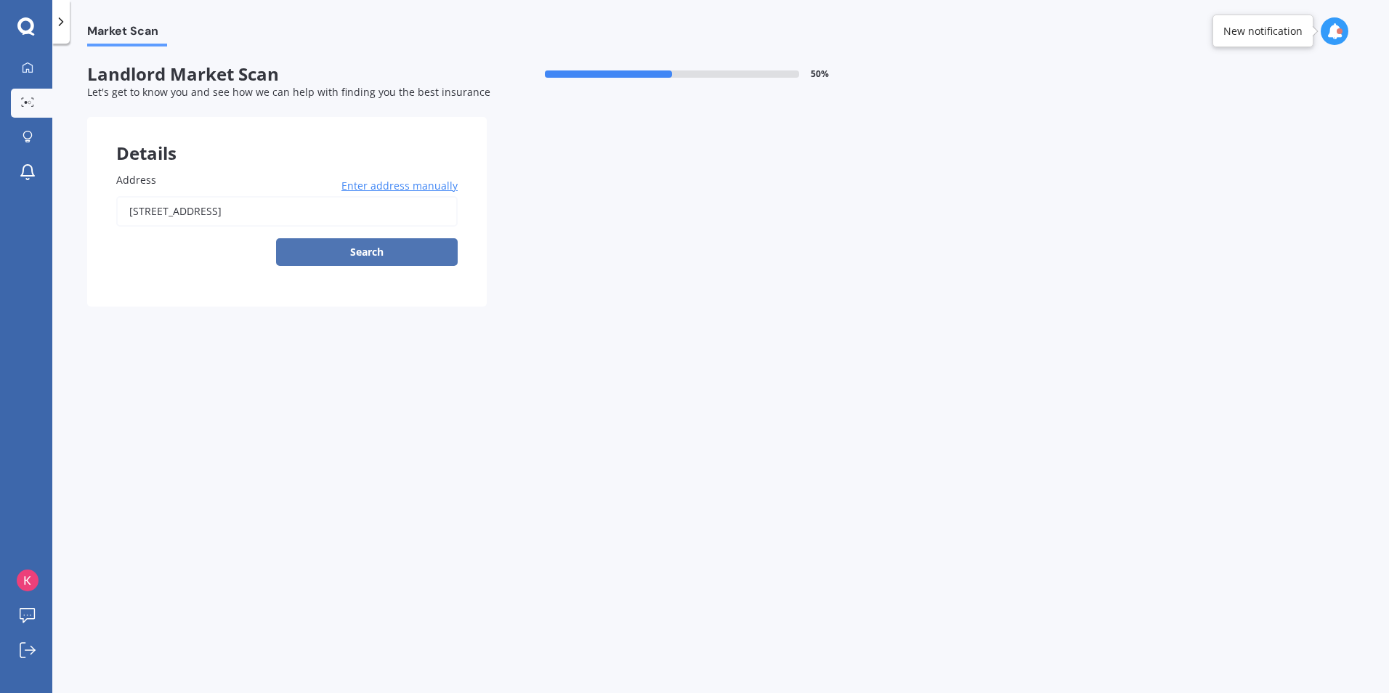
click at [347, 246] on button "Search" at bounding box center [367, 252] width 182 height 28
type input "[STREET_ADDRESS]"
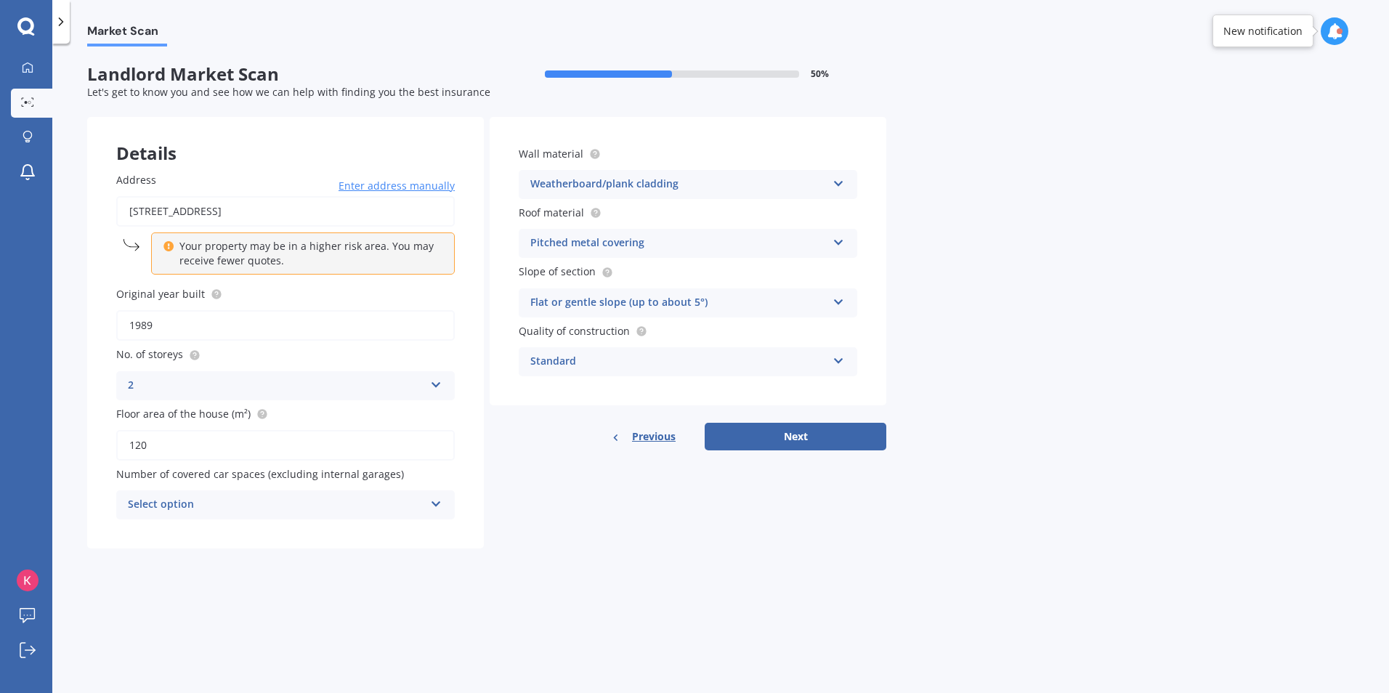
click at [172, 379] on div "2" at bounding box center [276, 385] width 297 height 17
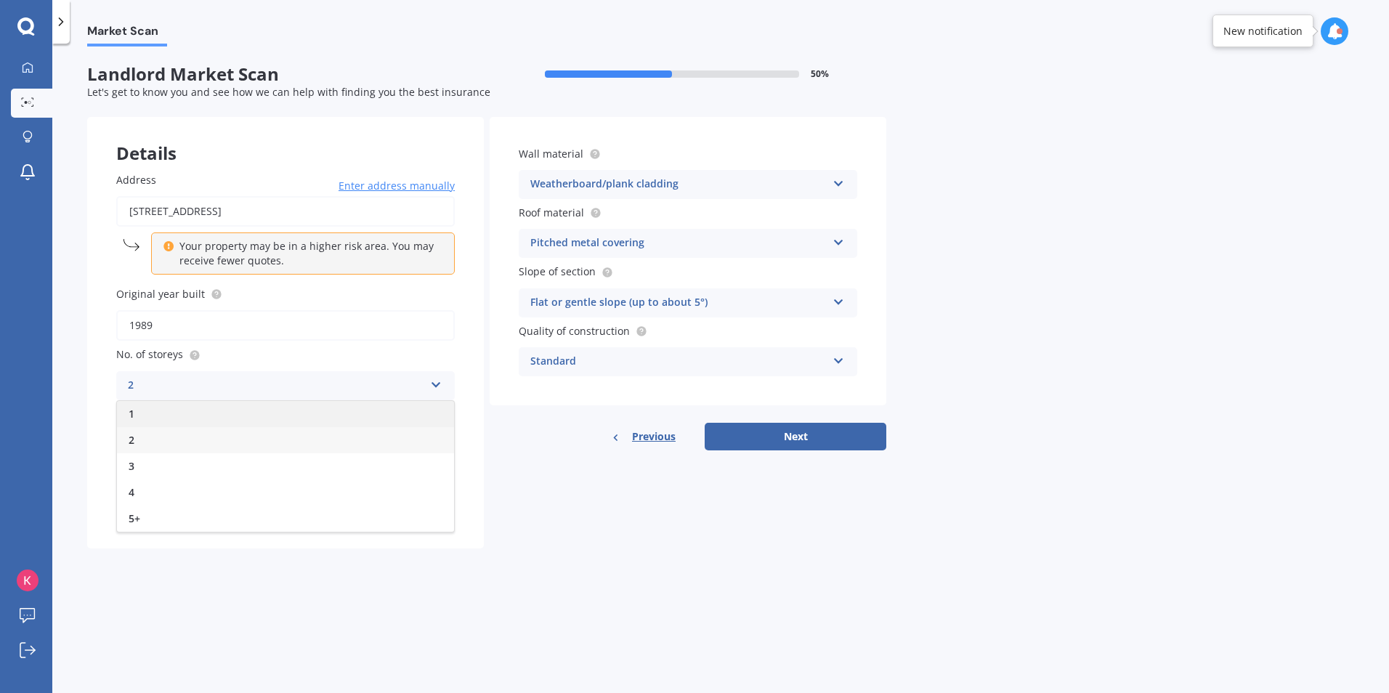
click at [147, 414] on div "1" at bounding box center [285, 414] width 337 height 26
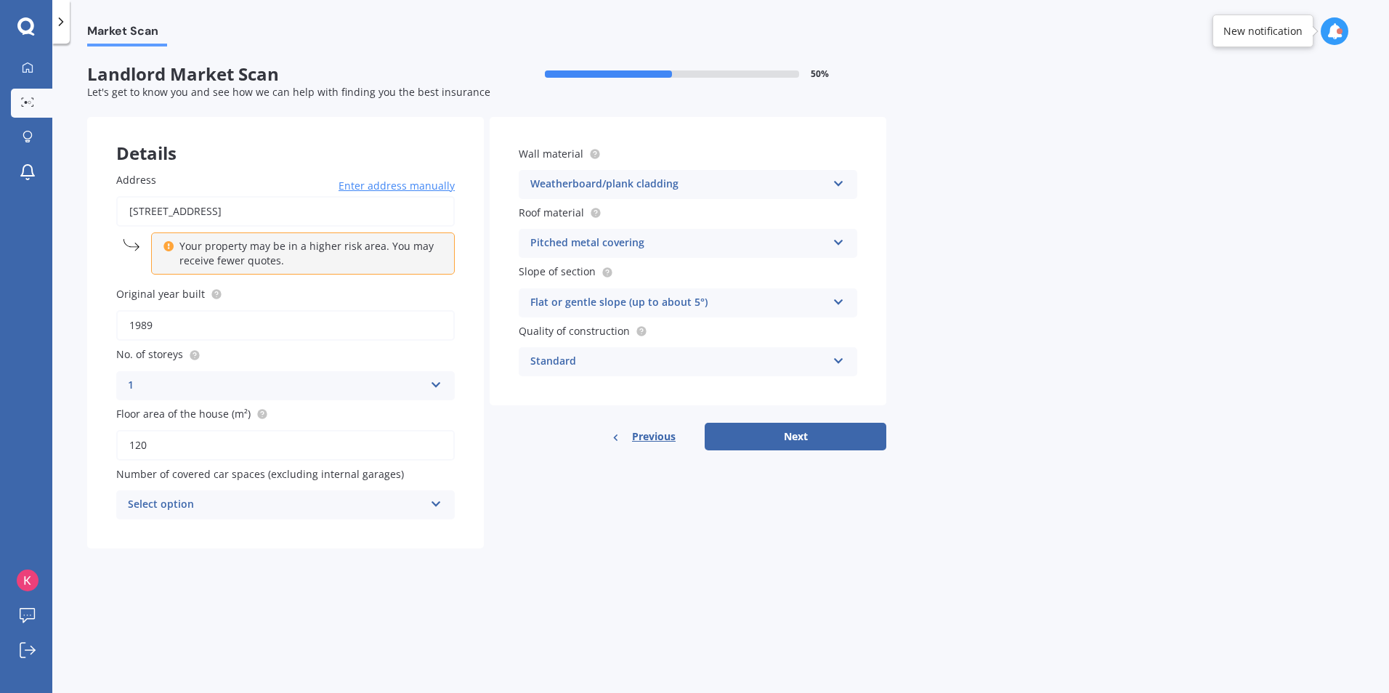
click at [182, 507] on div "Select option" at bounding box center [276, 504] width 297 height 17
click at [150, 589] on div "2" at bounding box center [285, 586] width 337 height 26
click at [744, 435] on button "Next" at bounding box center [796, 437] width 182 height 28
select select "24"
select select "09"
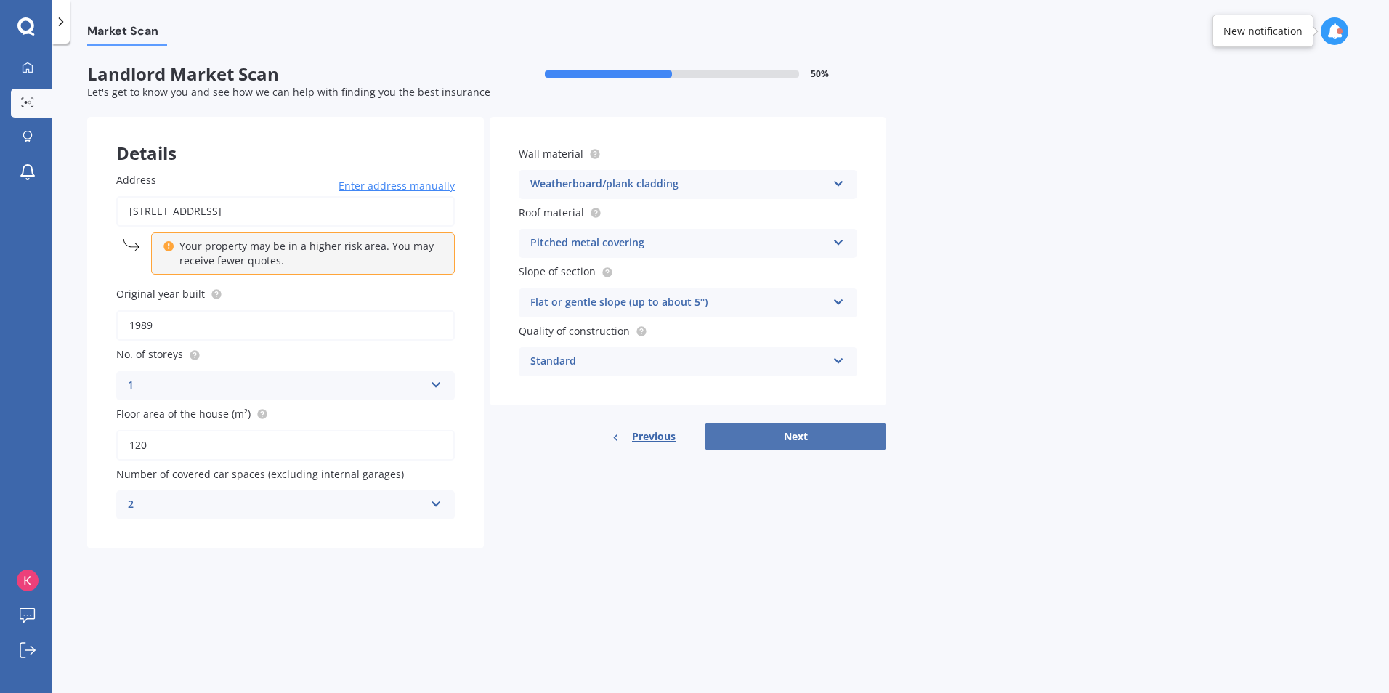
select select "1987"
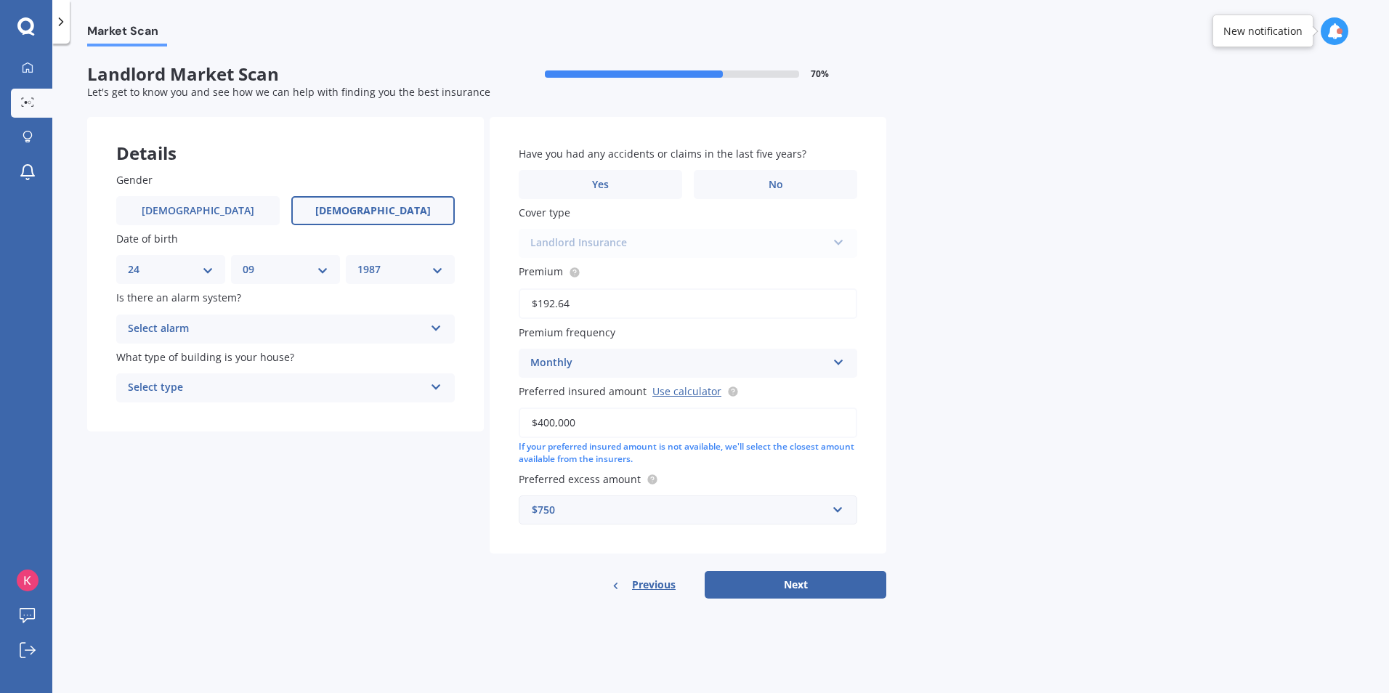
click at [190, 332] on div "Select alarm" at bounding box center [276, 328] width 297 height 17
click at [158, 405] on div "No" at bounding box center [285, 410] width 337 height 26
click at [161, 396] on div "Select type" at bounding box center [276, 387] width 297 height 17
click at [163, 418] on span "Freestanding" at bounding box center [161, 416] width 65 height 14
click at [716, 187] on label "No" at bounding box center [776, 184] width 164 height 29
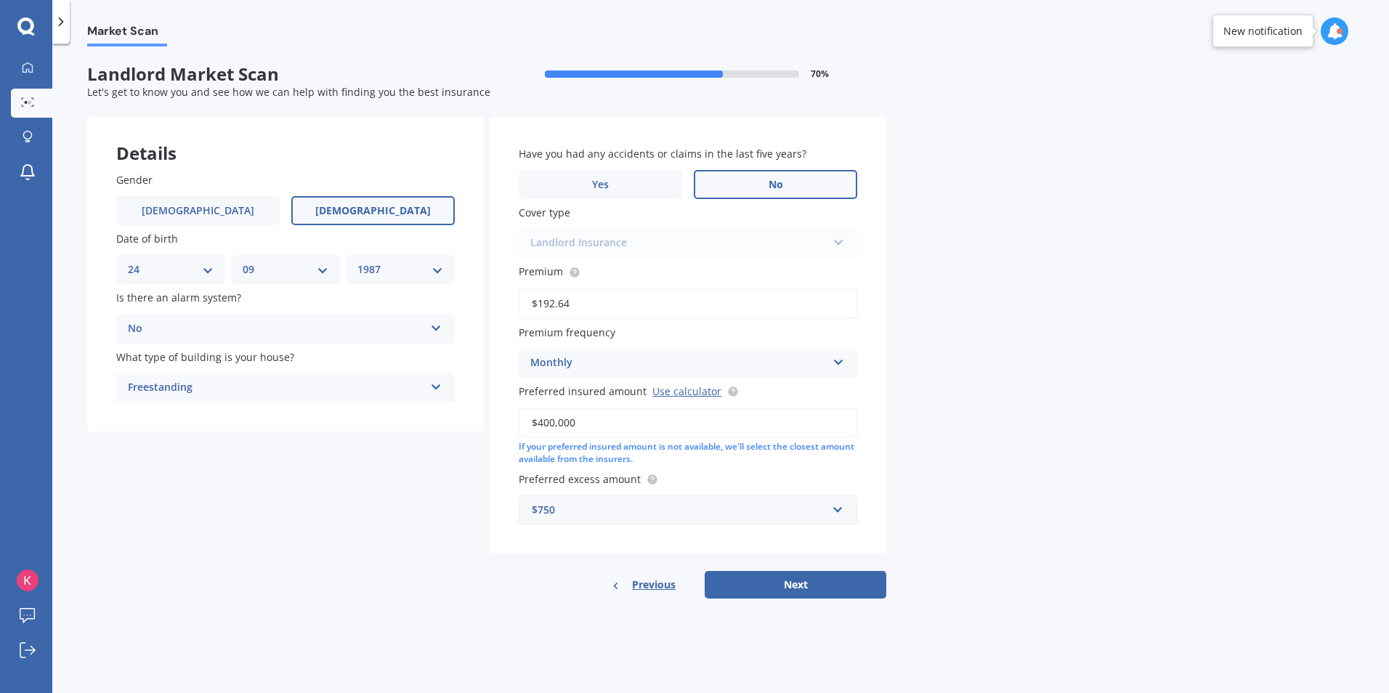
click at [0, 0] on input "No" at bounding box center [0, 0] width 0 height 0
click at [743, 593] on button "Next" at bounding box center [796, 585] width 182 height 28
select select "24"
select select "09"
select select "1987"
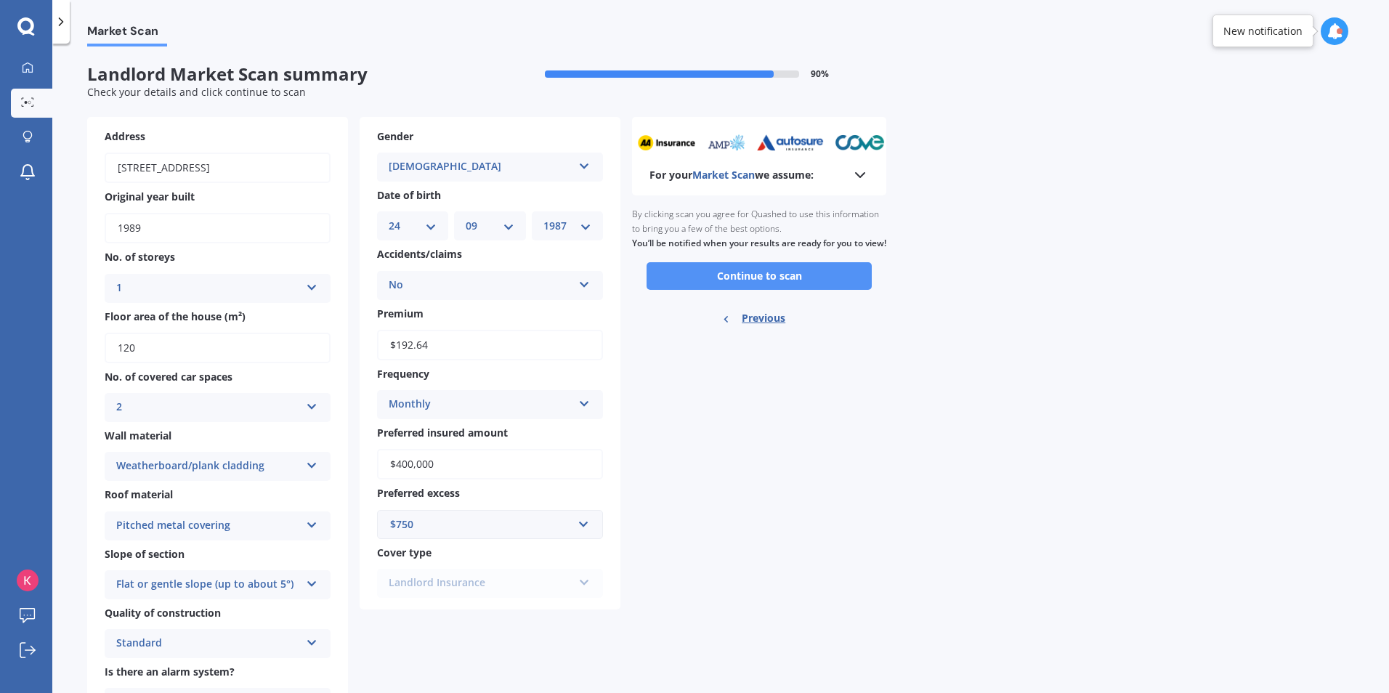
click at [791, 290] on button "Continue to scan" at bounding box center [759, 276] width 225 height 28
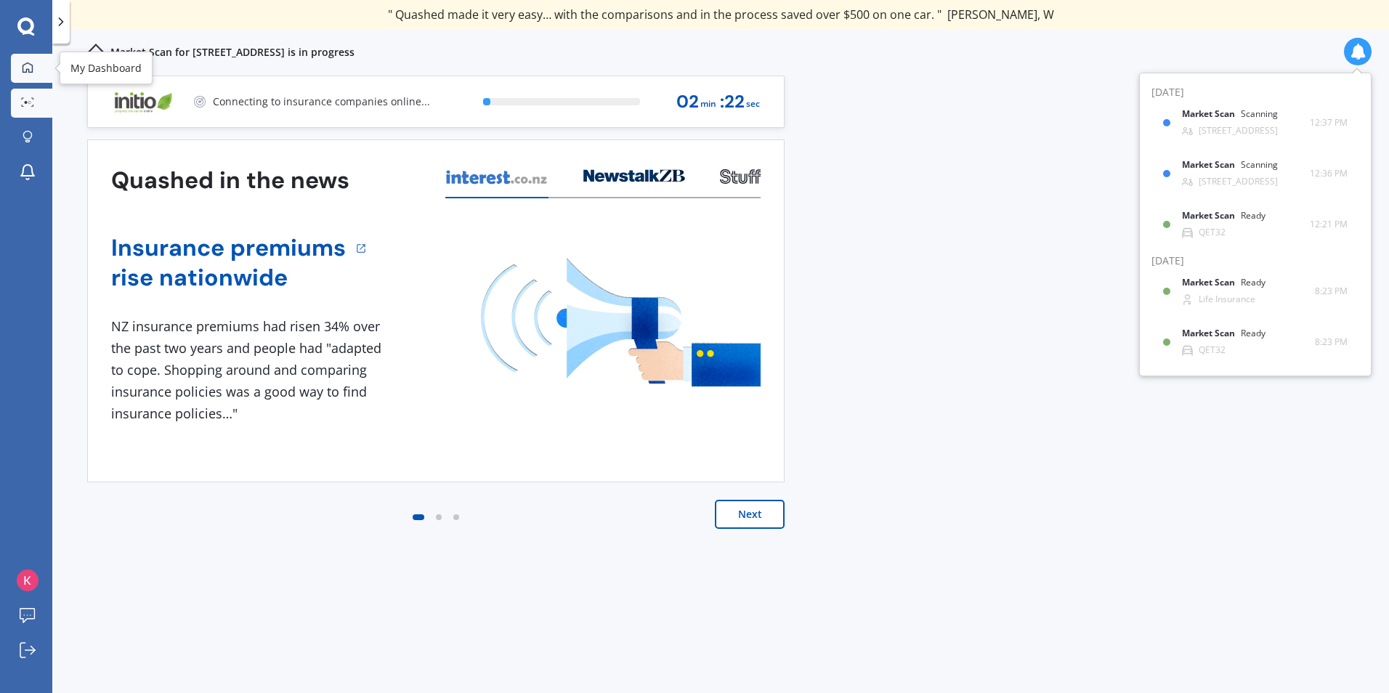
click at [30, 62] on icon at bounding box center [28, 68] width 12 height 12
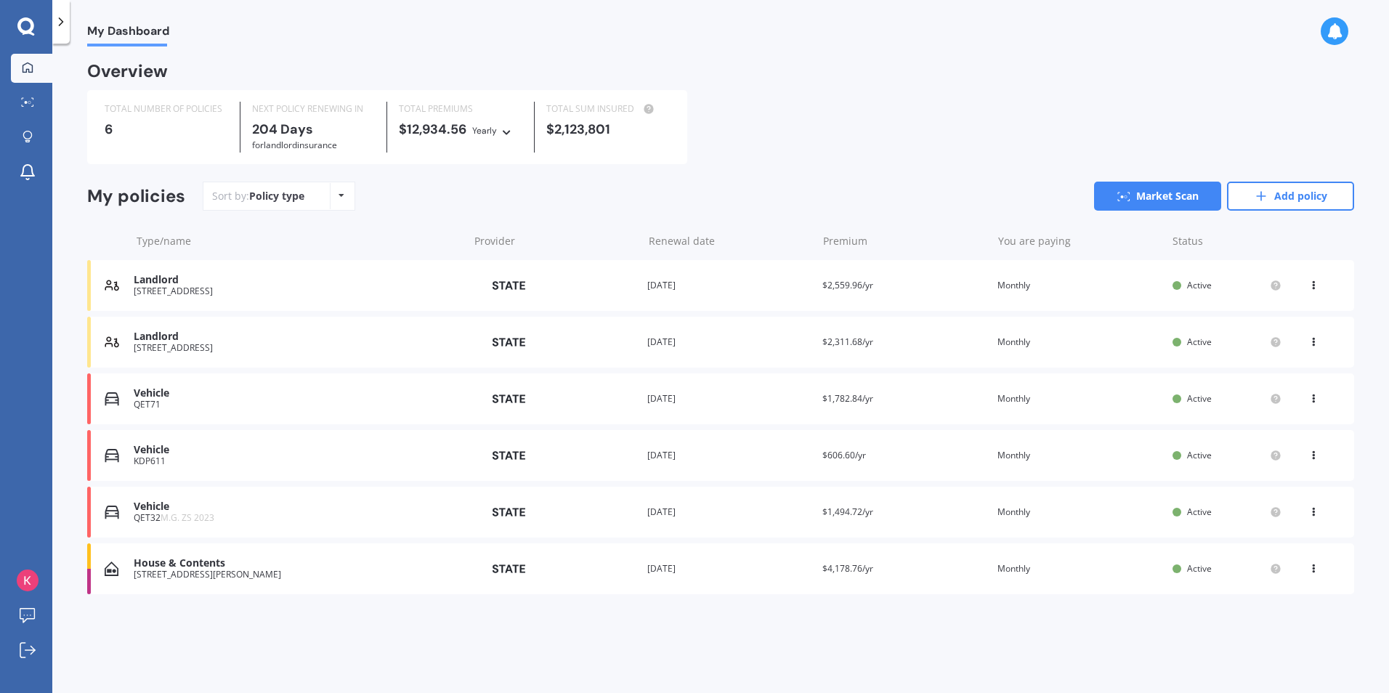
click at [222, 396] on div "Vehicle" at bounding box center [297, 393] width 327 height 12
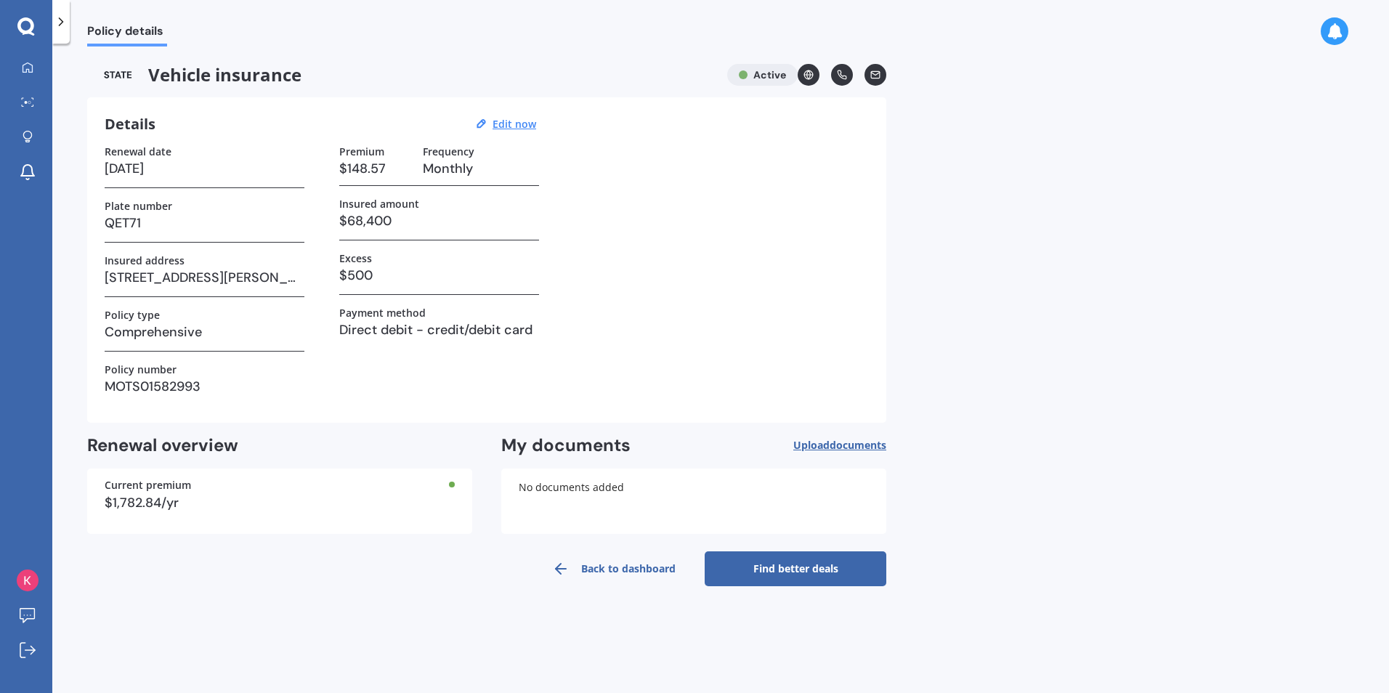
click at [814, 567] on link "Find better deals" at bounding box center [796, 569] width 182 height 35
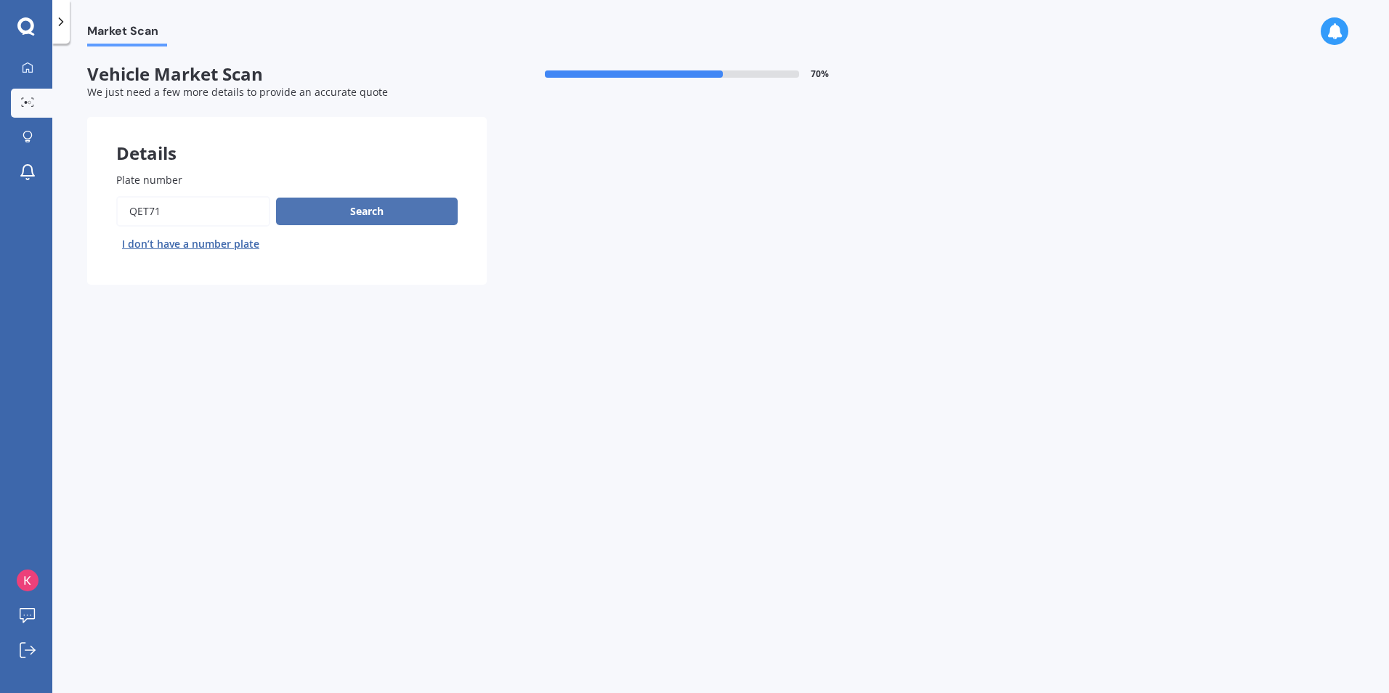
click at [365, 209] on button "Search" at bounding box center [367, 212] width 182 height 28
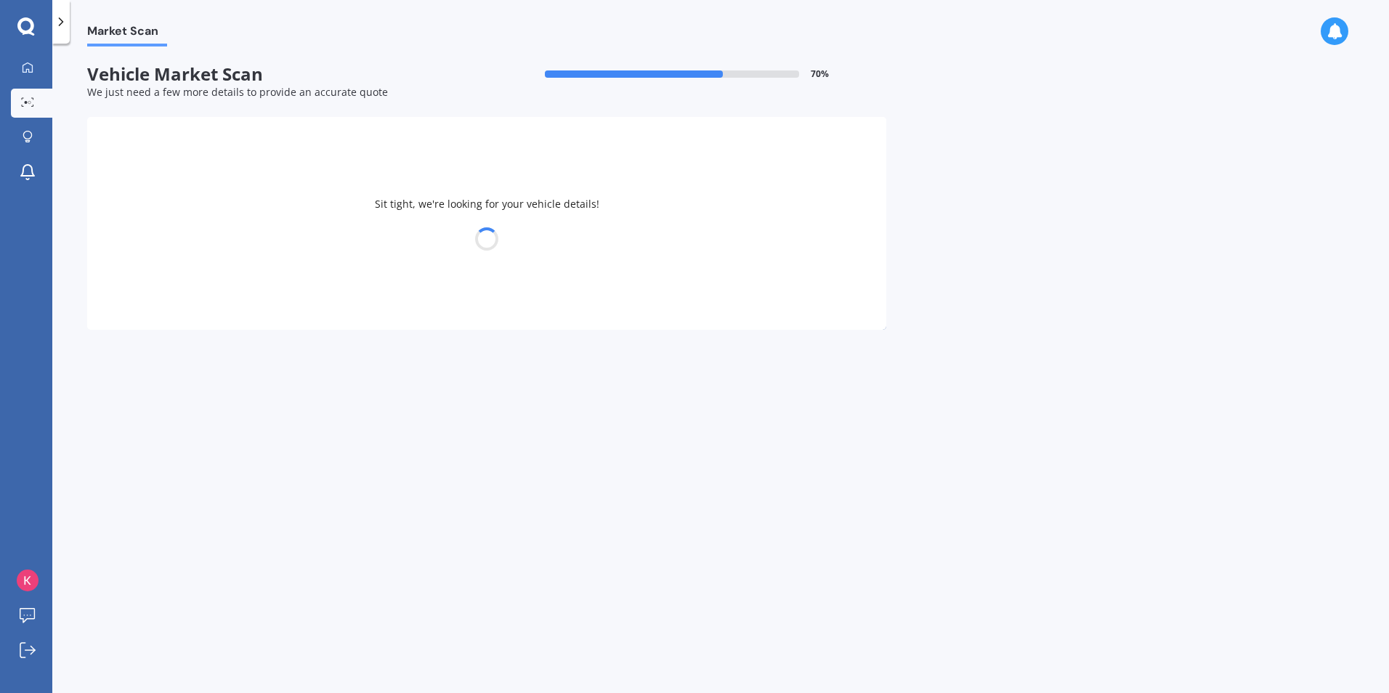
select select "MITSUBISHI"
select select "OUTLANDER"
select select "24"
select select "09"
select select "1987"
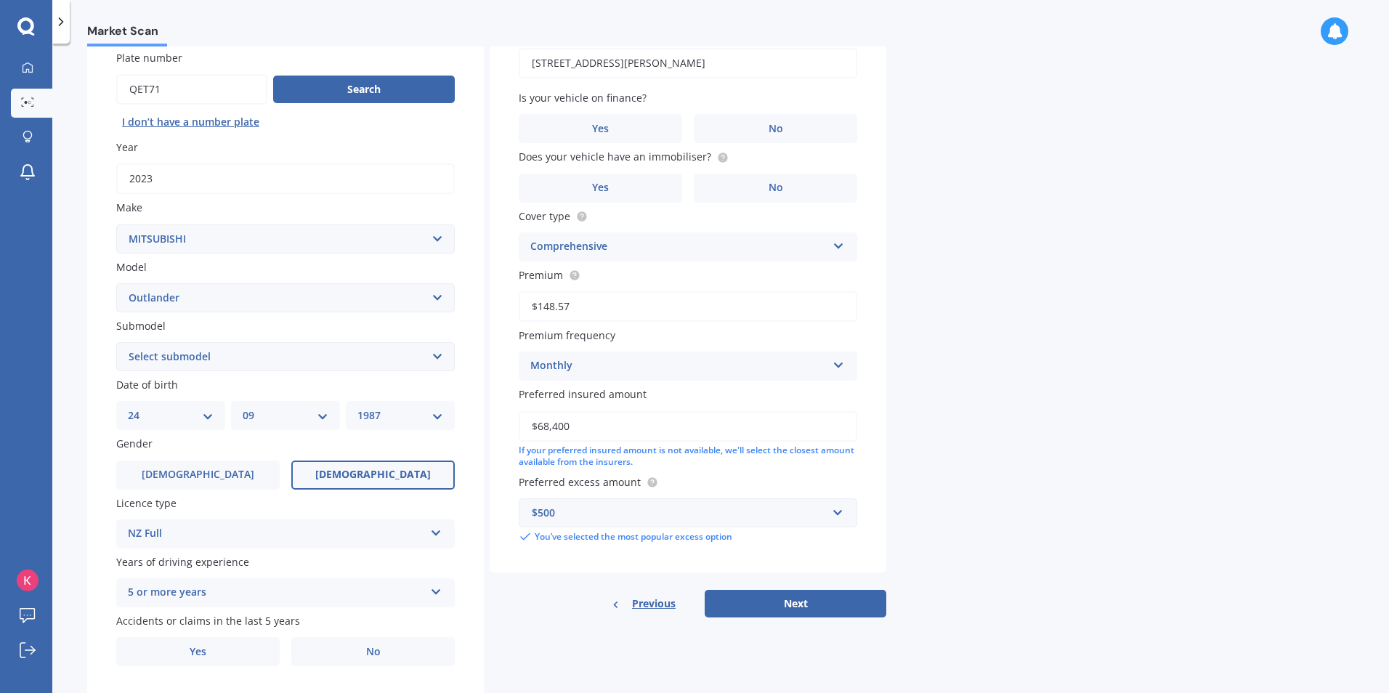
scroll to position [145, 0]
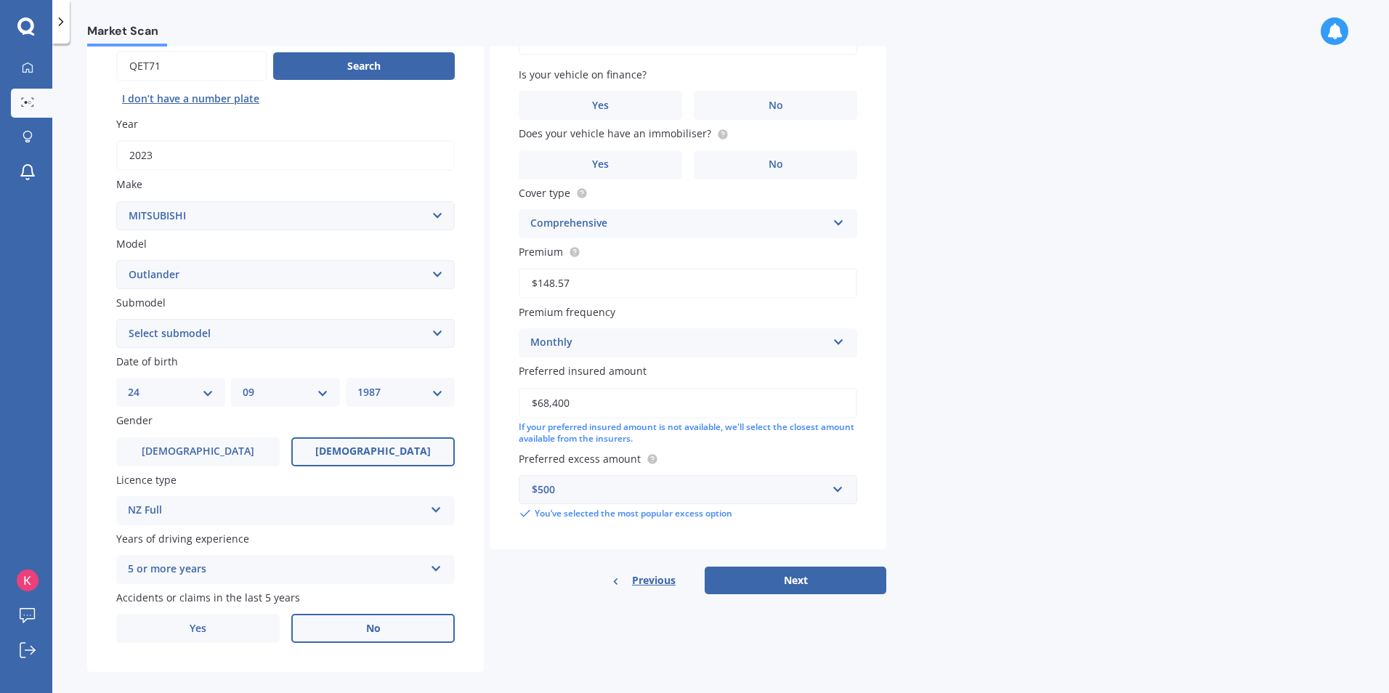
click at [355, 624] on label "No" at bounding box center [373, 628] width 164 height 29
click at [0, 0] on input "No" at bounding box center [0, 0] width 0 height 0
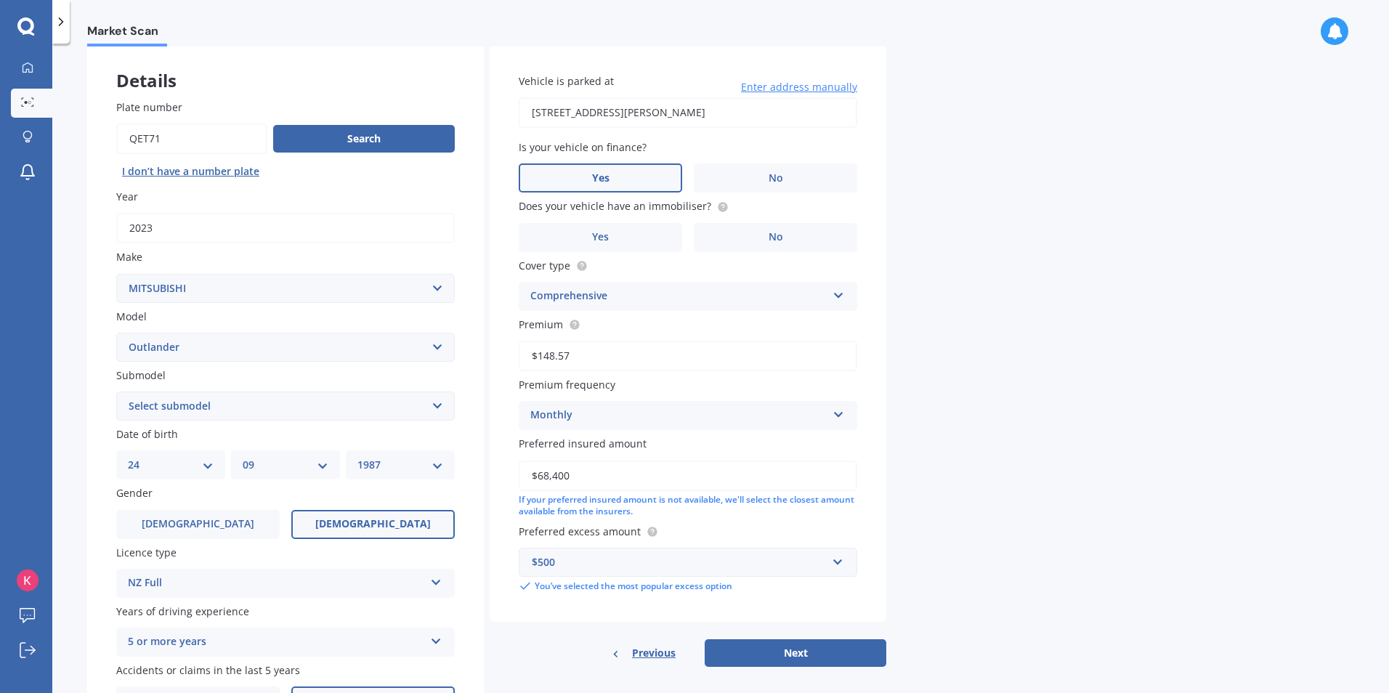
drag, startPoint x: 637, startPoint y: 172, endPoint x: 639, endPoint y: 187, distance: 15.3
click at [637, 172] on label "Yes" at bounding box center [601, 178] width 164 height 29
click at [0, 0] on input "Yes" at bounding box center [0, 0] width 0 height 0
click at [648, 232] on label "Yes" at bounding box center [601, 237] width 164 height 29
click at [0, 0] on input "Yes" at bounding box center [0, 0] width 0 height 0
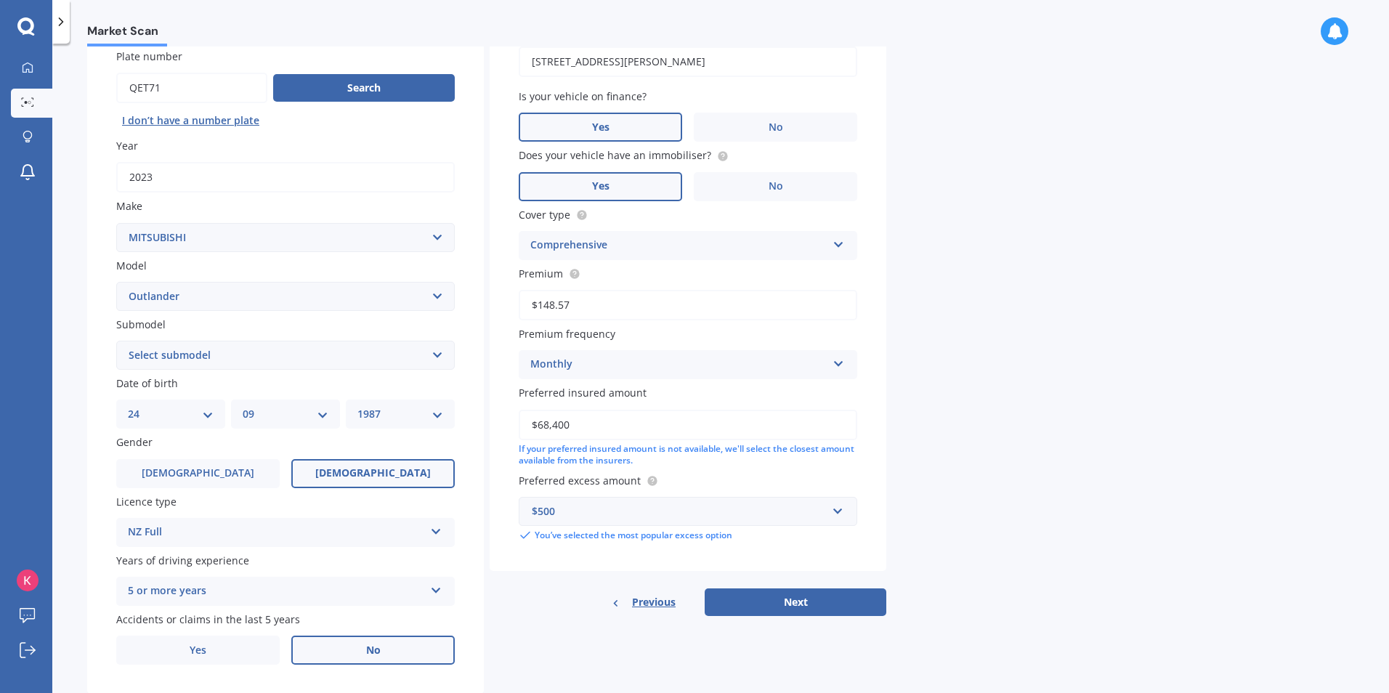
scroll to position [145, 0]
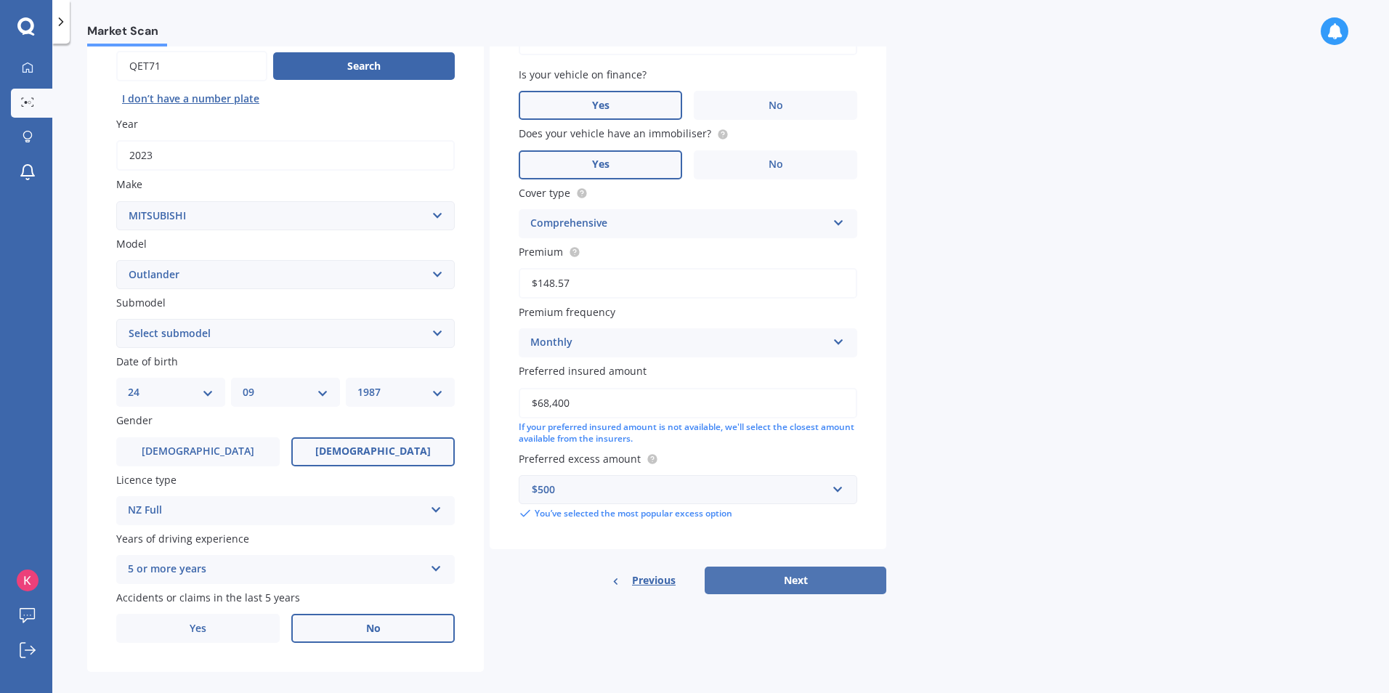
click at [742, 574] on button "Next" at bounding box center [796, 581] width 182 height 28
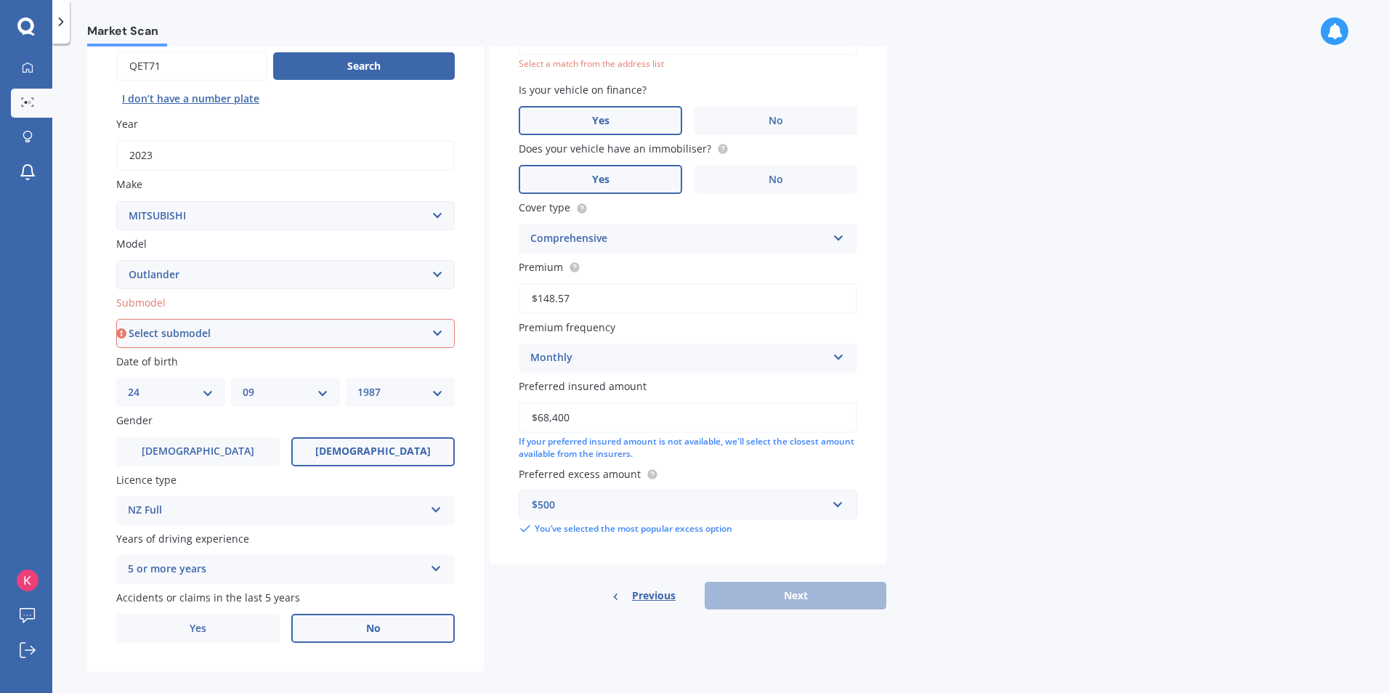
click at [257, 337] on select "Select submodel (All other) 2.4 Litre Station Wagon 3.0 Litre AWD 3.0 VRX Auto …" at bounding box center [285, 333] width 339 height 29
select select "PHEV XLS 4WD HYBRID"
click at [116, 319] on select "Select submodel (All other) 2.4 Litre Station Wagon 3.0 Litre AWD 3.0 VRX Auto …" at bounding box center [285, 333] width 339 height 29
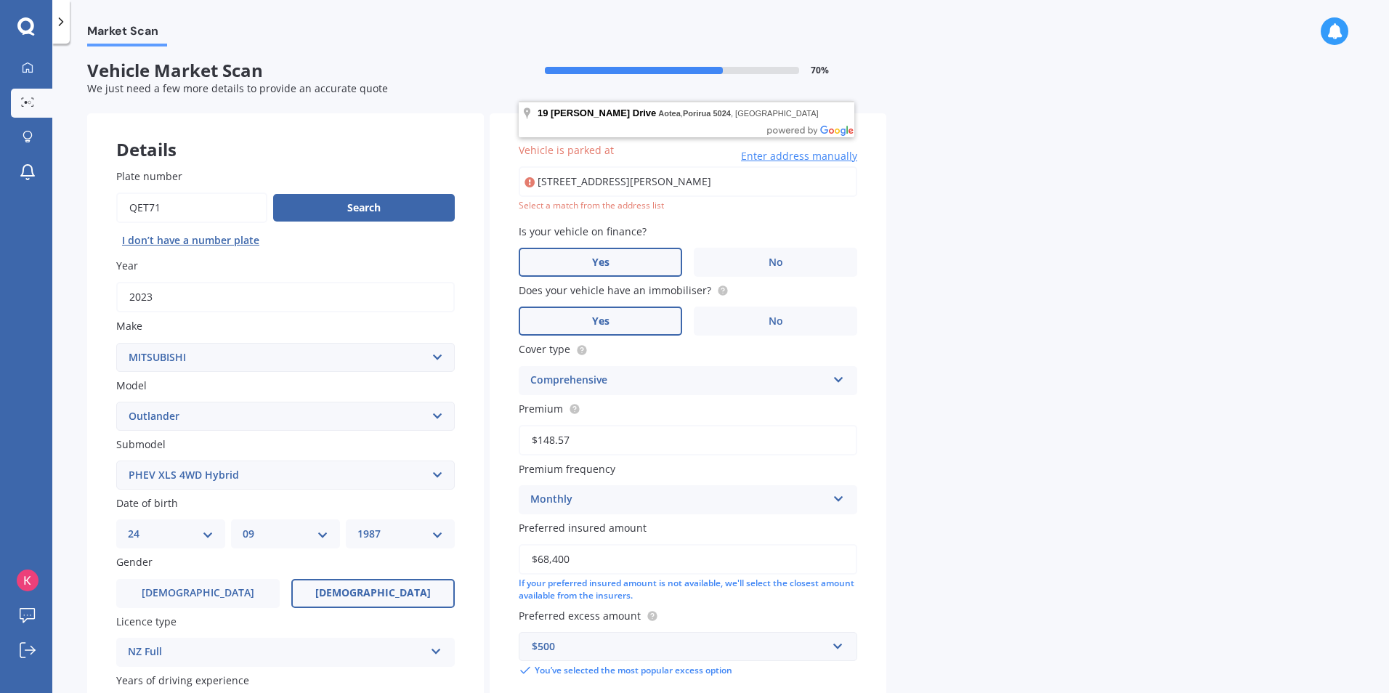
scroll to position [0, 0]
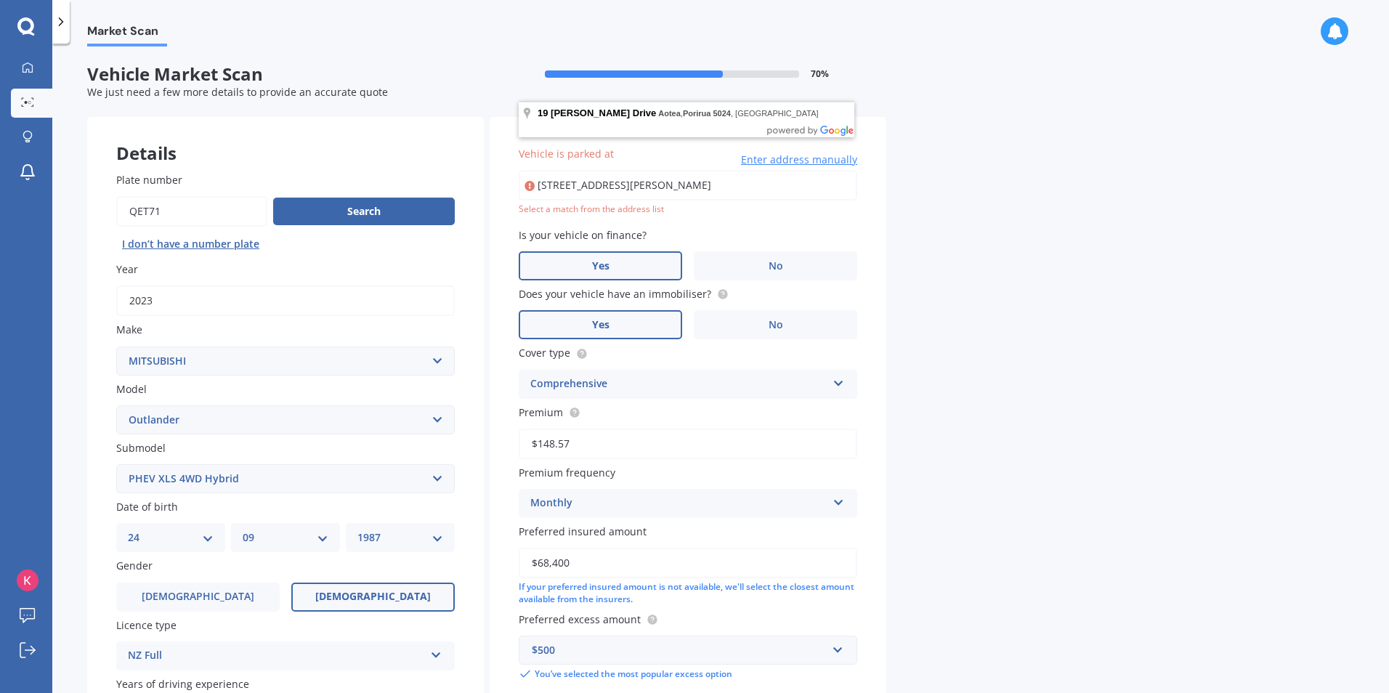
click at [735, 185] on input "[STREET_ADDRESS][PERSON_NAME]" at bounding box center [688, 185] width 339 height 31
type input "[STREET_ADDRESS][PERSON_NAME]"
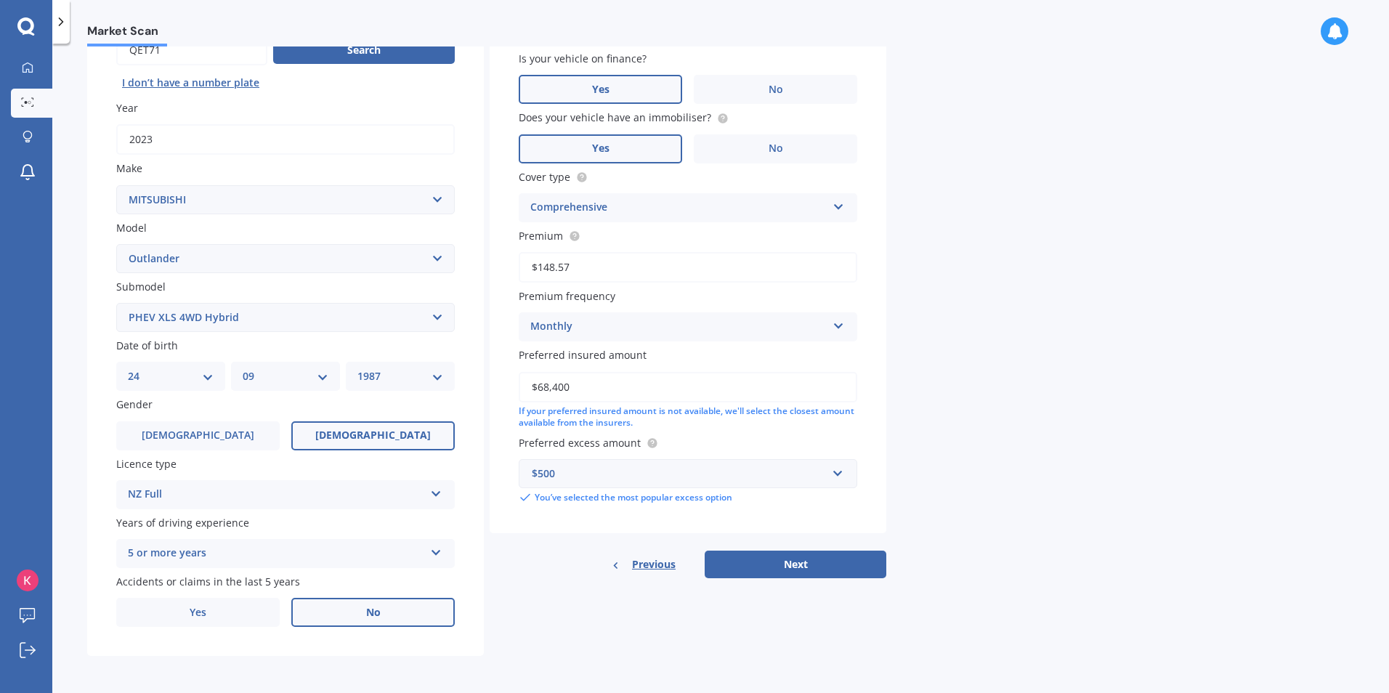
scroll to position [162, 0]
click at [793, 560] on button "Next" at bounding box center [796, 564] width 182 height 28
select select "24"
select select "09"
select select "1987"
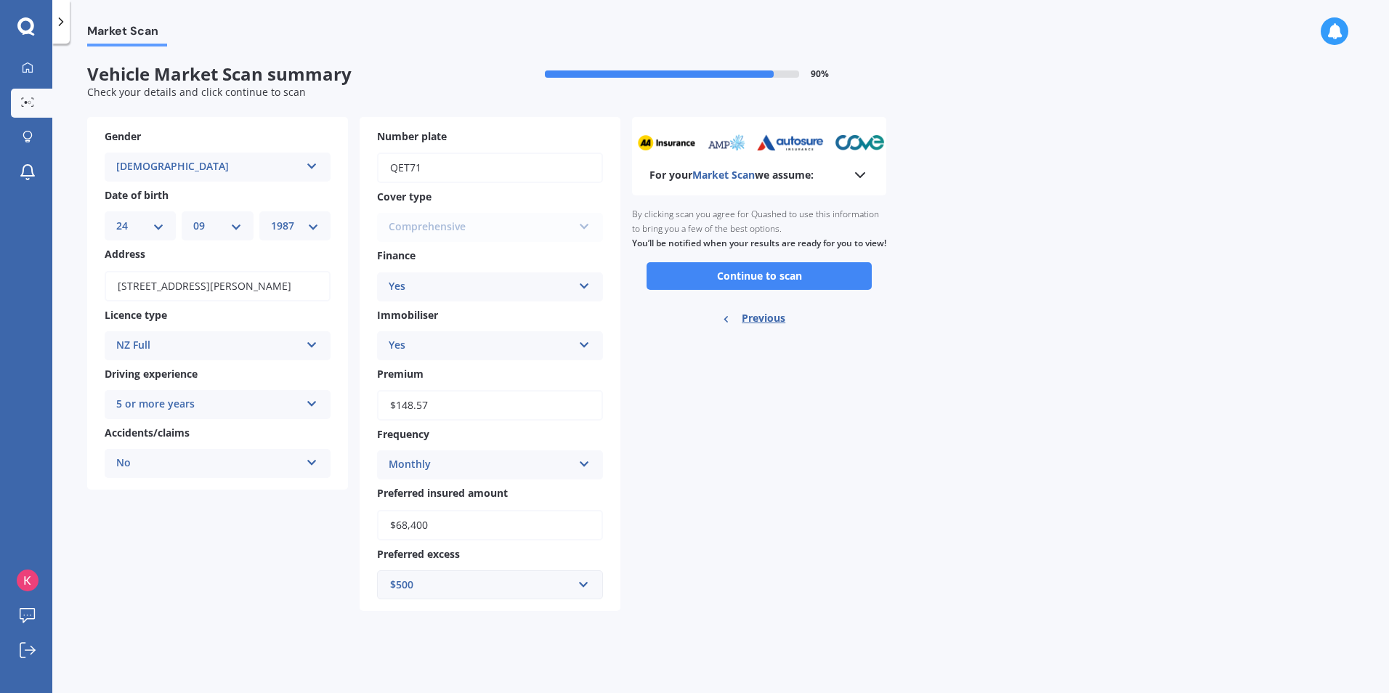
scroll to position [0, 0]
click at [740, 286] on button "Continue to scan" at bounding box center [759, 276] width 225 height 28
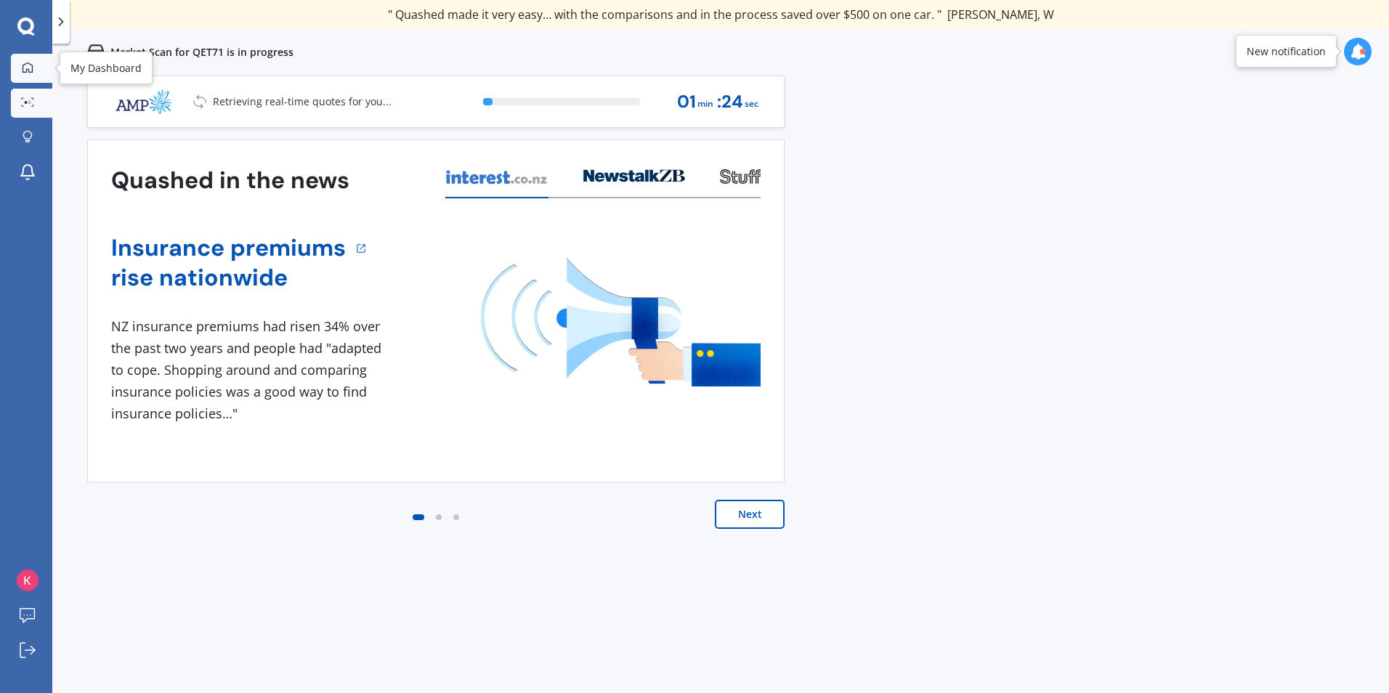
drag, startPoint x: 18, startPoint y: 73, endPoint x: 29, endPoint y: 76, distance: 11.5
click at [19, 73] on div at bounding box center [28, 68] width 22 height 13
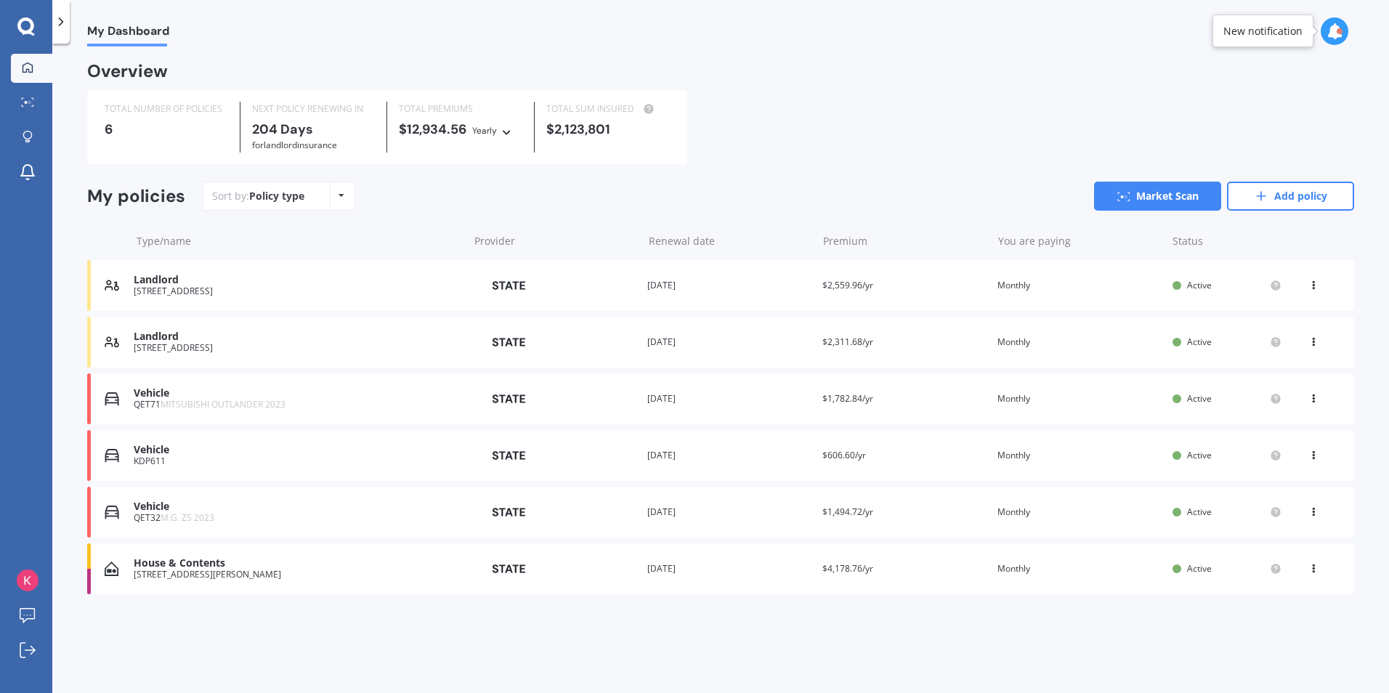
click at [163, 456] on div "Vehicle" at bounding box center [297, 450] width 327 height 12
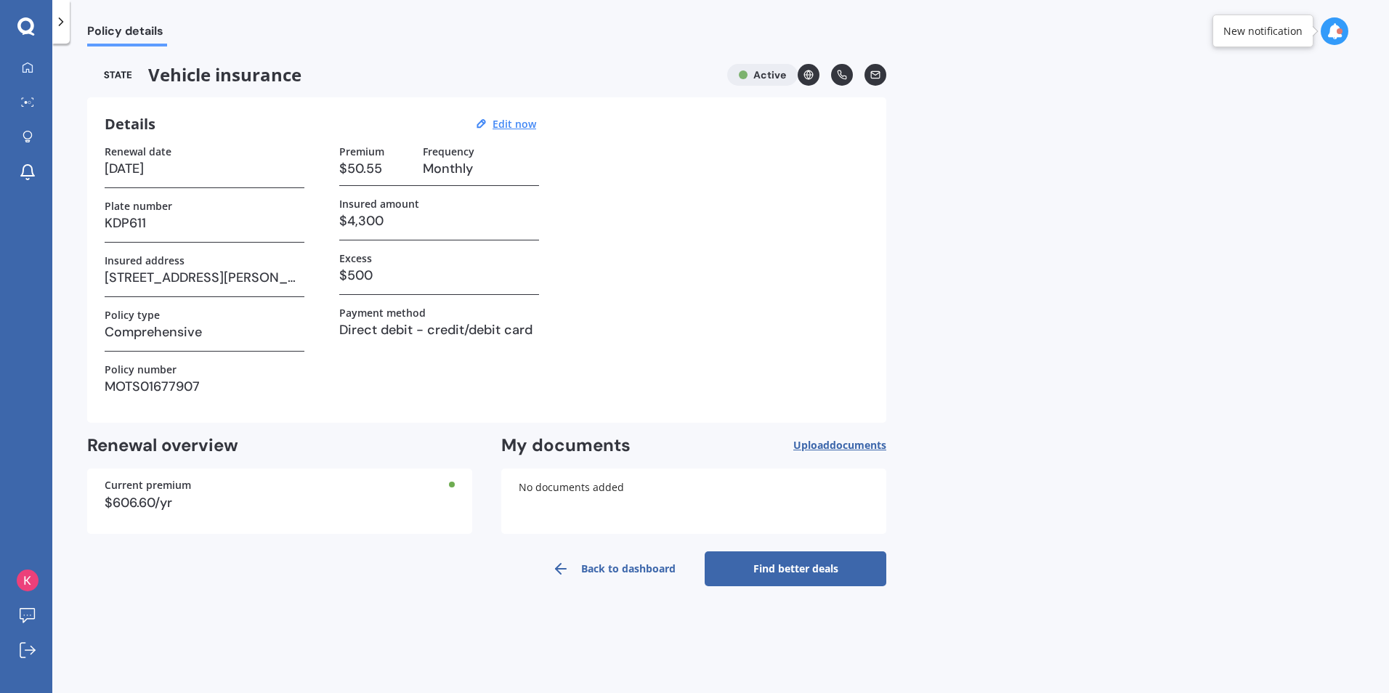
click at [757, 562] on link "Find better deals" at bounding box center [796, 569] width 182 height 35
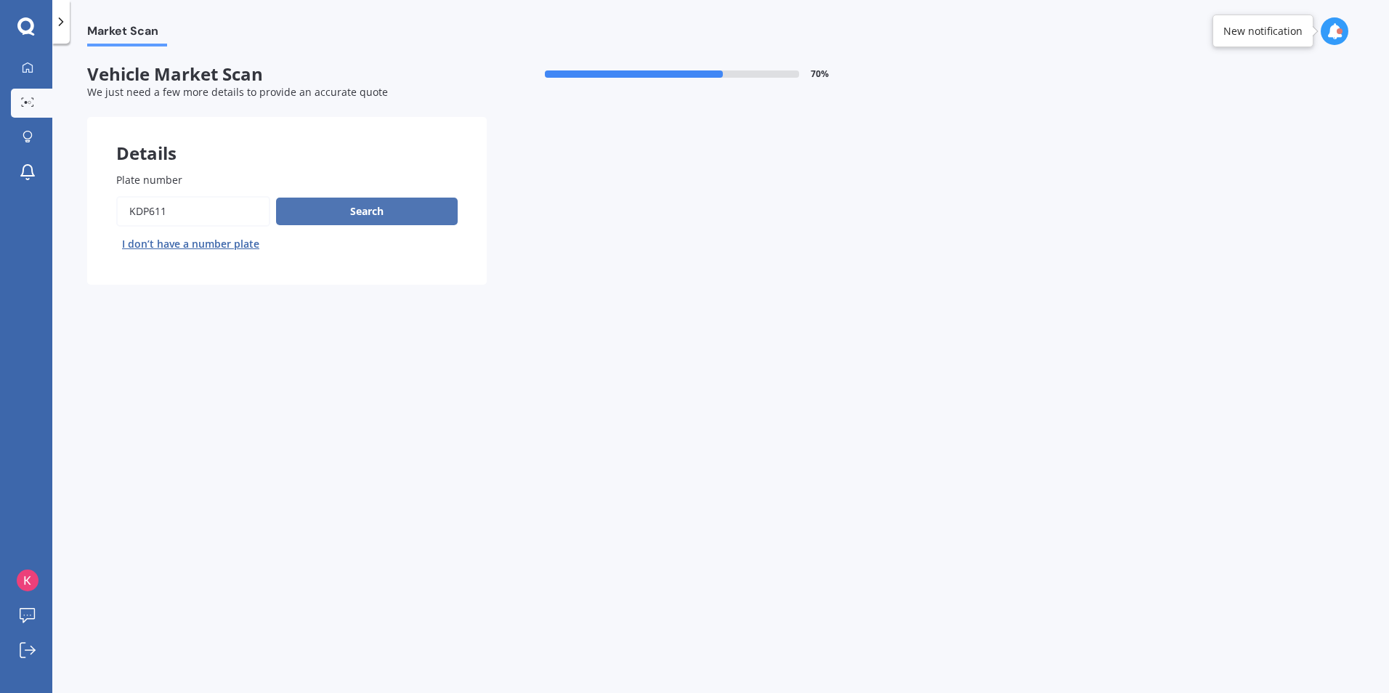
click at [332, 216] on button "Search" at bounding box center [367, 212] width 182 height 28
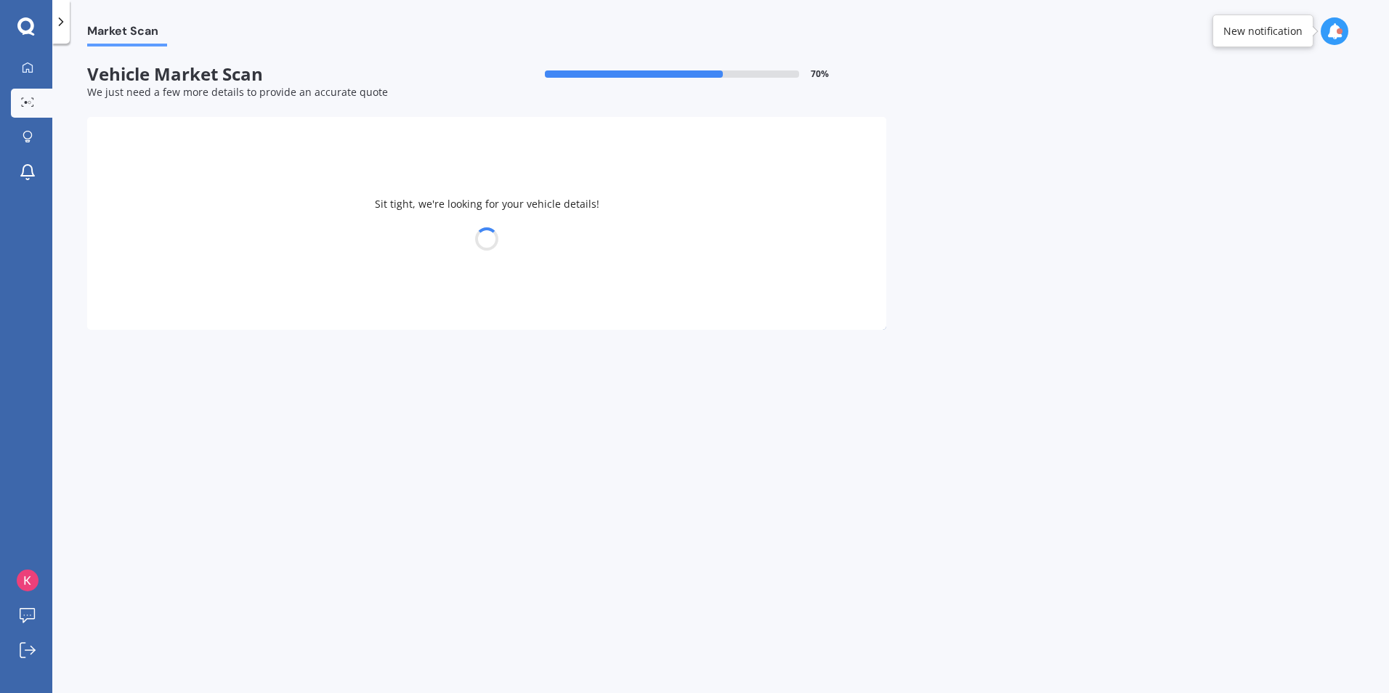
select select "HONDA"
select select "ACCORD"
select select "24"
select select "09"
select select "1987"
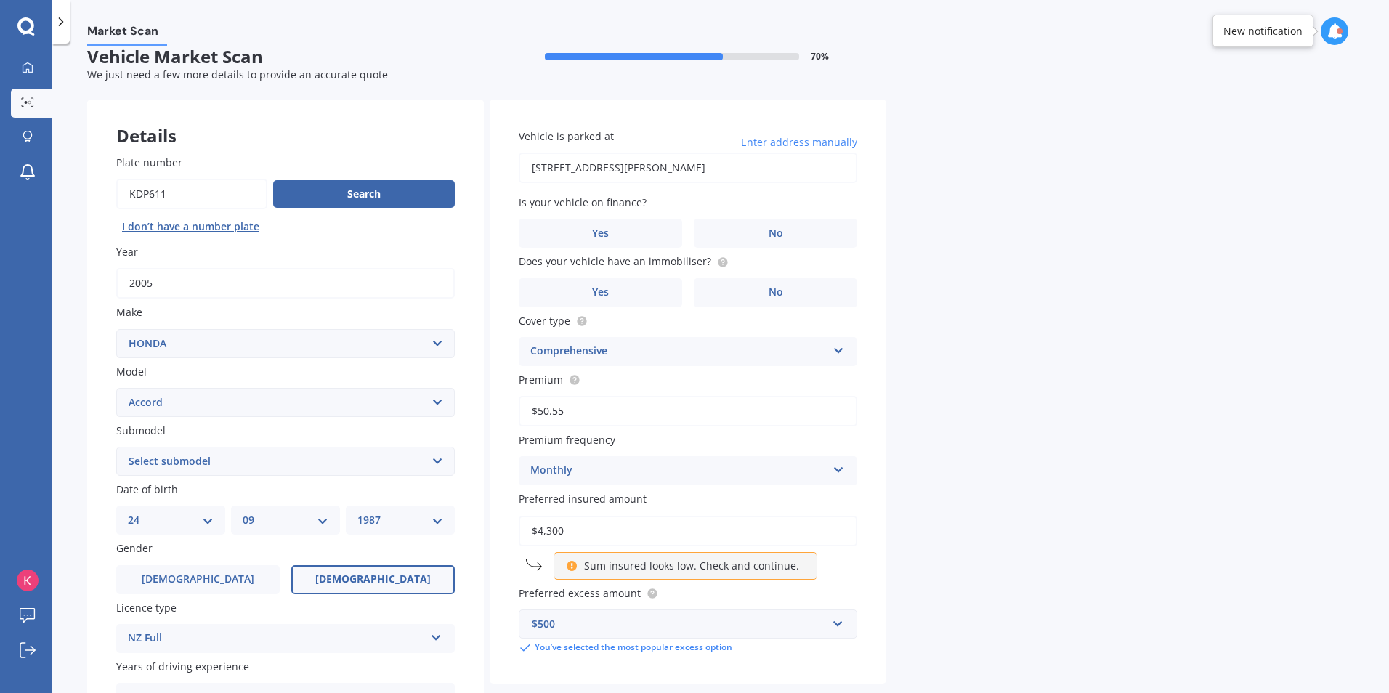
scroll to position [17, 0]
click at [205, 527] on select "DD 01 02 03 04 05 06 07 08 09 10 11 12 13 14 15 16 17 18 19 20 21 22 23 24 25 2…" at bounding box center [171, 521] width 86 height 16
select select "25"
click at [128, 513] on select "DD 01 02 03 04 05 06 07 08 09 10 11 12 13 14 15 16 17 18 19 20 21 22 23 24 25 2…" at bounding box center [171, 521] width 86 height 16
click at [296, 525] on select "MM 01 02 03 04 05 06 07 08 09 10 11 12" at bounding box center [286, 521] width 86 height 16
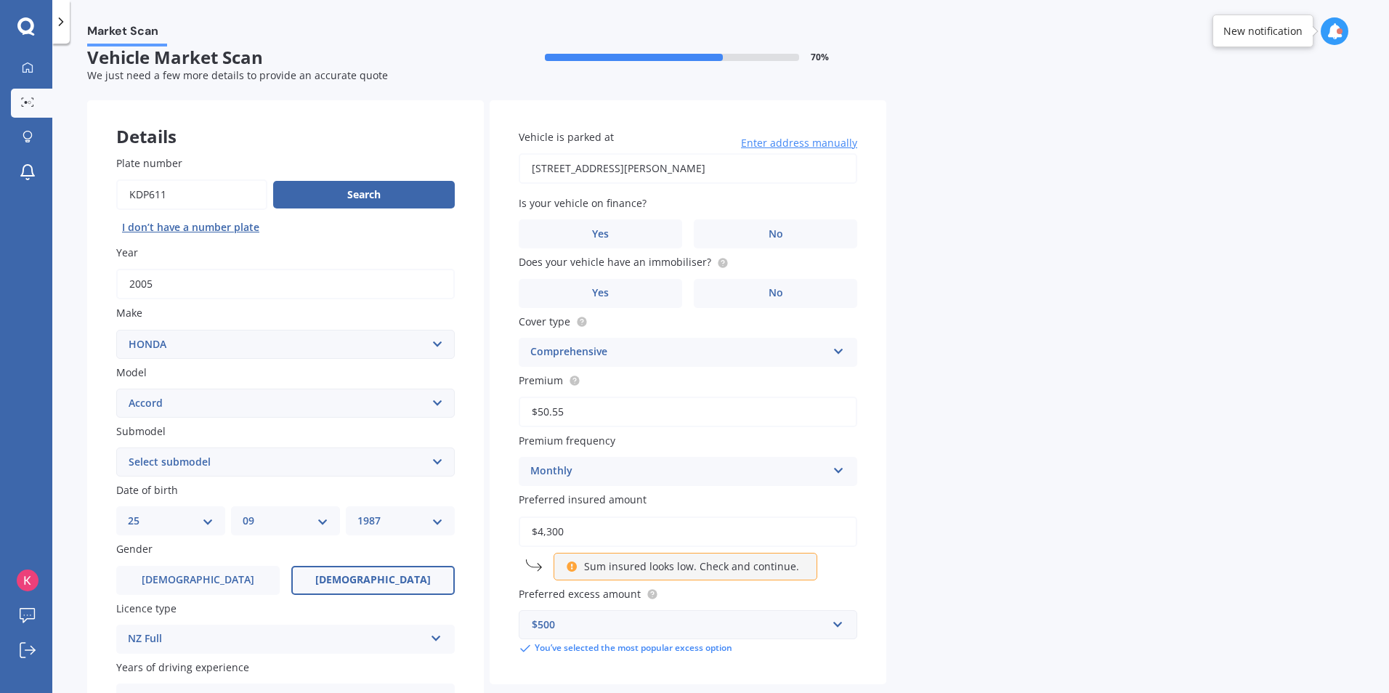
select select "11"
click at [243, 513] on select "MM 01 02 03 04 05 06 07 08 09 10 11 12" at bounding box center [286, 521] width 86 height 16
click at [414, 519] on select "YYYY 2025 2024 2023 2022 2021 2020 2019 2018 2017 2016 2015 2014 2013 2012 2011…" at bounding box center [401, 521] width 86 height 16
select select "2005"
click at [358, 513] on select "YYYY 2025 2024 2023 2022 2021 2020 2019 2018 2017 2016 2015 2014 2013 2012 2011…" at bounding box center [401, 521] width 86 height 16
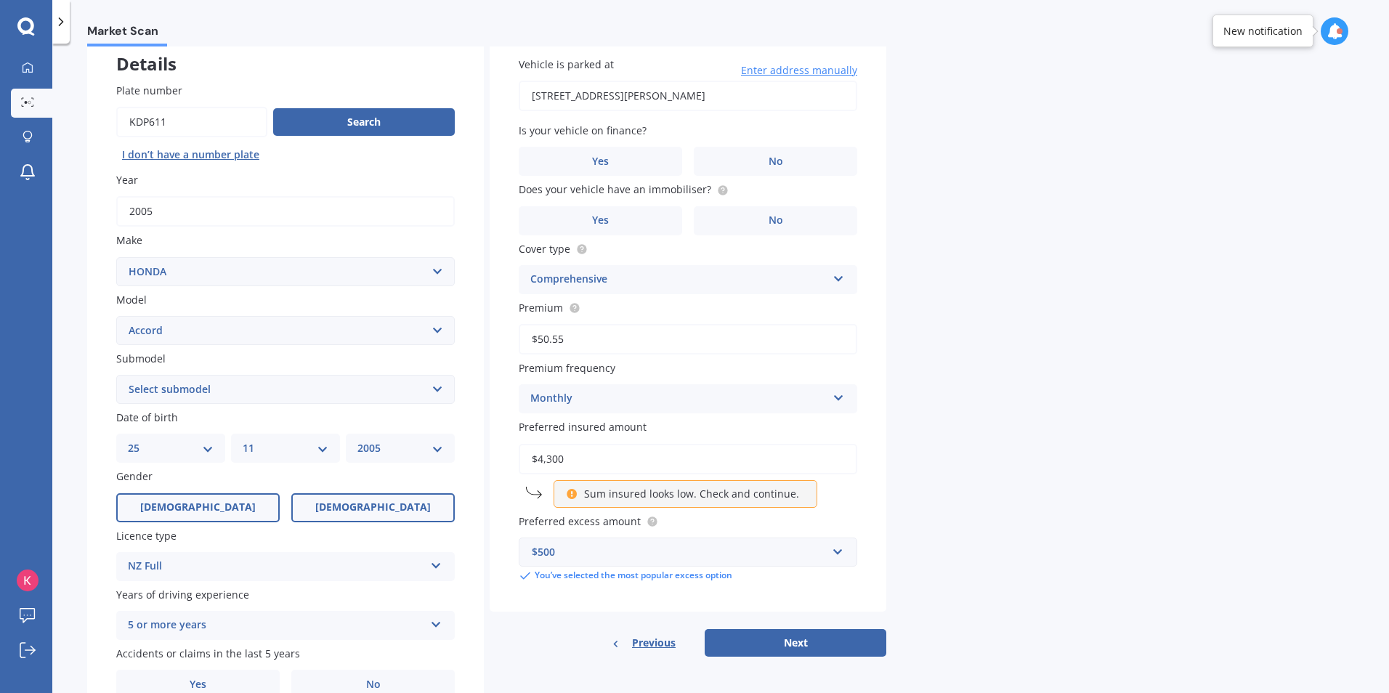
click at [214, 506] on label "[DEMOGRAPHIC_DATA]" at bounding box center [198, 507] width 164 height 29
click at [0, 0] on input "[DEMOGRAPHIC_DATA]" at bounding box center [0, 0] width 0 height 0
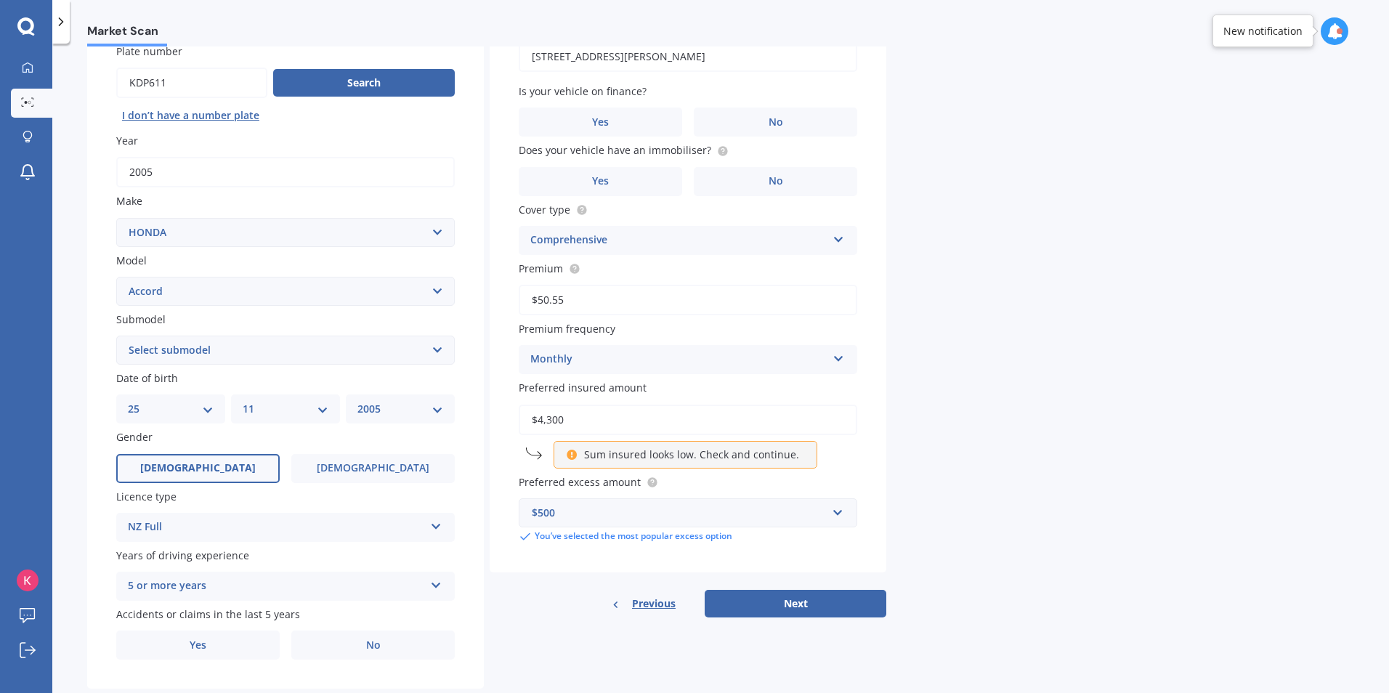
scroll to position [162, 0]
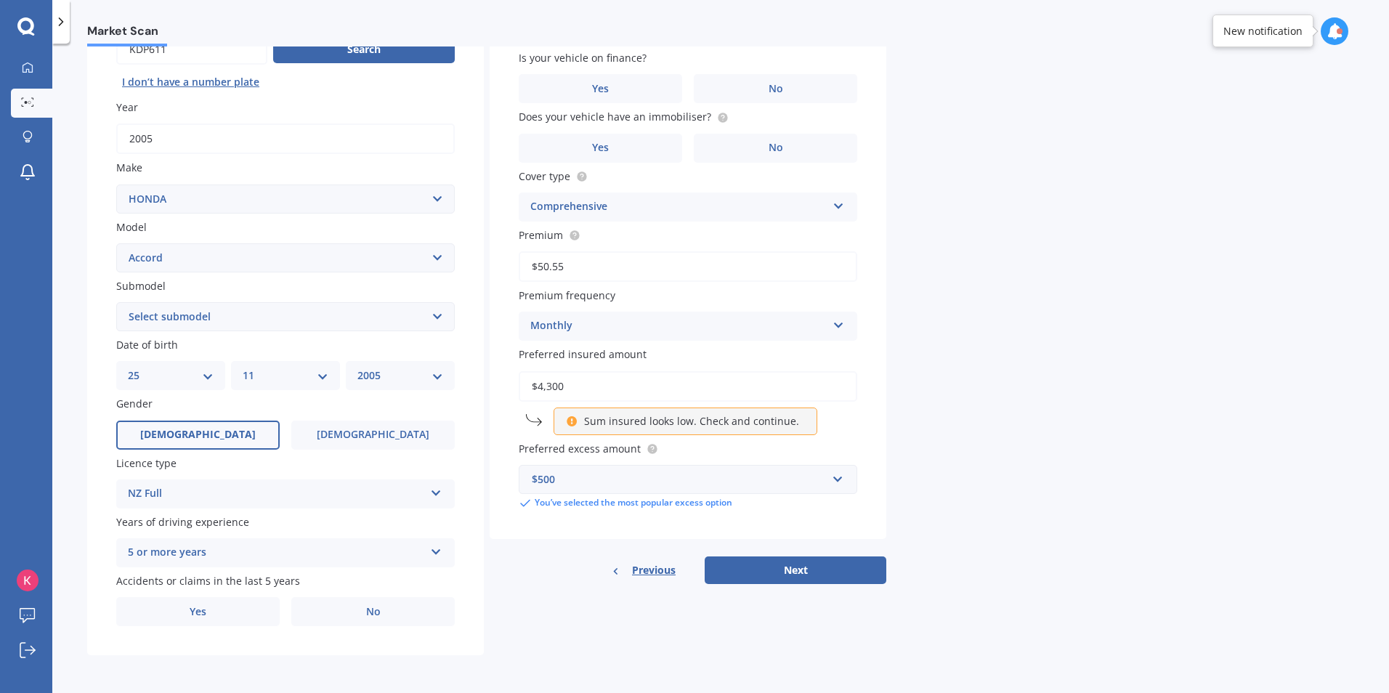
click at [197, 499] on div "NZ Full" at bounding box center [276, 493] width 297 height 17
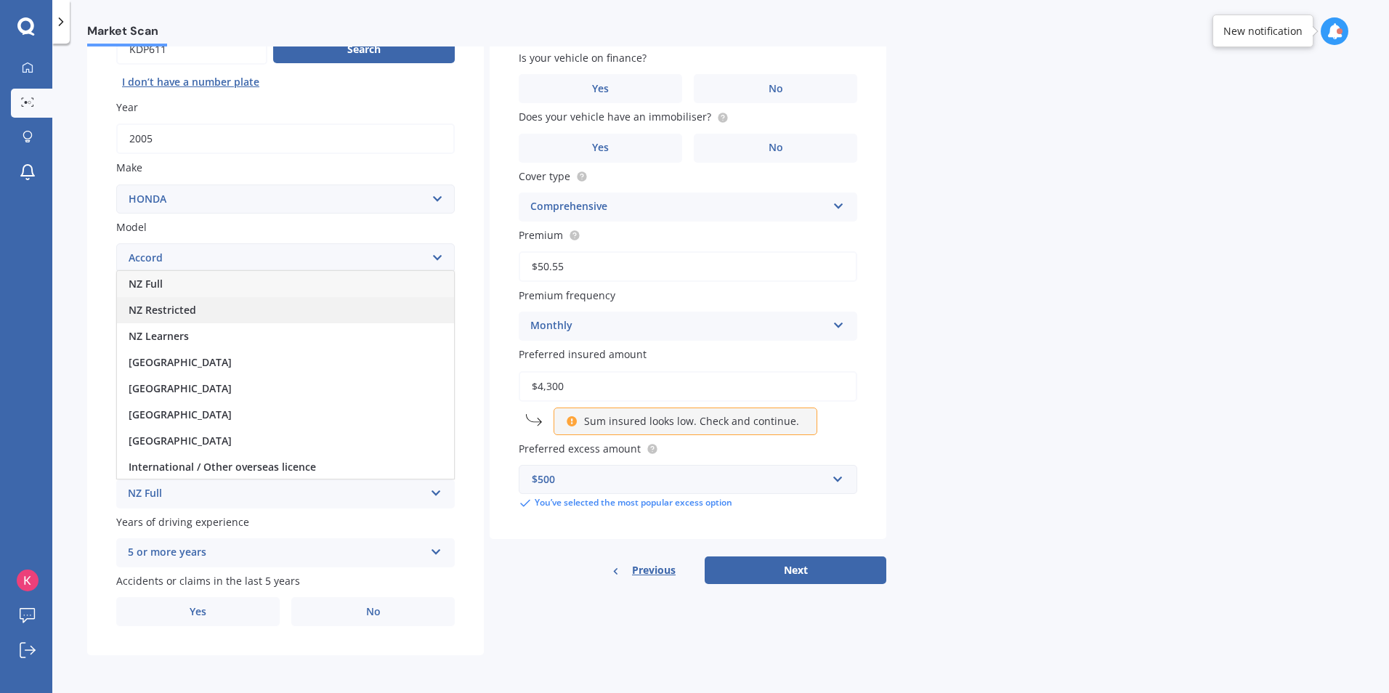
click at [194, 314] on span "NZ Restricted" at bounding box center [163, 310] width 68 height 14
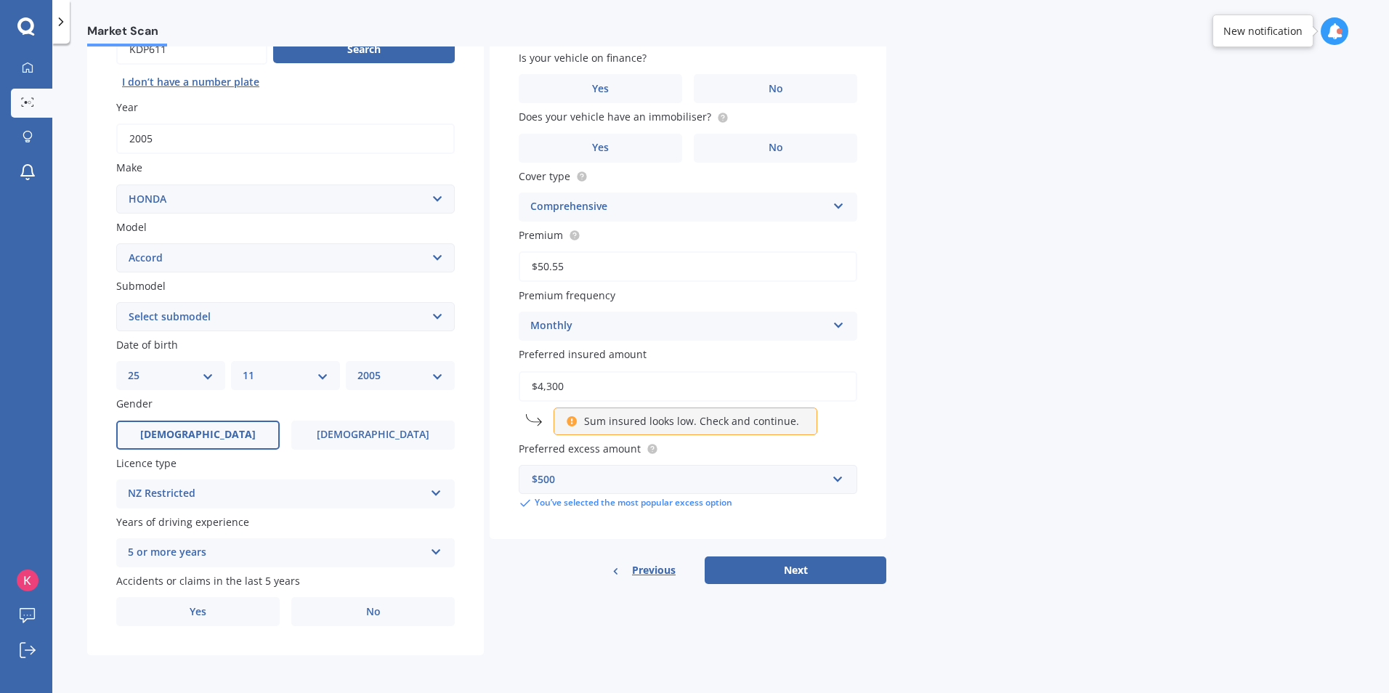
click at [274, 556] on div "5 or more years" at bounding box center [276, 552] width 297 height 17
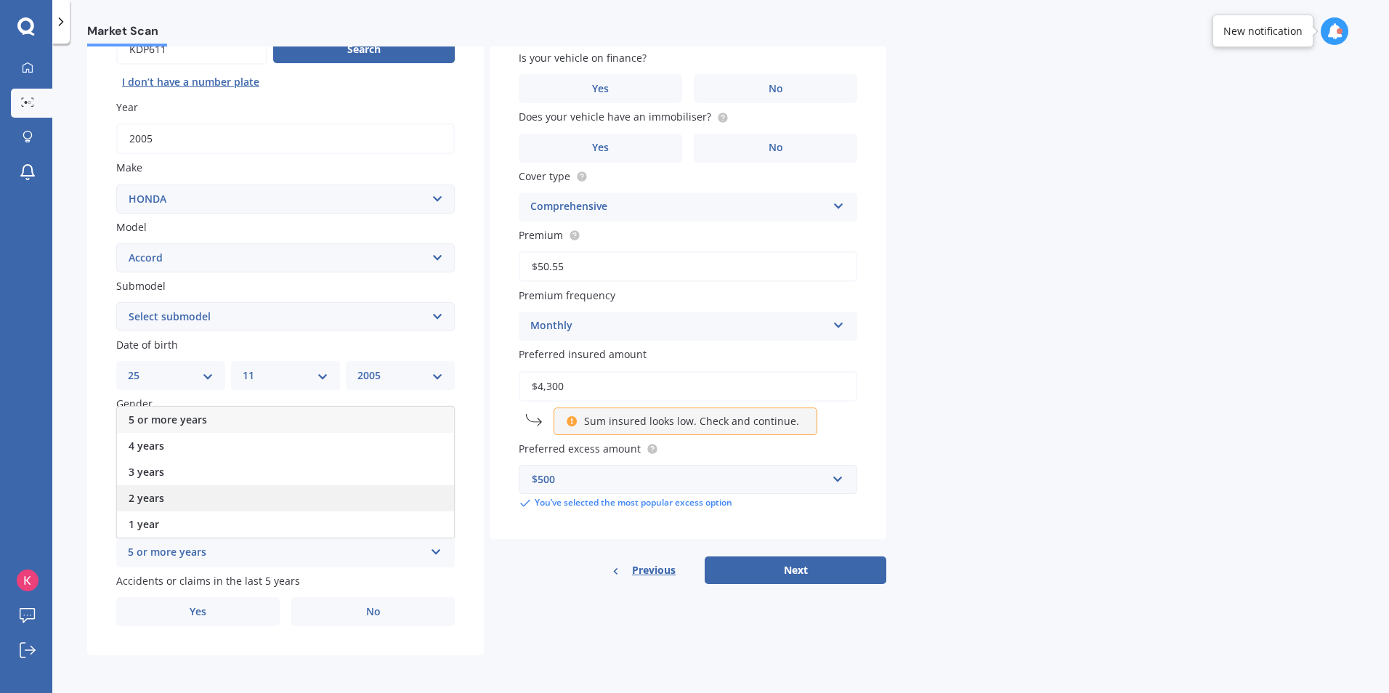
click at [156, 495] on span "2 years" at bounding box center [147, 498] width 36 height 14
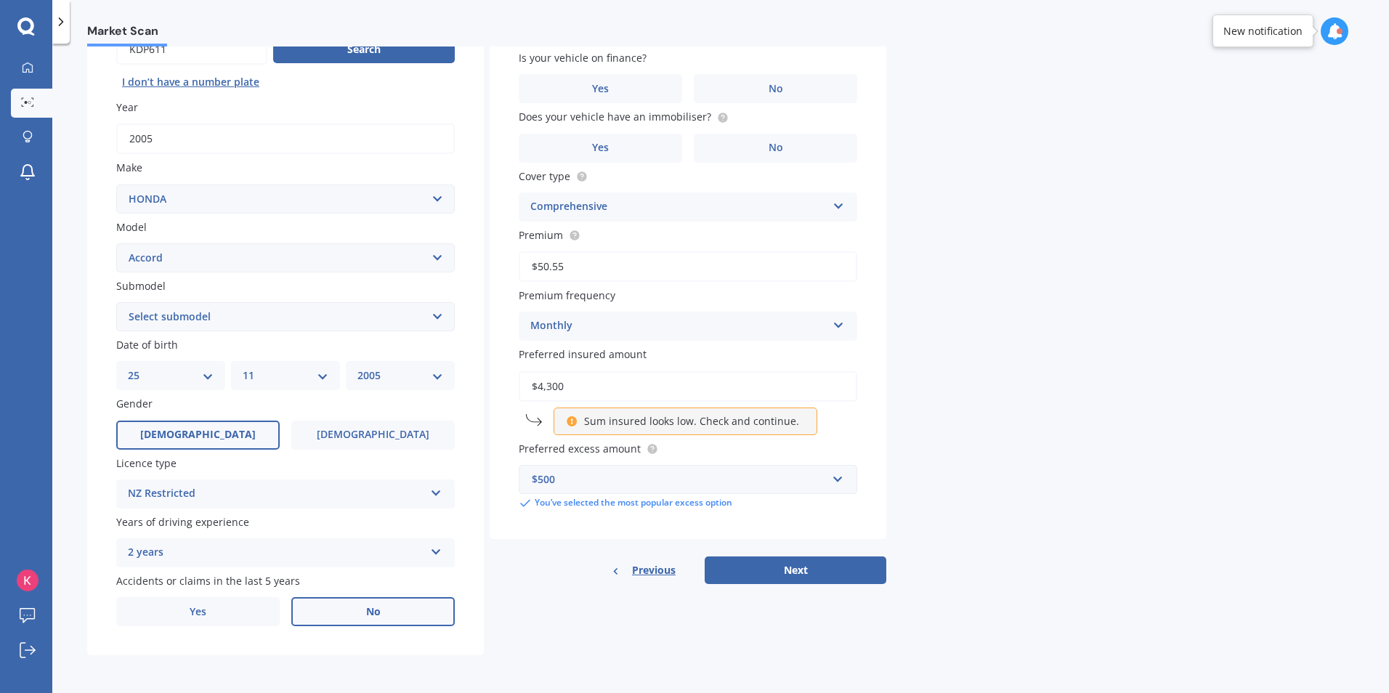
click at [369, 618] on label "No" at bounding box center [373, 611] width 164 height 29
click at [0, 0] on input "No" at bounding box center [0, 0] width 0 height 0
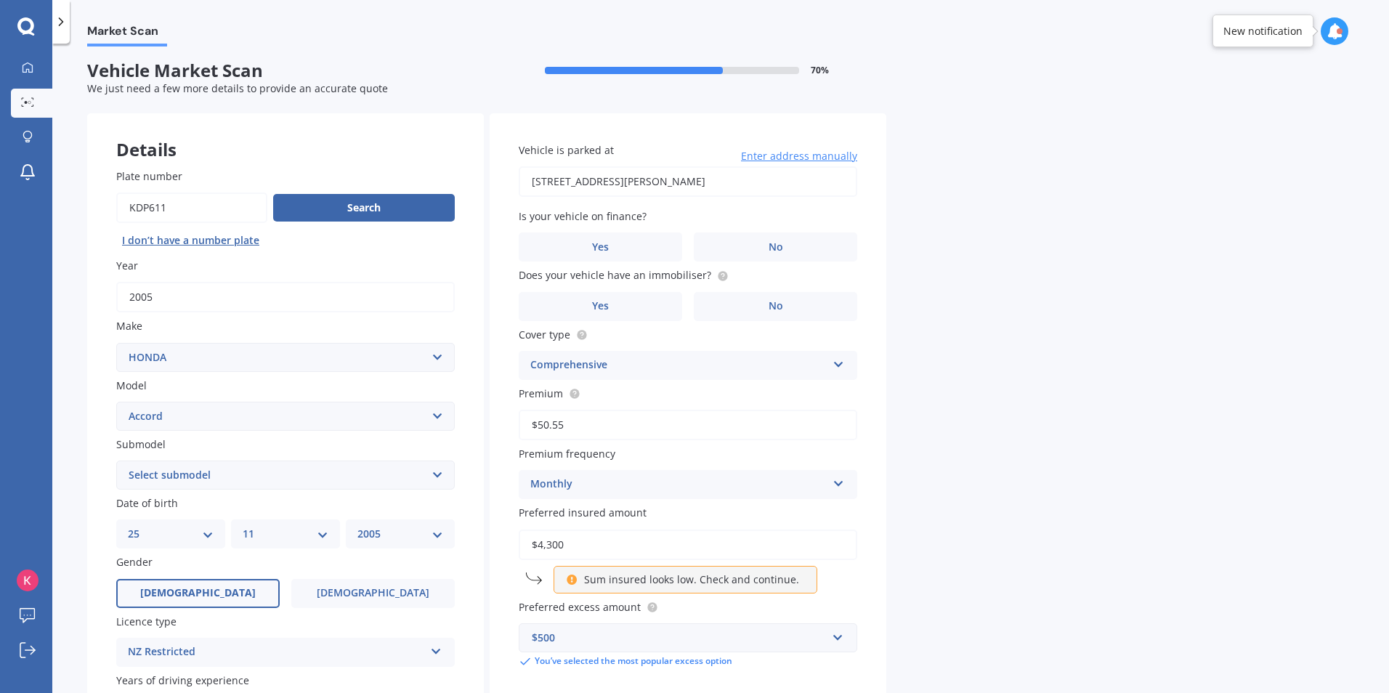
scroll to position [0, 0]
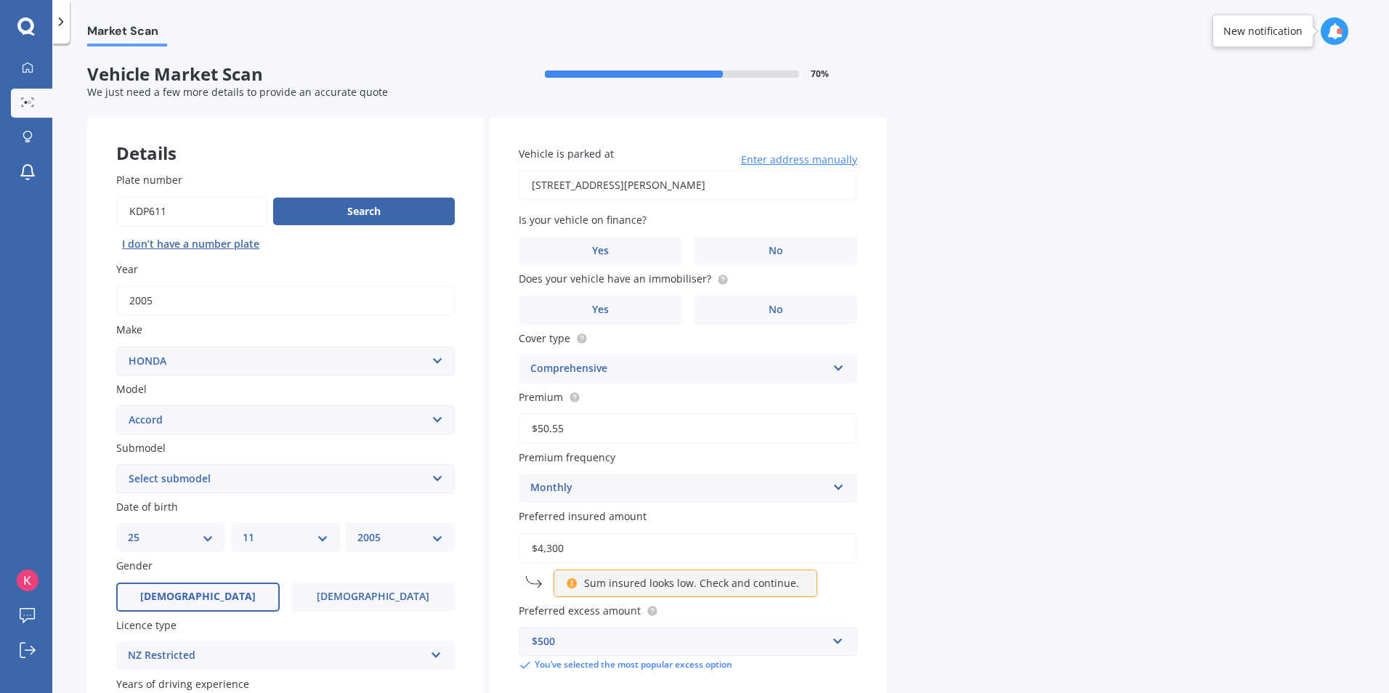
drag, startPoint x: 732, startPoint y: 188, endPoint x: 741, endPoint y: 182, distance: 11.5
click at [732, 188] on input "[STREET_ADDRESS][PERSON_NAME]" at bounding box center [688, 185] width 339 height 31
drag, startPoint x: 740, startPoint y: 176, endPoint x: 221, endPoint y: 188, distance: 519.0
click at [225, 188] on div "Details Plate number Search I don’t have a number plate Year [DATE] Make Select…" at bounding box center [486, 467] width 799 height 701
type input "[STREET_ADDRESS]"
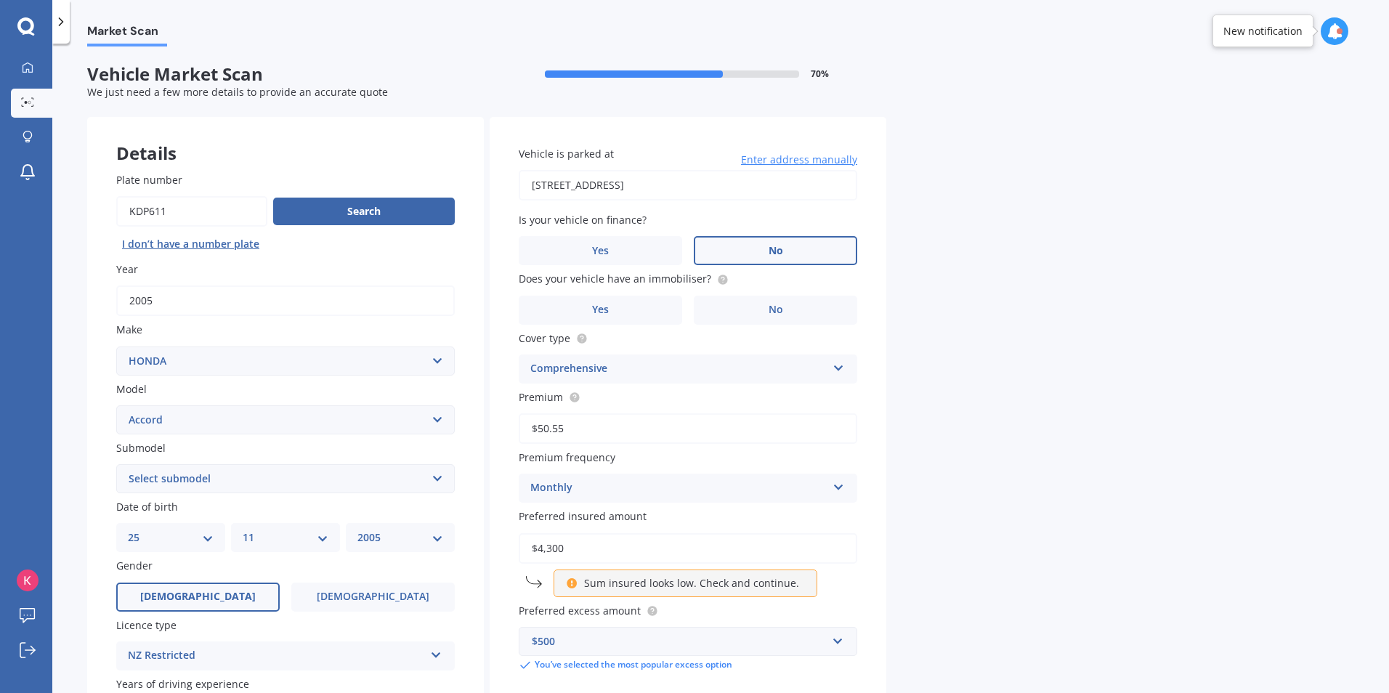
click at [755, 256] on label "No" at bounding box center [776, 250] width 164 height 29
click at [0, 0] on input "No" at bounding box center [0, 0] width 0 height 0
click at [762, 311] on label "No" at bounding box center [776, 310] width 164 height 29
click at [0, 0] on input "No" at bounding box center [0, 0] width 0 height 0
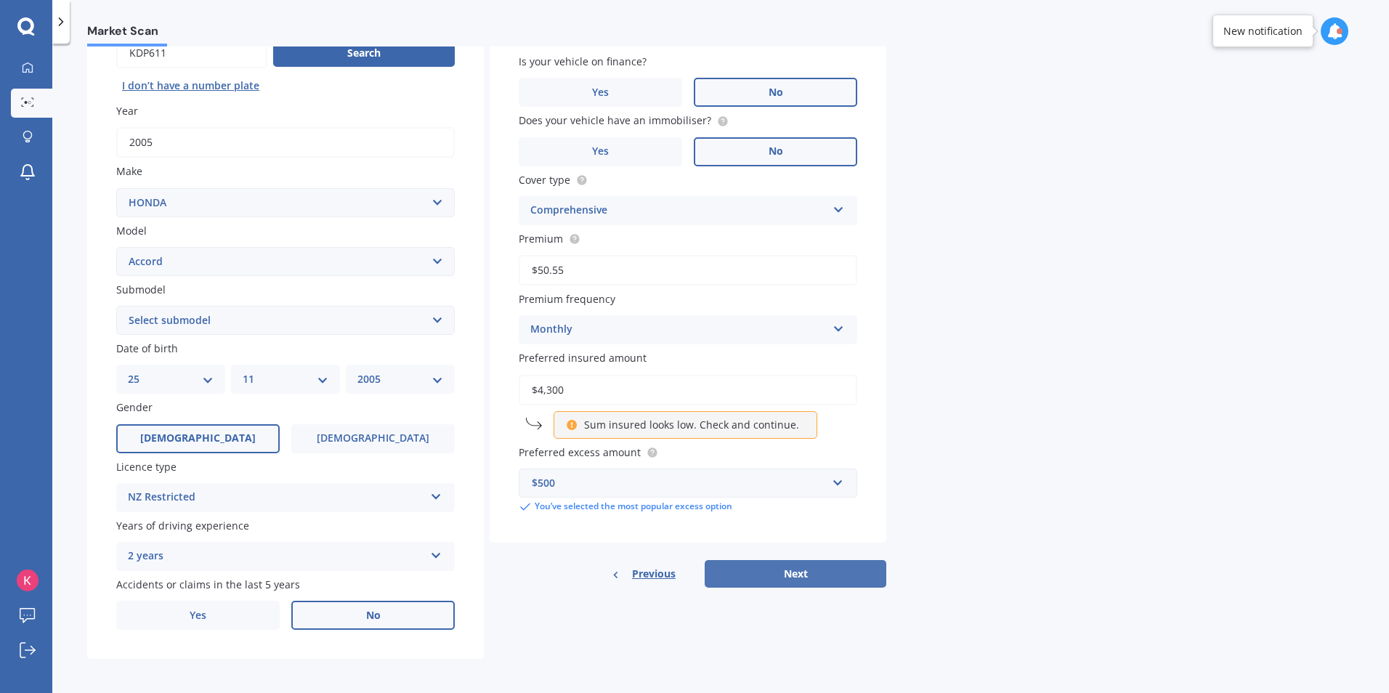
scroll to position [162, 0]
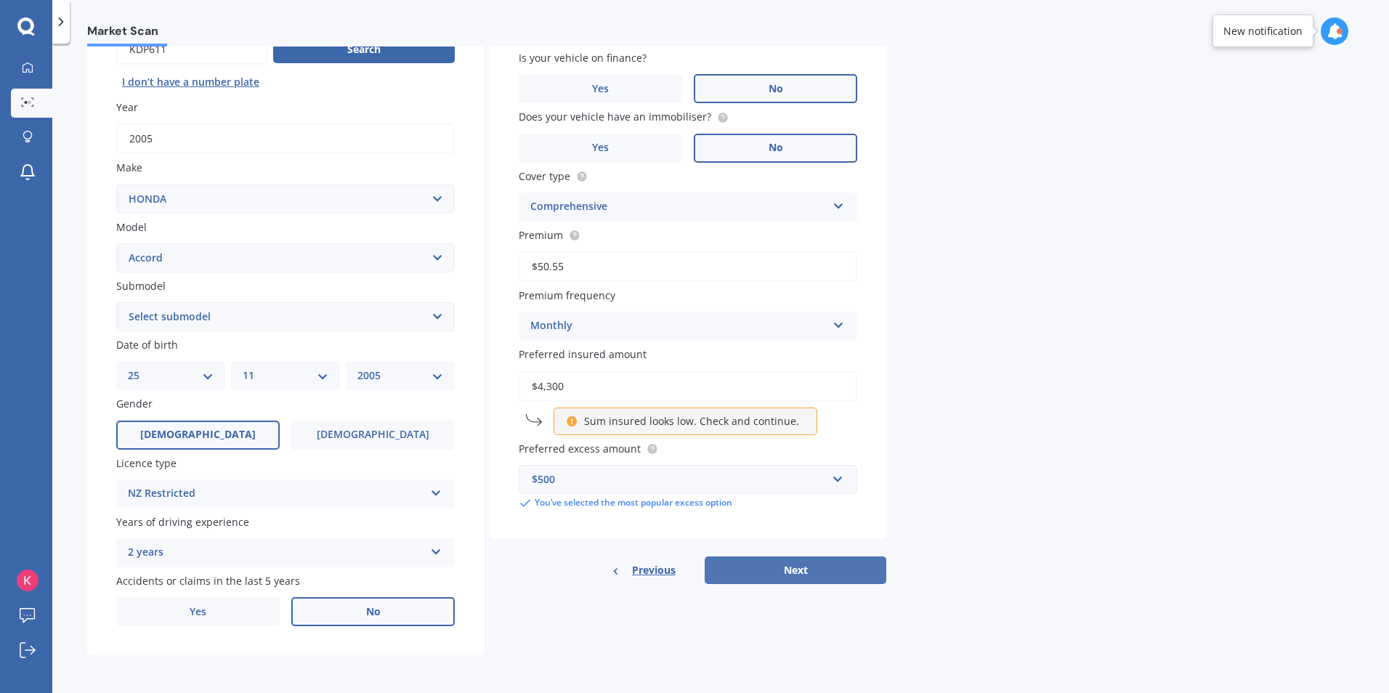
click at [746, 573] on button "Next" at bounding box center [796, 571] width 182 height 28
click at [355, 330] on select "Select submodel (all other) 2.2i Euro 2.0 Euro 2.4 Euro 2.4 Tourer Euro R EX EX…" at bounding box center [285, 316] width 339 height 29
select select "WAGON"
click at [116, 302] on select "Select submodel (all other) 2.2i Euro 2.0 Euro 2.4 Euro 2.4 Tourer Euro R EX EX…" at bounding box center [285, 316] width 339 height 29
click at [743, 571] on button "Next" at bounding box center [796, 571] width 182 height 28
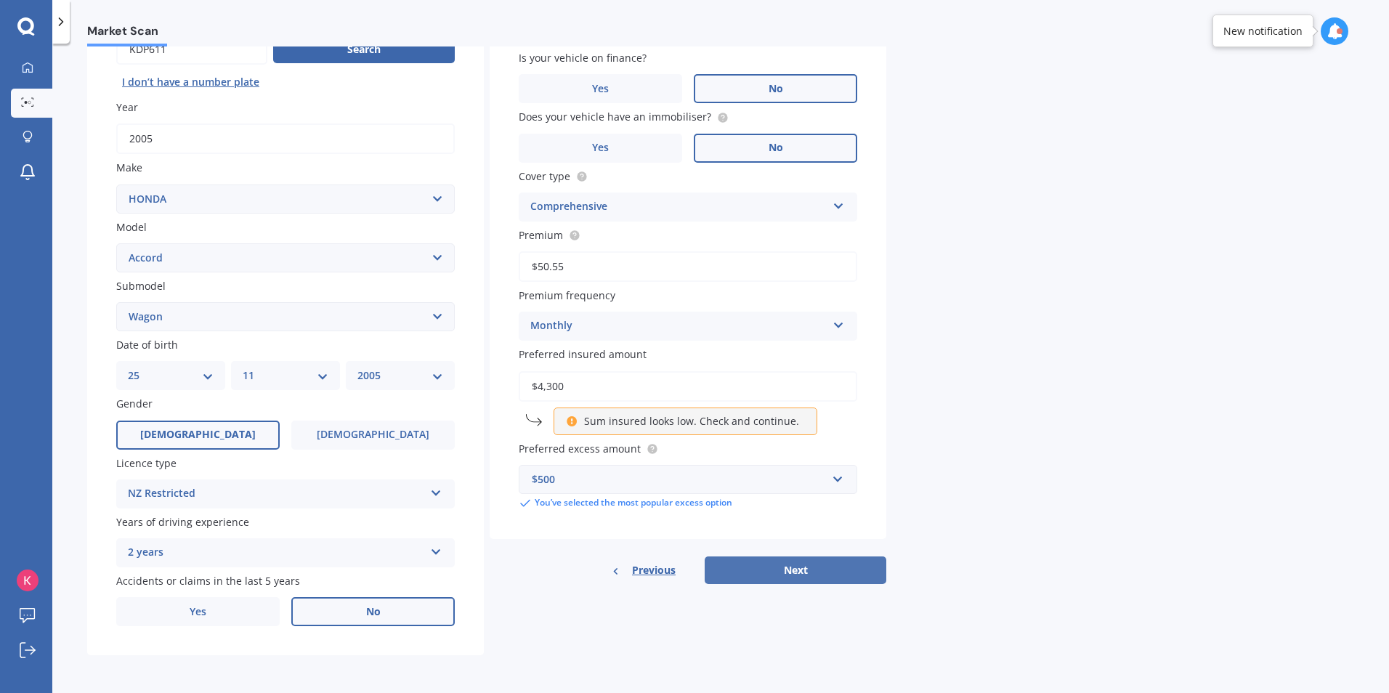
select select "25"
select select "11"
select select "2005"
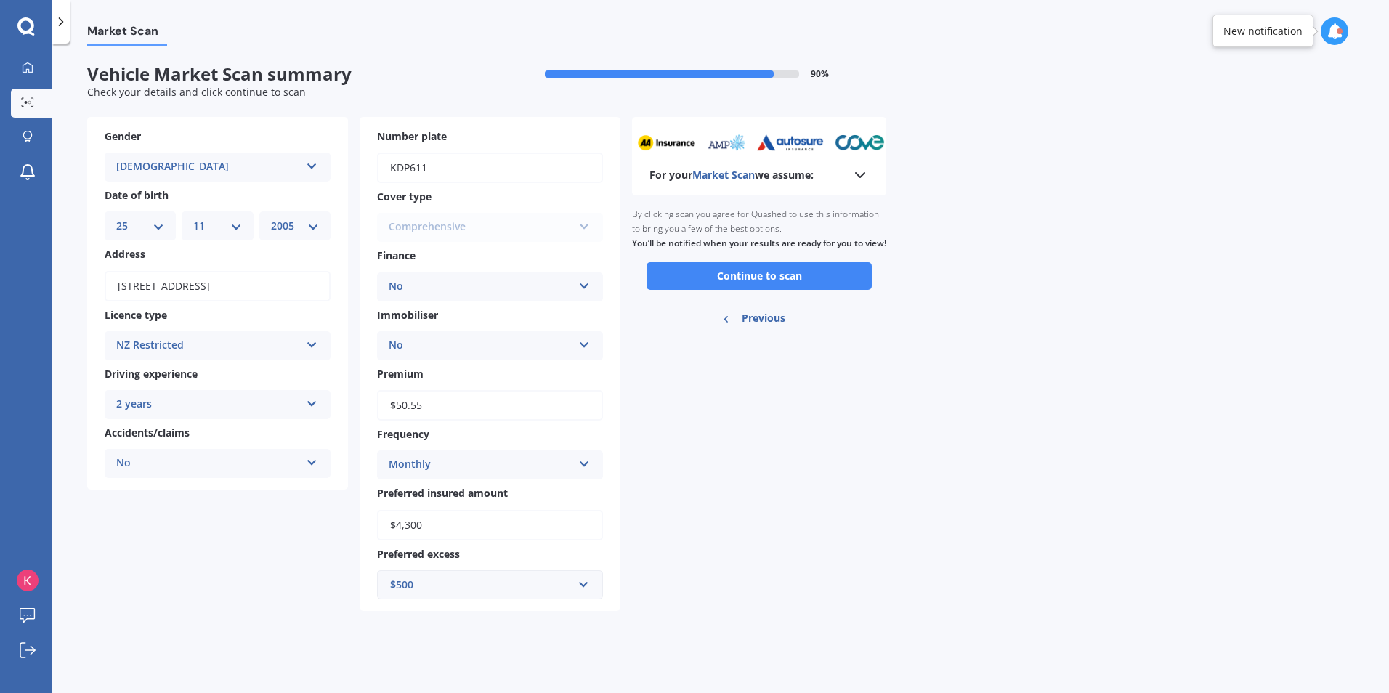
scroll to position [0, 0]
click at [719, 286] on button "Continue to scan" at bounding box center [759, 276] width 225 height 28
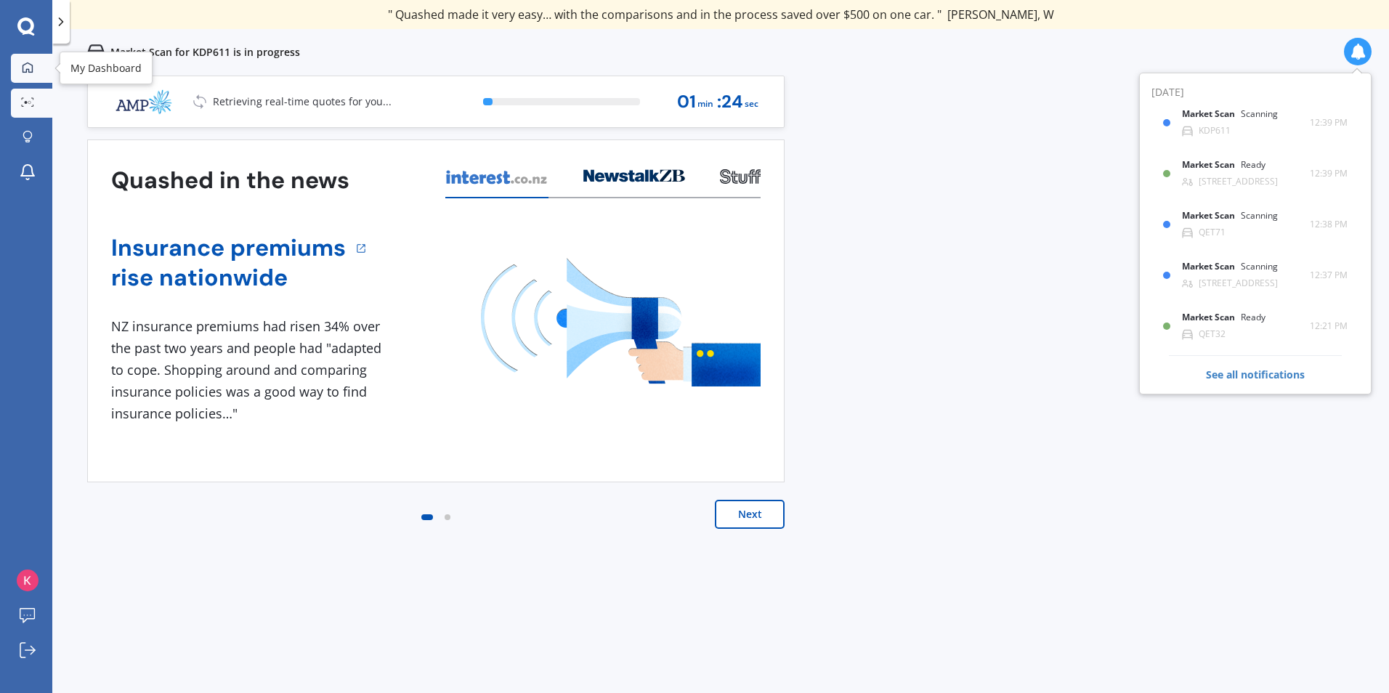
click at [23, 73] on icon at bounding box center [28, 68] width 12 height 12
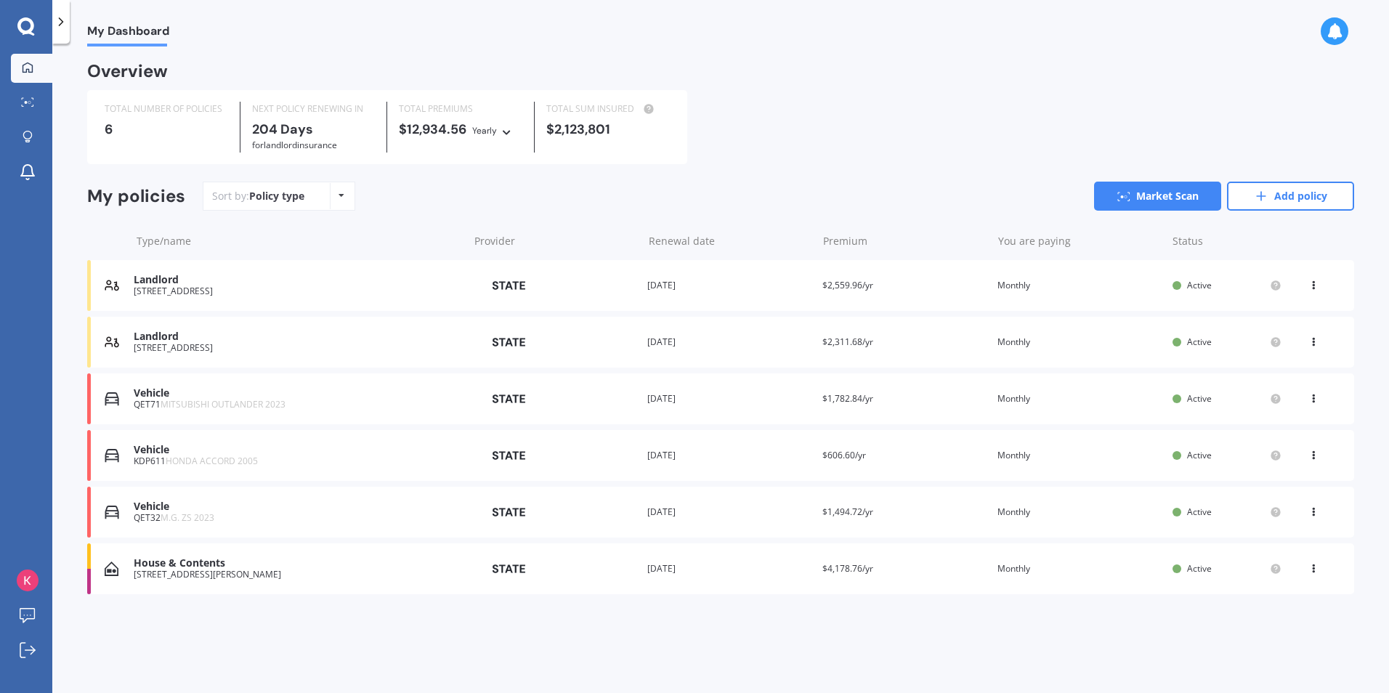
click at [273, 568] on div "House & Contents" at bounding box center [297, 563] width 327 height 12
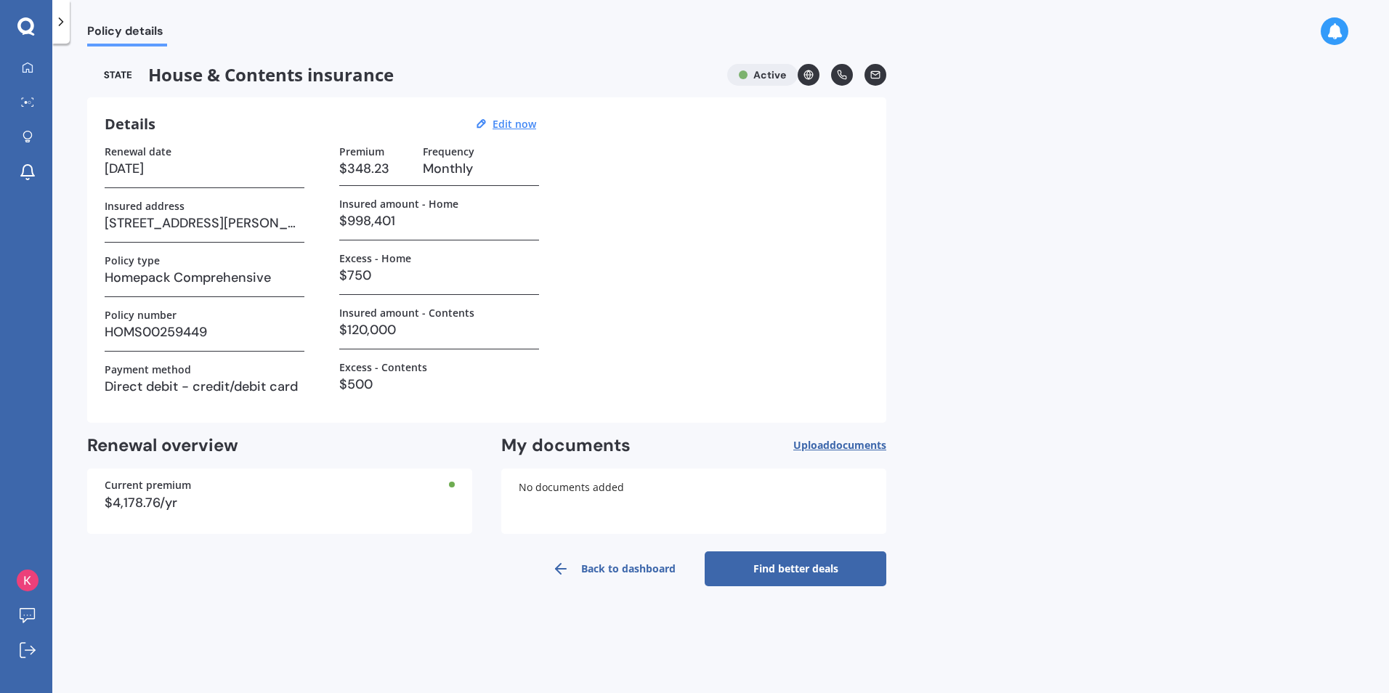
click at [791, 569] on link "Find better deals" at bounding box center [796, 569] width 182 height 35
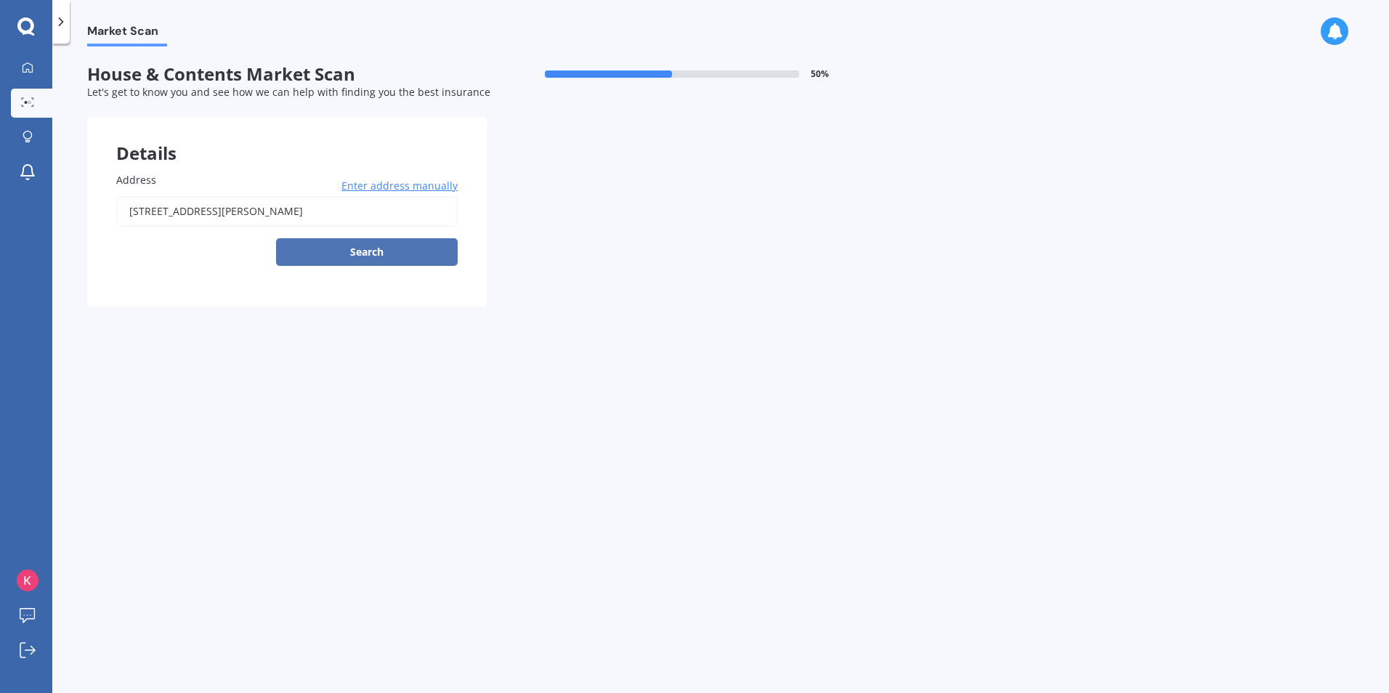
click at [358, 254] on button "Search" at bounding box center [367, 252] width 182 height 28
click at [314, 204] on input "[STREET_ADDRESS][PERSON_NAME]" at bounding box center [287, 211] width 342 height 31
type input "[STREET_ADDRESS][PERSON_NAME]"
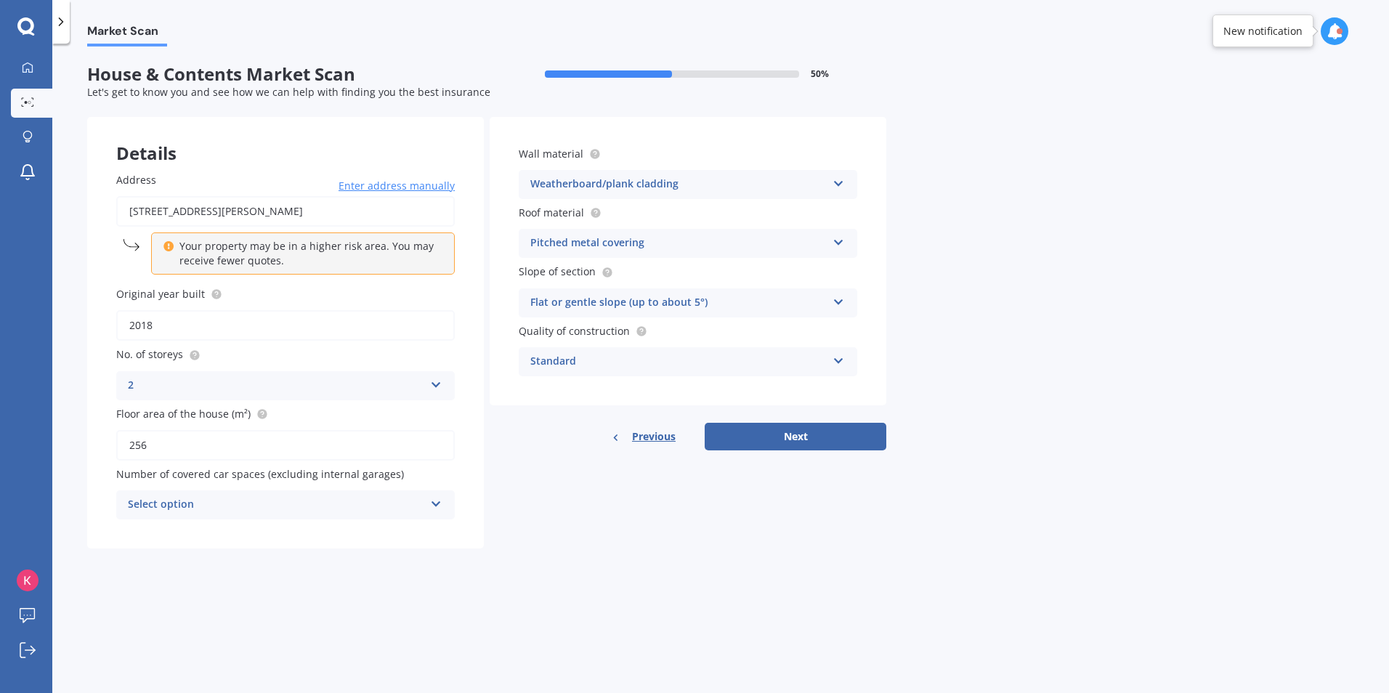
click at [233, 510] on div "Select option" at bounding box center [276, 504] width 297 height 17
click at [137, 660] on span "5+" at bounding box center [135, 664] width 12 height 14
click at [787, 431] on button "Next" at bounding box center [796, 437] width 182 height 28
select select "25"
select select "11"
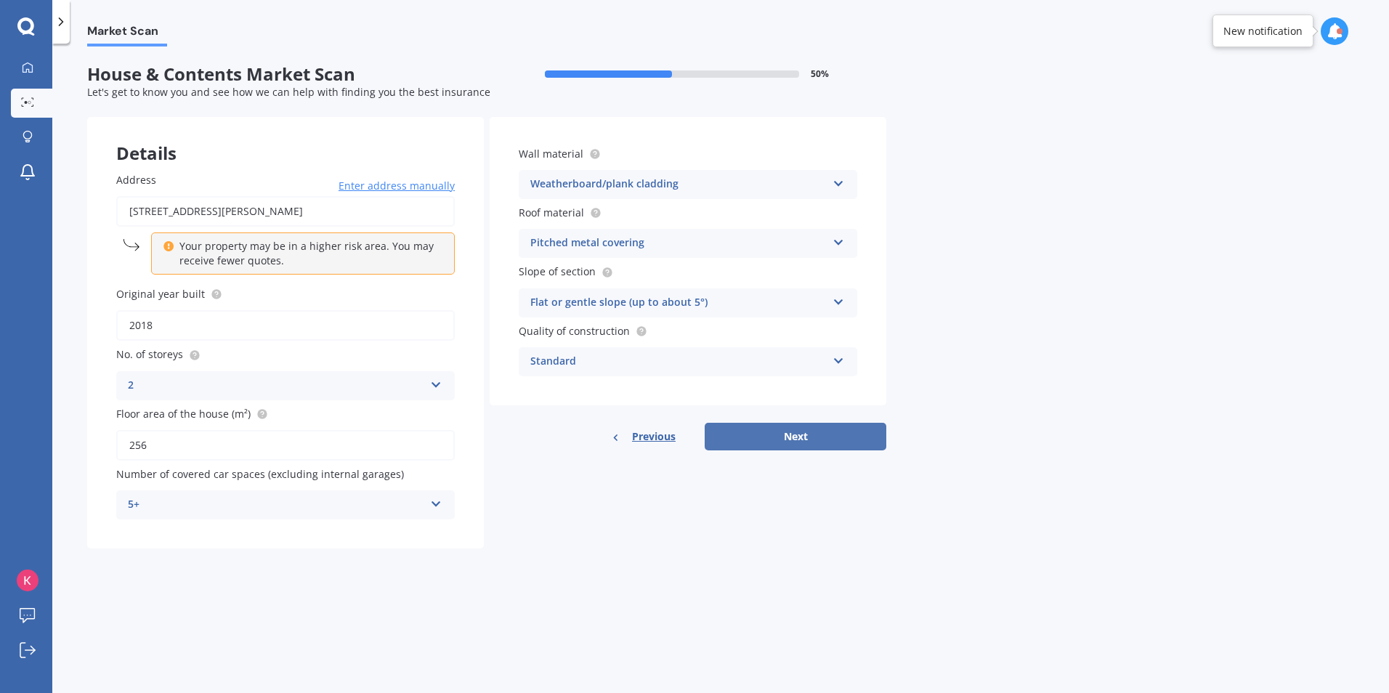
select select "2005"
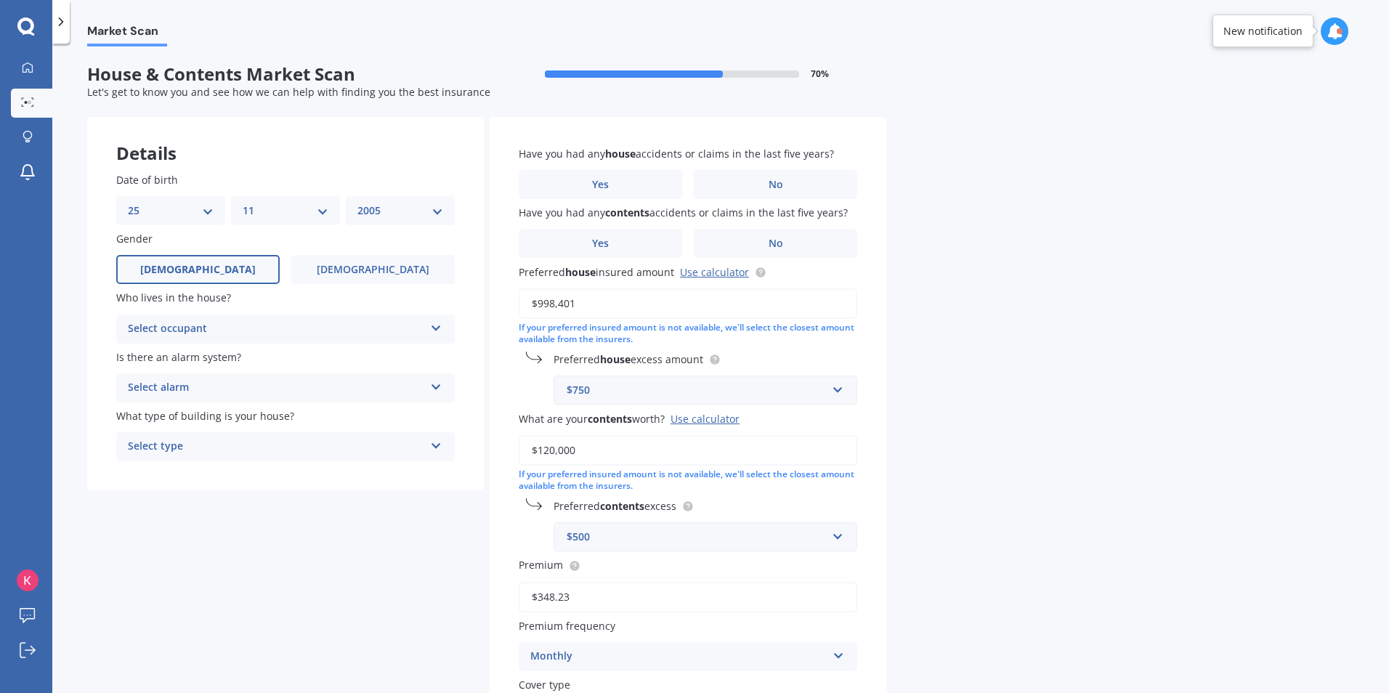
click at [202, 331] on div "Select occupant" at bounding box center [276, 328] width 297 height 17
click at [184, 358] on div "Owner" at bounding box center [285, 357] width 337 height 26
click at [306, 257] on label "[DEMOGRAPHIC_DATA]" at bounding box center [373, 269] width 164 height 29
click at [0, 0] on input "[DEMOGRAPHIC_DATA]" at bounding box center [0, 0] width 0 height 0
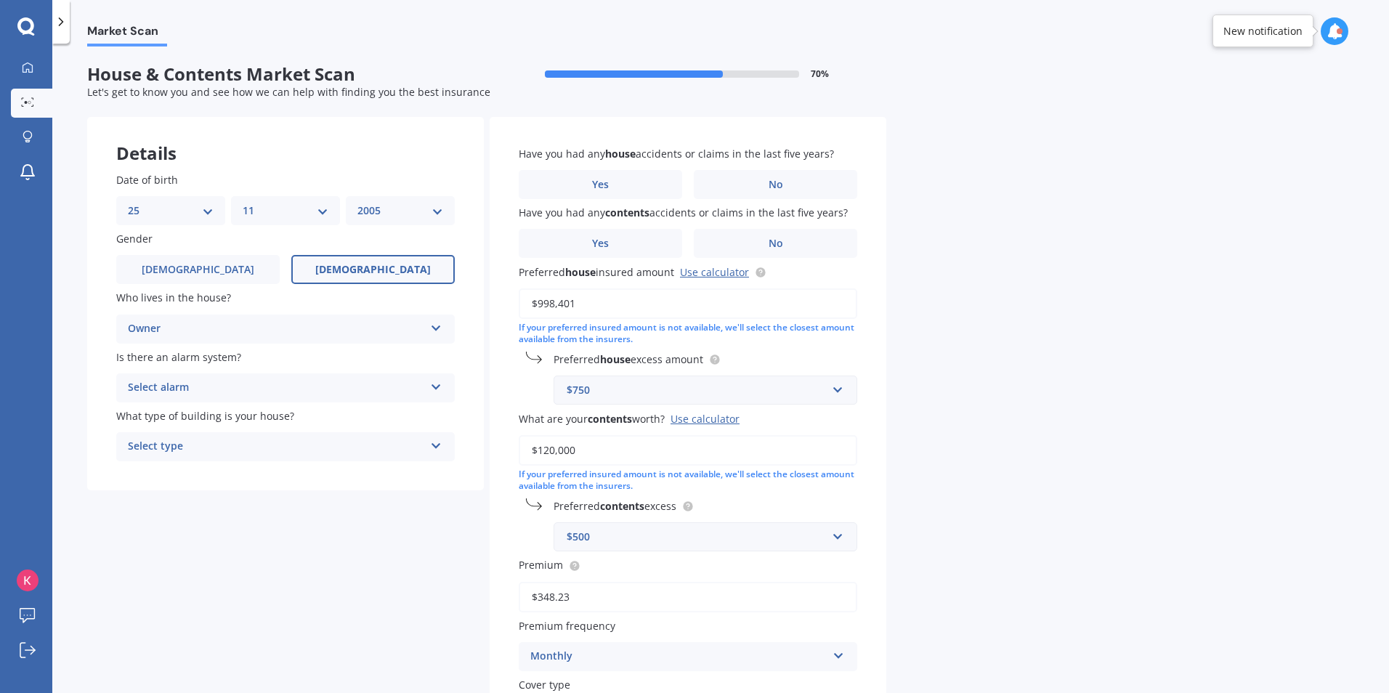
click at [205, 203] on select "DD 01 02 03 04 05 06 07 08 09 10 11 12 13 14 15 16 17 18 19 20 21 22 23 24 25 2…" at bounding box center [171, 211] width 86 height 16
select select "24"
click at [128, 203] on select "DD 01 02 03 04 05 06 07 08 09 10 11 12 13 14 15 16 17 18 19 20 21 22 23 24 25 2…" at bounding box center [171, 211] width 86 height 16
click at [323, 203] on select "MM 01 02 03 04 05 06 07 08 09 10 11 12" at bounding box center [286, 211] width 86 height 16
select select "09"
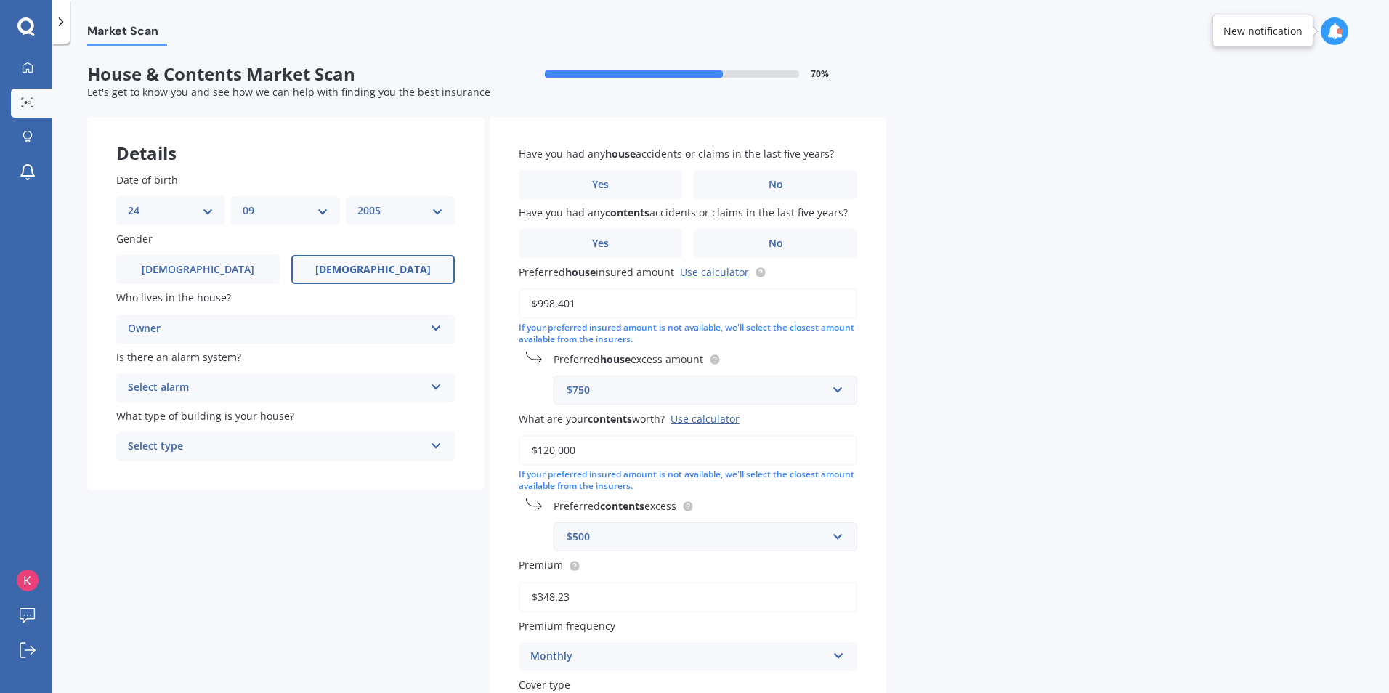
click at [243, 203] on select "MM 01 02 03 04 05 06 07 08 09 10 11 12" at bounding box center [286, 211] width 86 height 16
click at [403, 213] on select "YYYY 2009 2008 2007 2006 2005 2004 2003 2002 2001 2000 1999 1998 1997 1996 1995…" at bounding box center [401, 211] width 86 height 16
select select "1987"
click at [358, 203] on select "YYYY 2009 2008 2007 2006 2005 2004 2003 2002 2001 2000 1999 1998 1997 1996 1995…" at bounding box center [401, 211] width 86 height 16
click at [222, 383] on div "Select alarm" at bounding box center [276, 387] width 297 height 17
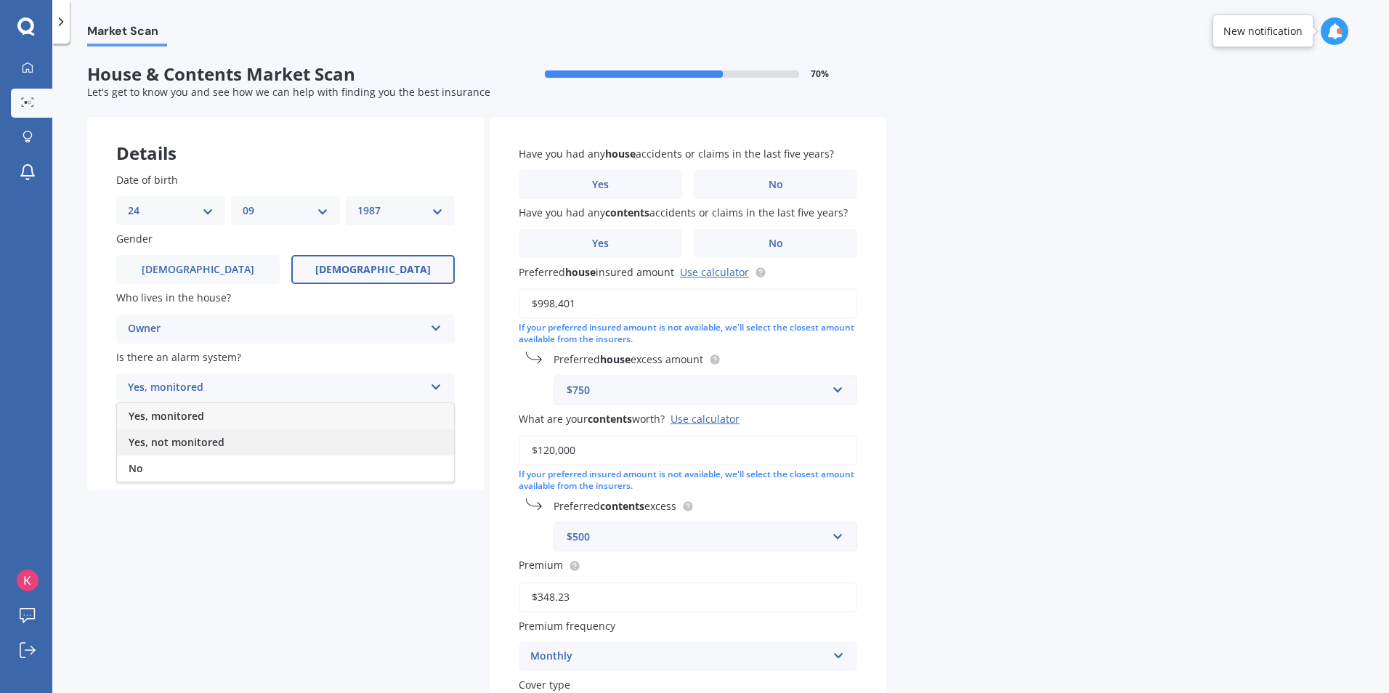
click at [186, 439] on span "Yes, not monitored" at bounding box center [177, 442] width 96 height 14
click at [185, 447] on div "Select type" at bounding box center [276, 446] width 297 height 17
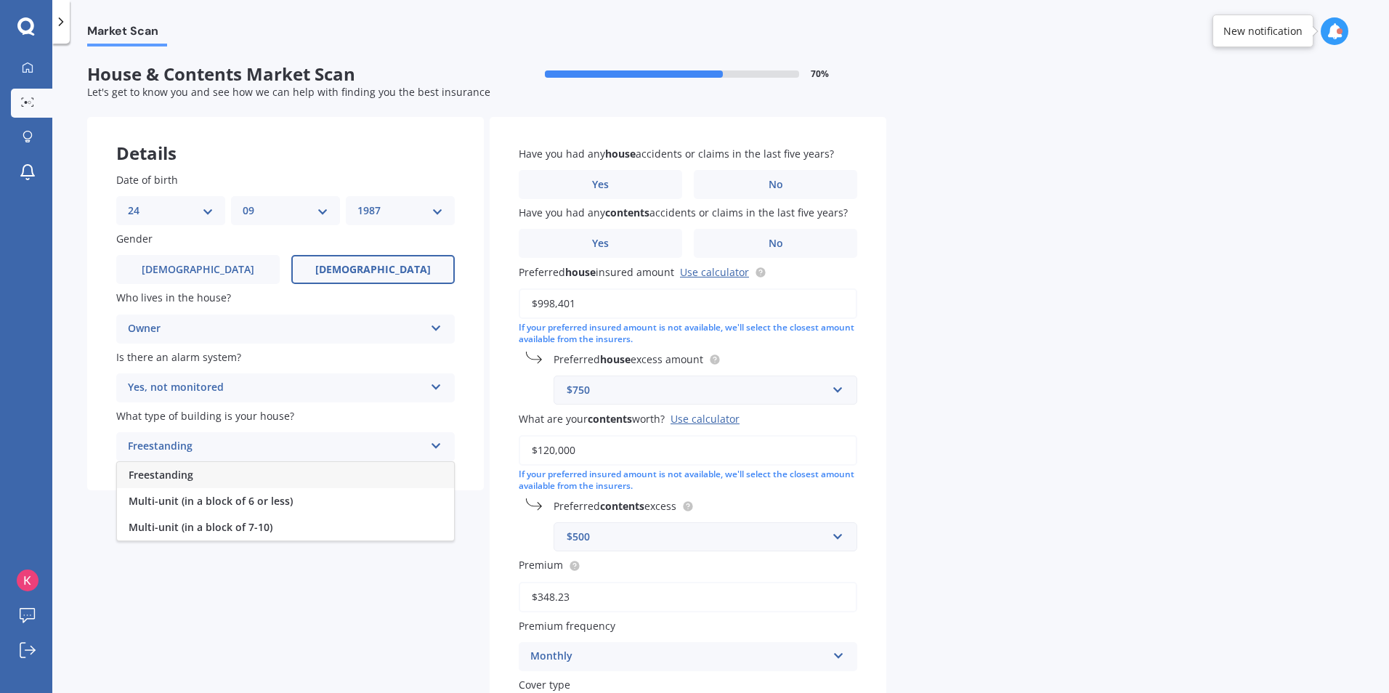
click at [186, 472] on span "Freestanding" at bounding box center [161, 475] width 65 height 14
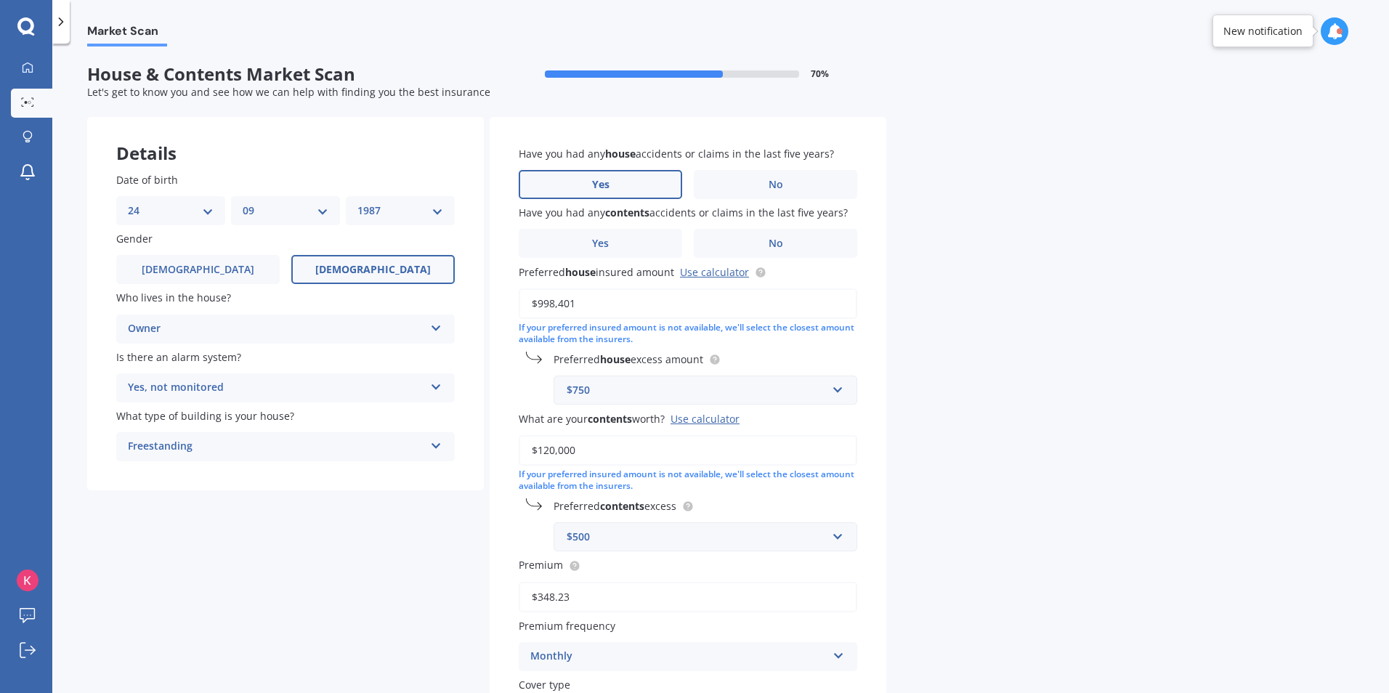
click at [650, 178] on label "Yes" at bounding box center [601, 184] width 164 height 29
click at [0, 0] on input "Yes" at bounding box center [0, 0] width 0 height 0
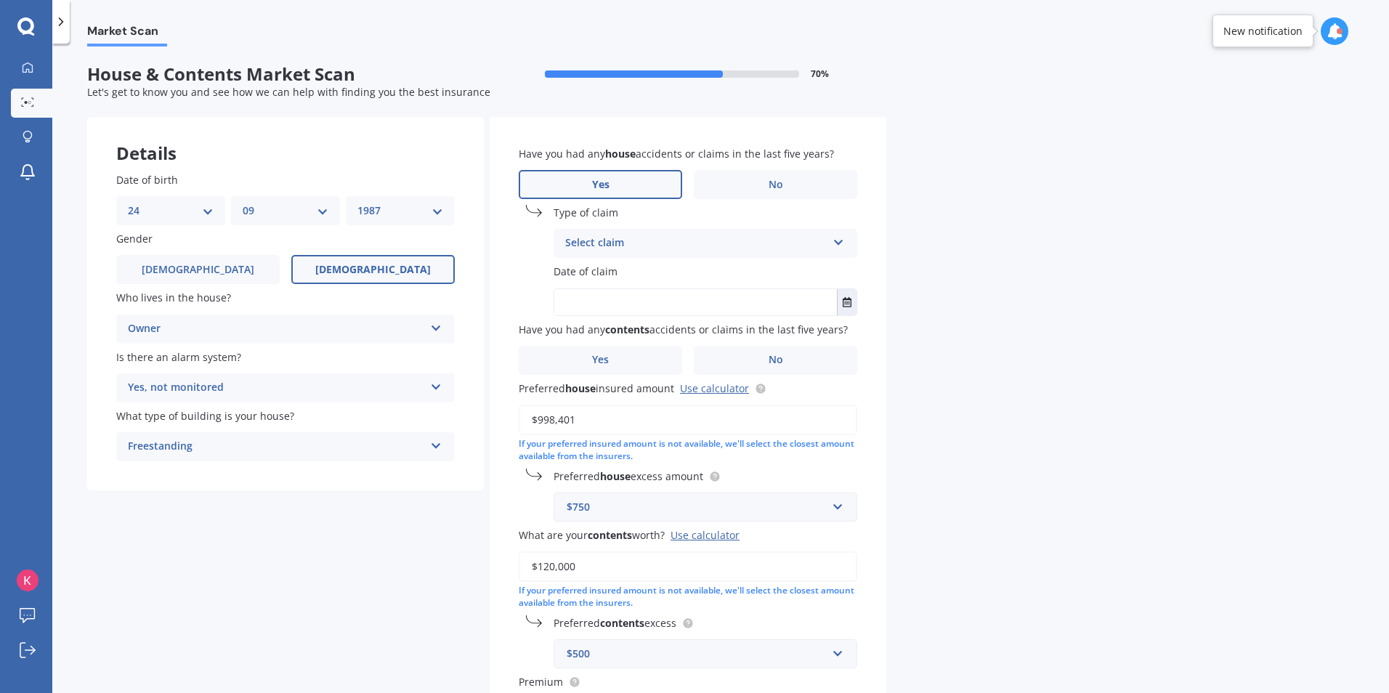
click at [622, 245] on div "Select claim" at bounding box center [696, 243] width 262 height 17
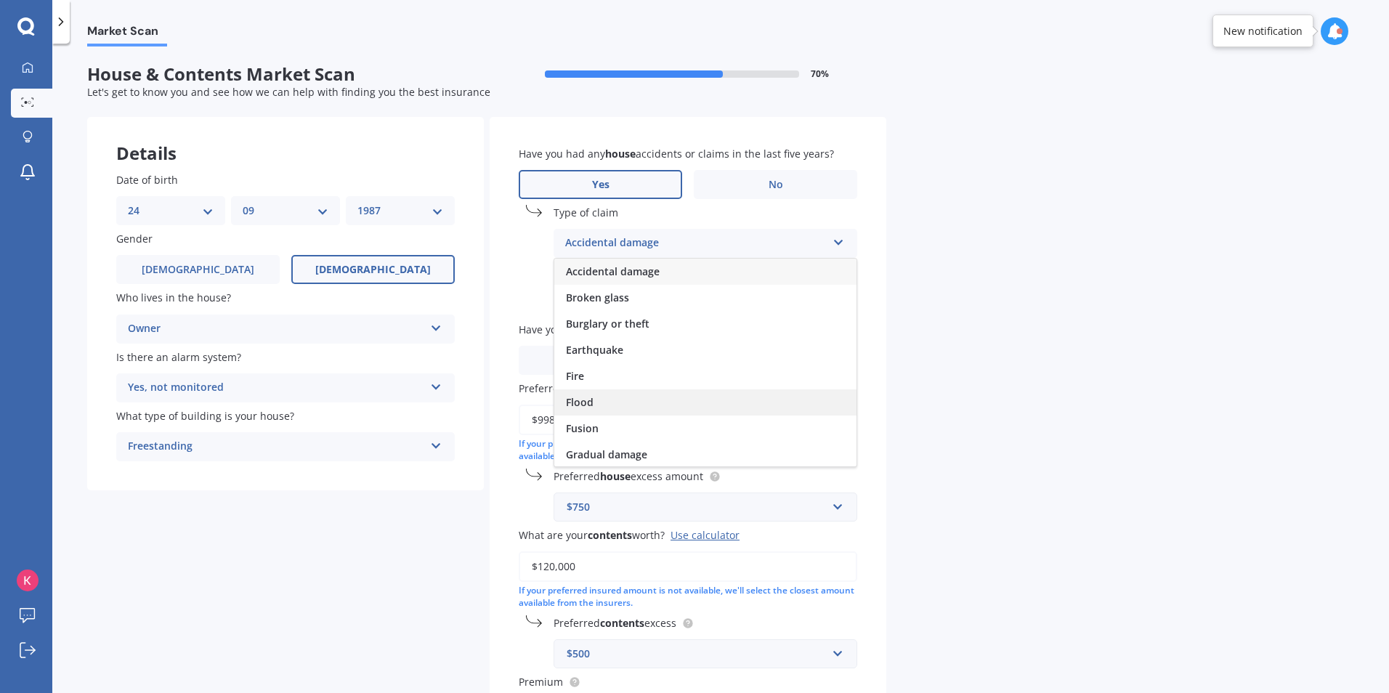
click at [583, 402] on span "Flood" at bounding box center [580, 402] width 28 height 14
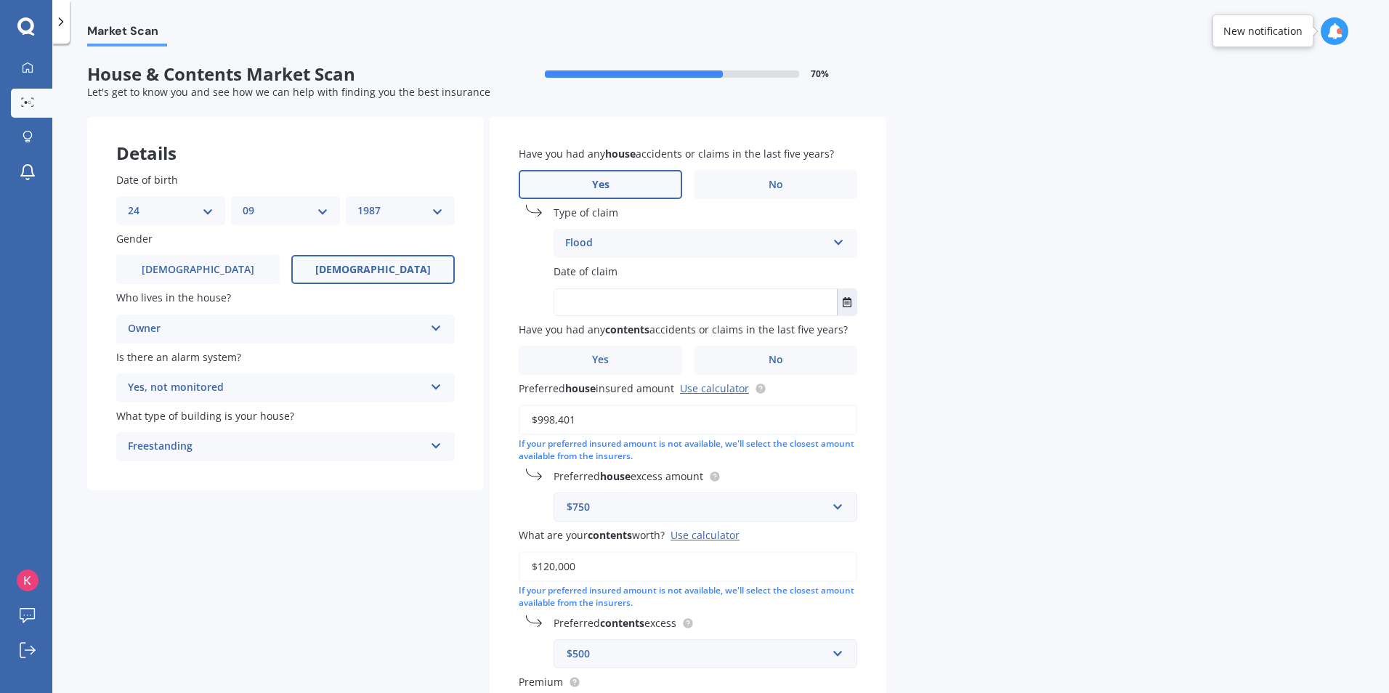
click at [597, 236] on div "Flood" at bounding box center [696, 243] width 262 height 17
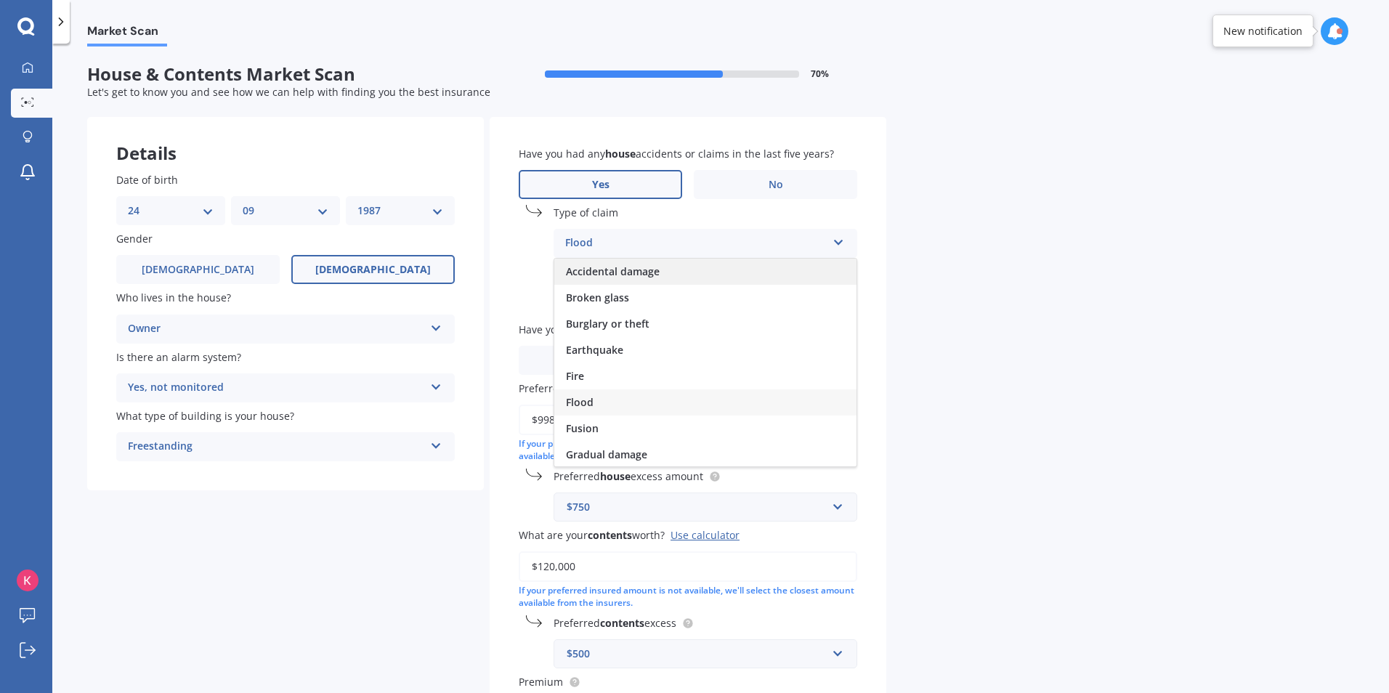
click at [627, 267] on span "Accidental damage" at bounding box center [613, 272] width 94 height 14
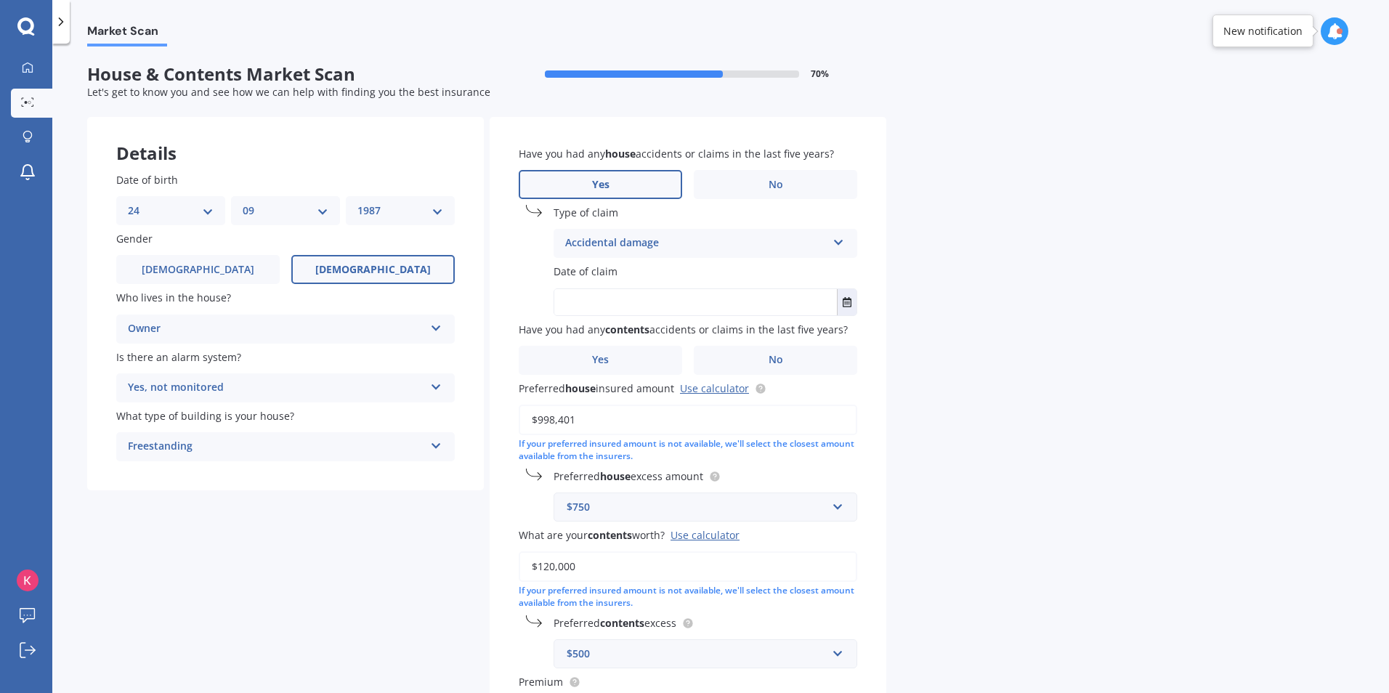
click at [597, 306] on input "text" at bounding box center [695, 302] width 283 height 26
click at [847, 306] on icon "Select date" at bounding box center [847, 302] width 9 height 10
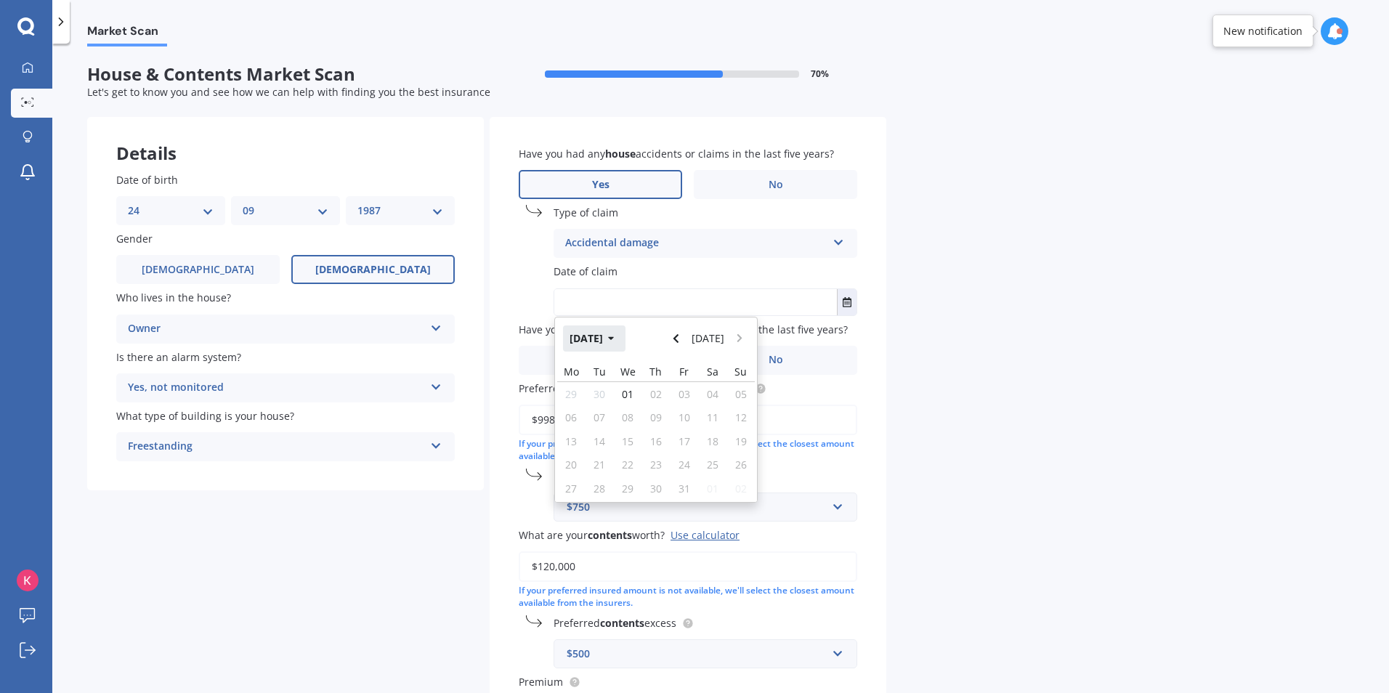
click at [608, 338] on button "[DATE]" at bounding box center [594, 339] width 62 height 26
click at [679, 336] on icon "Navigate back" at bounding box center [676, 339] width 7 height 10
click at [636, 430] on span "Jun" at bounding box center [632, 431] width 16 height 14
click at [710, 390] on span "01" at bounding box center [713, 394] width 12 height 14
type input "[DATE]"
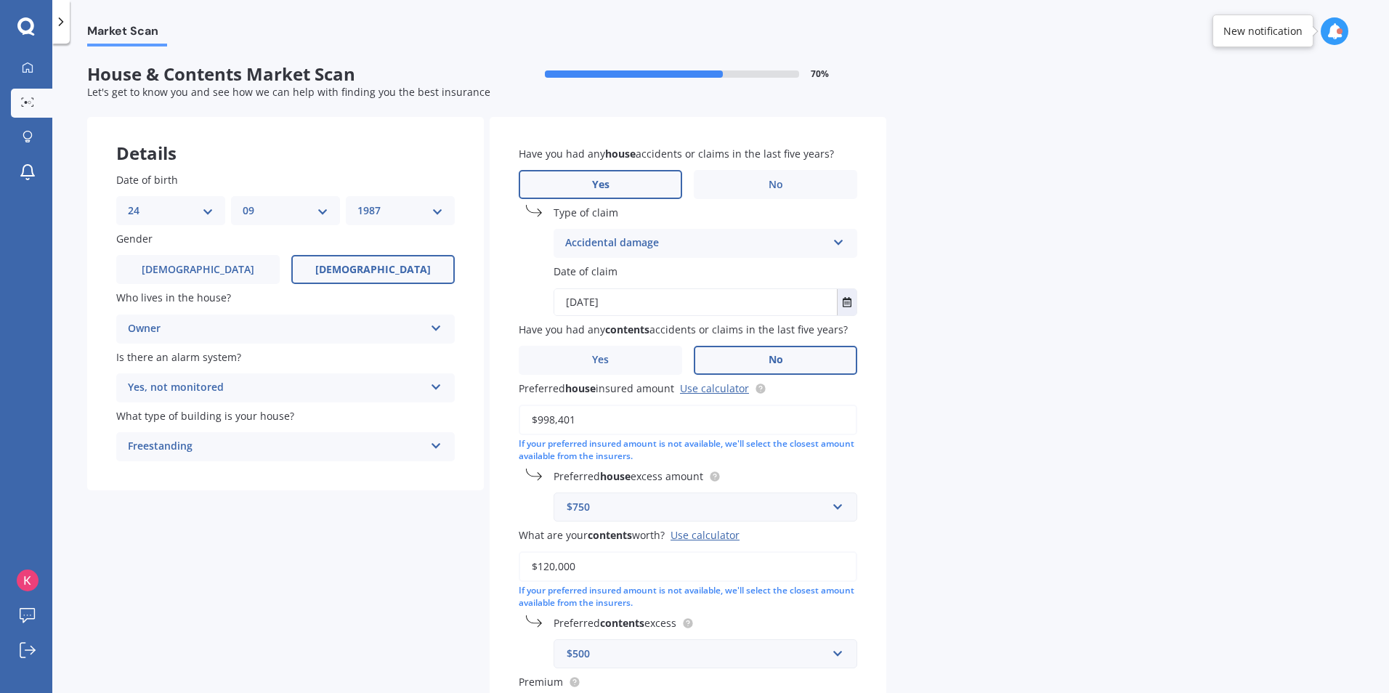
click at [734, 358] on label "No" at bounding box center [776, 360] width 164 height 29
click at [0, 0] on input "No" at bounding box center [0, 0] width 0 height 0
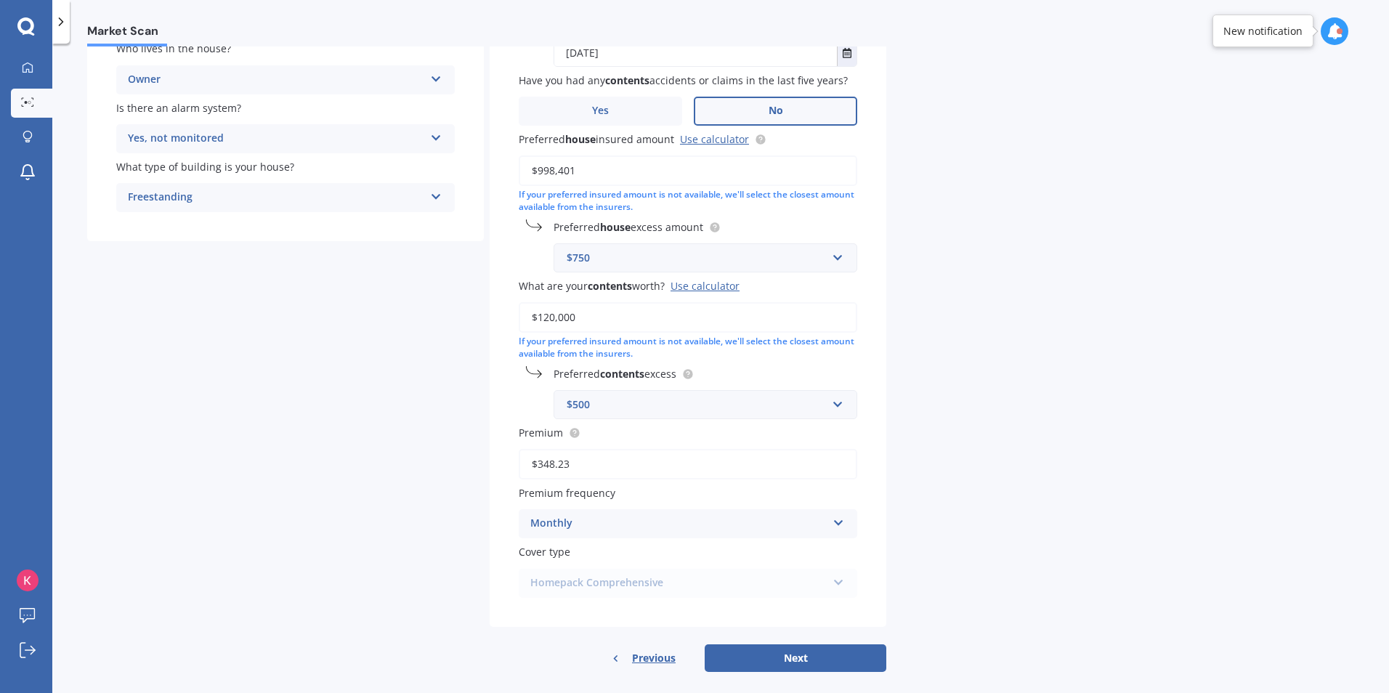
scroll to position [266, 0]
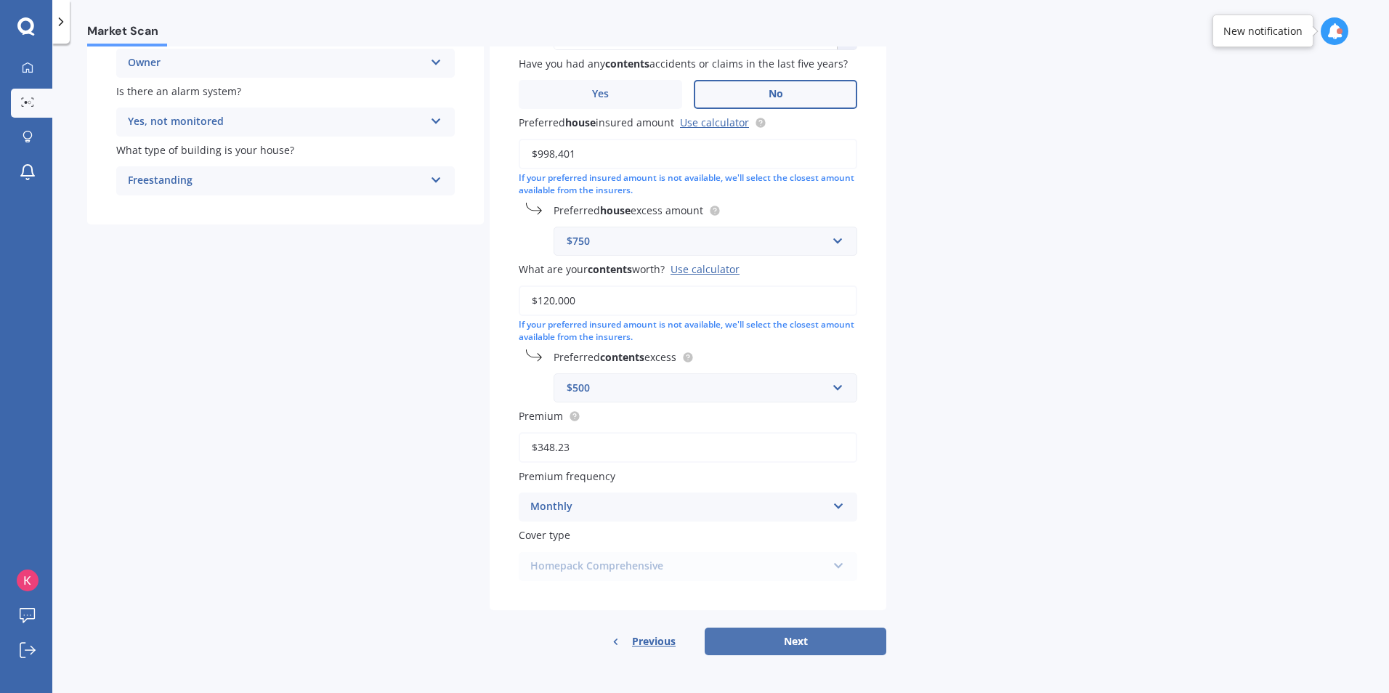
click at [810, 642] on button "Next" at bounding box center [796, 642] width 182 height 28
select select "24"
select select "09"
select select "1987"
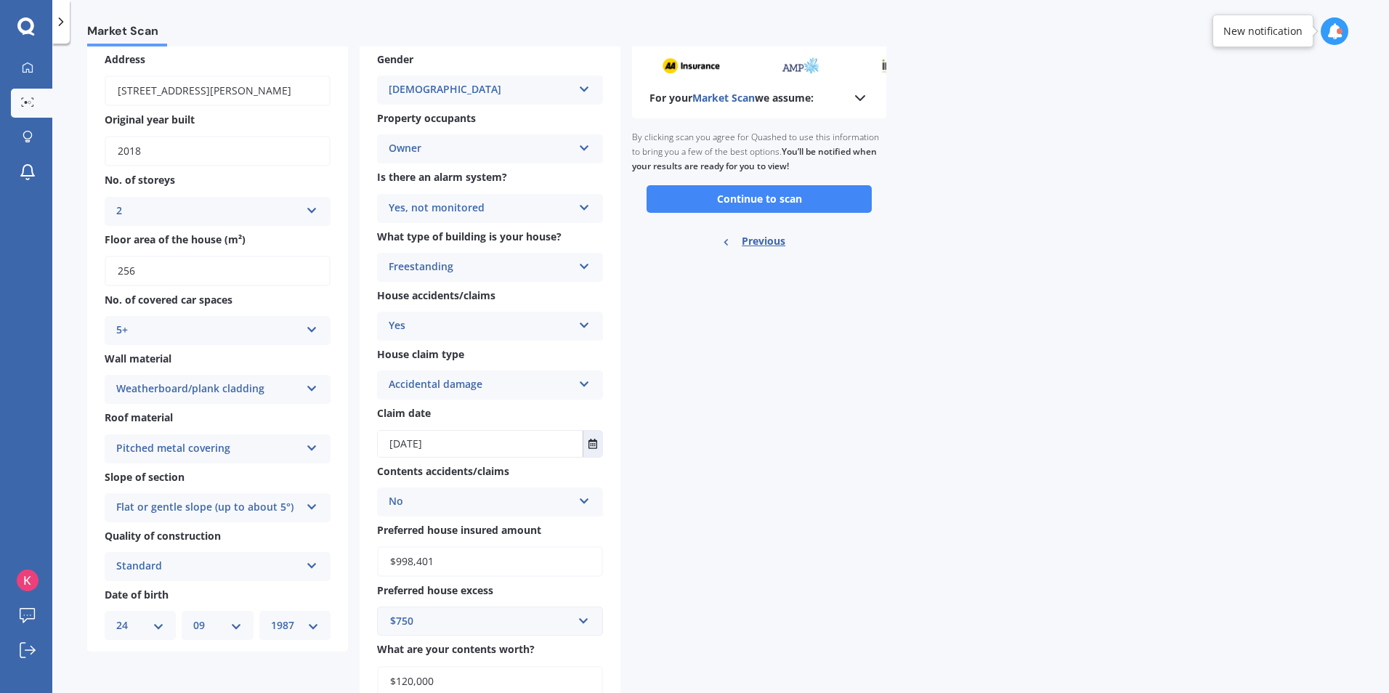
scroll to position [0, 0]
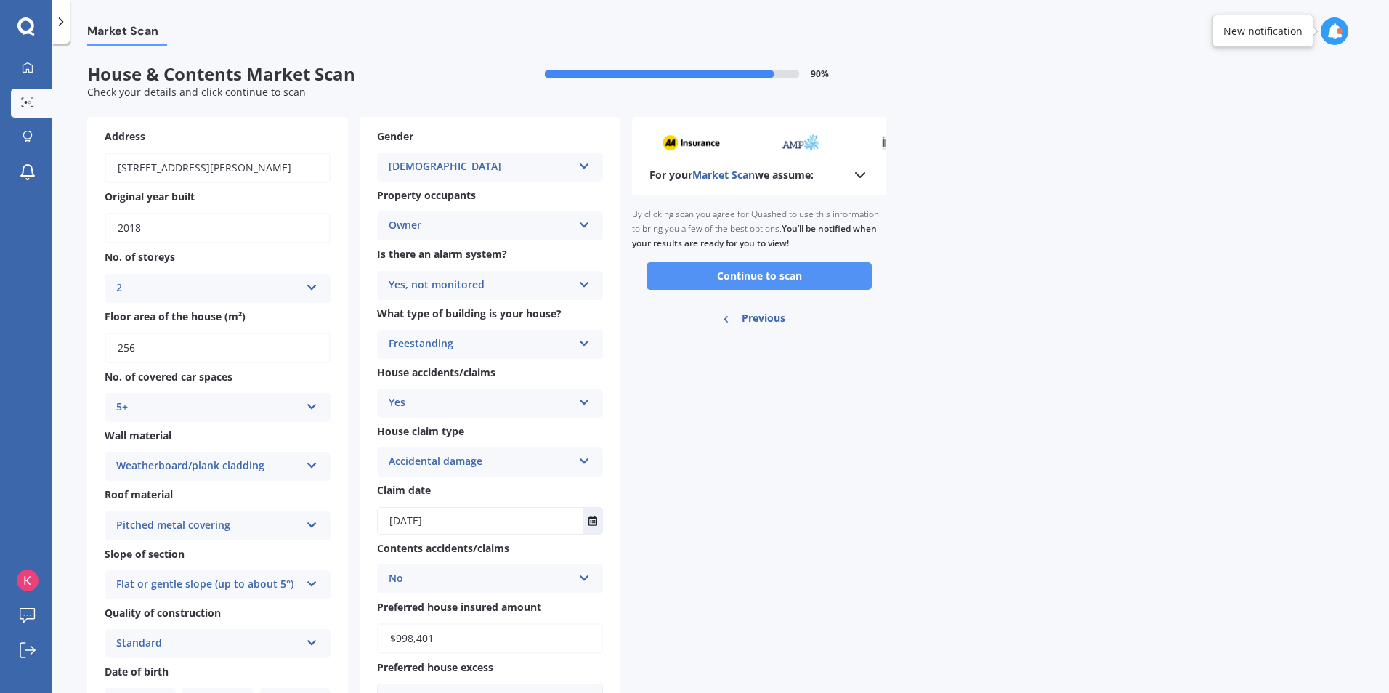
click at [786, 280] on button "Continue to scan" at bounding box center [759, 276] width 225 height 28
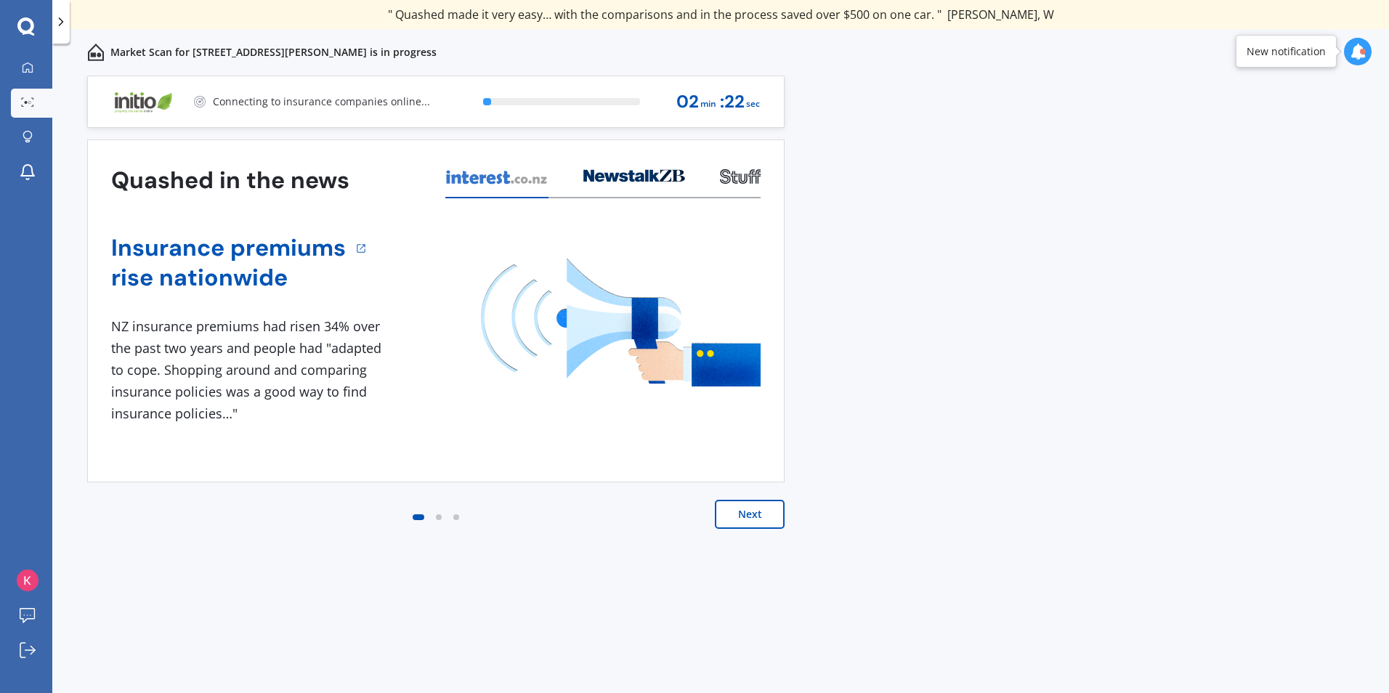
click at [1363, 46] on icon at bounding box center [1358, 52] width 16 height 16
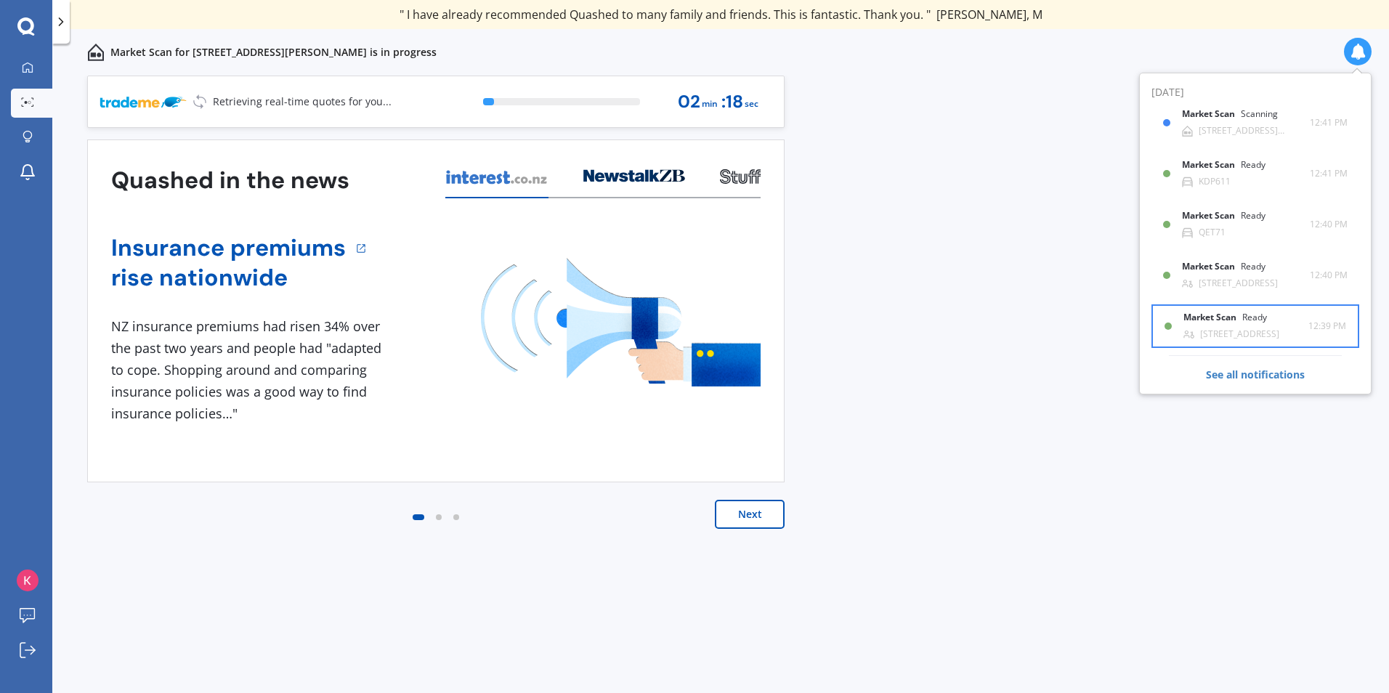
click at [1231, 321] on b "Market Scan" at bounding box center [1213, 317] width 59 height 10
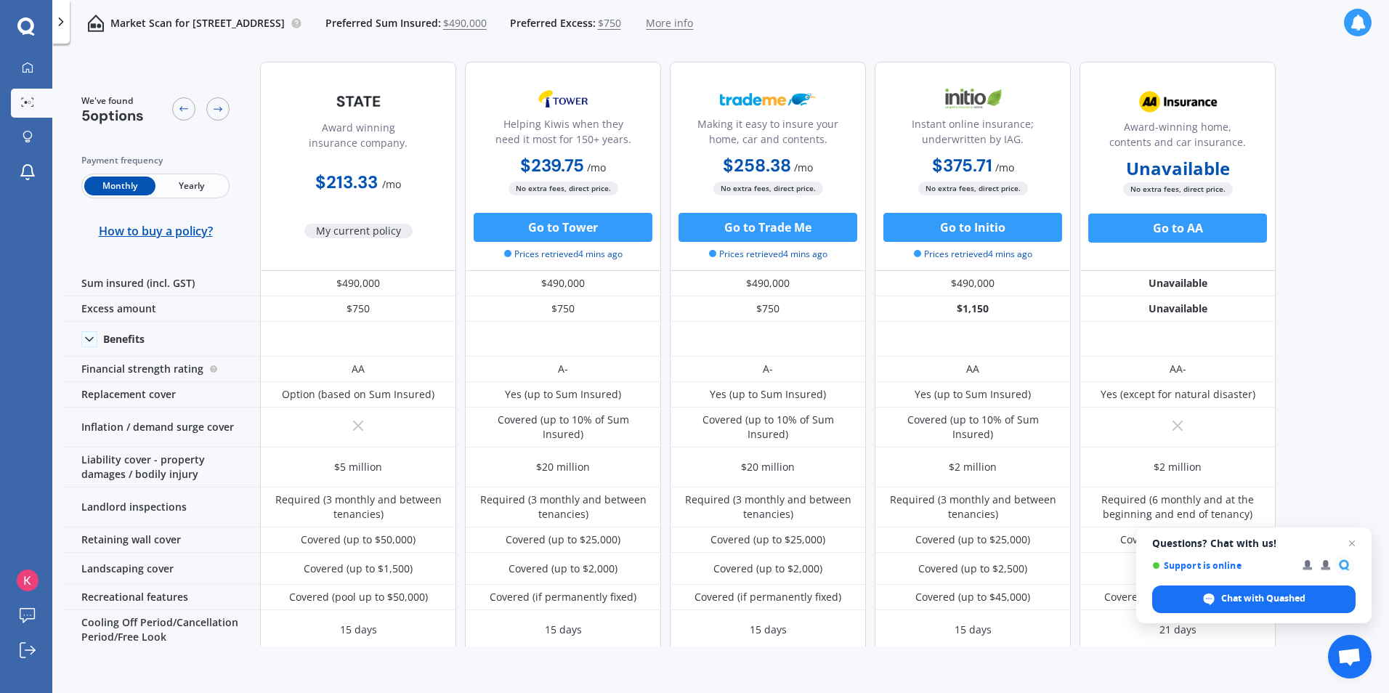
click at [1358, 20] on icon at bounding box center [1358, 23] width 16 height 16
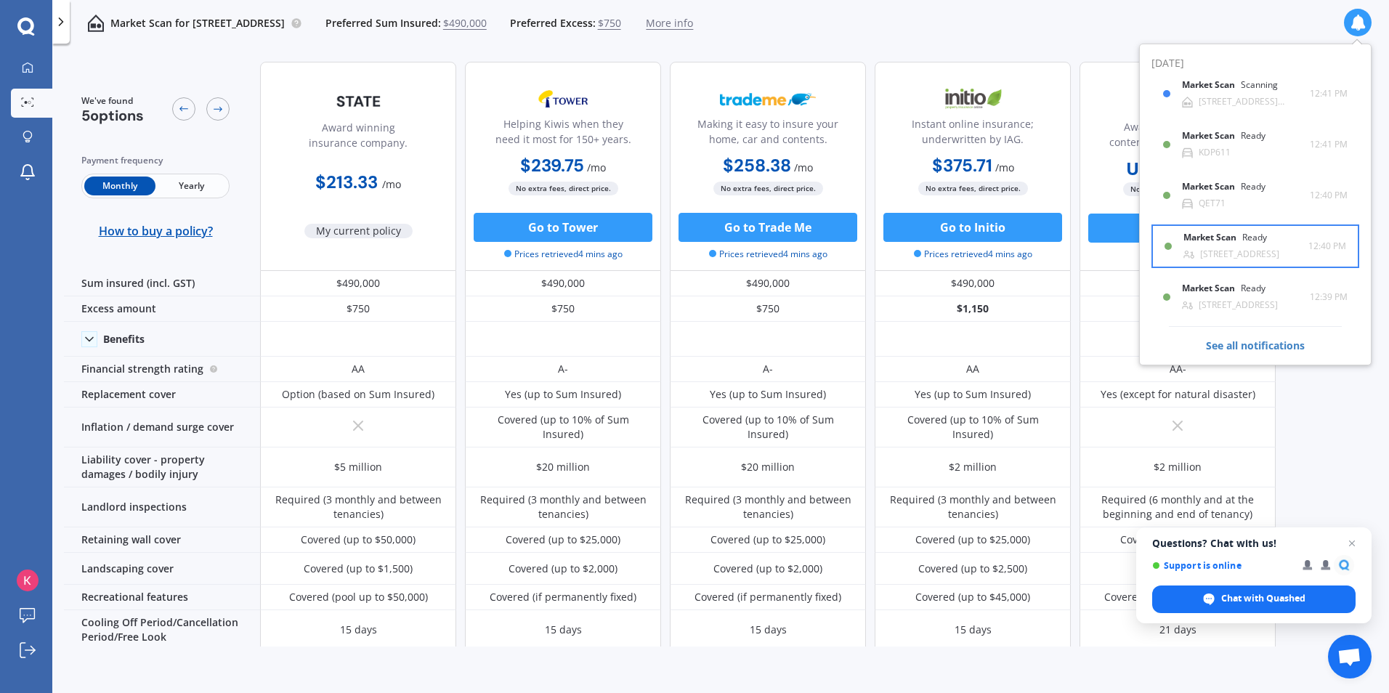
click at [1224, 250] on div "[STREET_ADDRESS]" at bounding box center [1240, 254] width 79 height 10
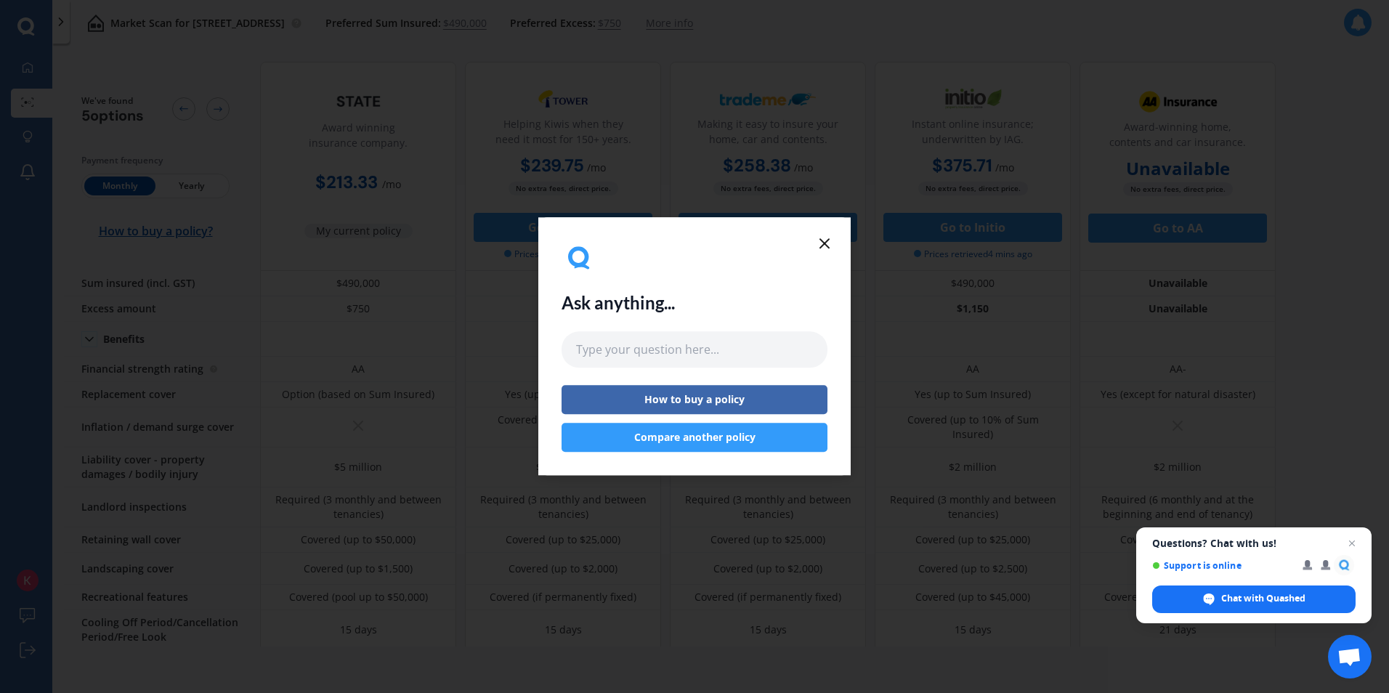
click at [828, 235] on icon at bounding box center [824, 243] width 17 height 17
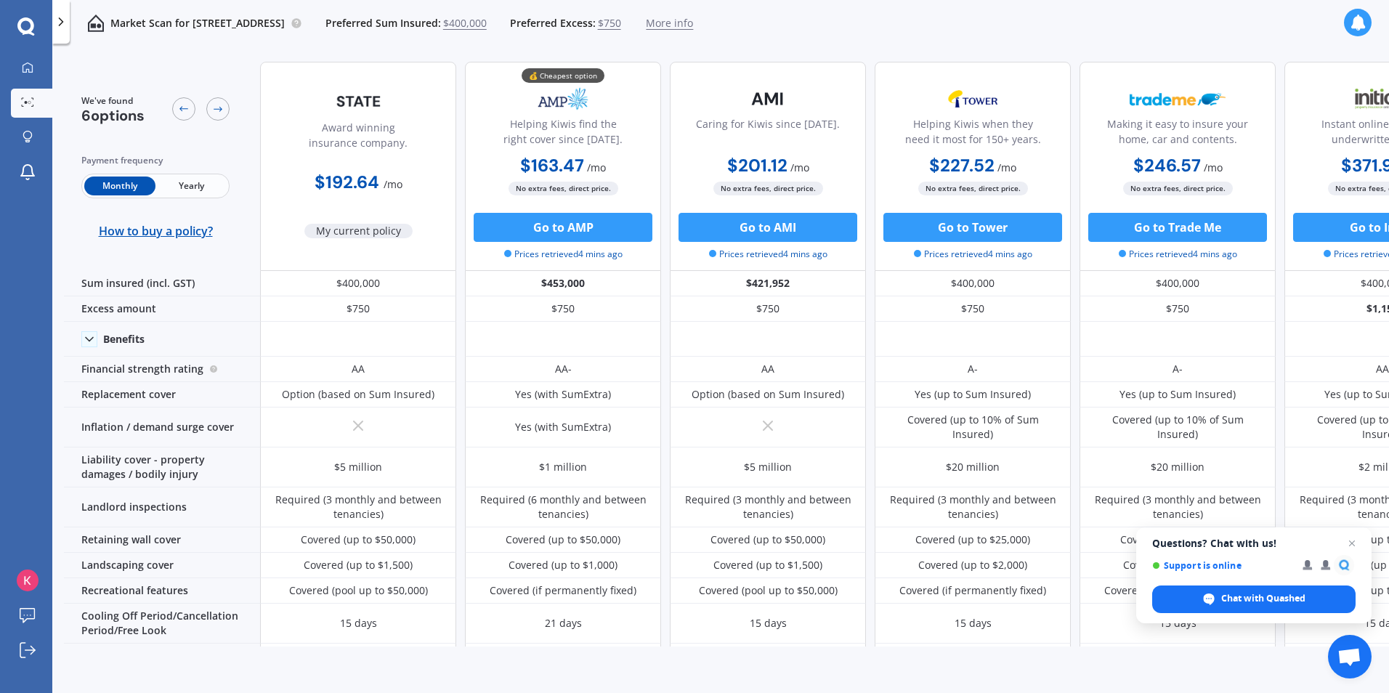
click at [1362, 23] on icon at bounding box center [1358, 23] width 16 height 16
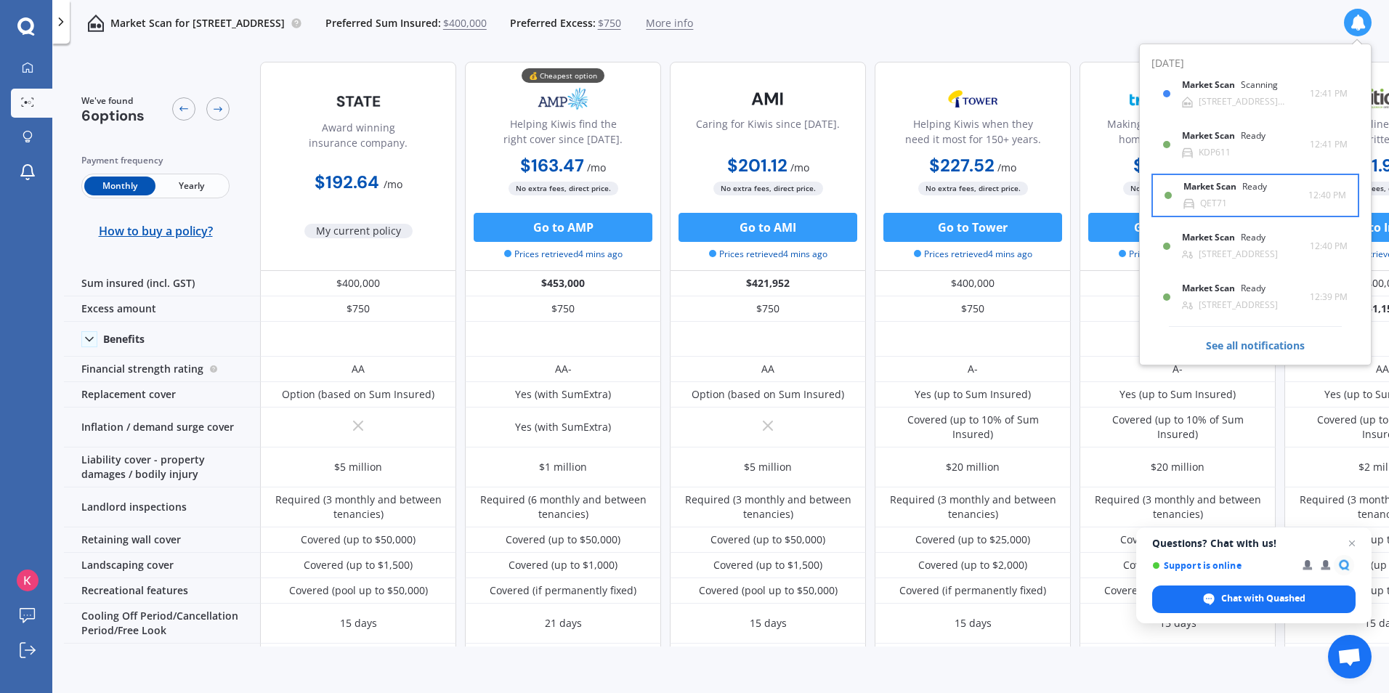
click at [1234, 195] on div "Market Scan Ready" at bounding box center [1234, 190] width 101 height 16
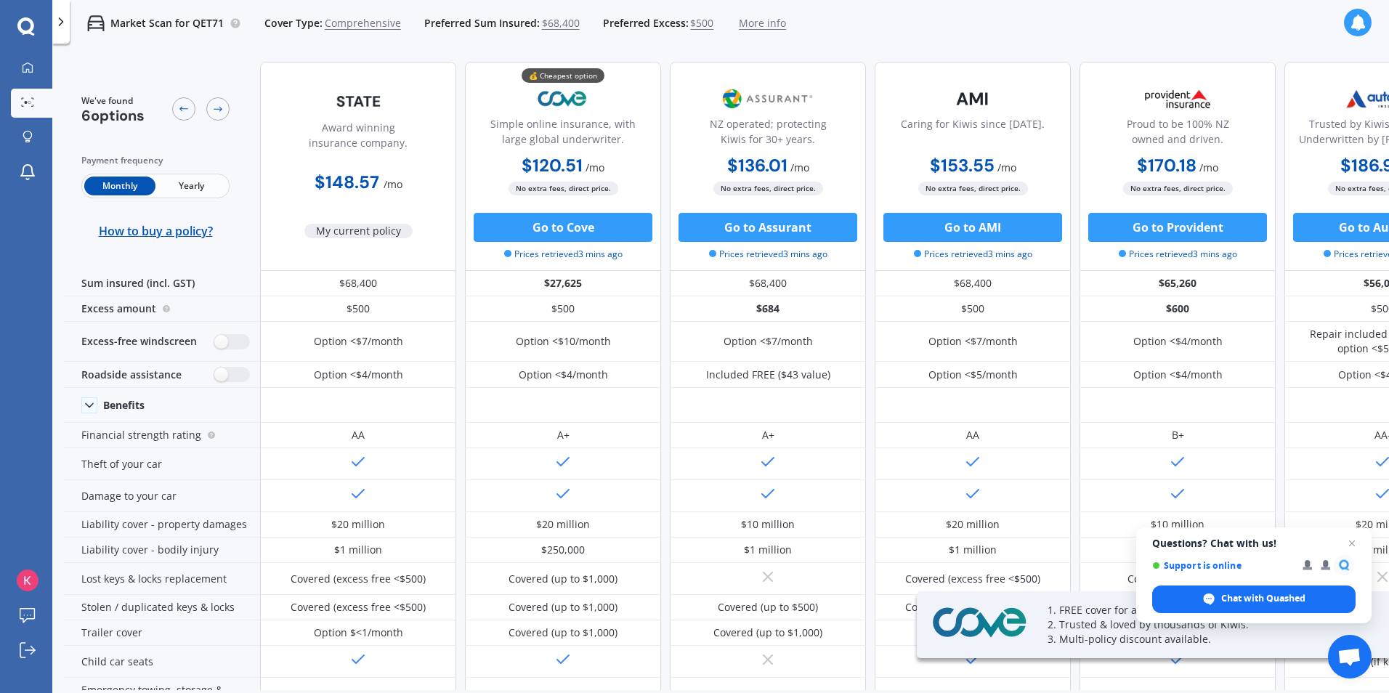
click at [1361, 20] on icon at bounding box center [1358, 23] width 16 height 16
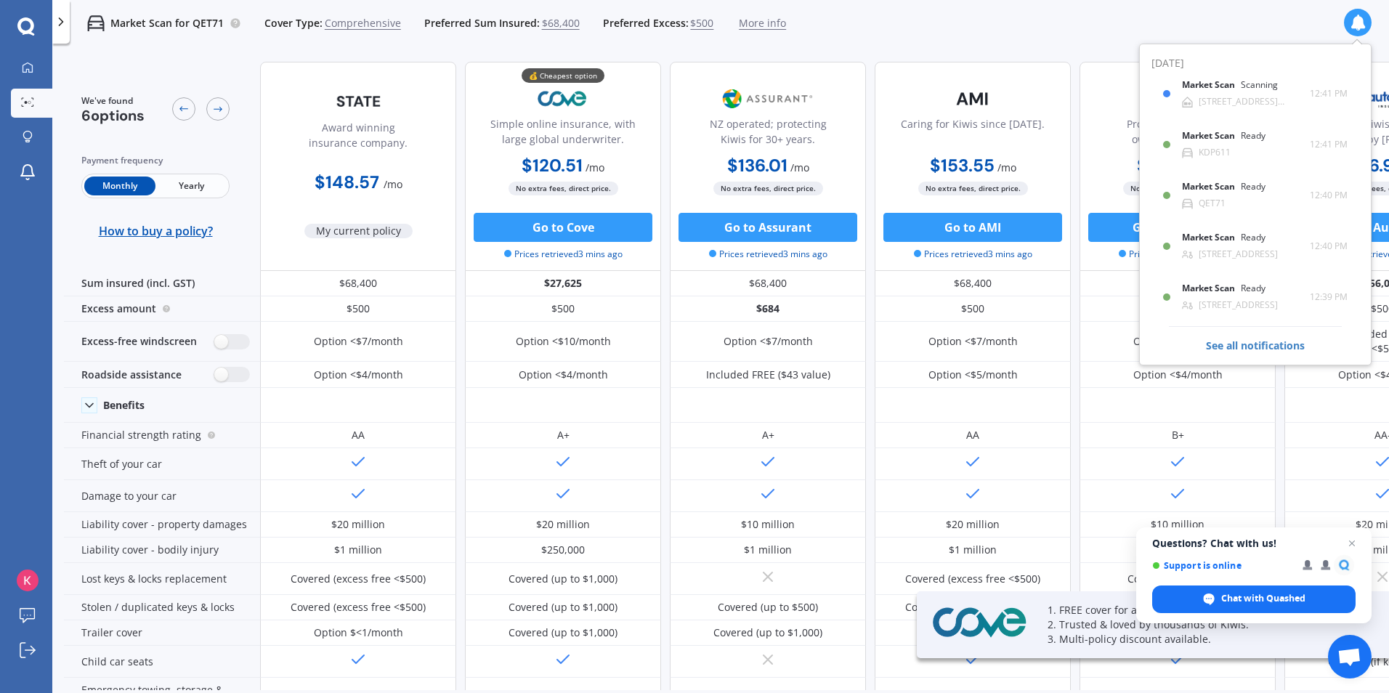
click at [1361, 20] on icon at bounding box center [1358, 23] width 16 height 16
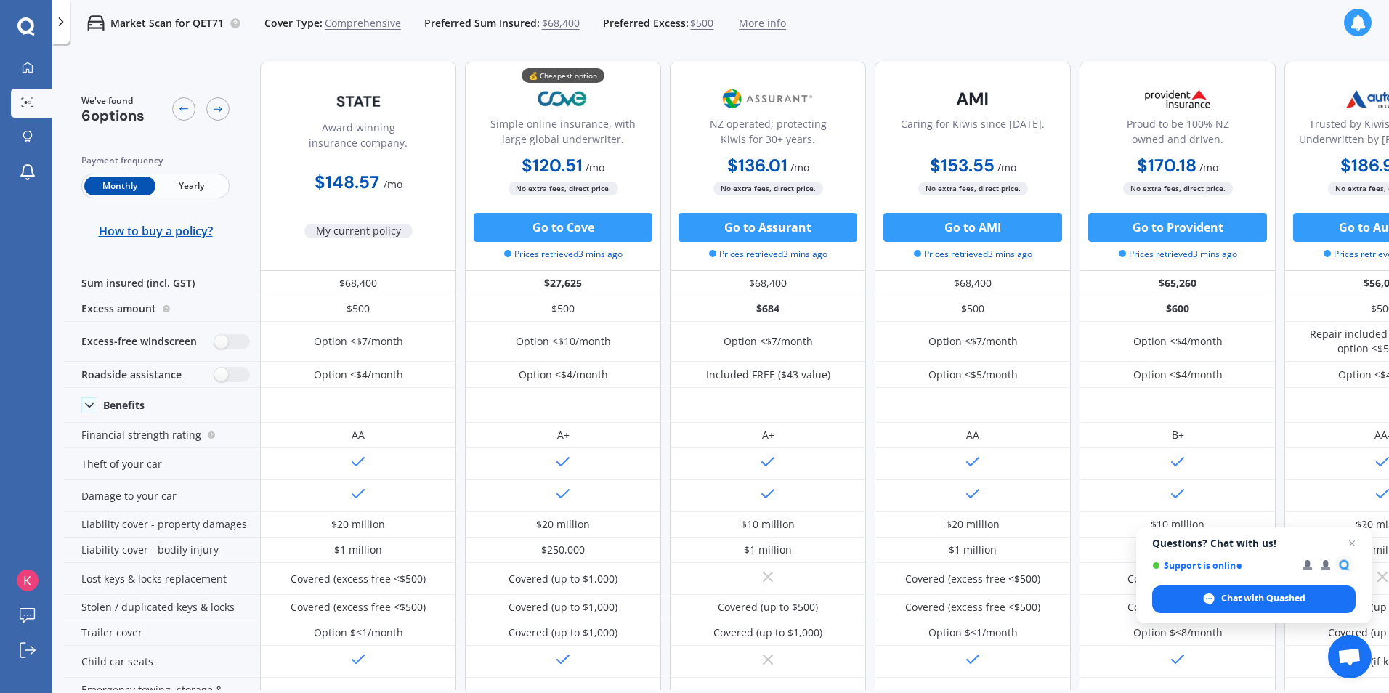
click at [1354, 29] on icon at bounding box center [1358, 23] width 16 height 16
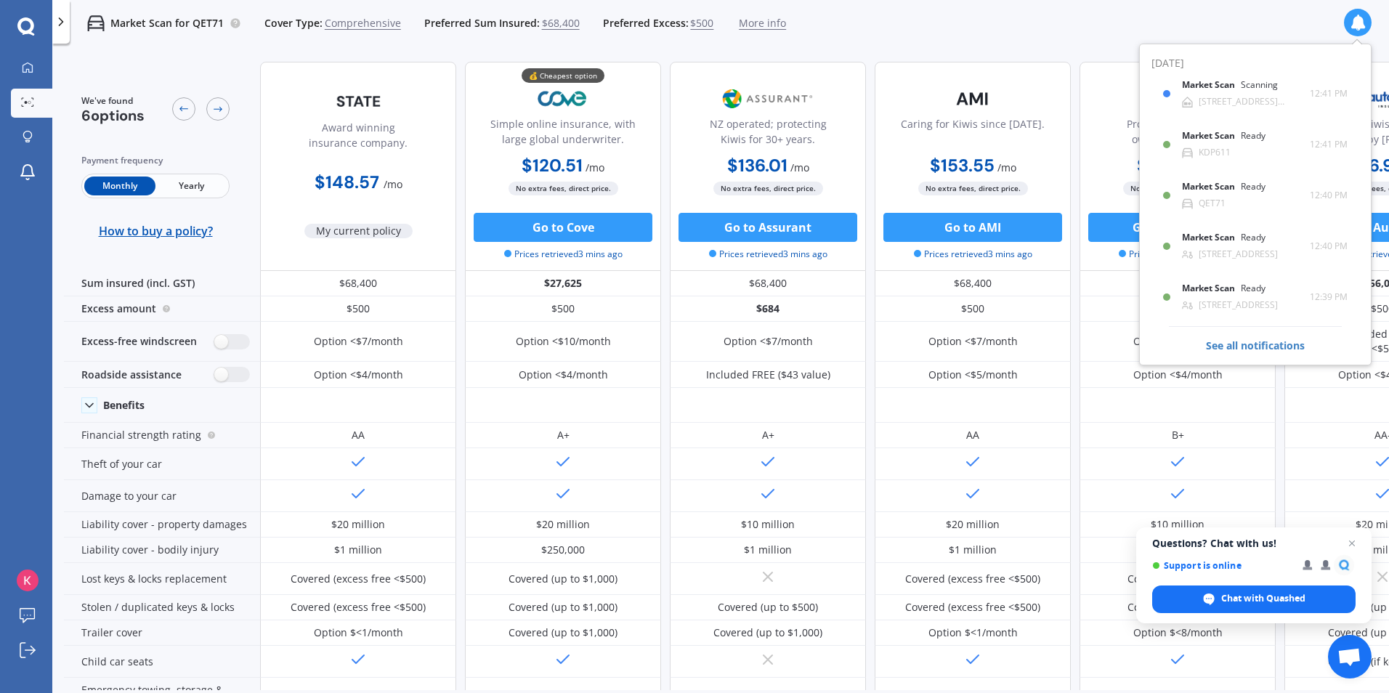
click at [360, 45] on div "Market Scan for QET71 Cover Type: Comprehensive Preferred Sum Insured: $68,400 …" at bounding box center [428, 23] width 717 height 47
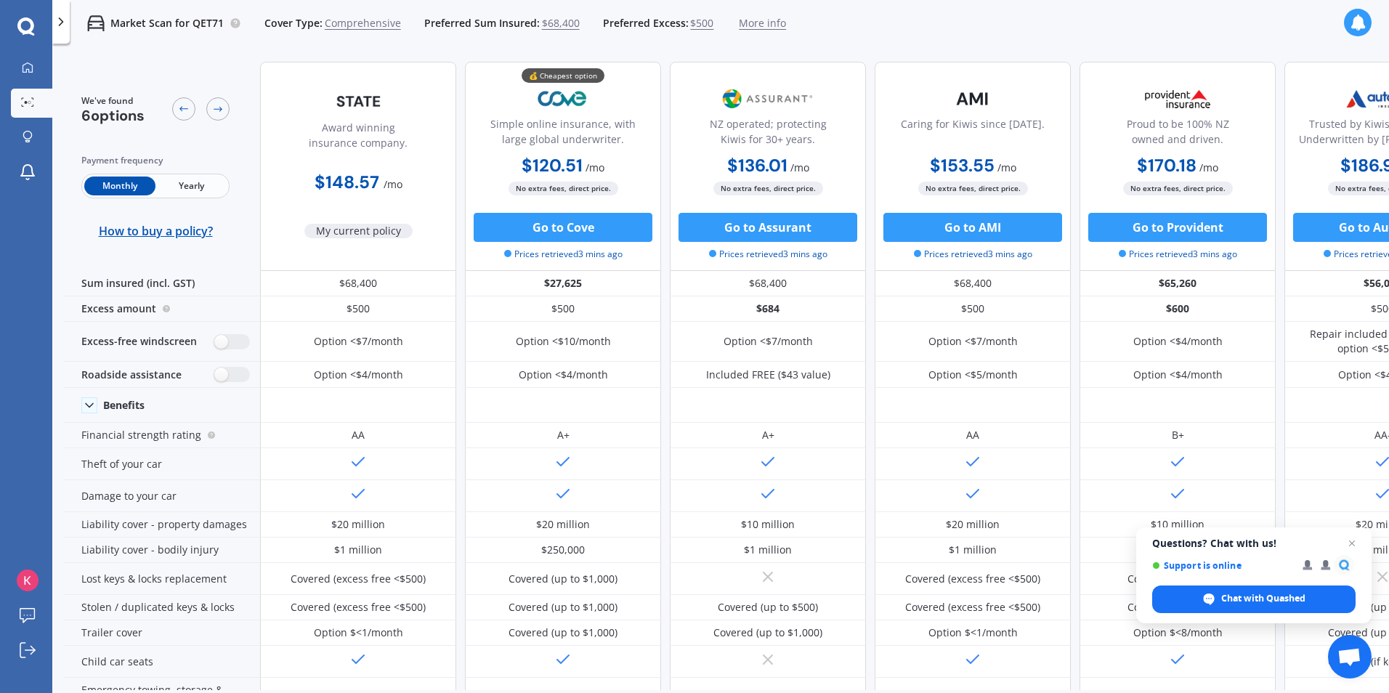
click at [1356, 31] on div at bounding box center [1358, 23] width 28 height 28
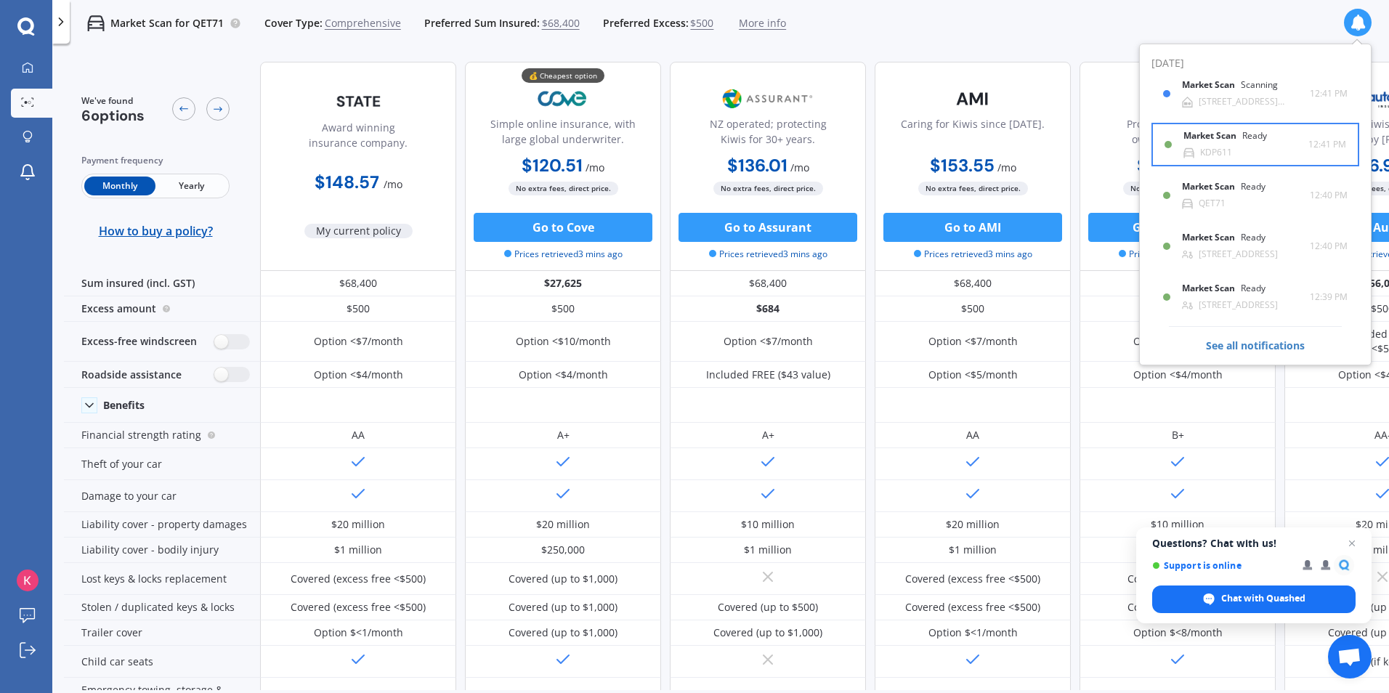
click at [1229, 146] on div "Market Scan Ready" at bounding box center [1234, 139] width 101 height 16
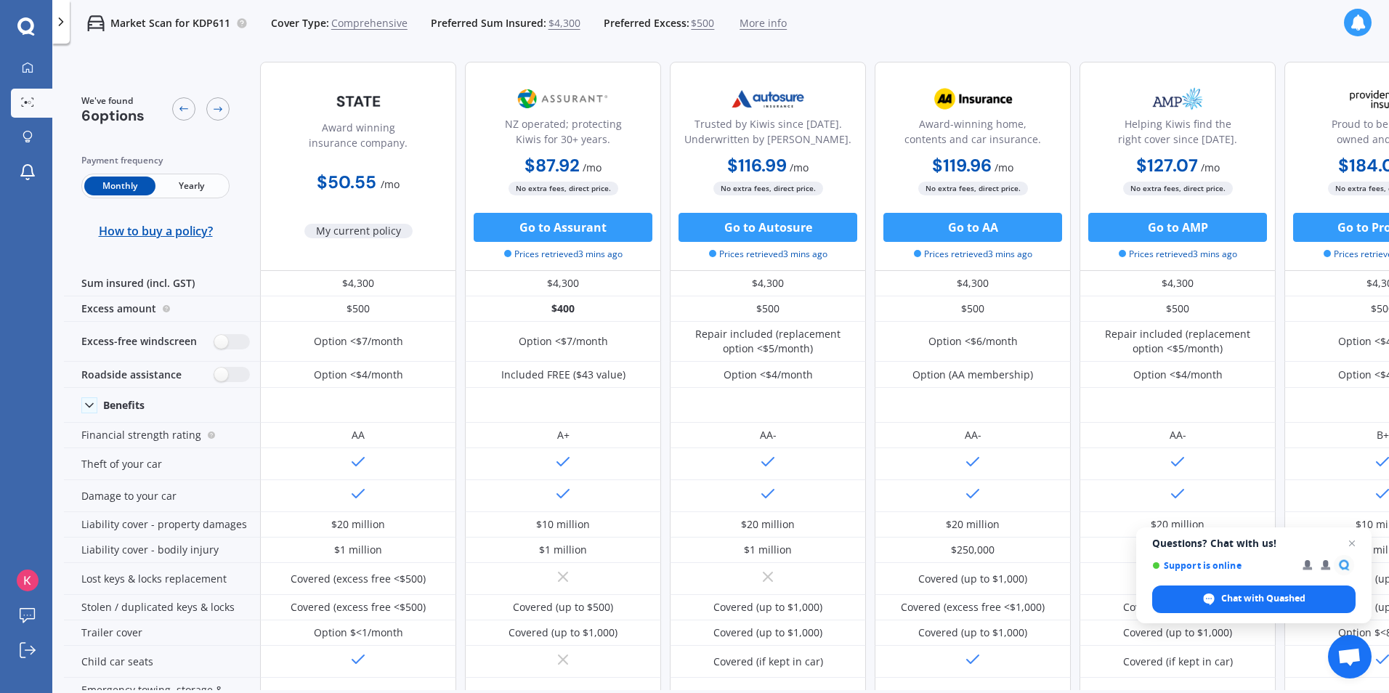
click at [1356, 33] on div at bounding box center [1358, 23] width 28 height 28
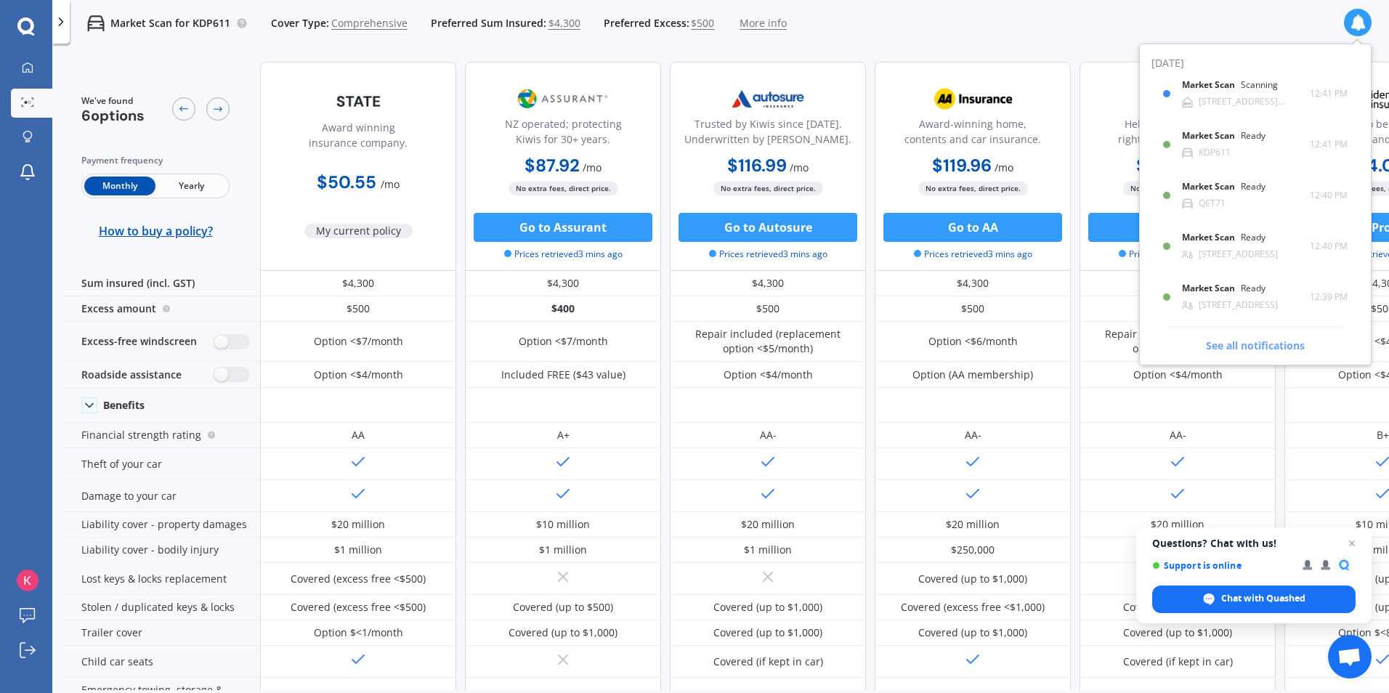
click at [1232, 348] on span "See all notifications" at bounding box center [1255, 339] width 173 height 27
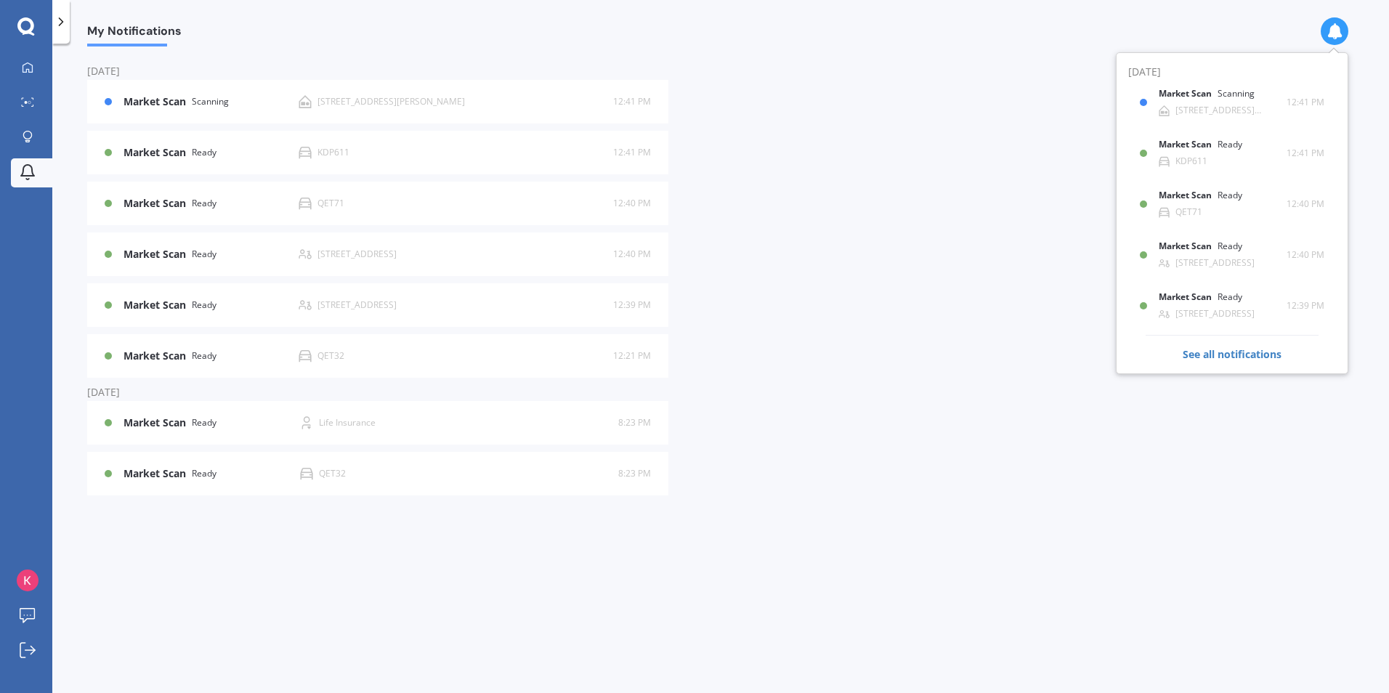
click at [837, 328] on div "My Notifications [DATE] Market Scan Scanning [STREET_ADDRESS][PERSON_NAME] 12:4…" at bounding box center [720, 372] width 1337 height 650
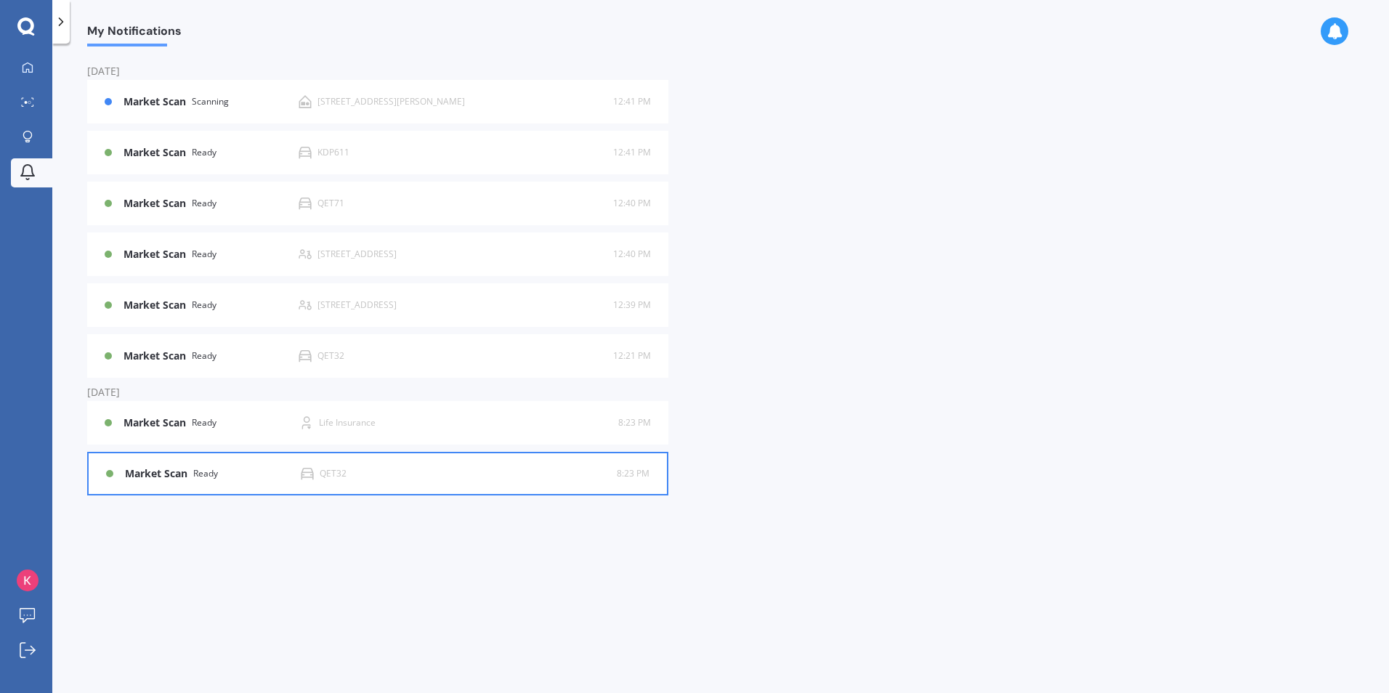
click at [193, 478] on b "Market Scan" at bounding box center [159, 474] width 68 height 12
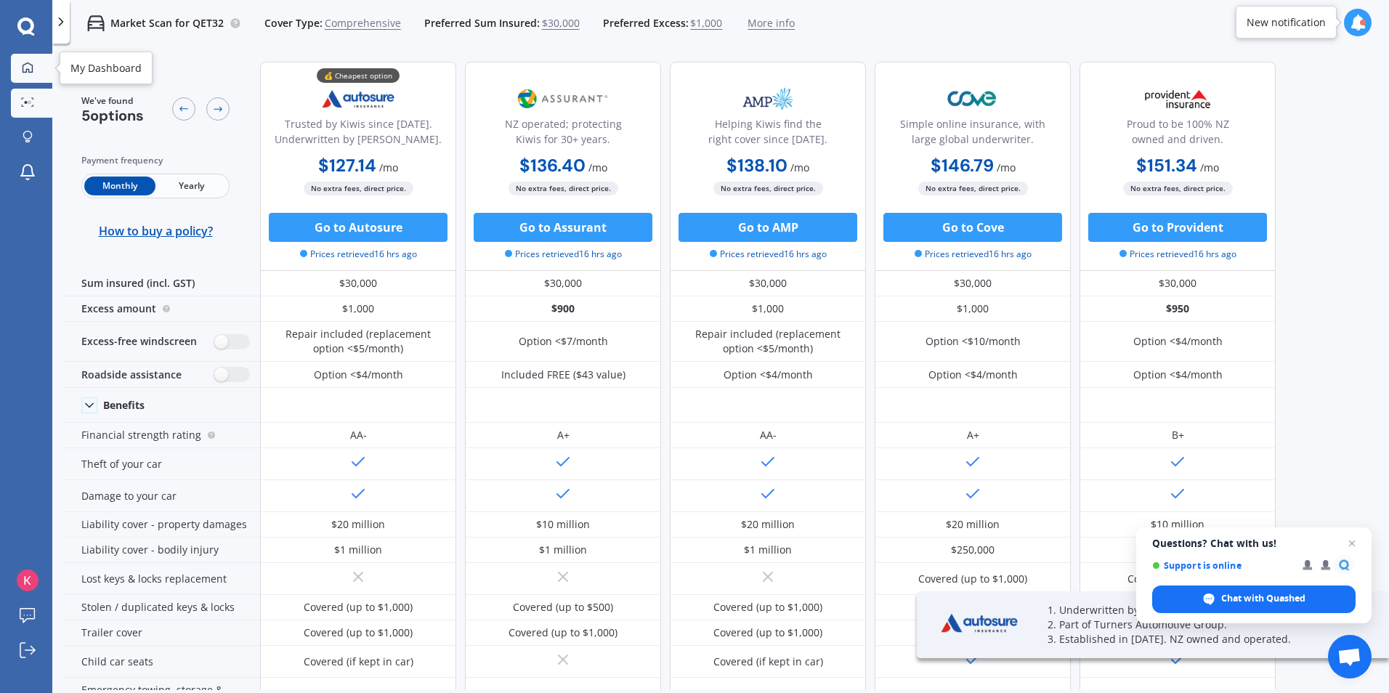
click at [35, 68] on div at bounding box center [28, 68] width 22 height 13
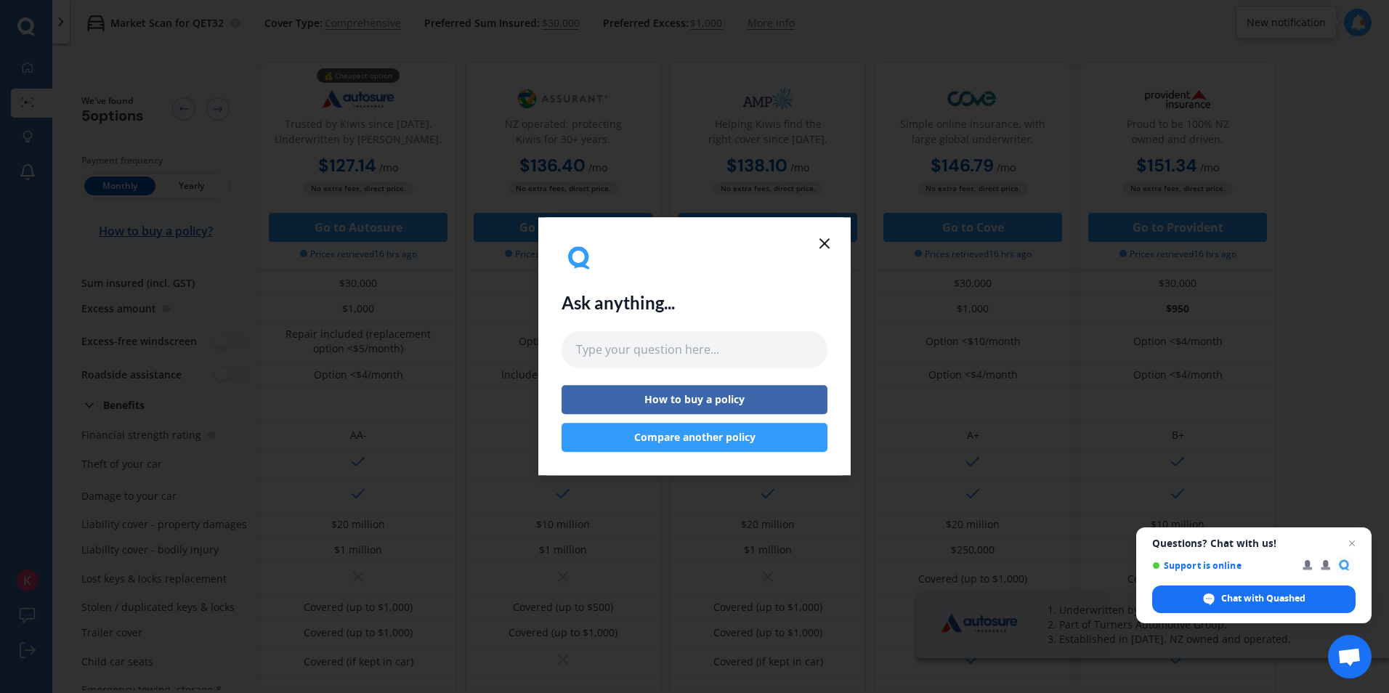
click at [818, 243] on icon at bounding box center [824, 243] width 17 height 17
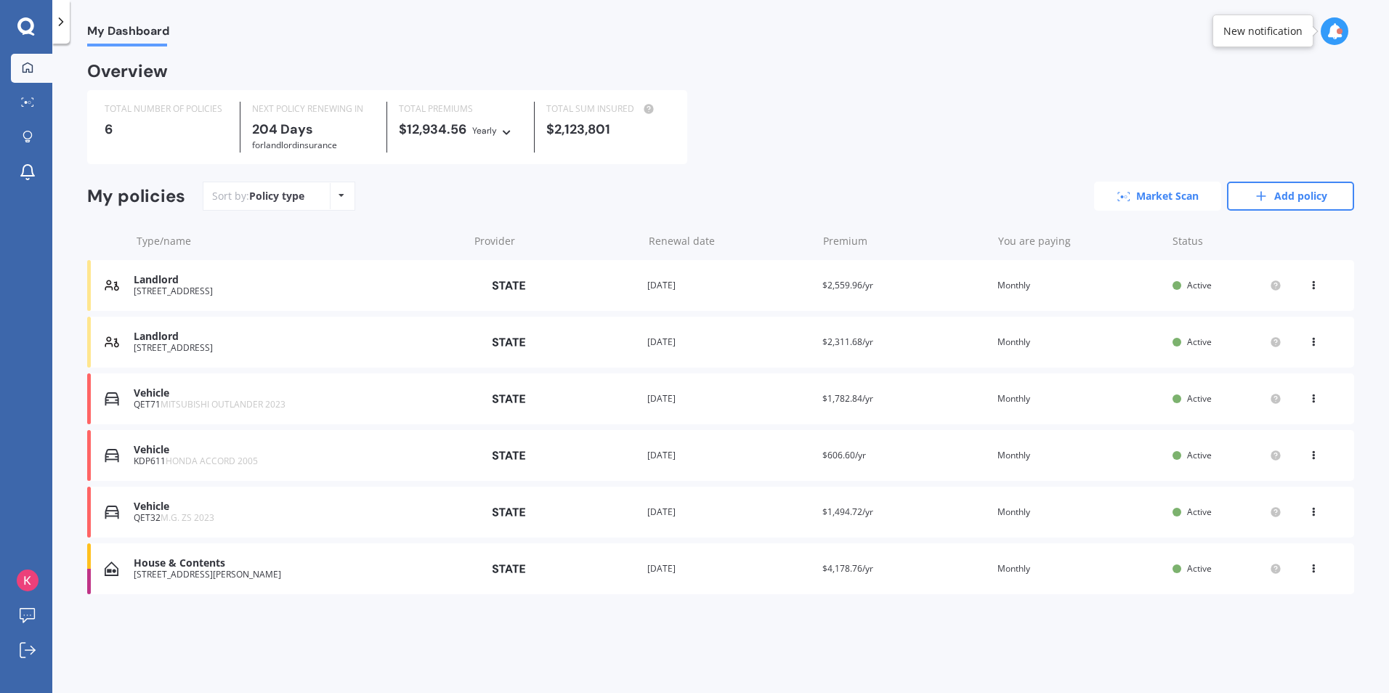
click at [1129, 196] on icon at bounding box center [1124, 196] width 13 height 9
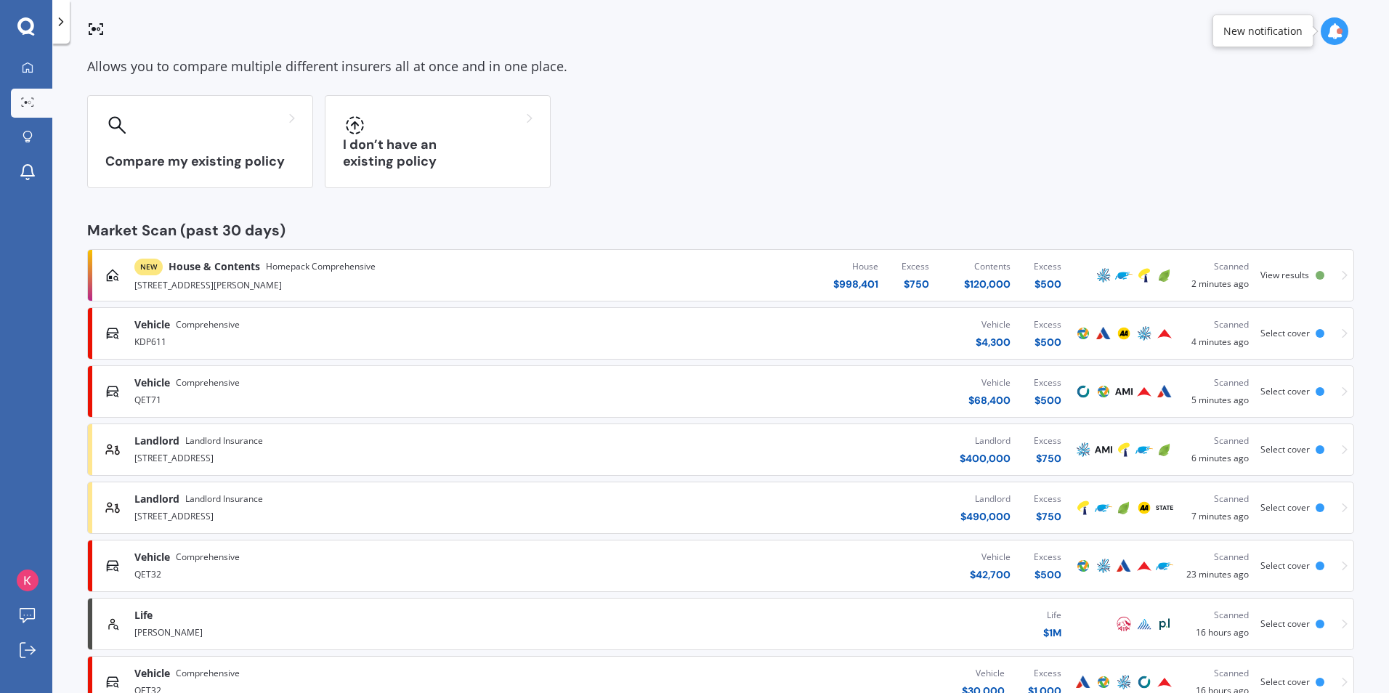
scroll to position [120, 0]
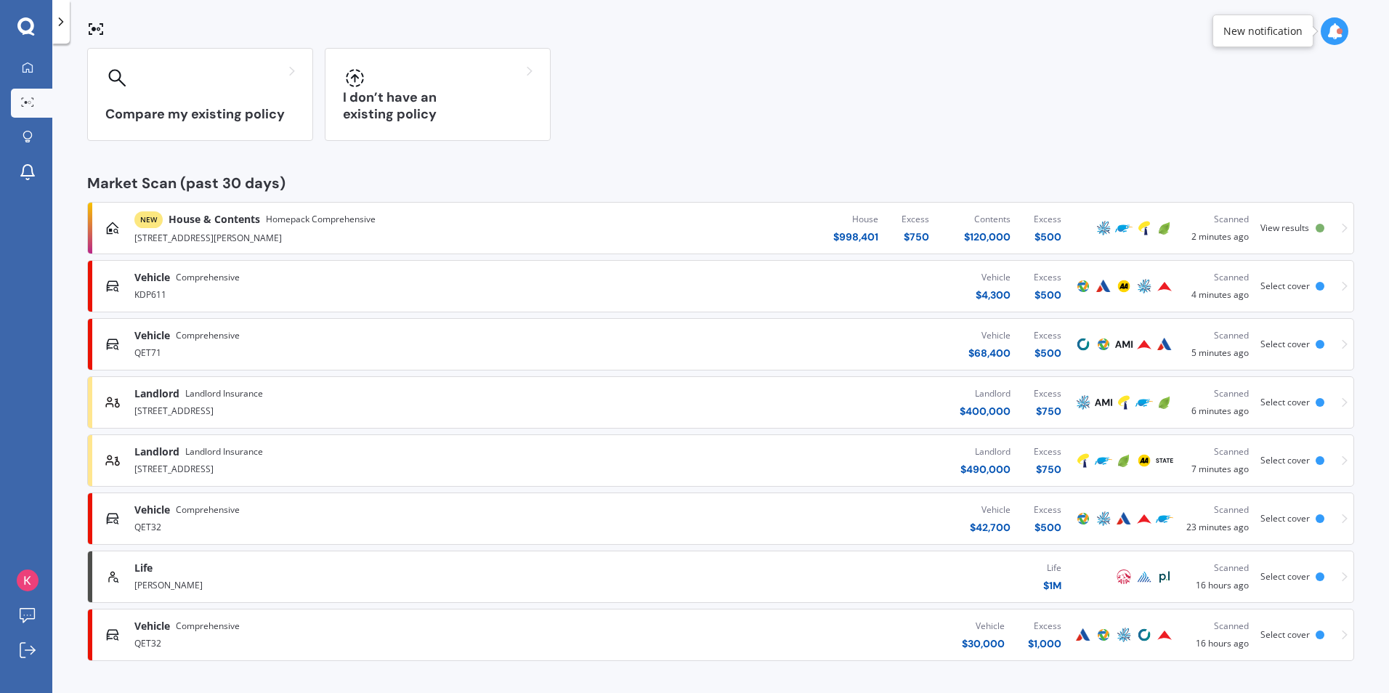
click at [1334, 635] on div "Vehicle Comprehensive QET32 Vehicle $ 30,000 Excess $ 1,000 Scanned 16 hours ag…" at bounding box center [721, 635] width 1254 height 44
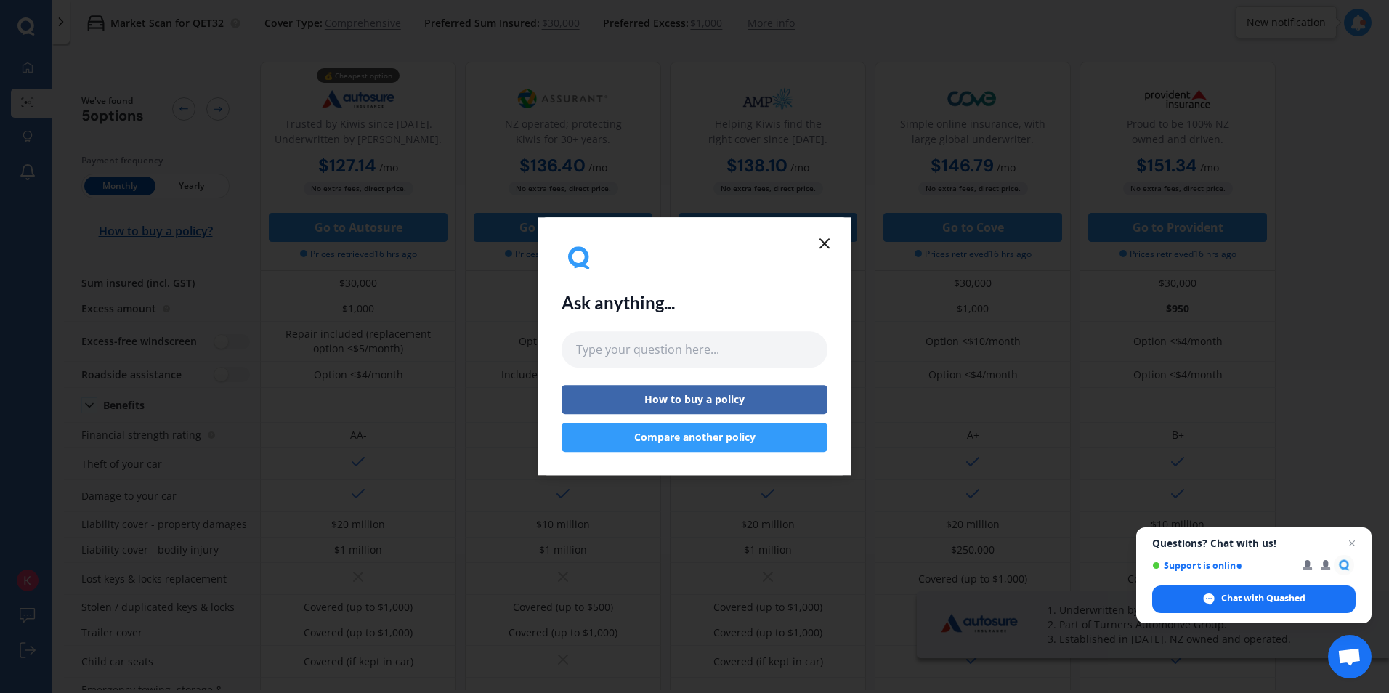
click at [828, 249] on icon at bounding box center [824, 243] width 17 height 17
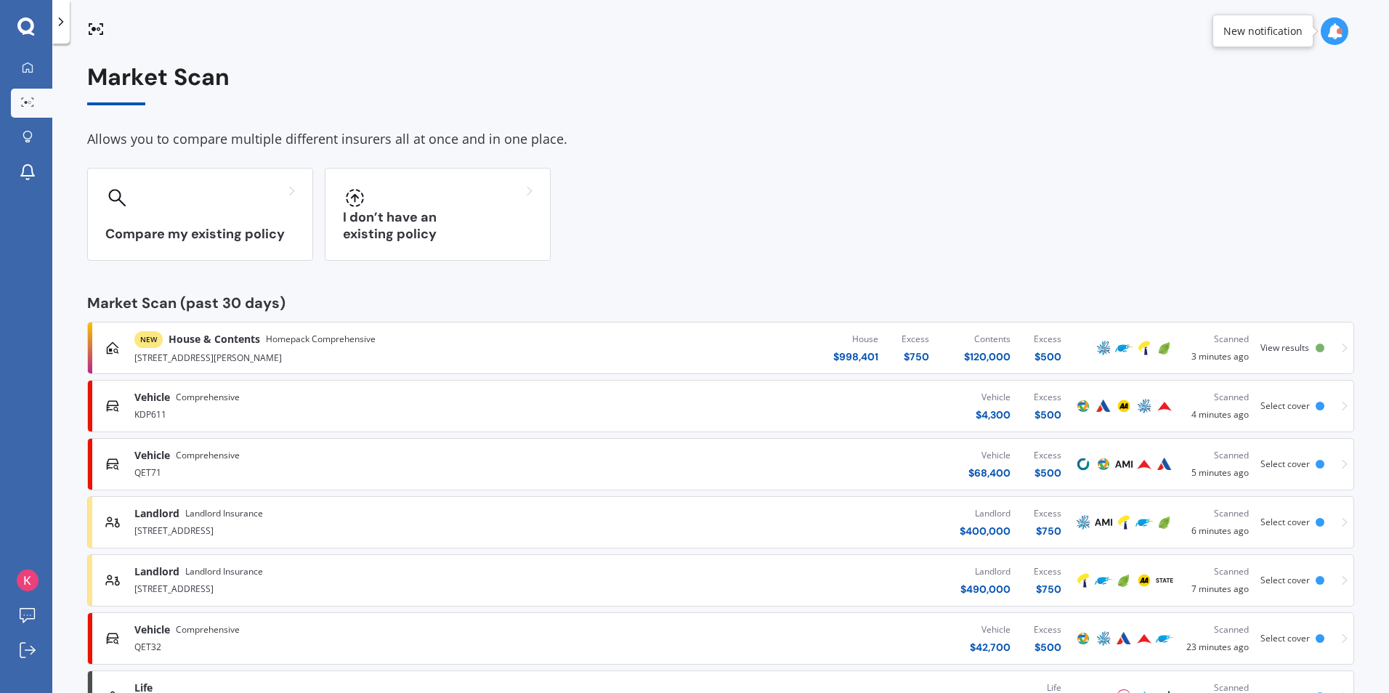
click at [358, 352] on div "[STREET_ADDRESS][PERSON_NAME]" at bounding box center [361, 356] width 455 height 17
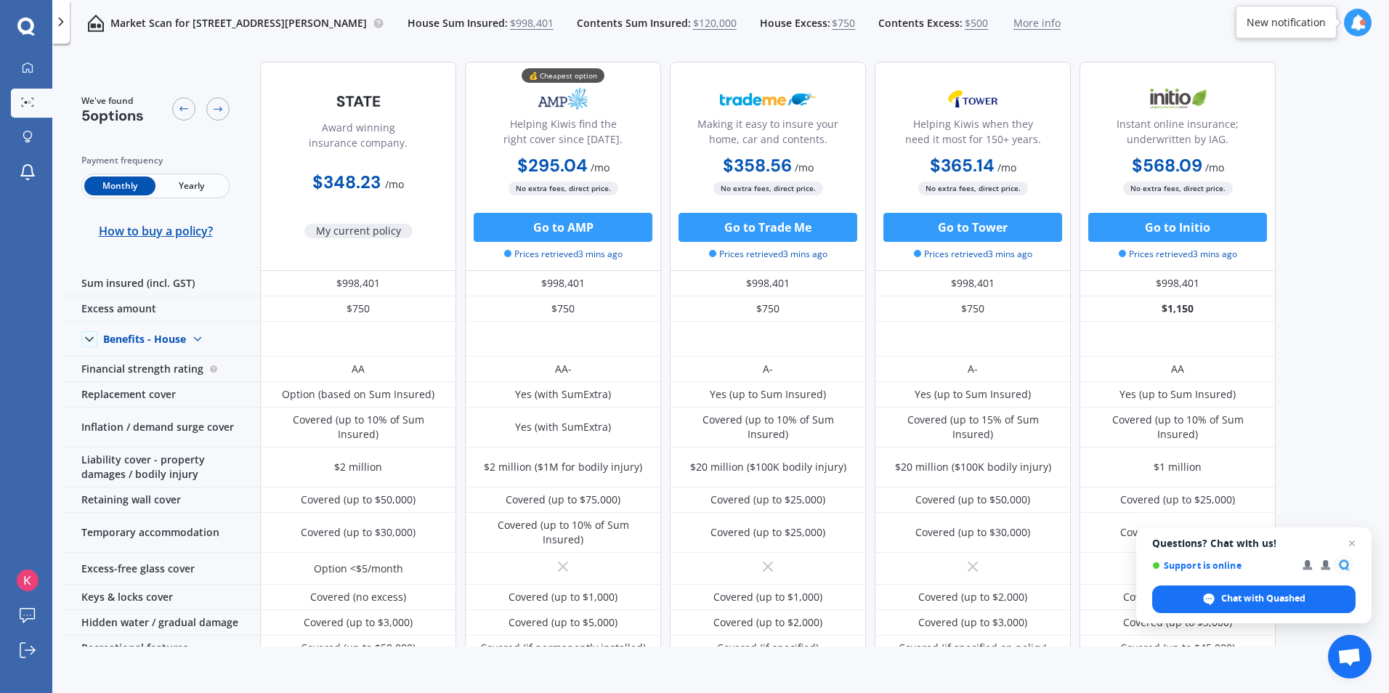
click at [855, 20] on span "$750" at bounding box center [843, 23] width 23 height 15
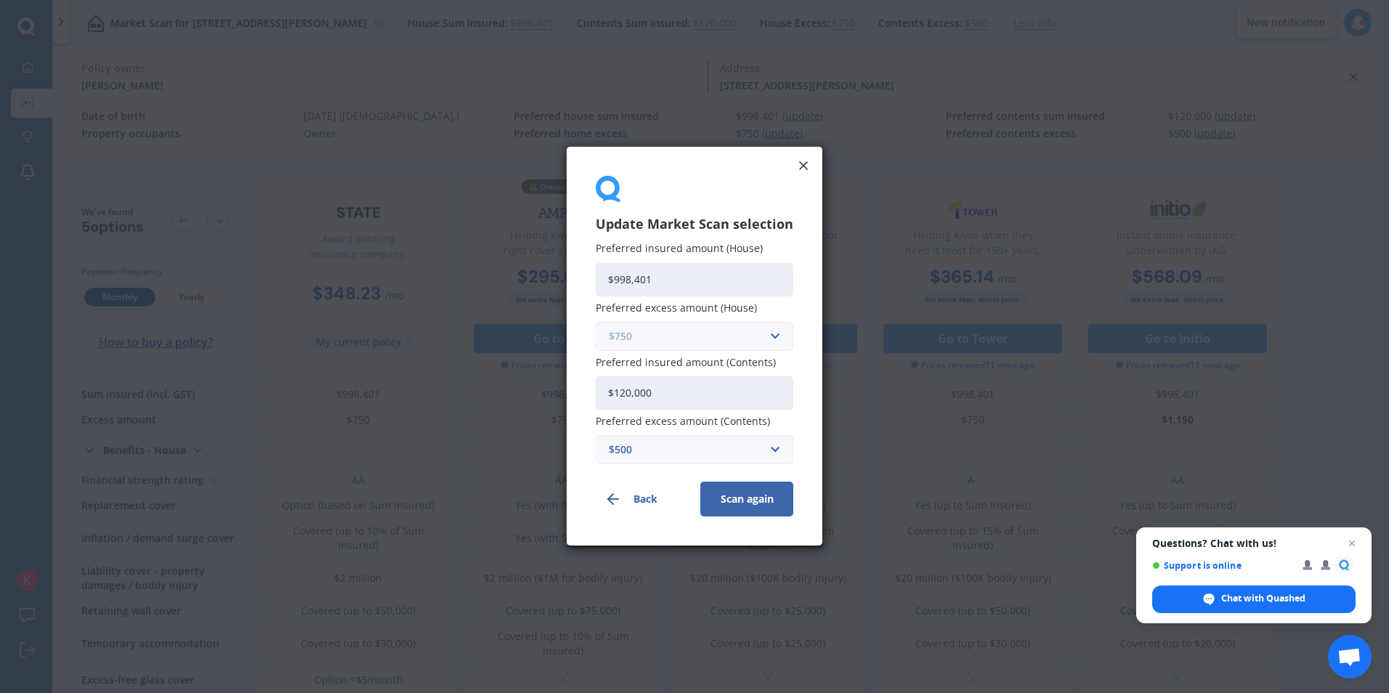
click at [770, 341] on input "text" at bounding box center [689, 337] width 185 height 28
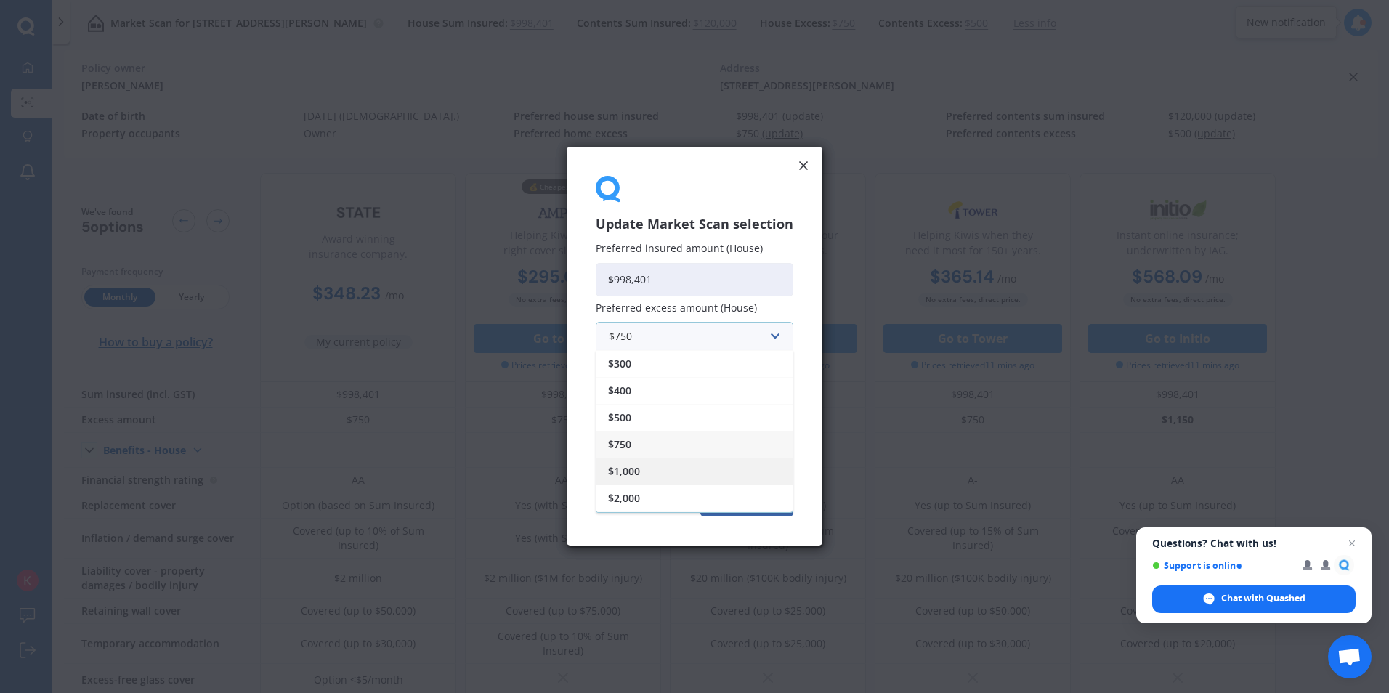
click at [649, 472] on div "$1,000" at bounding box center [695, 471] width 196 height 27
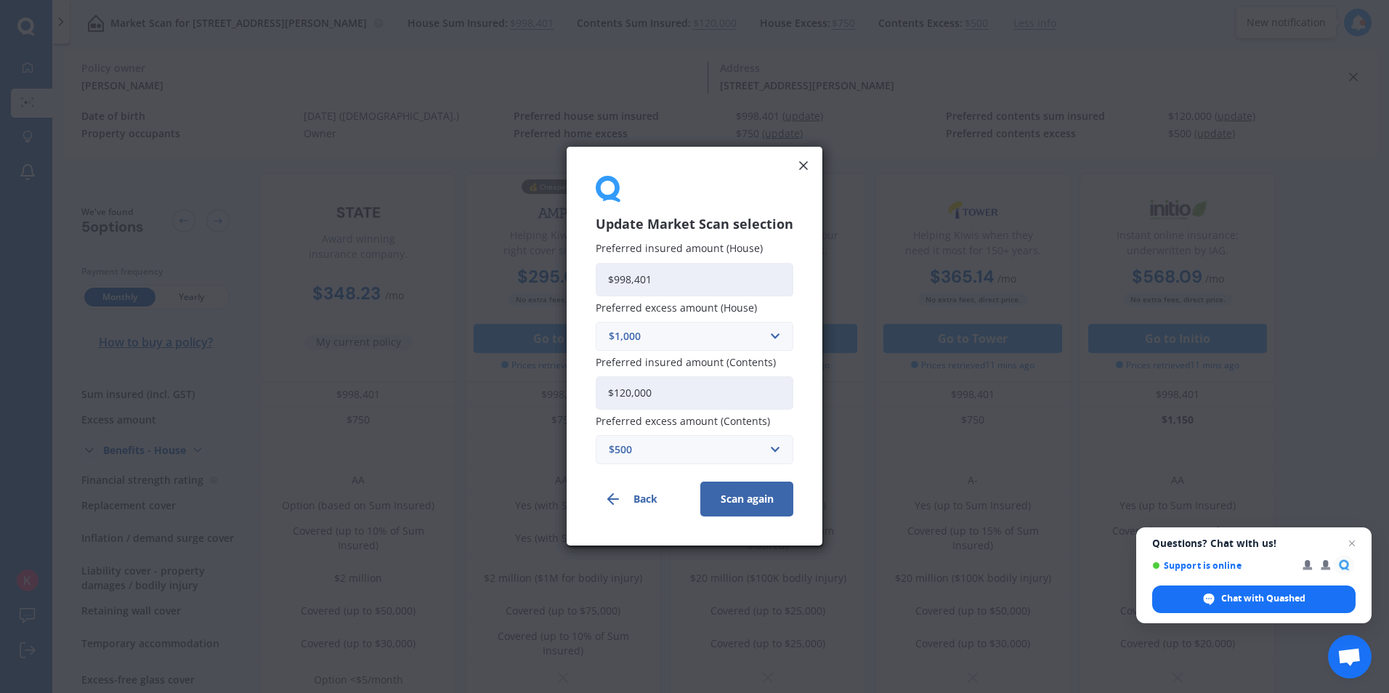
click at [727, 501] on button "Scan again" at bounding box center [747, 500] width 93 height 35
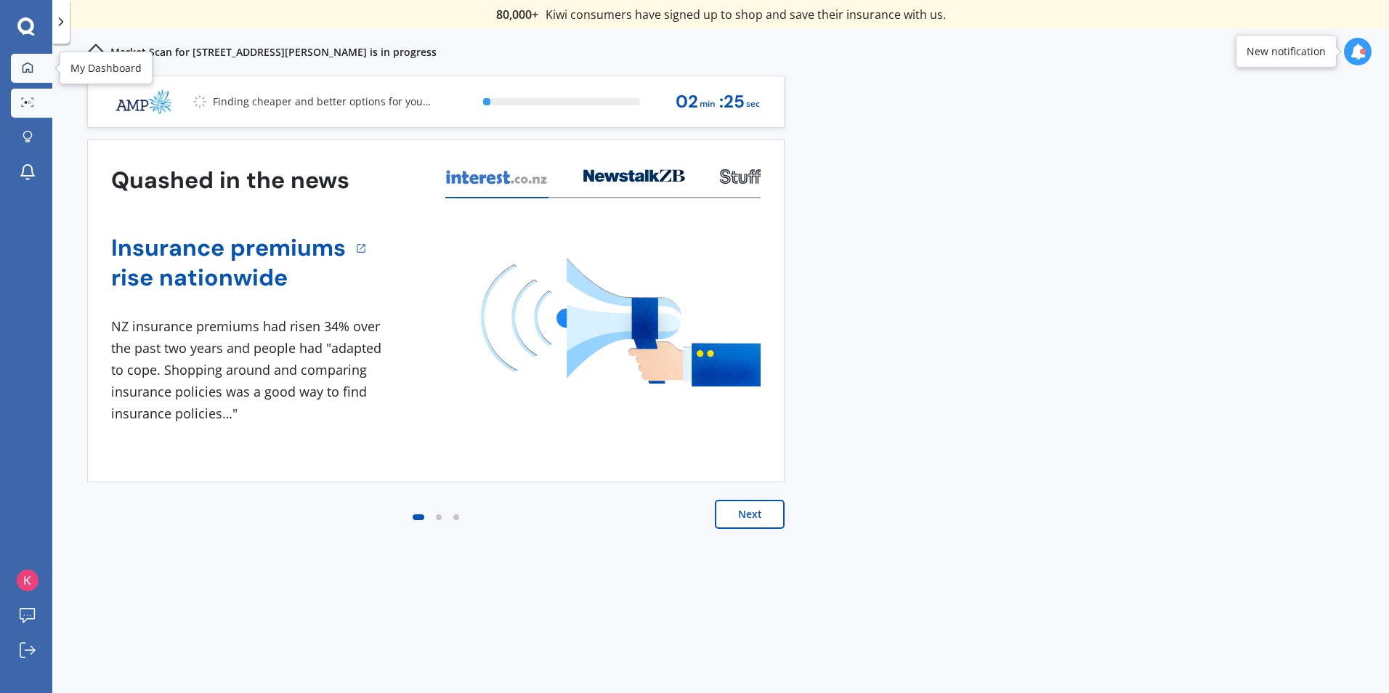
click at [27, 73] on div at bounding box center [28, 68] width 22 height 13
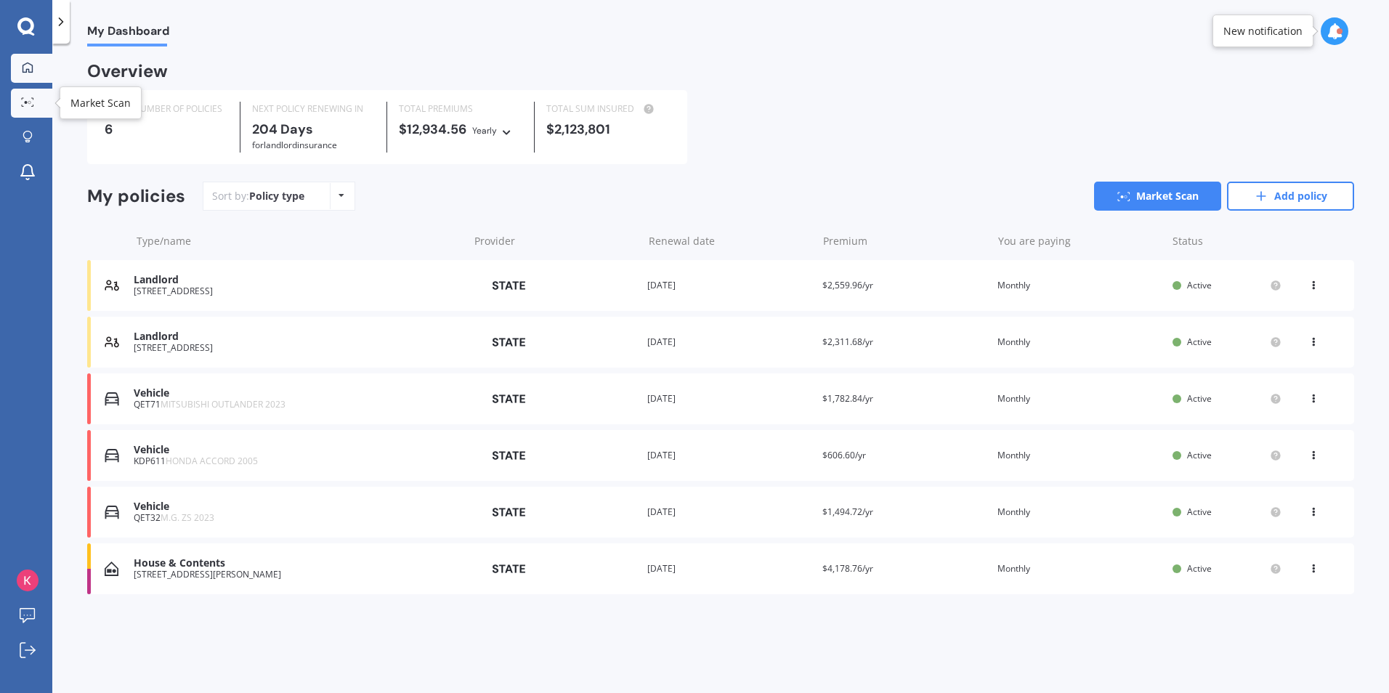
click at [15, 100] on link "Market Scan" at bounding box center [31, 103] width 41 height 29
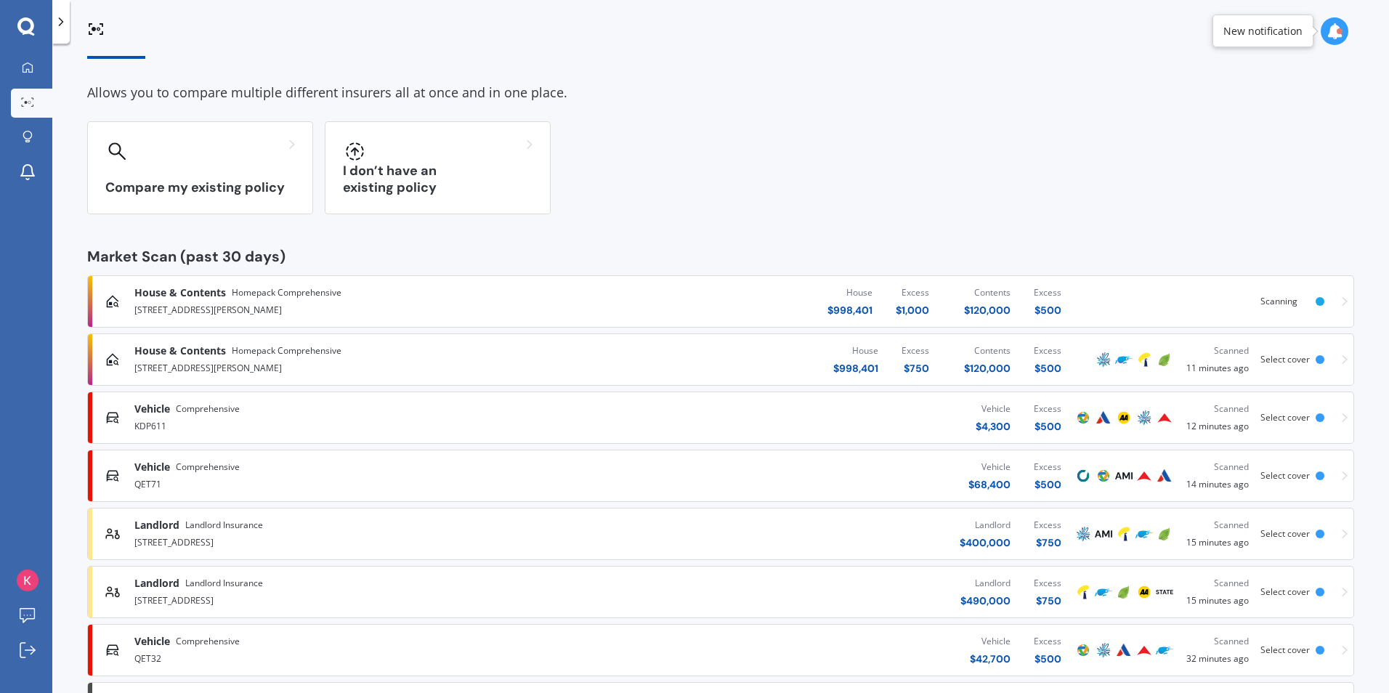
scroll to position [73, 0]
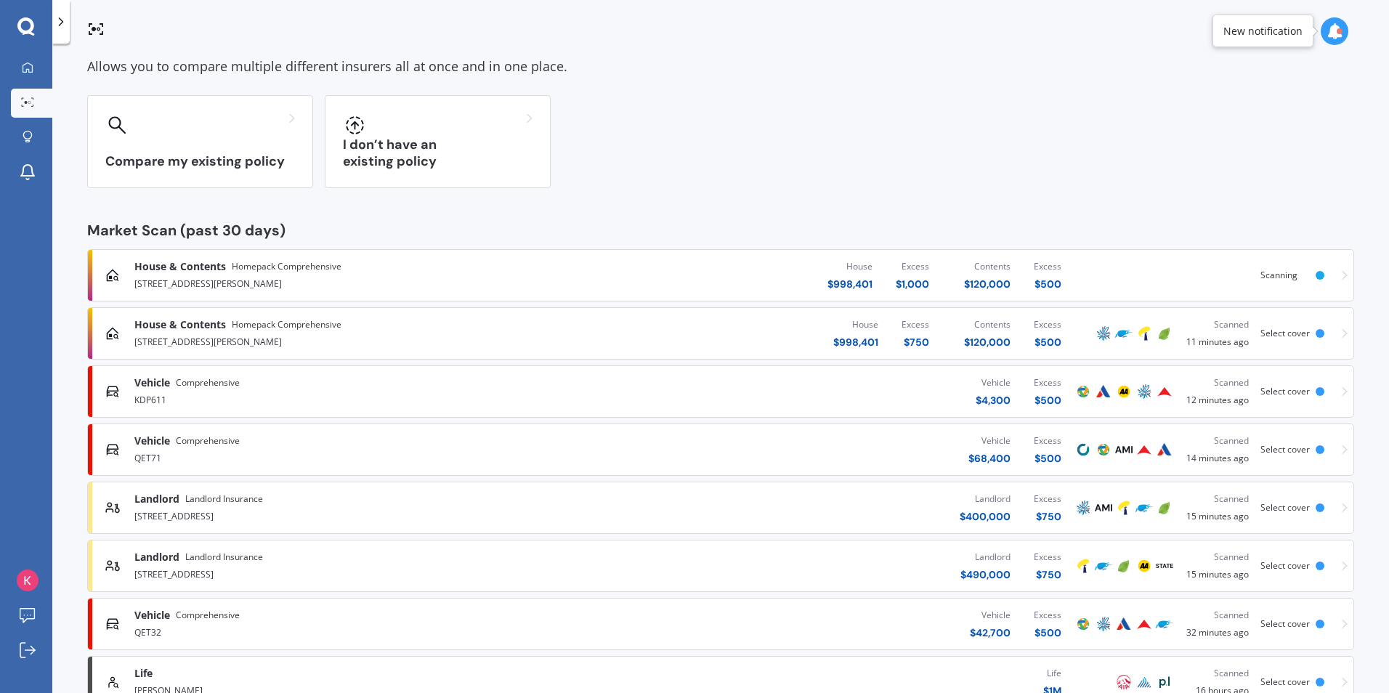
click at [337, 284] on div "[STREET_ADDRESS][PERSON_NAME]" at bounding box center [361, 282] width 455 height 17
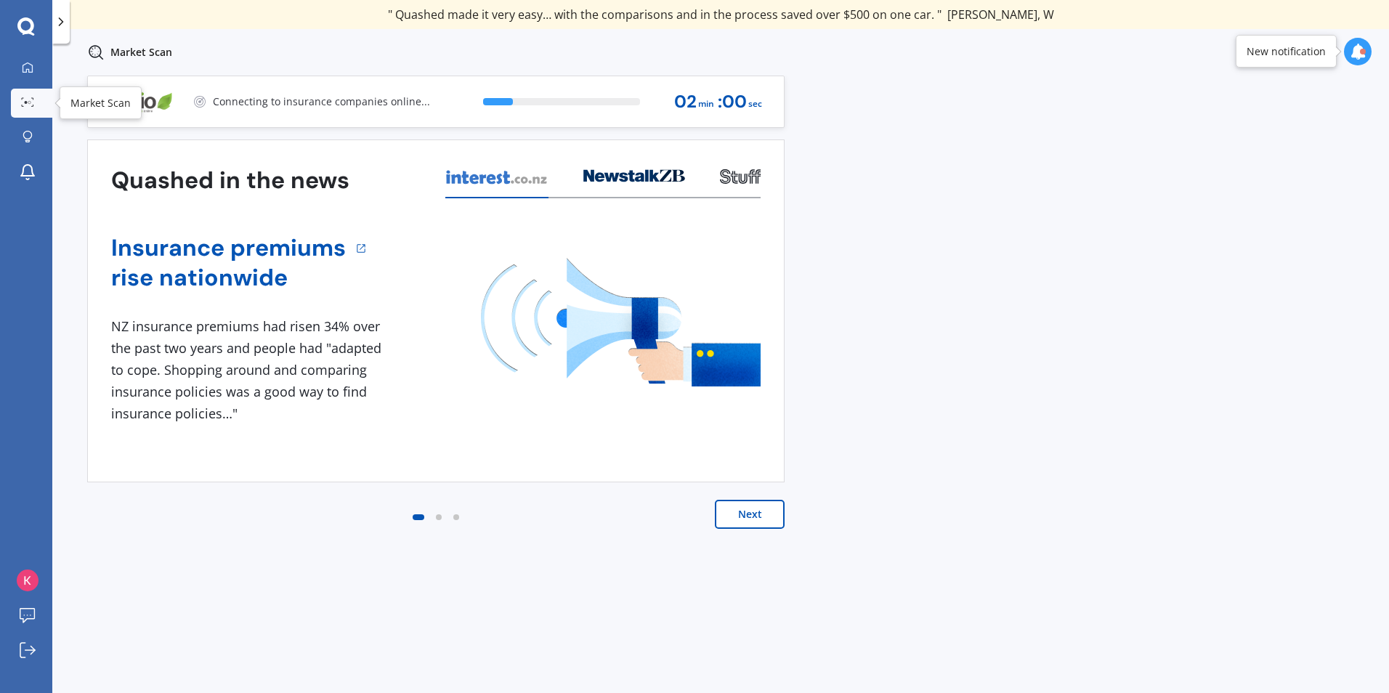
click at [31, 97] on icon at bounding box center [27, 101] width 13 height 9
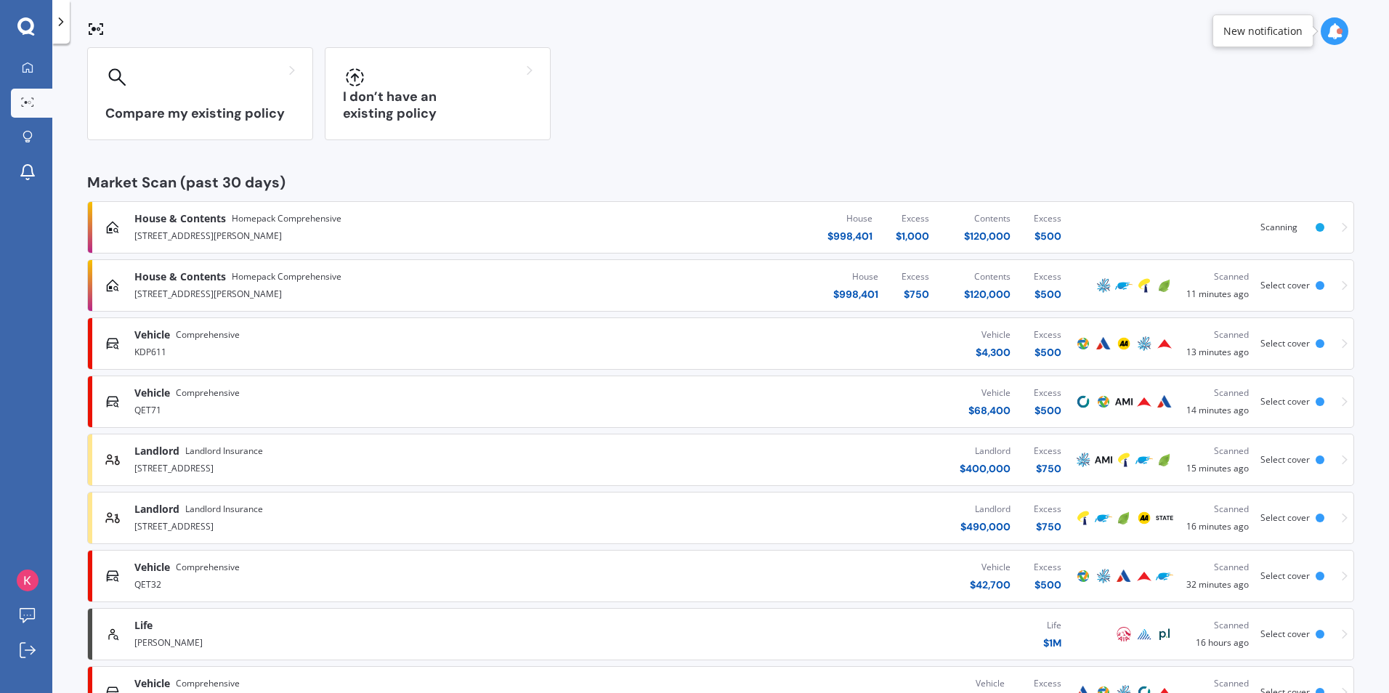
scroll to position [145, 0]
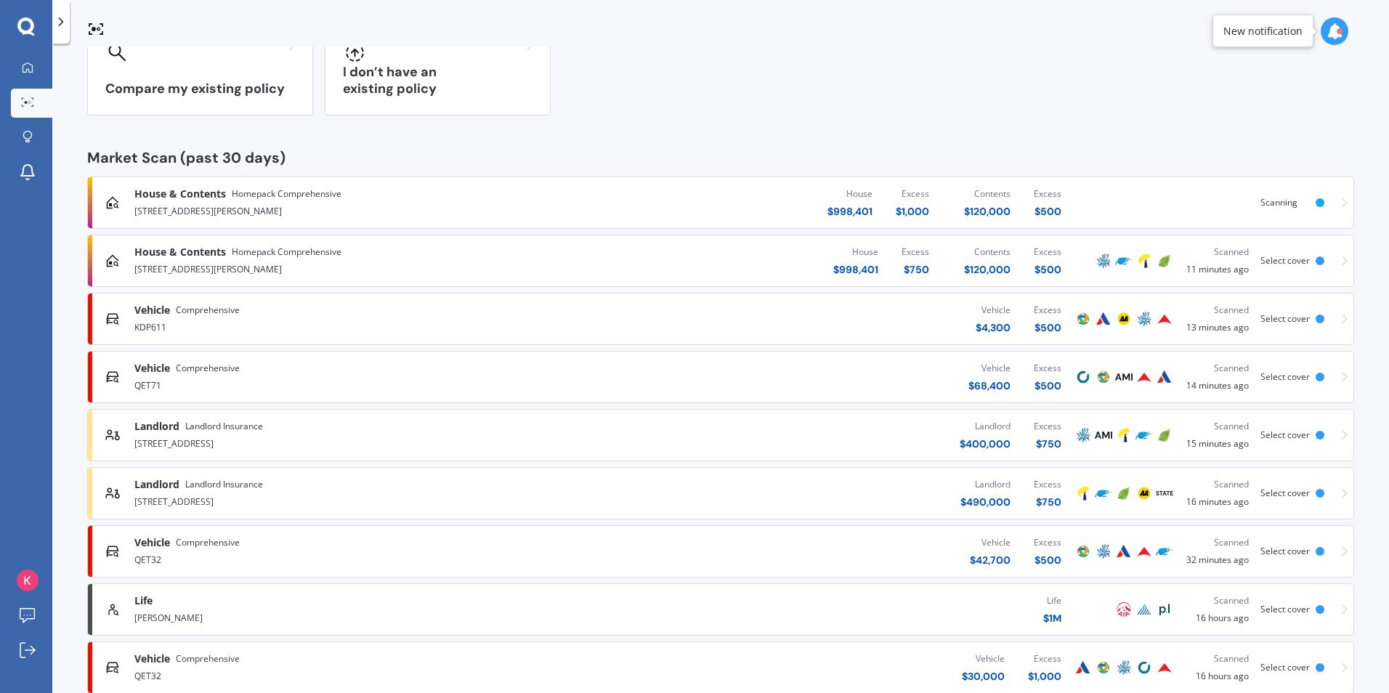
click at [275, 387] on div "QET71" at bounding box center [361, 384] width 455 height 17
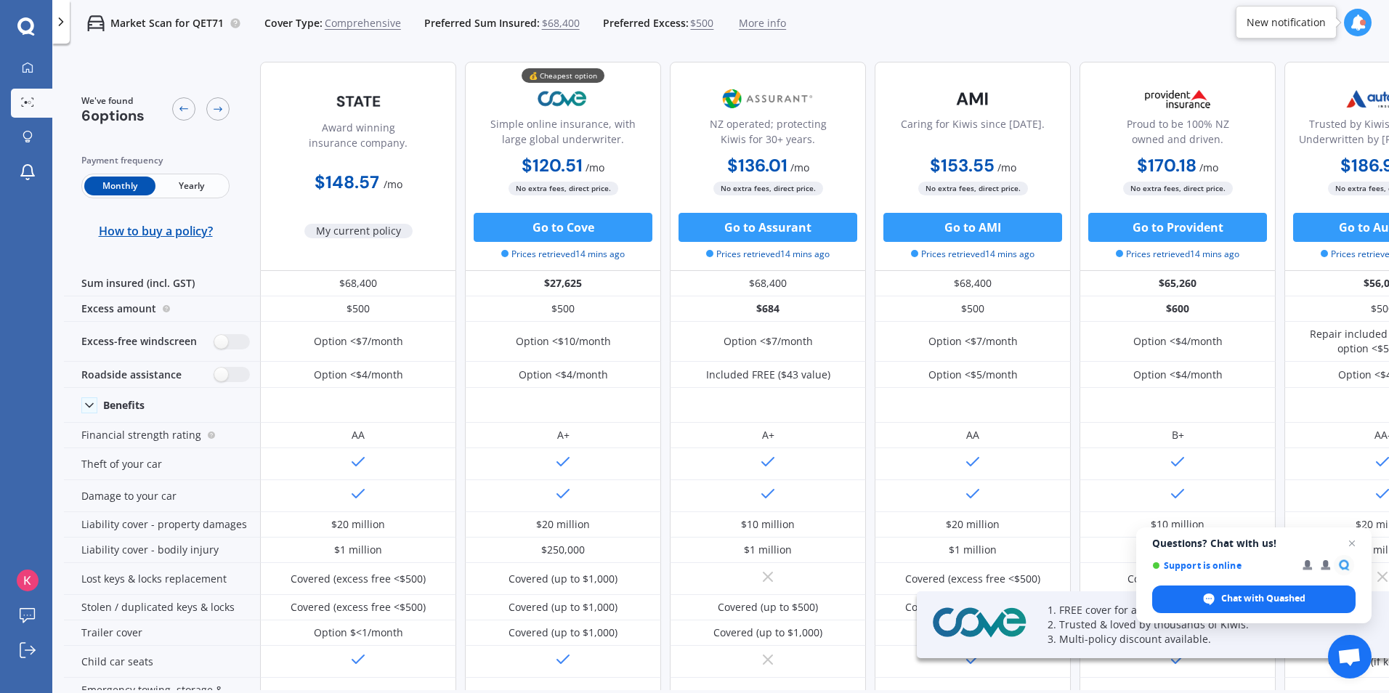
click at [697, 20] on span "$500" at bounding box center [701, 23] width 23 height 15
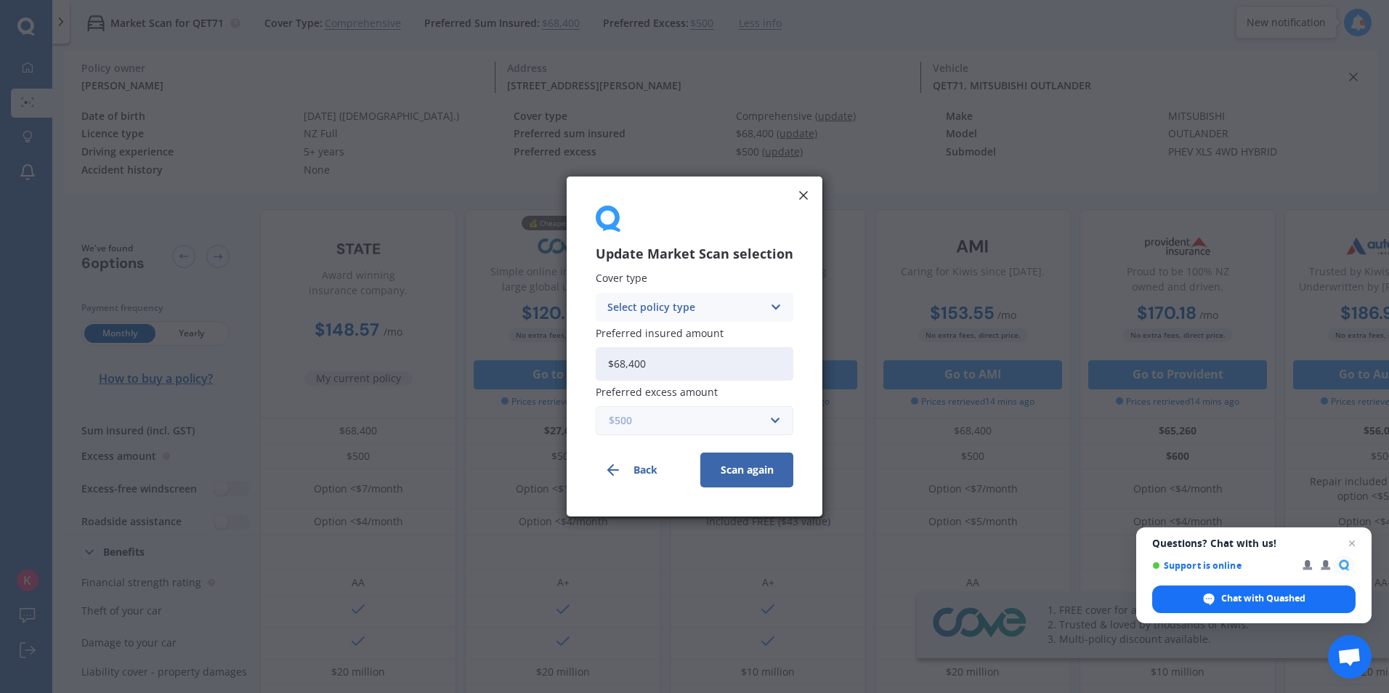
click at [772, 419] on input "text" at bounding box center [689, 421] width 185 height 28
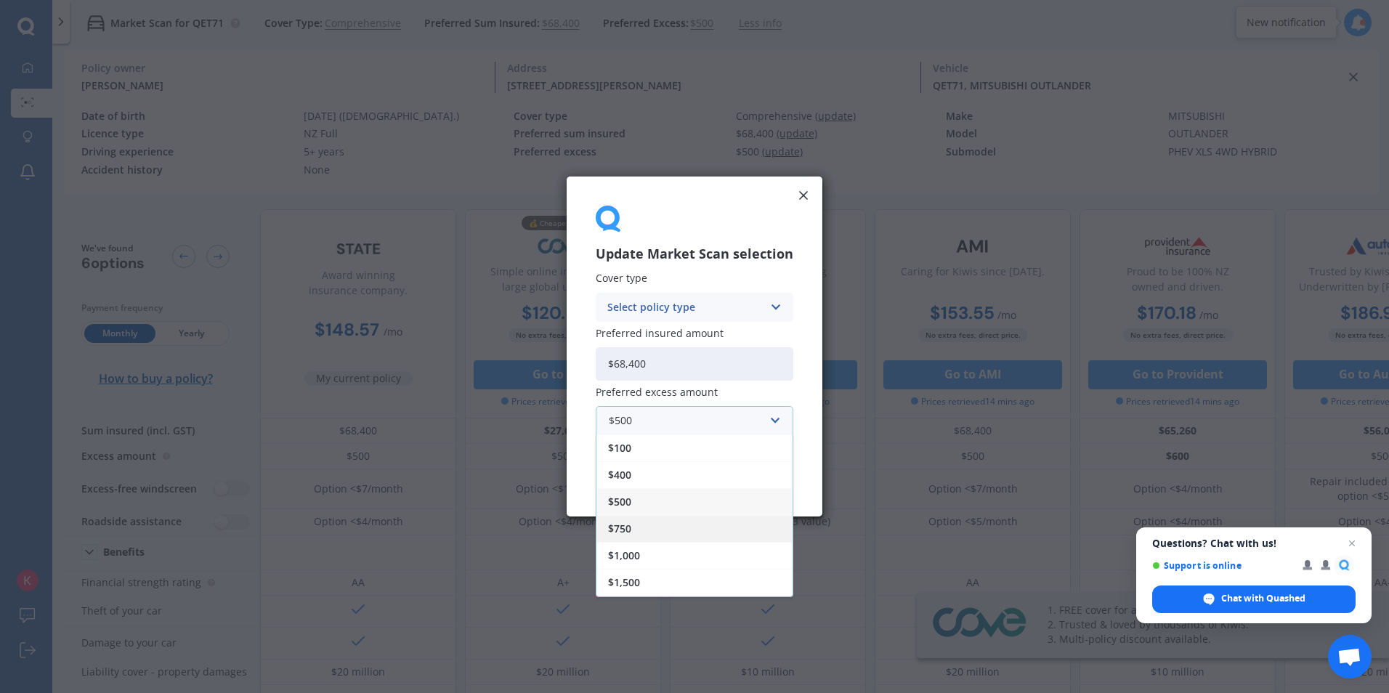
click at [639, 526] on div "$750" at bounding box center [695, 528] width 196 height 27
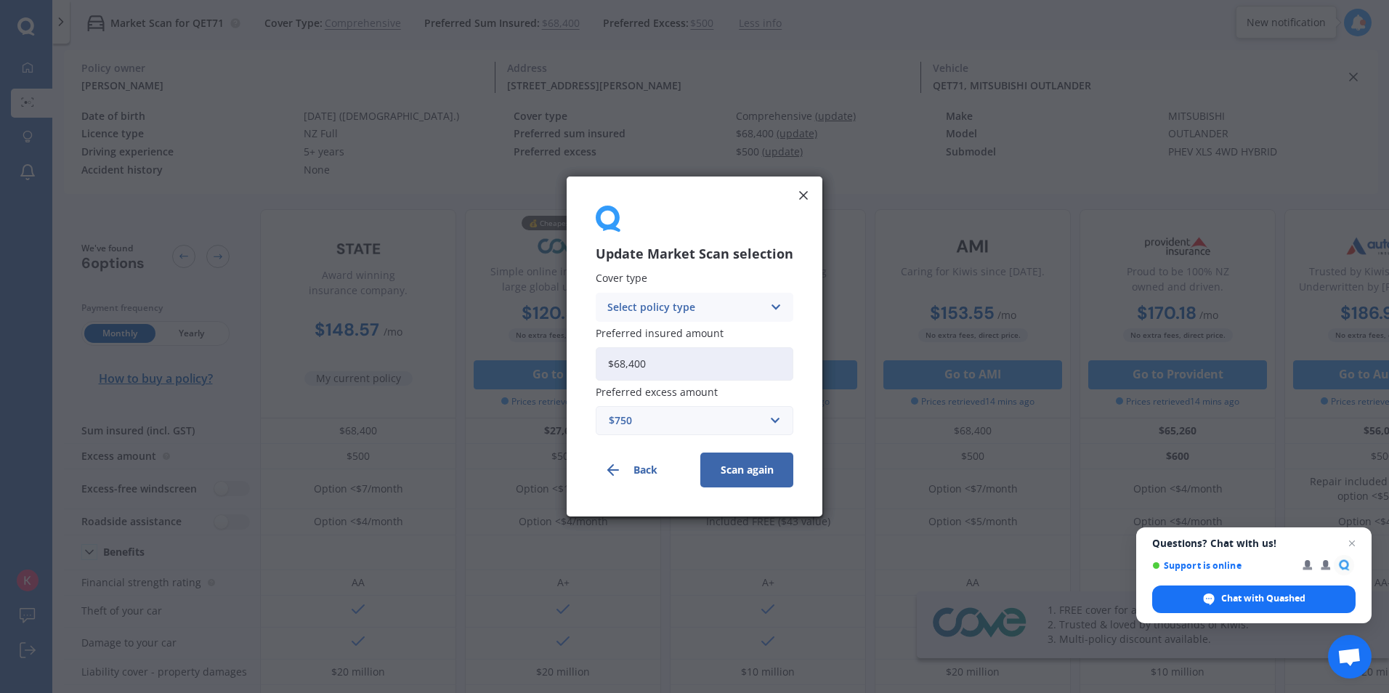
click at [742, 477] on button "Scan again" at bounding box center [747, 470] width 93 height 35
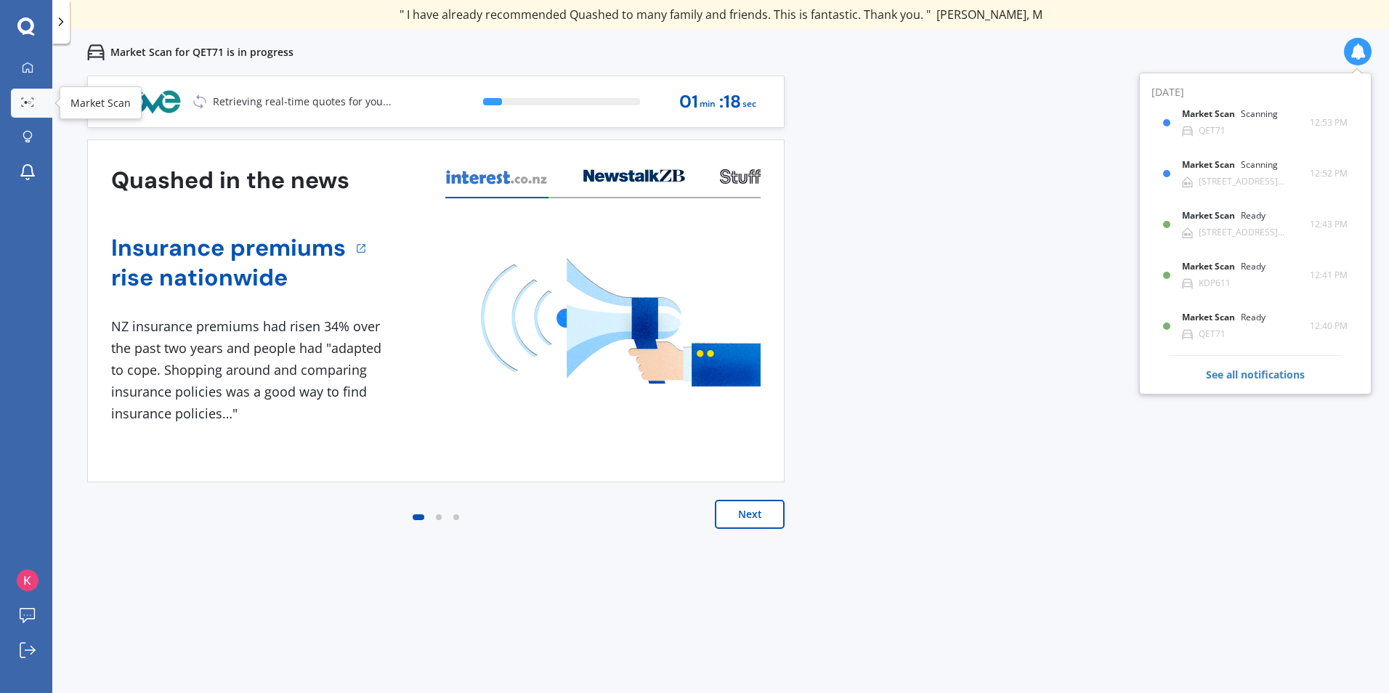
click at [33, 102] on icon at bounding box center [27, 101] width 13 height 9
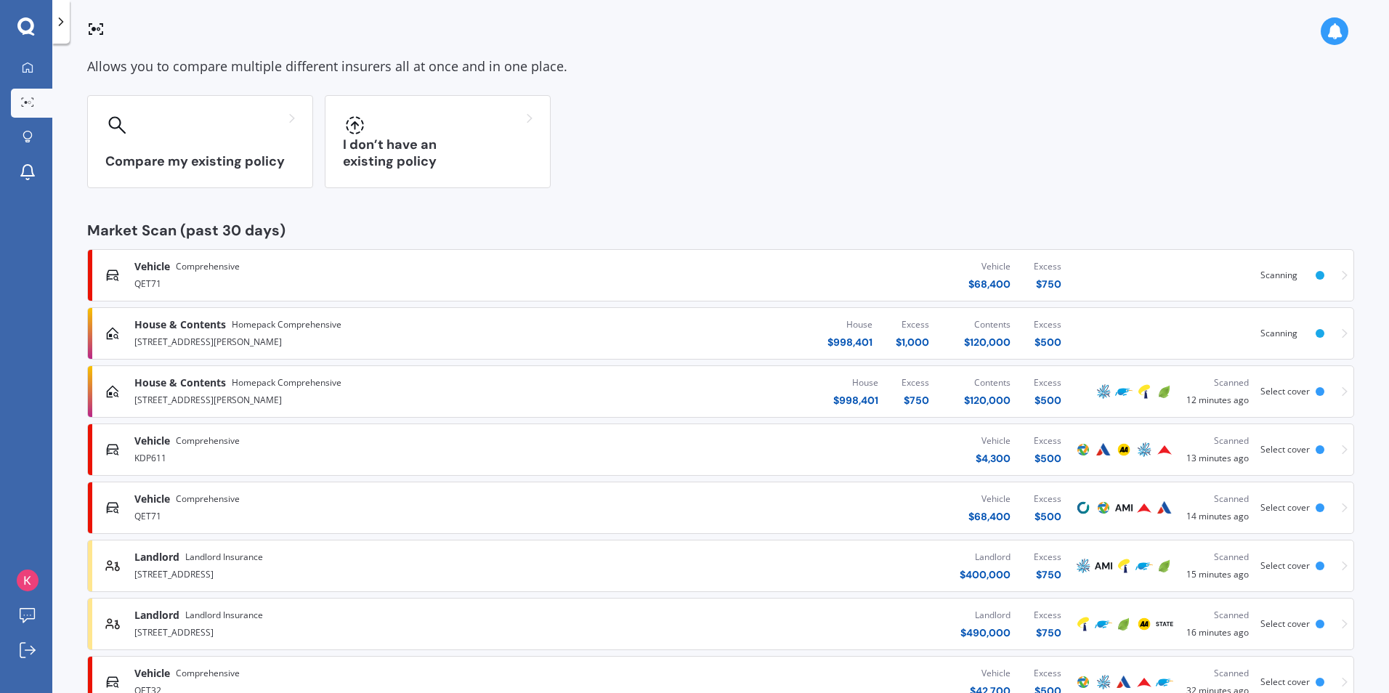
scroll to position [145, 0]
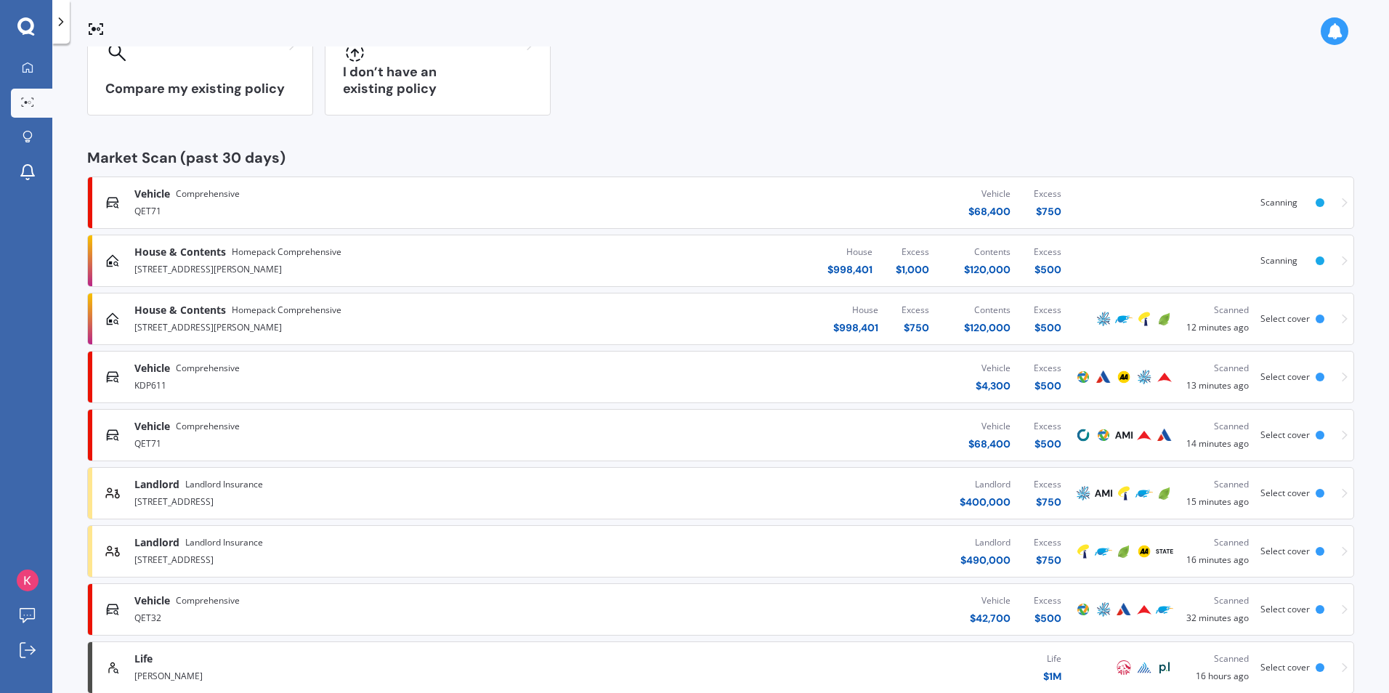
click at [196, 424] on span "Comprehensive" at bounding box center [208, 426] width 64 height 15
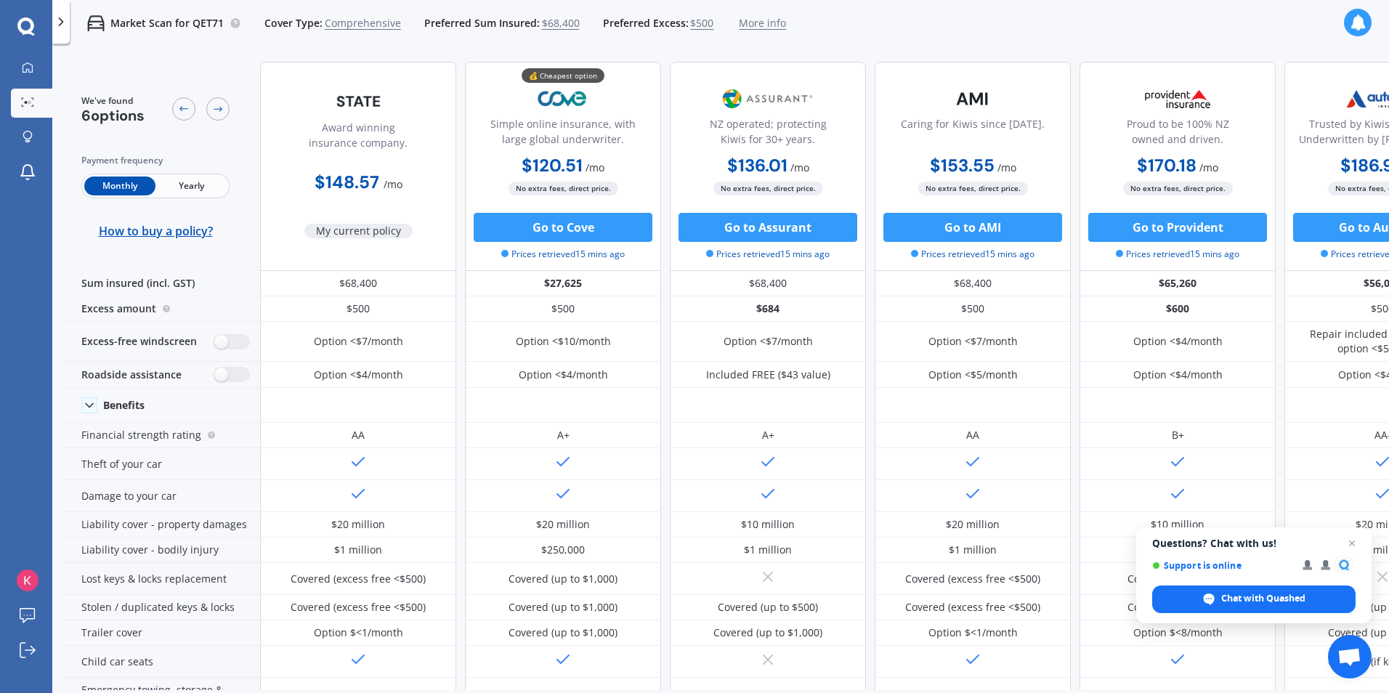
click at [700, 21] on span "$500" at bounding box center [701, 23] width 23 height 15
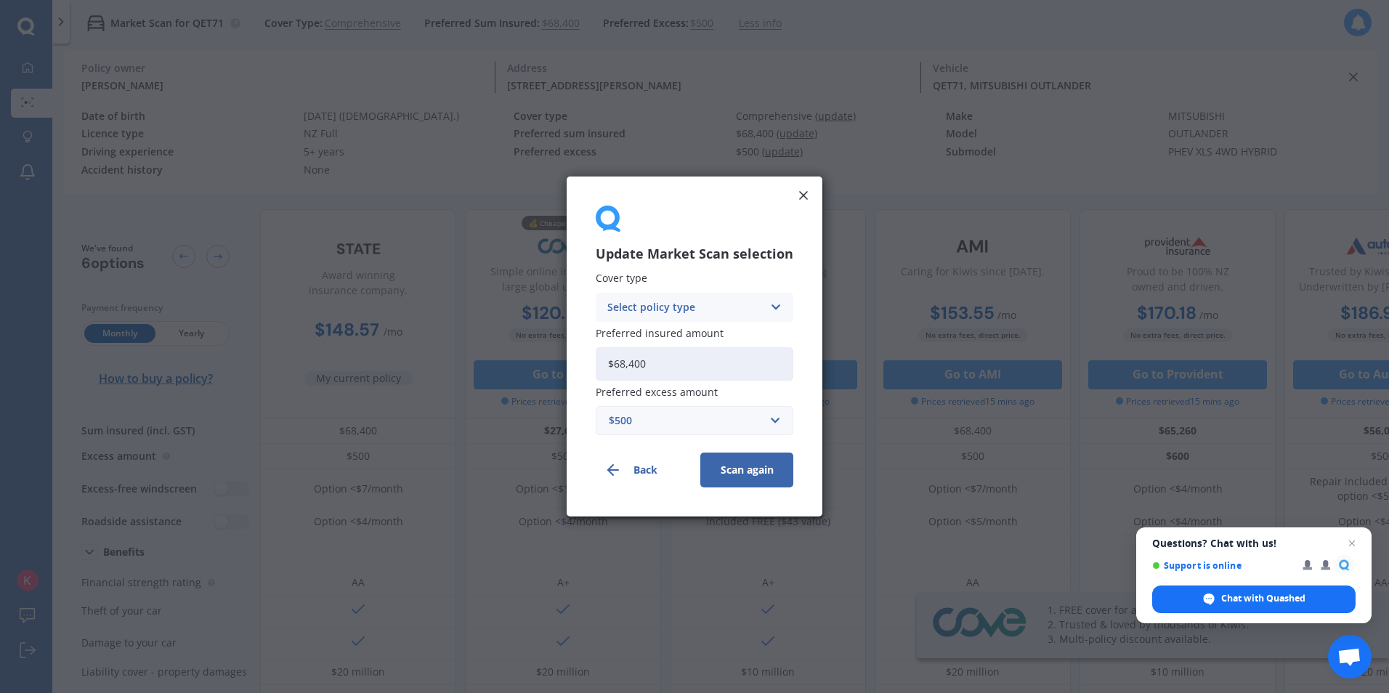
click at [711, 427] on div "$500" at bounding box center [686, 421] width 154 height 16
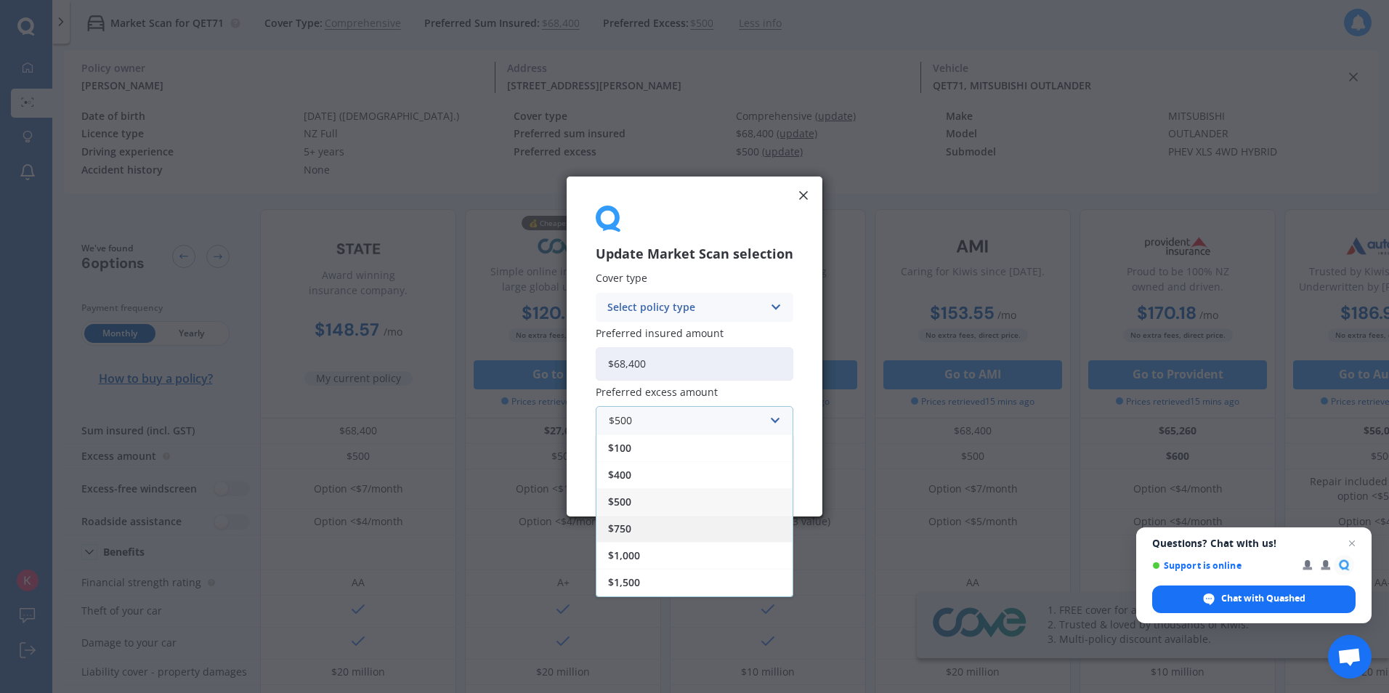
click at [626, 524] on span "$750" at bounding box center [619, 529] width 23 height 10
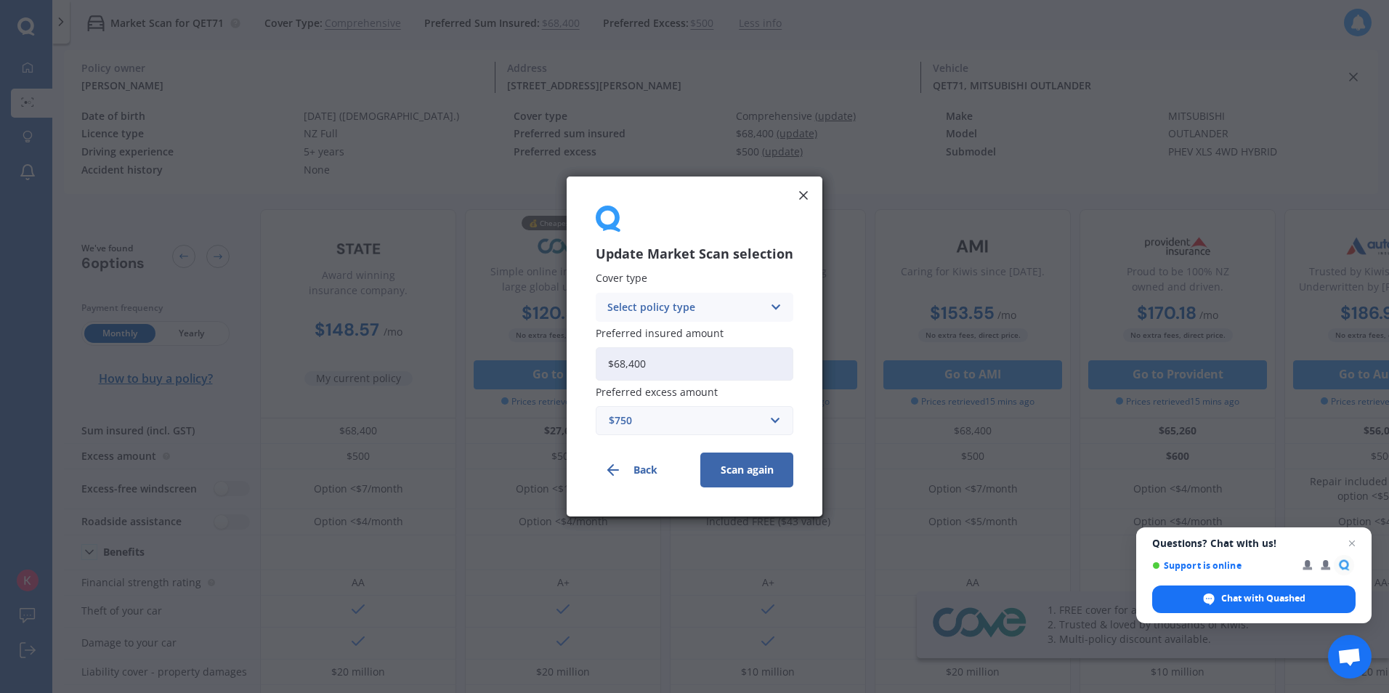
click at [755, 470] on button "Scan again" at bounding box center [747, 470] width 93 height 35
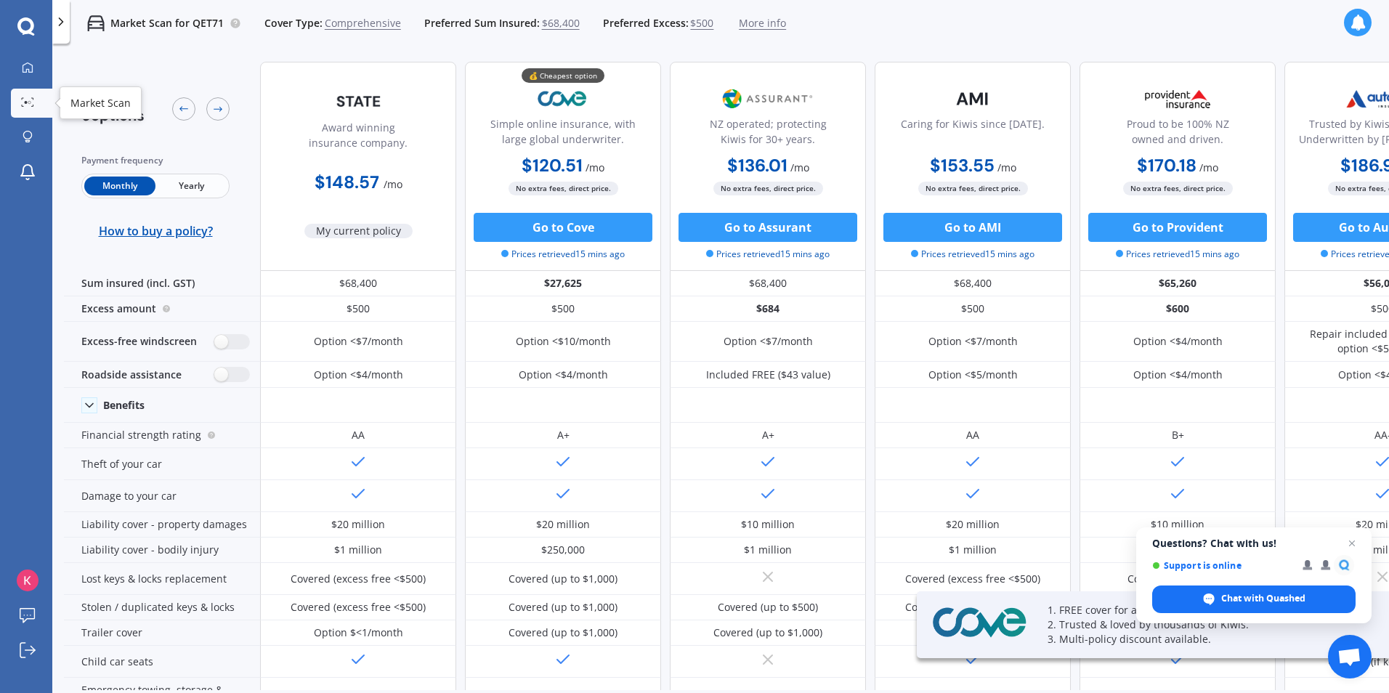
click at [27, 110] on link "Market Scan" at bounding box center [31, 103] width 41 height 29
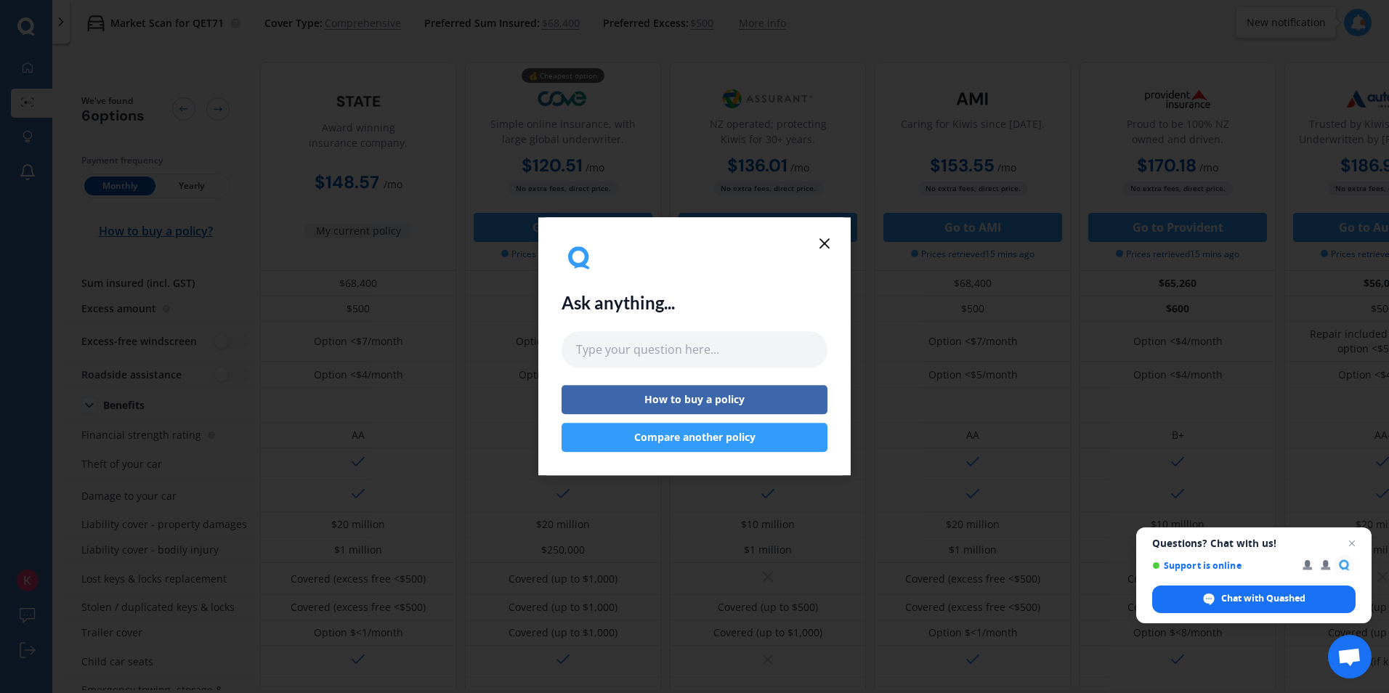
click at [828, 243] on icon at bounding box center [824, 243] width 17 height 17
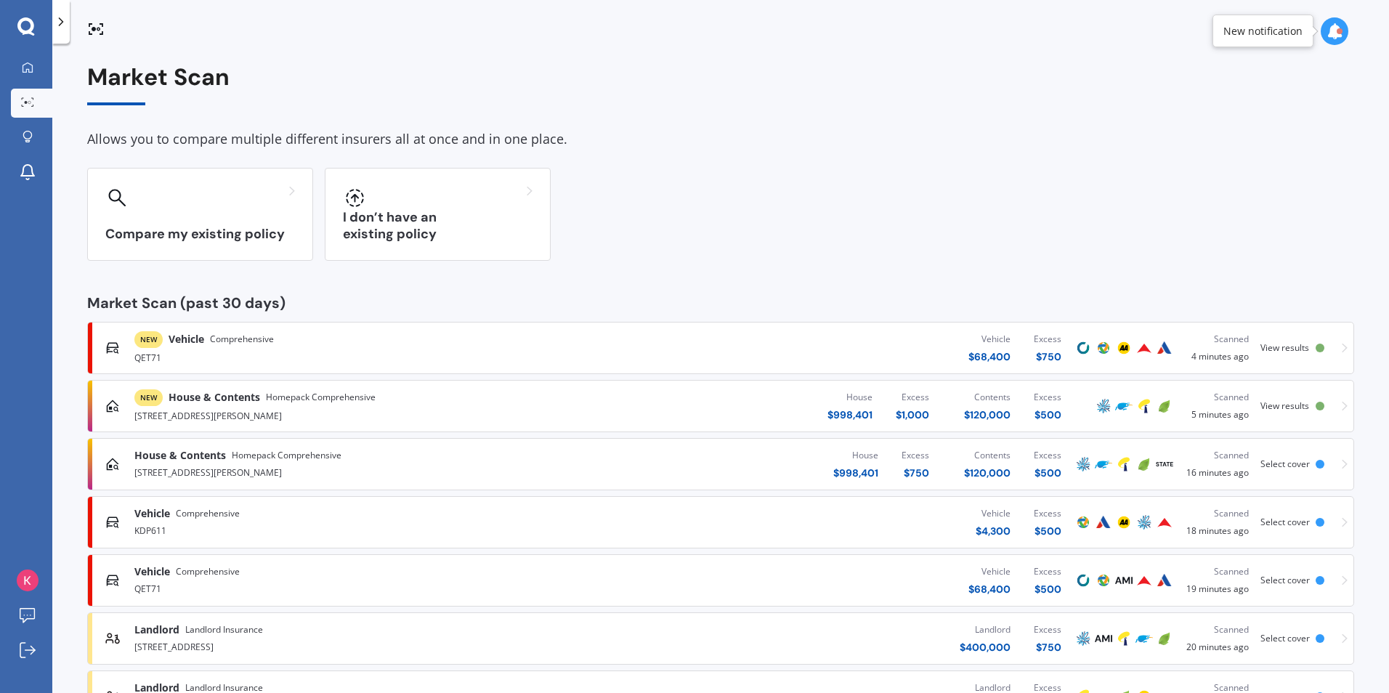
click at [275, 400] on span "Homepack Comprehensive" at bounding box center [321, 397] width 110 height 15
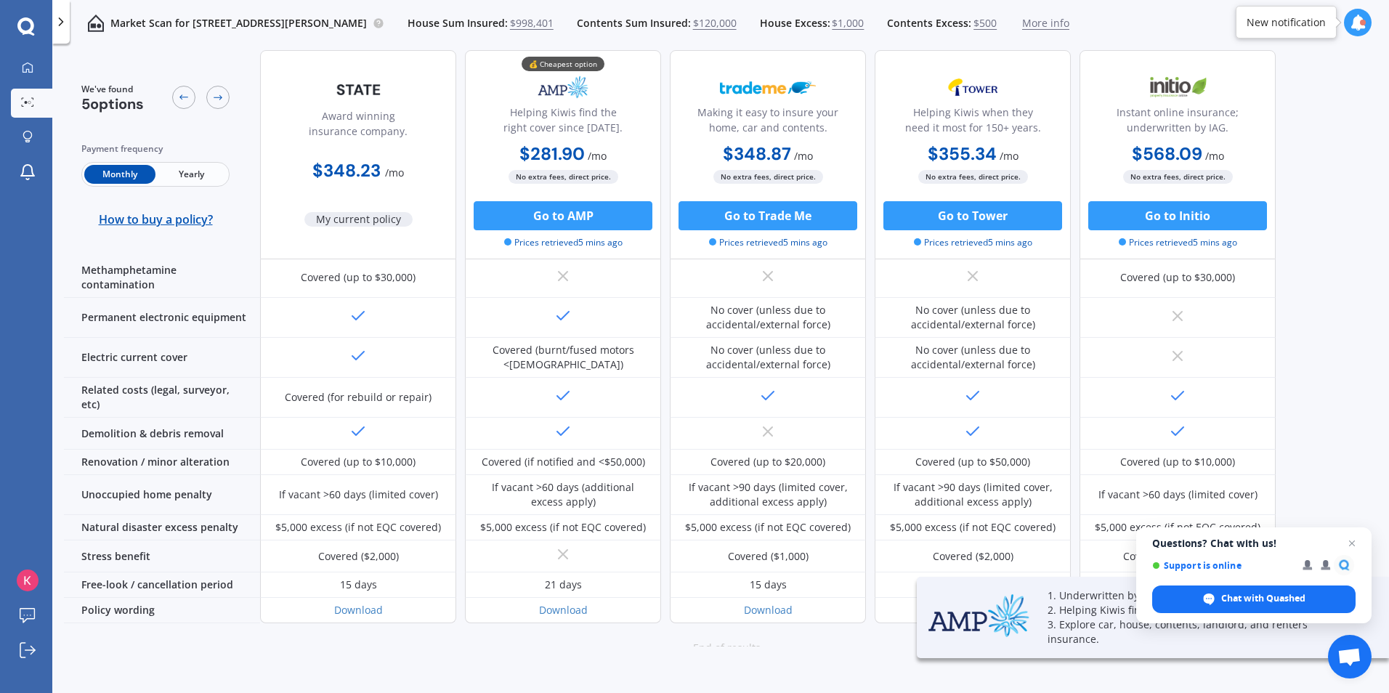
scroll to position [507, 0]
